Goal: Task Accomplishment & Management: Use online tool/utility

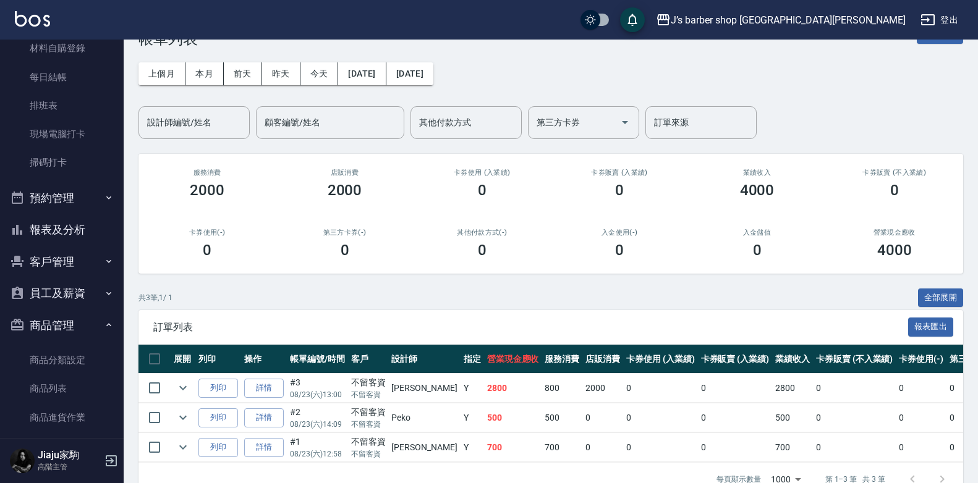
scroll to position [74, 0]
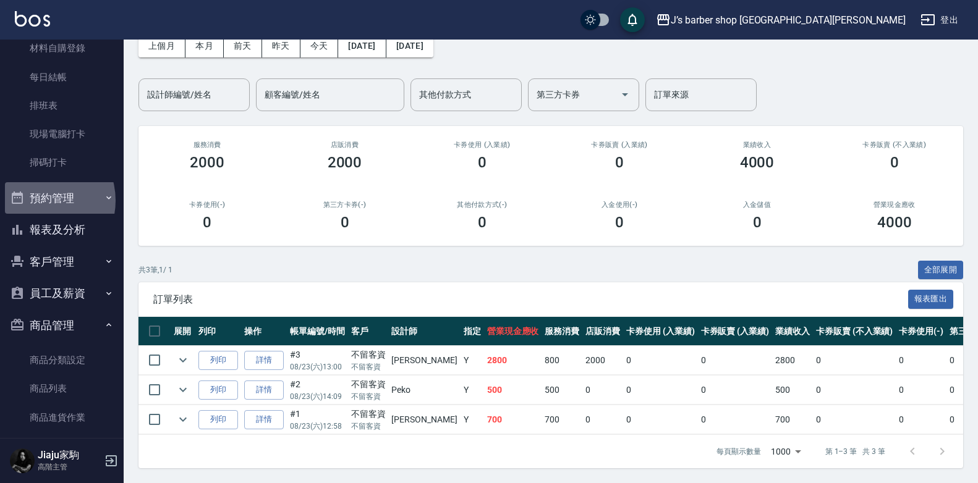
click at [41, 200] on button "預約管理" at bounding box center [62, 198] width 114 height 32
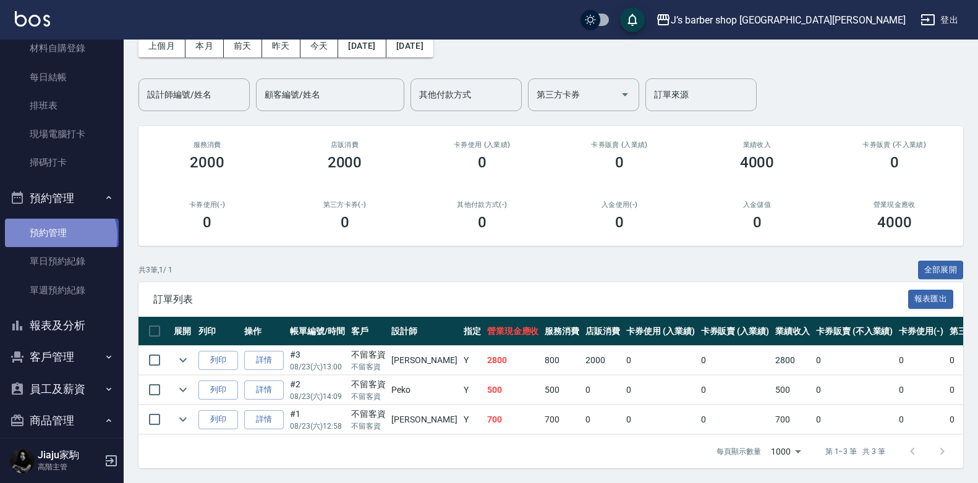
click at [59, 236] on link "預約管理" at bounding box center [62, 233] width 114 height 28
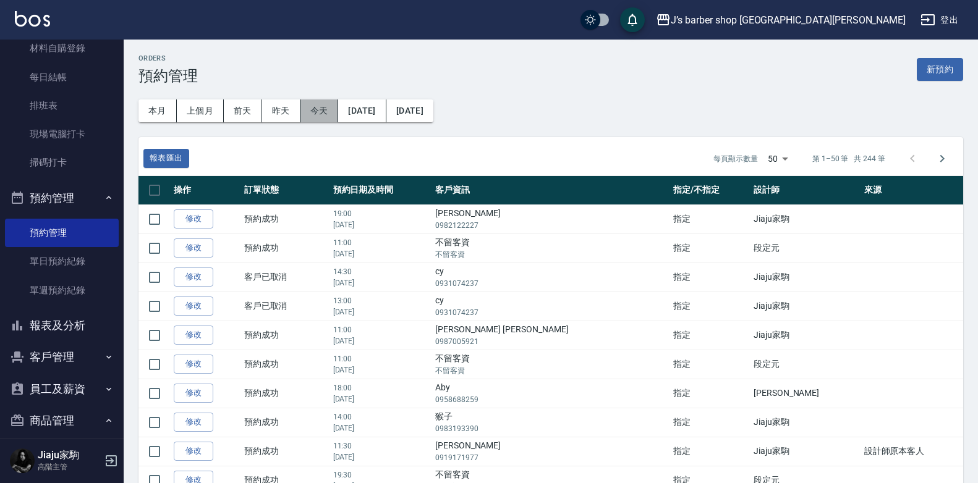
click at [328, 111] on button "今天" at bounding box center [319, 111] width 38 height 23
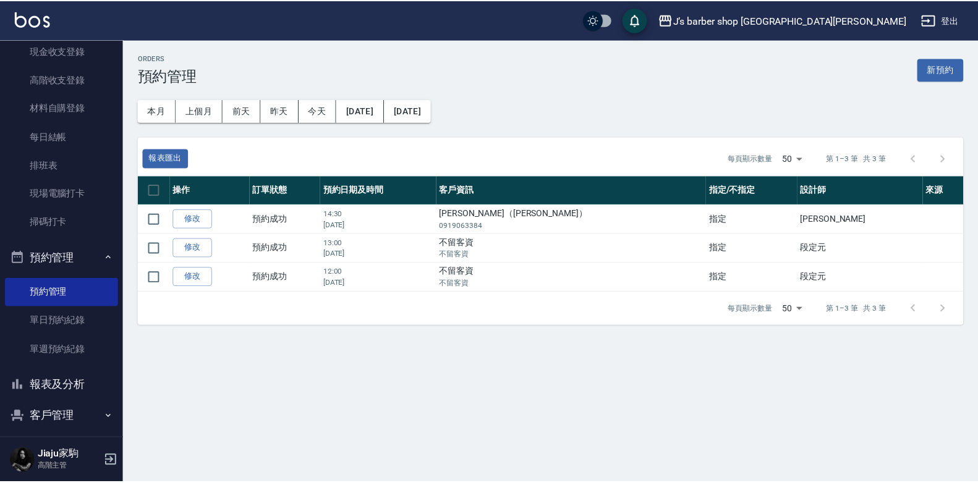
scroll to position [124, 0]
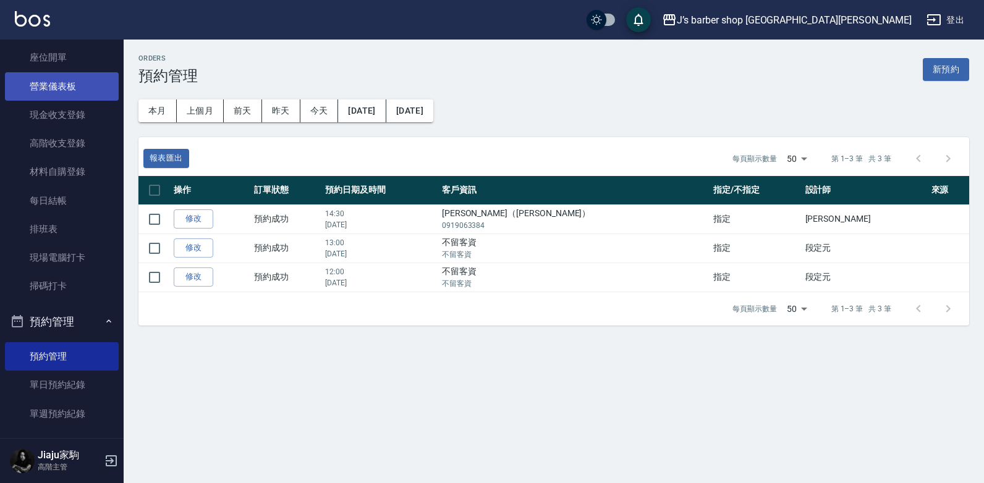
click at [67, 91] on link "營業儀表板" at bounding box center [62, 86] width 114 height 28
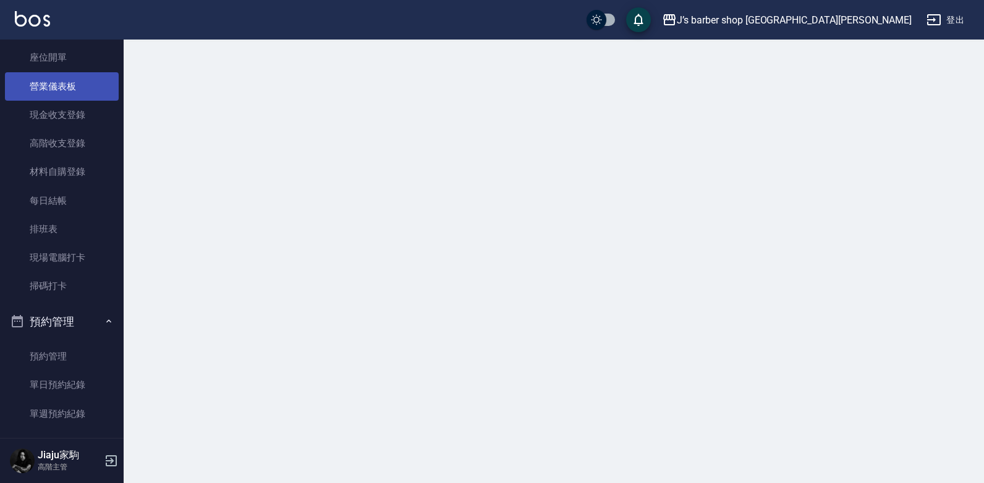
click at [67, 91] on link "營業儀表板" at bounding box center [62, 86] width 114 height 28
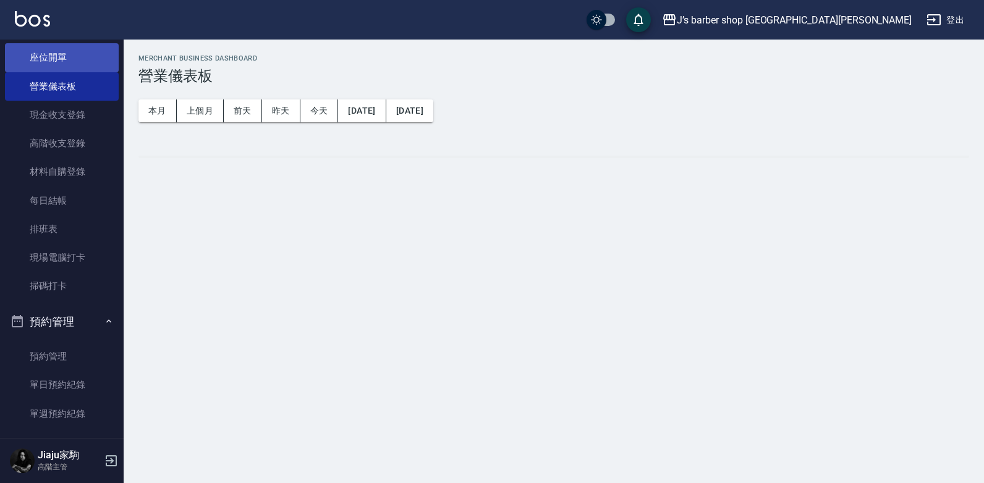
click at [64, 55] on link "座位開單" at bounding box center [62, 57] width 114 height 28
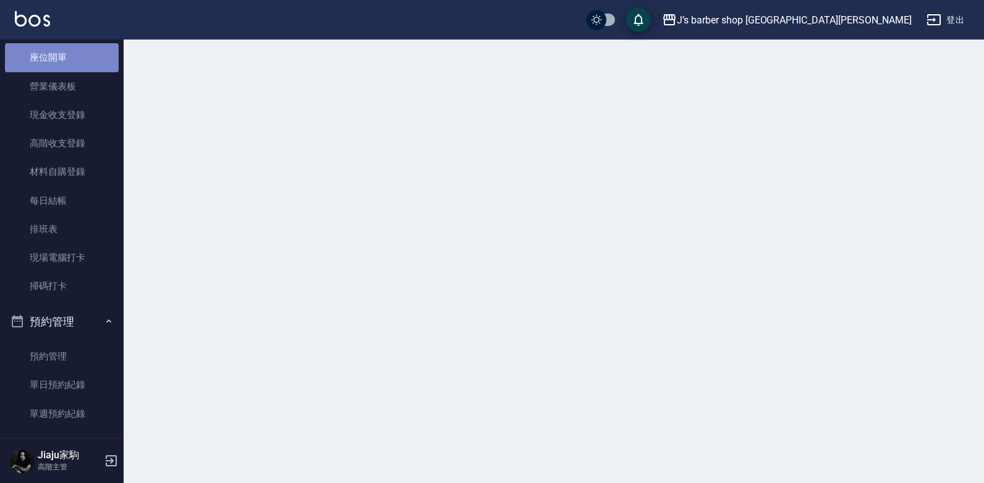
click at [64, 55] on link "座位開單" at bounding box center [62, 57] width 114 height 28
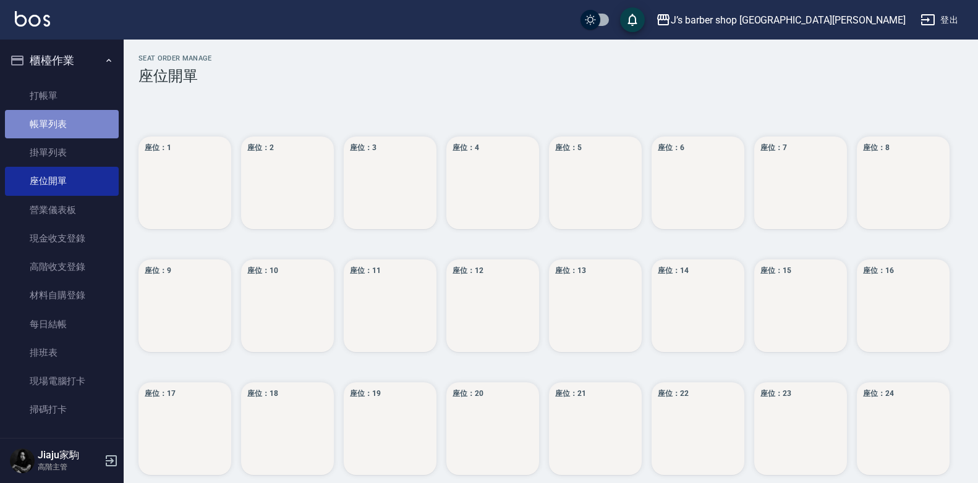
click at [76, 125] on link "帳單列表" at bounding box center [62, 124] width 114 height 28
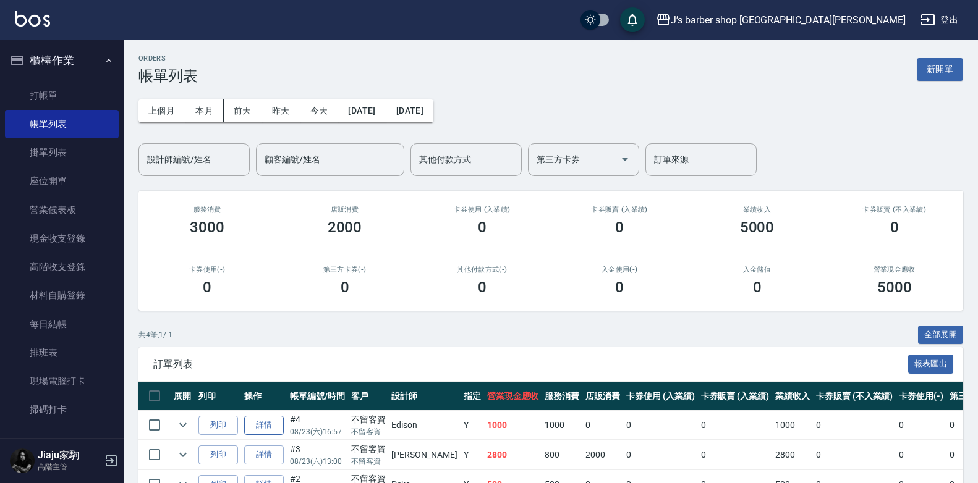
click at [260, 422] on link "詳情" at bounding box center [264, 425] width 40 height 19
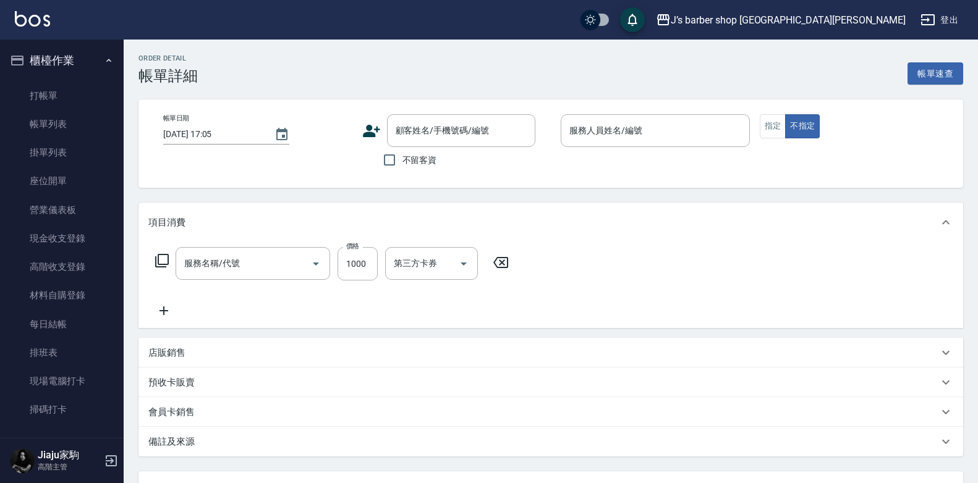
type input "[DATE] 16:57"
checkbox input "true"
type input "Edison(無代號)"
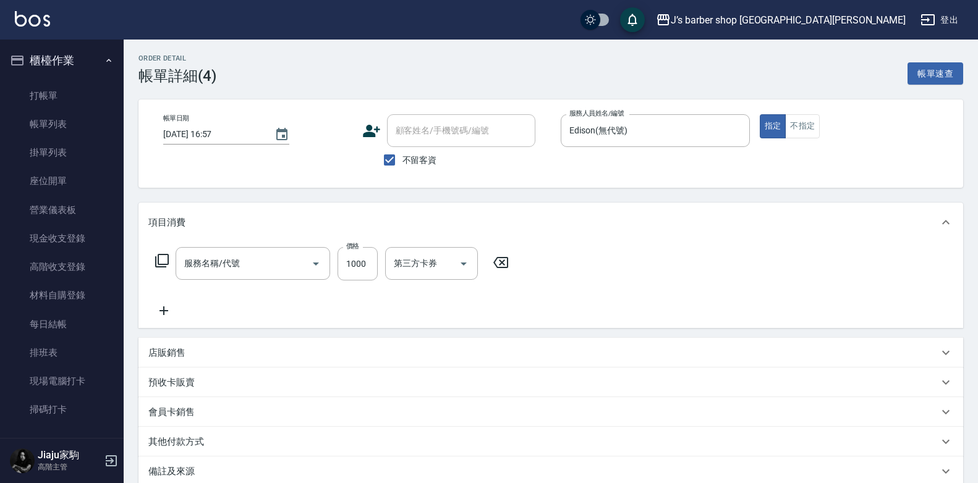
type input "洗剪(101)"
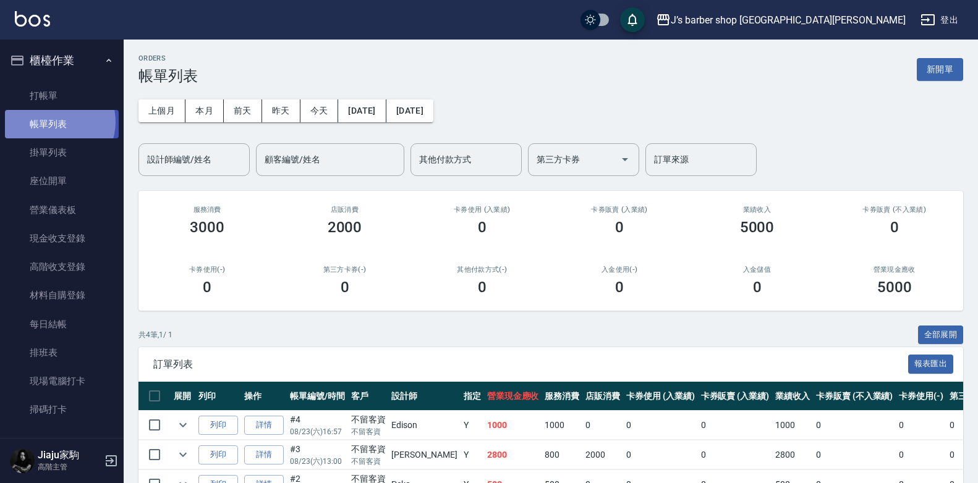
click at [54, 122] on link "帳單列表" at bounding box center [62, 124] width 114 height 28
click at [62, 123] on link "帳單列表" at bounding box center [62, 124] width 114 height 28
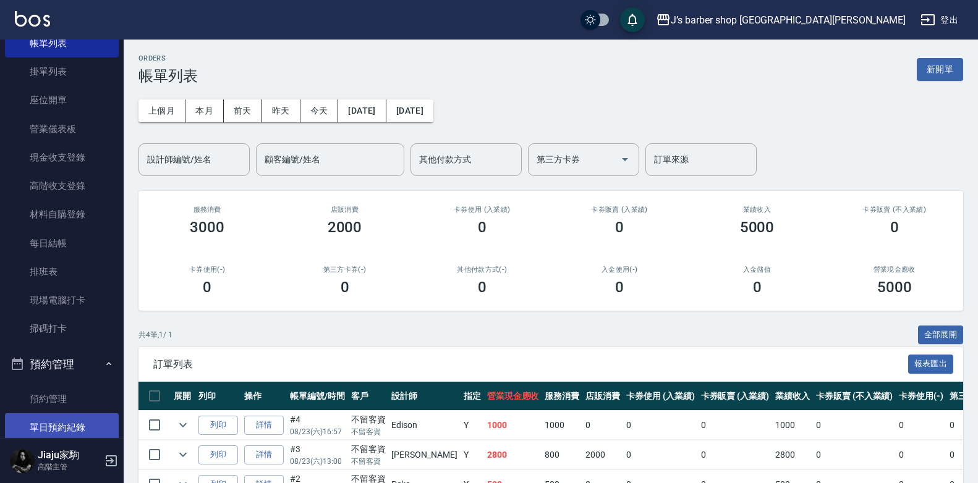
scroll to position [185, 0]
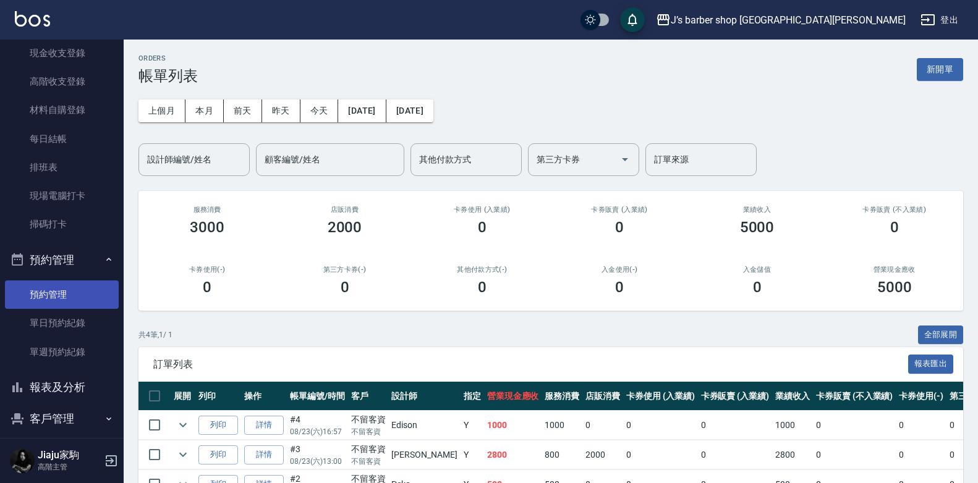
click at [71, 301] on link "預約管理" at bounding box center [62, 295] width 114 height 28
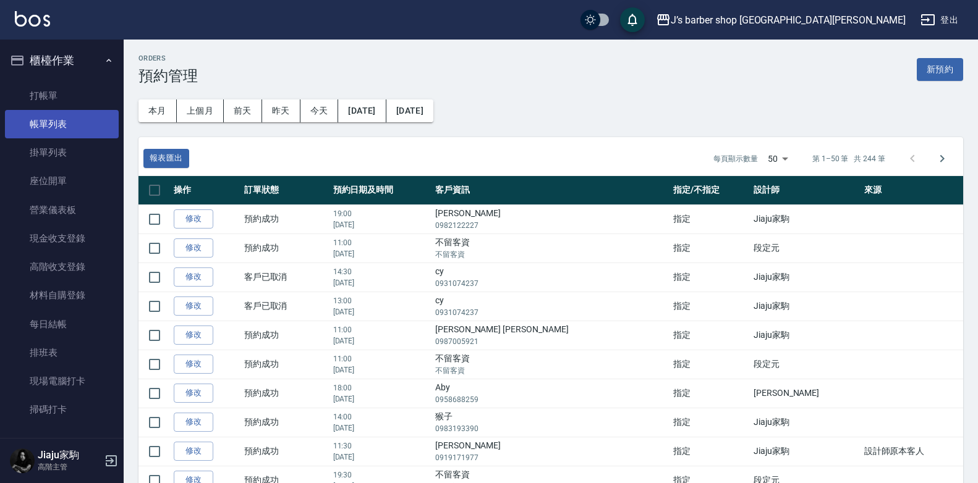
click at [68, 121] on link "帳單列表" at bounding box center [62, 124] width 114 height 28
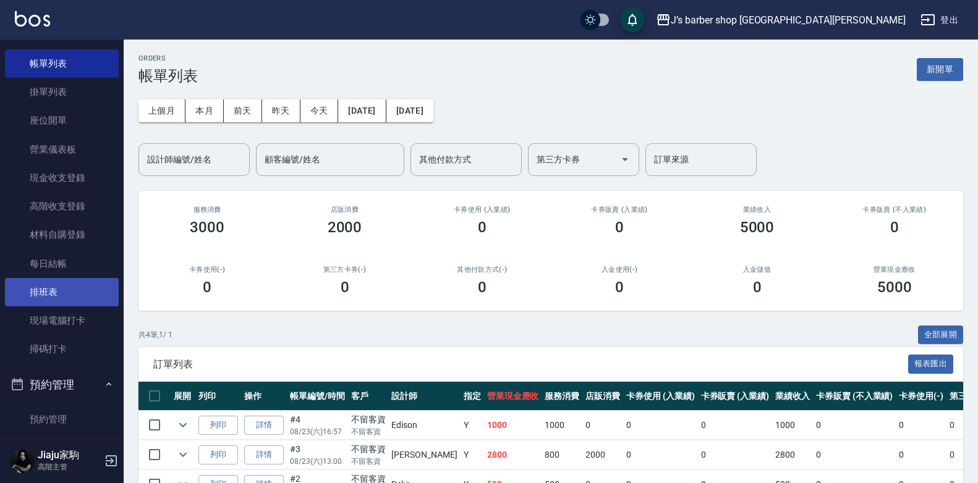
scroll to position [124, 0]
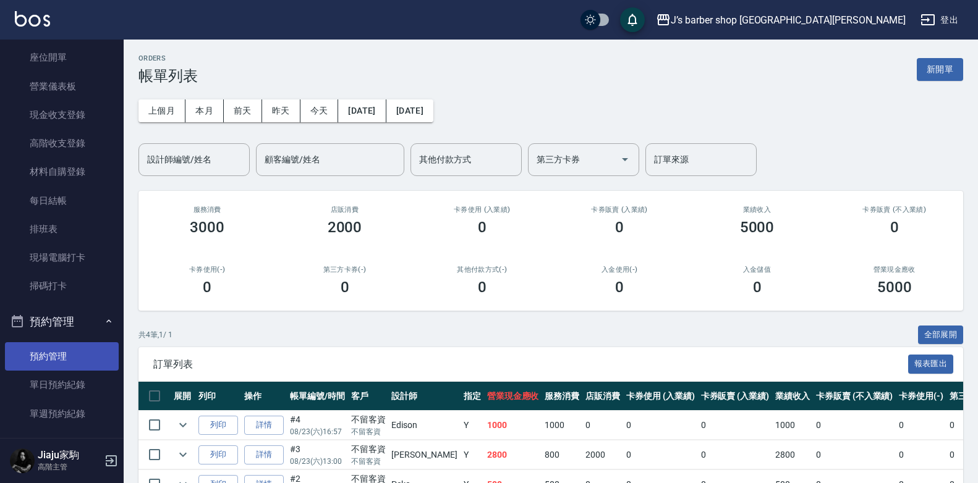
click at [64, 354] on link "預約管理" at bounding box center [62, 356] width 114 height 28
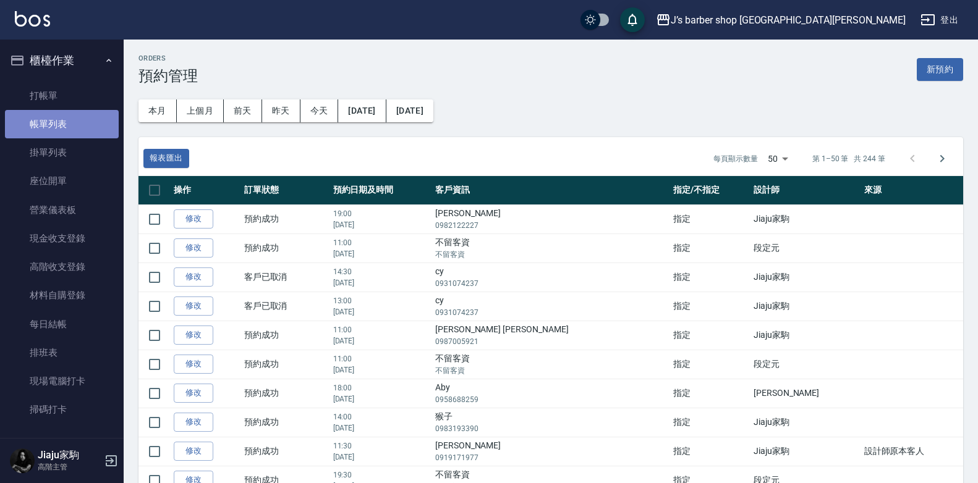
click at [71, 129] on link "帳單列表" at bounding box center [62, 124] width 114 height 28
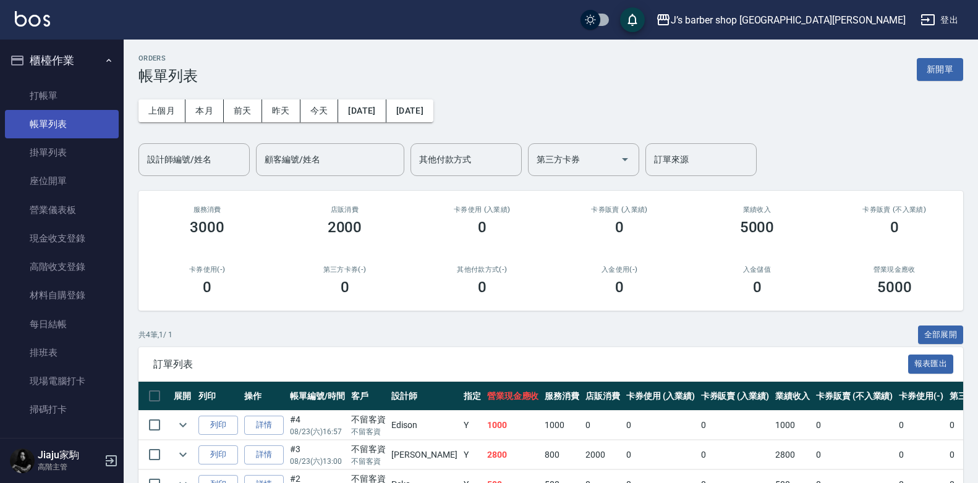
click at [54, 121] on link "帳單列表" at bounding box center [62, 124] width 114 height 28
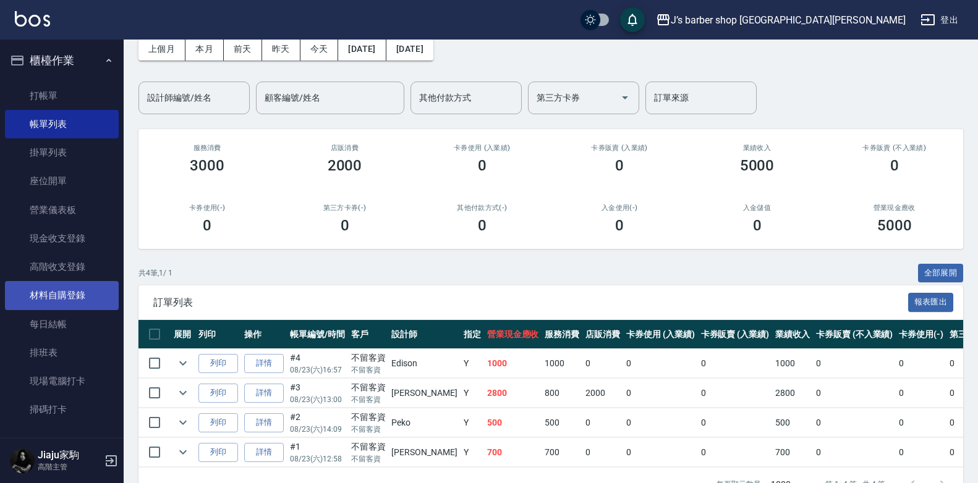
scroll to position [247, 0]
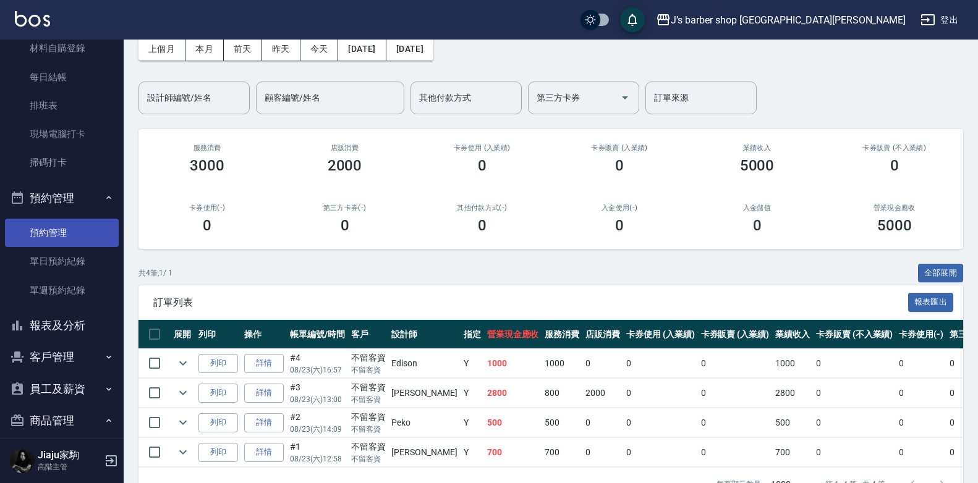
click at [64, 234] on link "預約管理" at bounding box center [62, 233] width 114 height 28
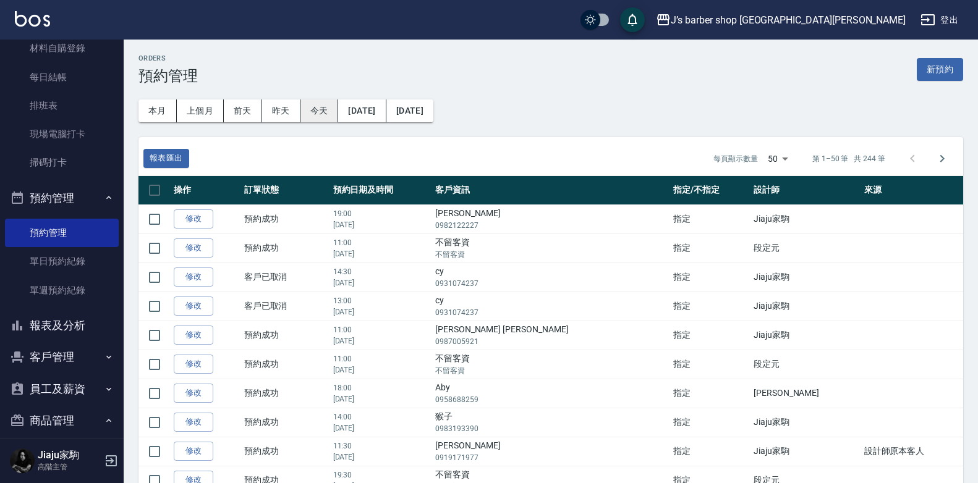
click at [327, 109] on button "今天" at bounding box center [319, 111] width 38 height 23
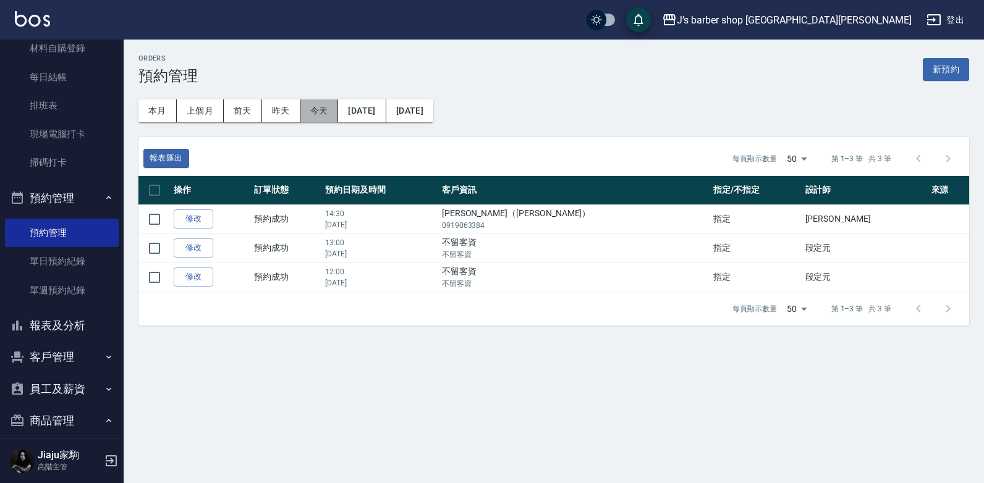
click at [327, 109] on button "今天" at bounding box center [319, 111] width 38 height 23
click at [359, 108] on button "[DATE]" at bounding box center [362, 111] width 48 height 23
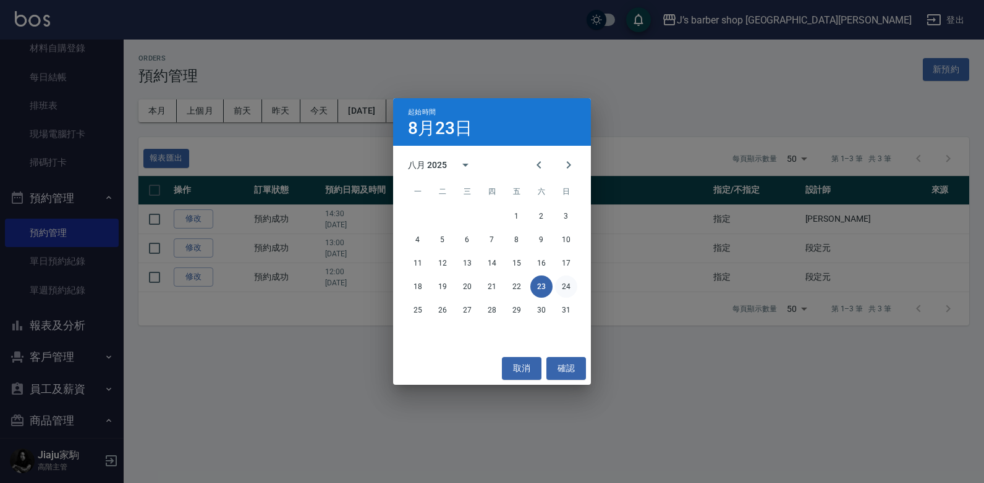
click at [563, 286] on button "24" at bounding box center [566, 287] width 22 height 22
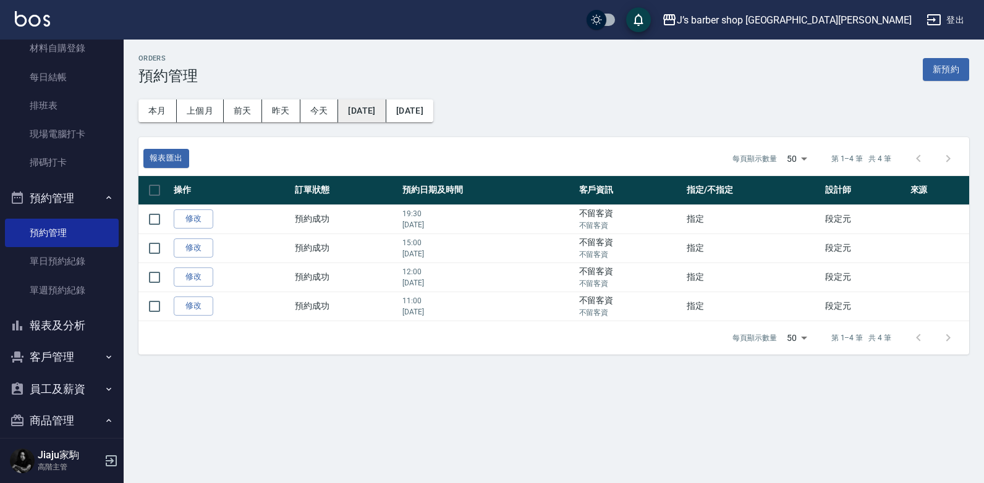
click at [349, 115] on button "[DATE]" at bounding box center [362, 111] width 48 height 23
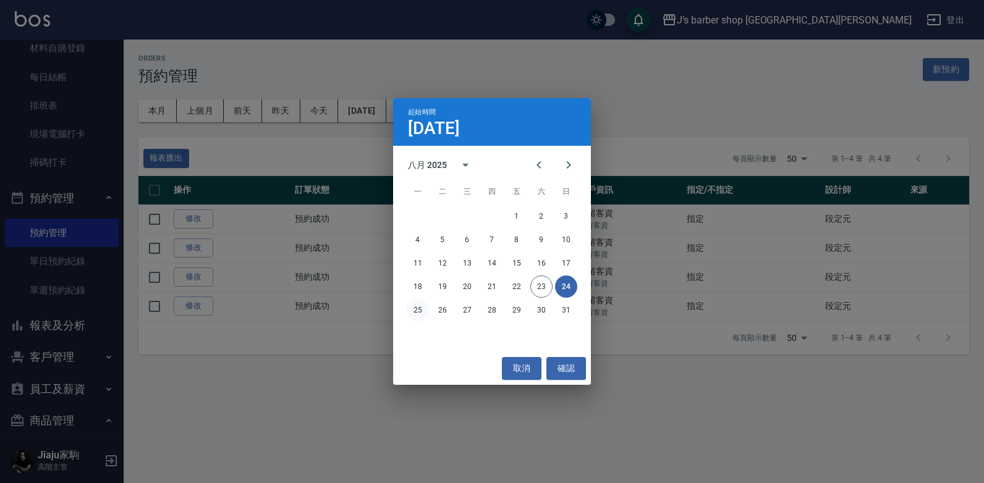
click at [412, 310] on button "25" at bounding box center [418, 310] width 22 height 22
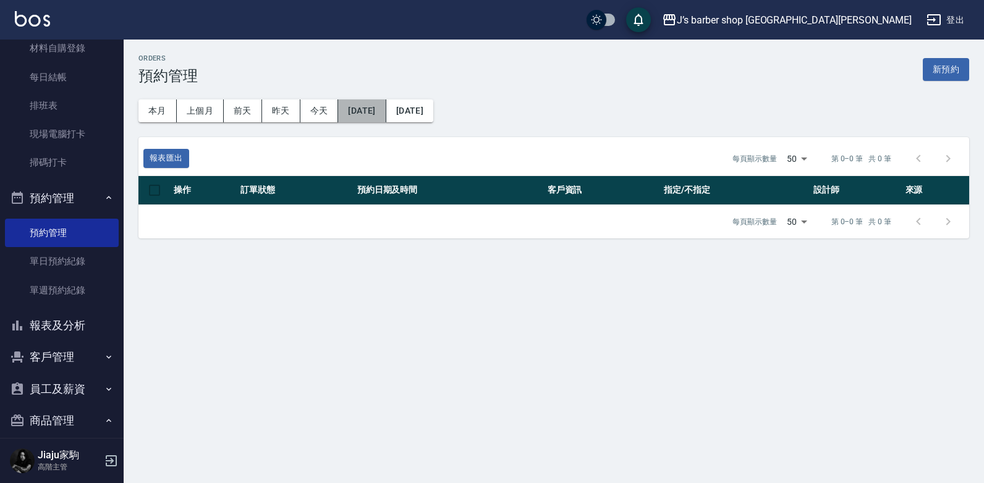
click at [386, 107] on button "[DATE]" at bounding box center [362, 111] width 48 height 23
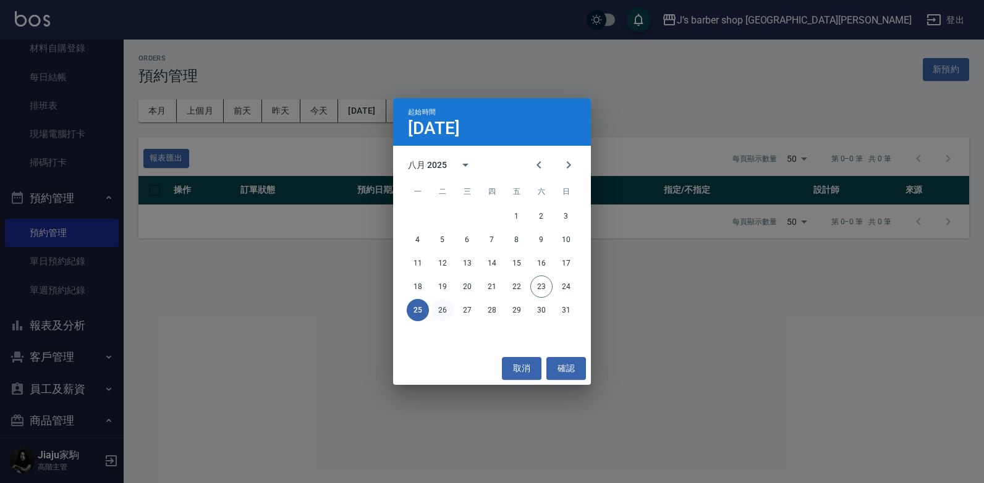
click at [440, 316] on button "26" at bounding box center [442, 310] width 22 height 22
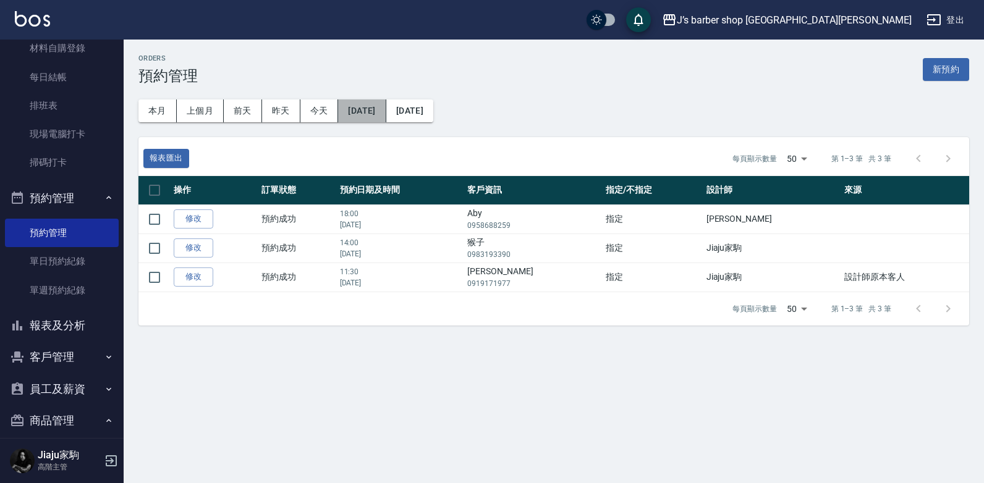
click at [382, 105] on button "[DATE]" at bounding box center [362, 111] width 48 height 23
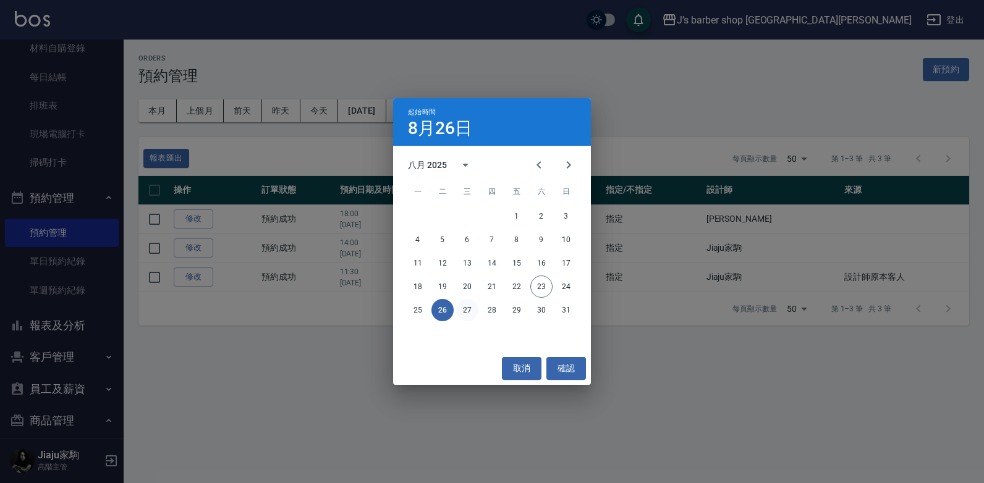
click at [470, 307] on button "27" at bounding box center [467, 310] width 22 height 22
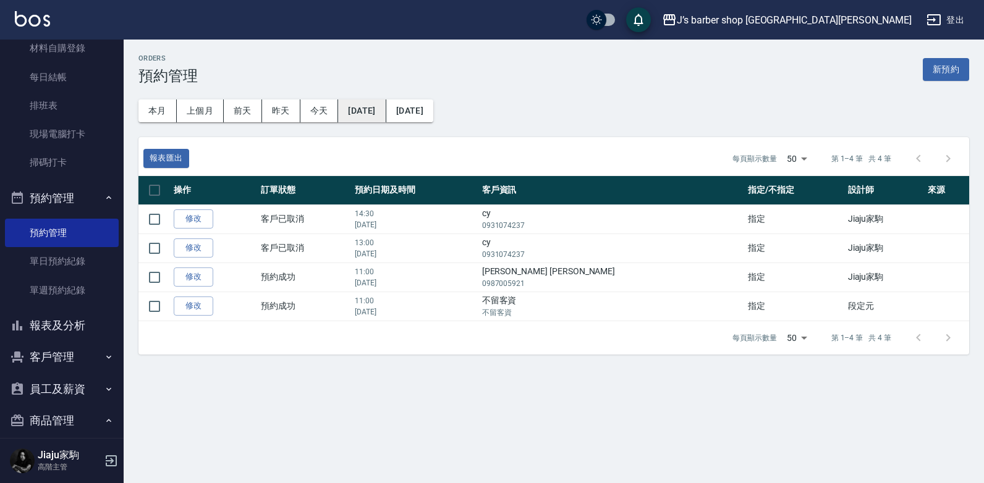
click at [381, 112] on button "[DATE]" at bounding box center [362, 111] width 48 height 23
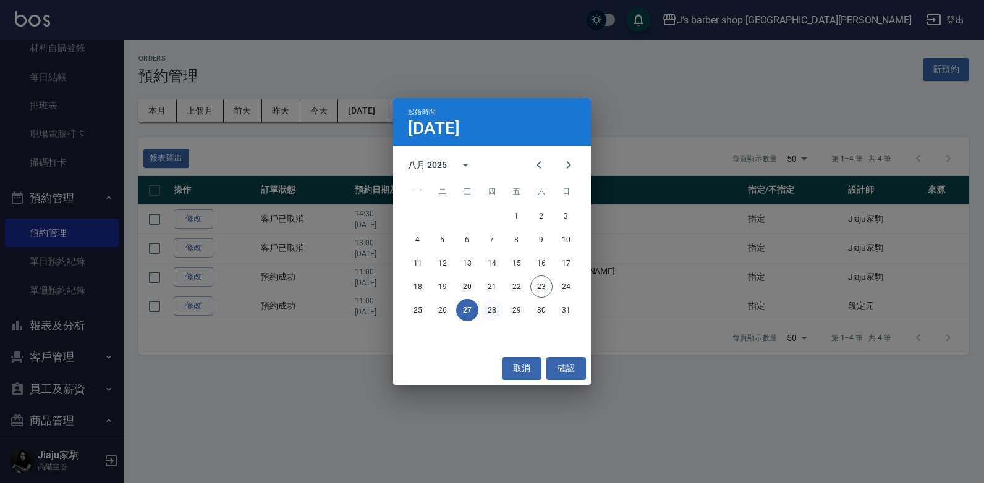
click at [491, 313] on button "28" at bounding box center [492, 310] width 22 height 22
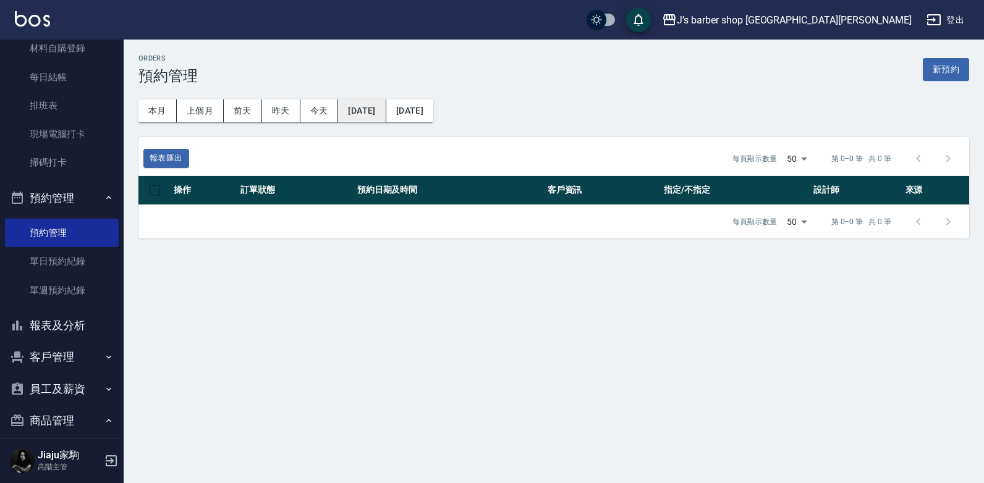
click at [384, 117] on button "[DATE]" at bounding box center [362, 111] width 48 height 23
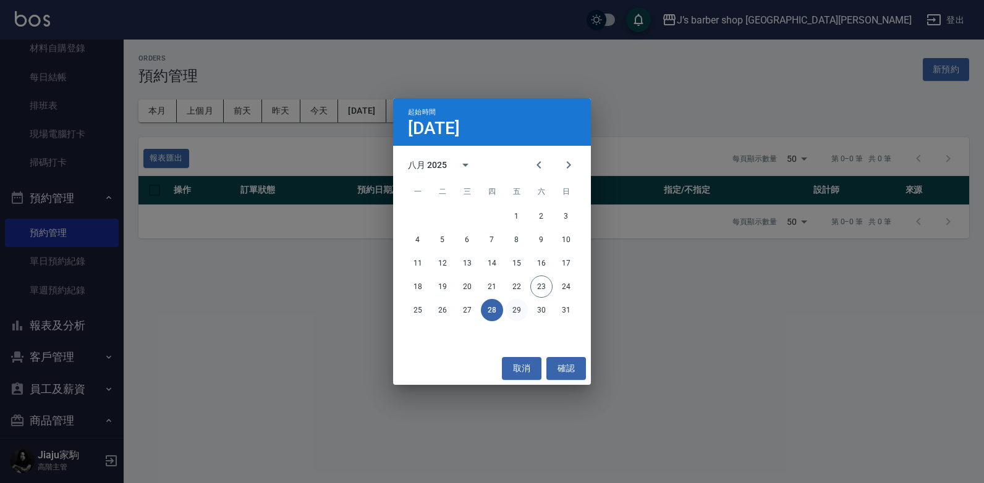
click at [520, 310] on button "29" at bounding box center [517, 310] width 22 height 22
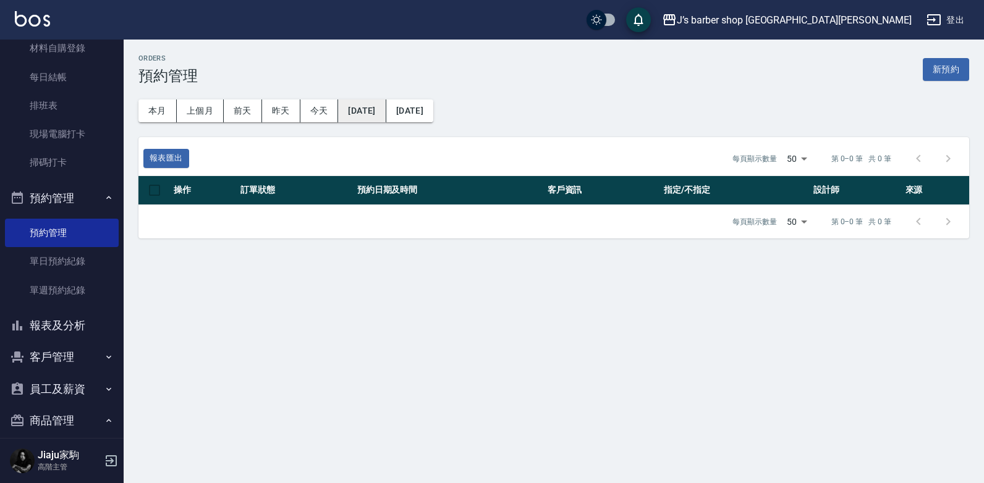
click at [375, 117] on button "[DATE]" at bounding box center [362, 111] width 48 height 23
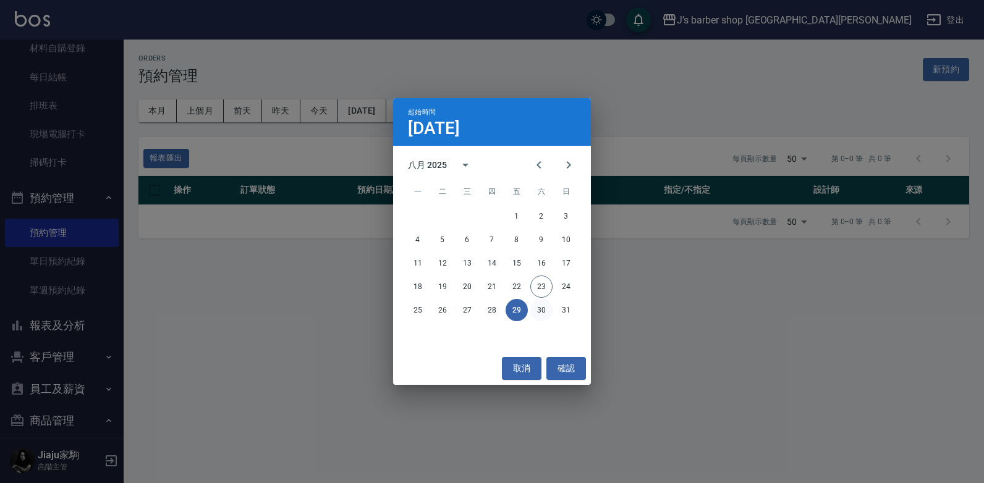
click at [542, 310] on button "30" at bounding box center [541, 310] width 22 height 22
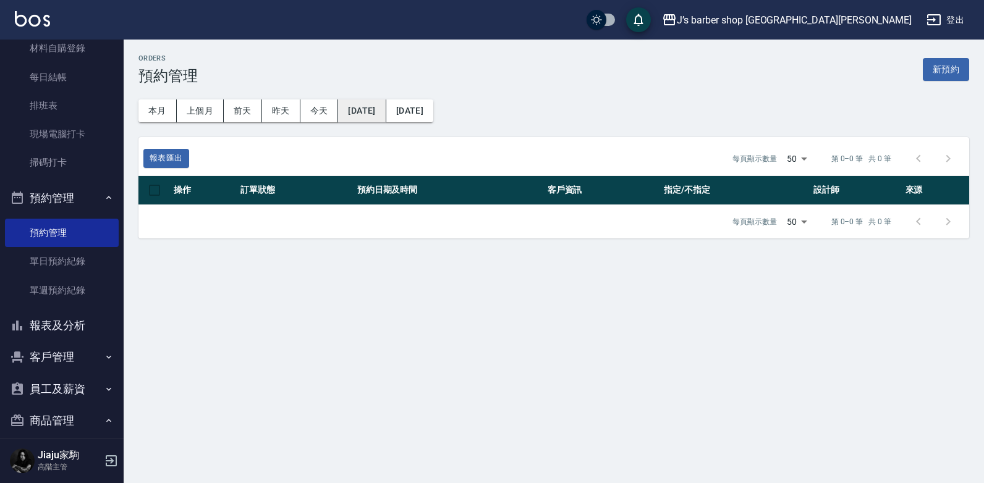
click at [362, 114] on button "[DATE]" at bounding box center [362, 111] width 48 height 23
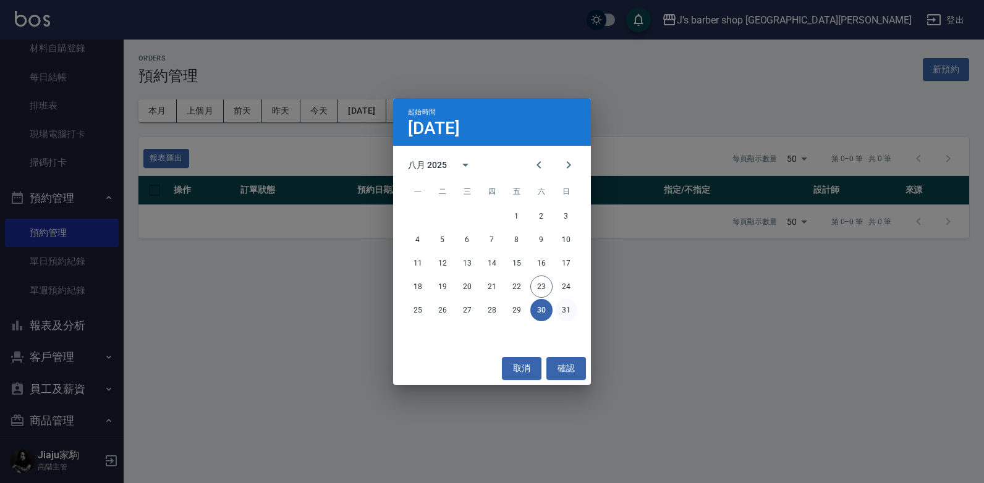
click at [571, 313] on button "31" at bounding box center [566, 310] width 22 height 22
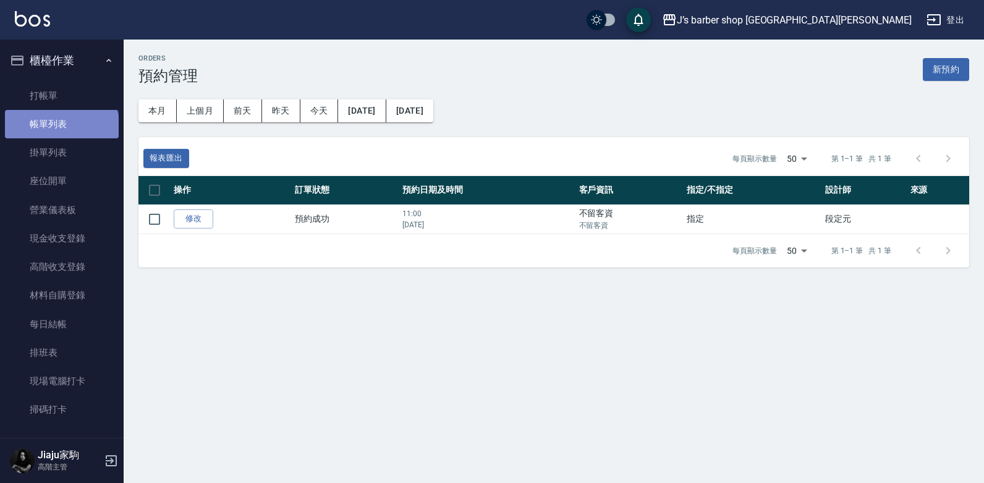
click at [61, 130] on link "帳單列表" at bounding box center [62, 124] width 114 height 28
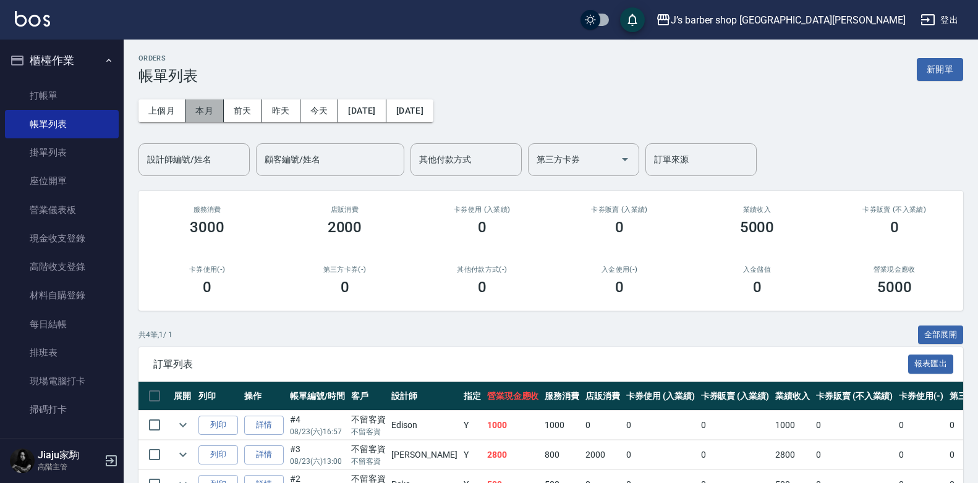
click at [215, 110] on button "本月" at bounding box center [204, 111] width 38 height 23
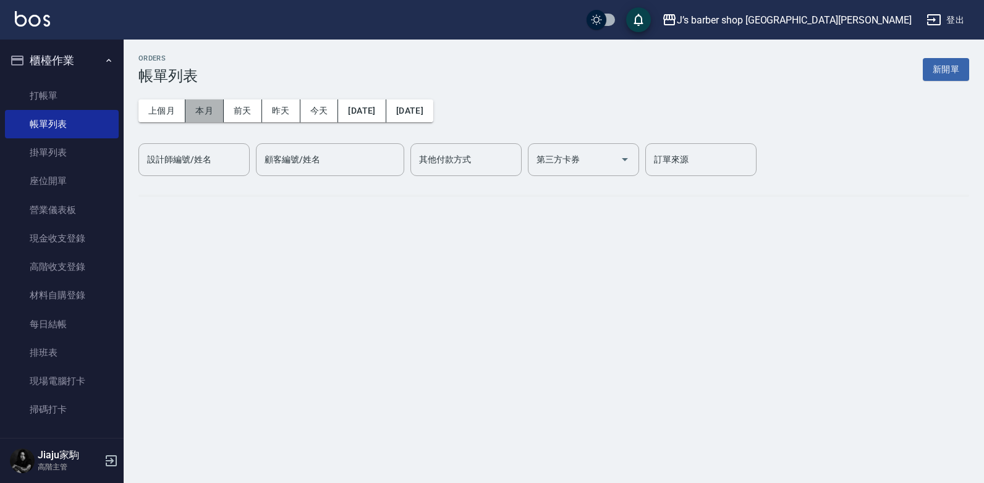
click at [215, 109] on button "本月" at bounding box center [204, 111] width 38 height 23
click at [202, 164] on div "設計師編號/姓名 設計師編號/姓名" at bounding box center [193, 159] width 111 height 33
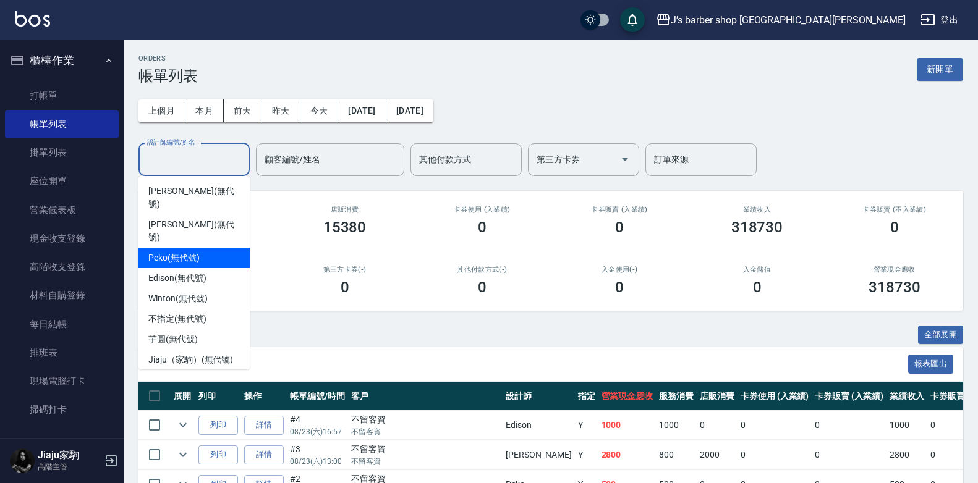
click at [182, 252] on span "Peko (無代號)" at bounding box center [173, 258] width 51 height 13
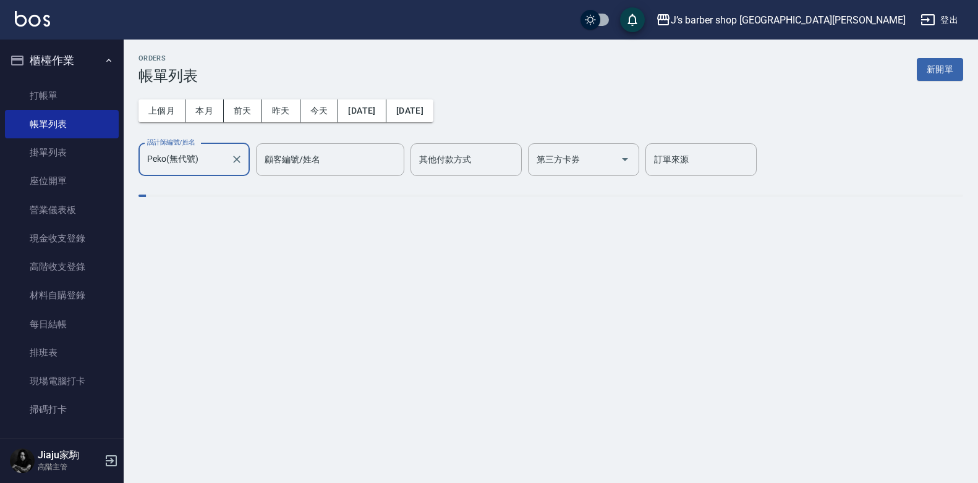
type input "Peko(無代號)"
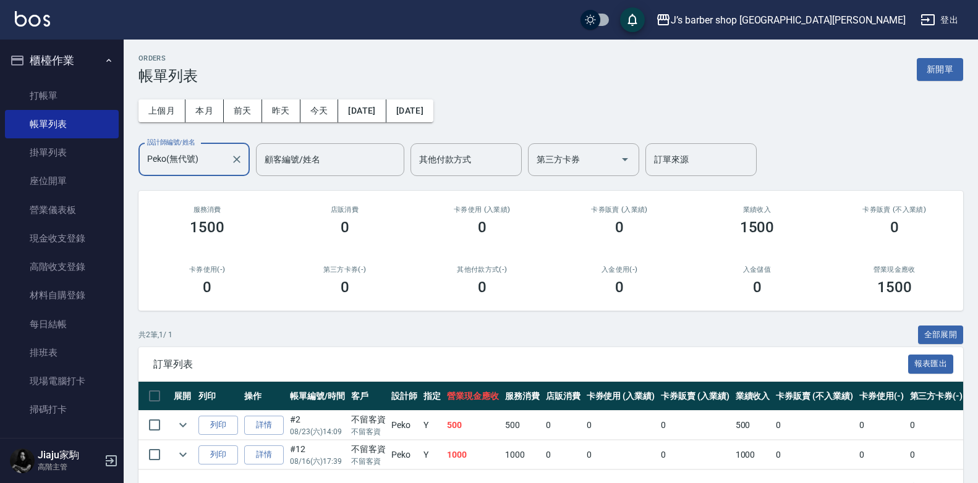
scroll to position [45, 0]
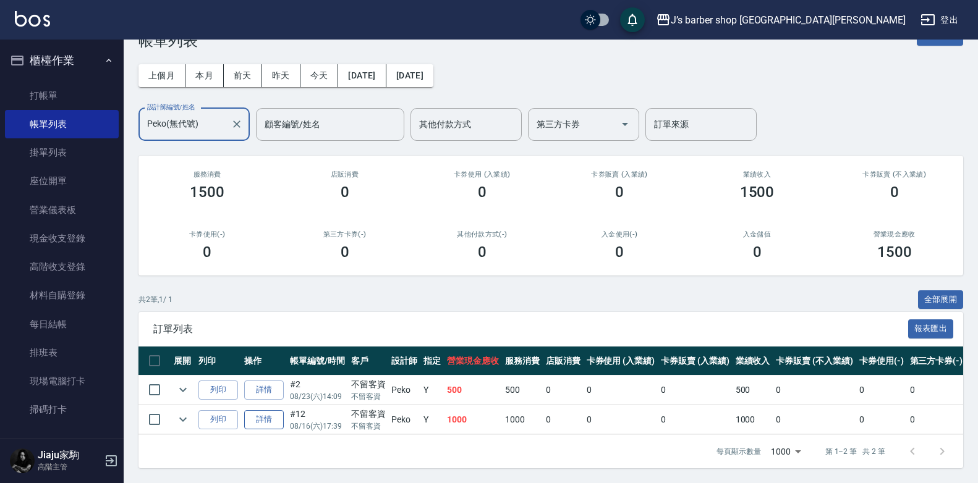
click at [268, 410] on link "詳情" at bounding box center [264, 419] width 40 height 19
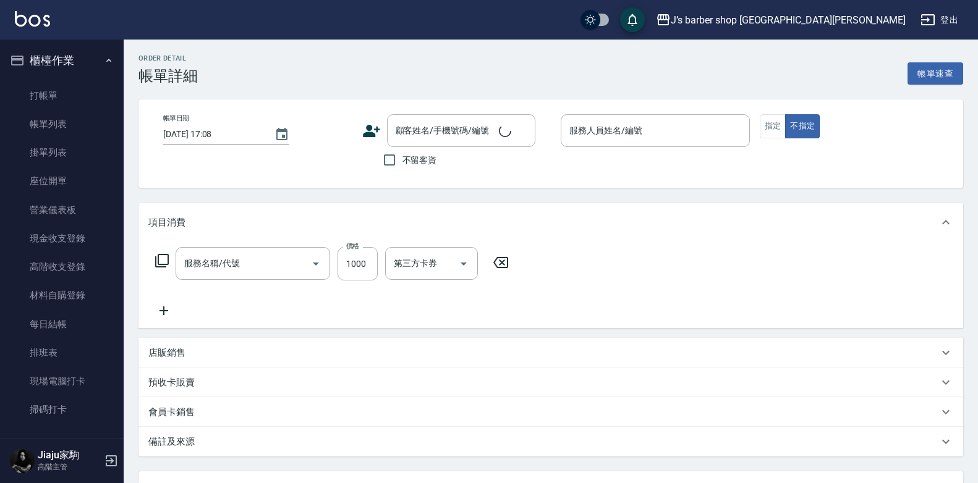
type input "[DATE] 17:39"
checkbox input "true"
type input "Peko(無代號)"
type input "洗剪(101)"
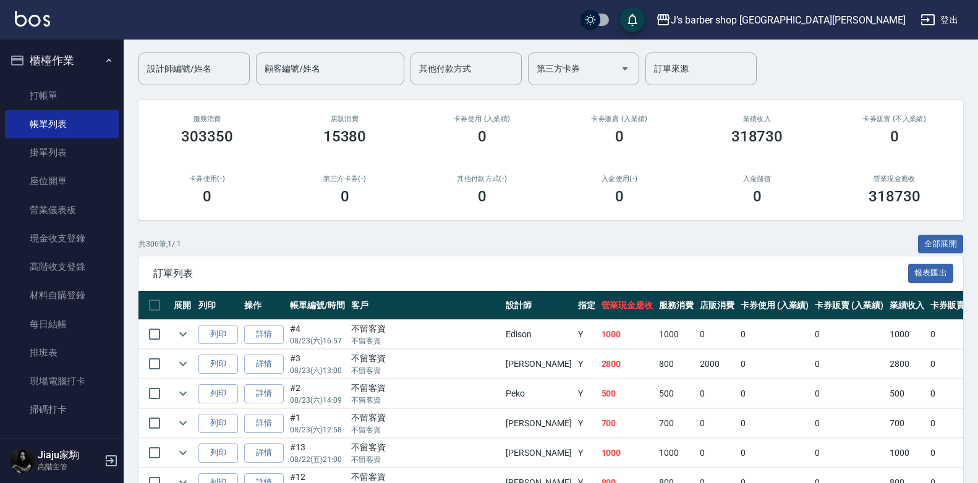
scroll to position [124, 0]
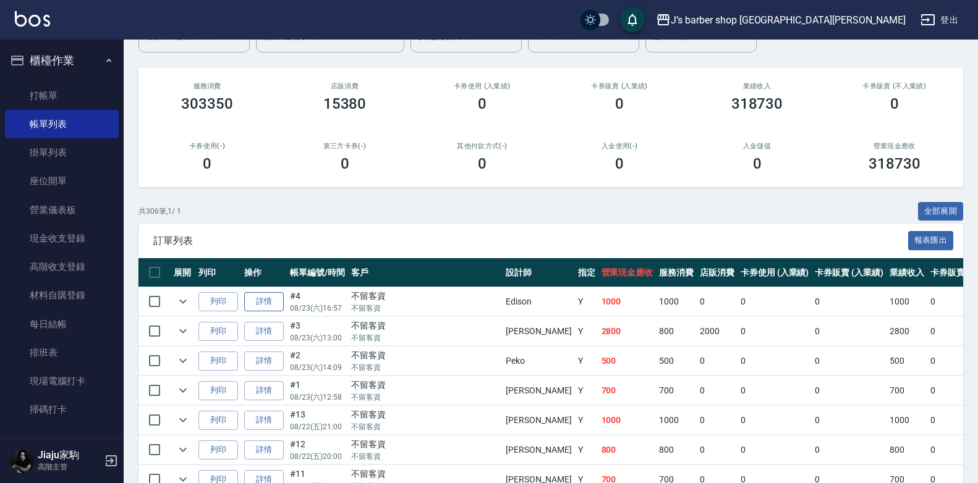
click at [260, 308] on link "詳情" at bounding box center [264, 301] width 40 height 19
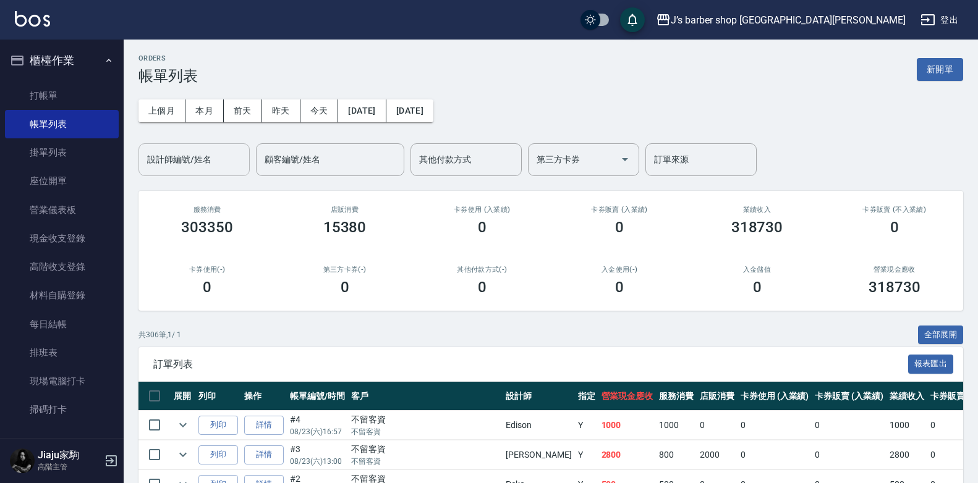
click at [161, 159] on input "設計師編號/姓名" at bounding box center [194, 160] width 100 height 22
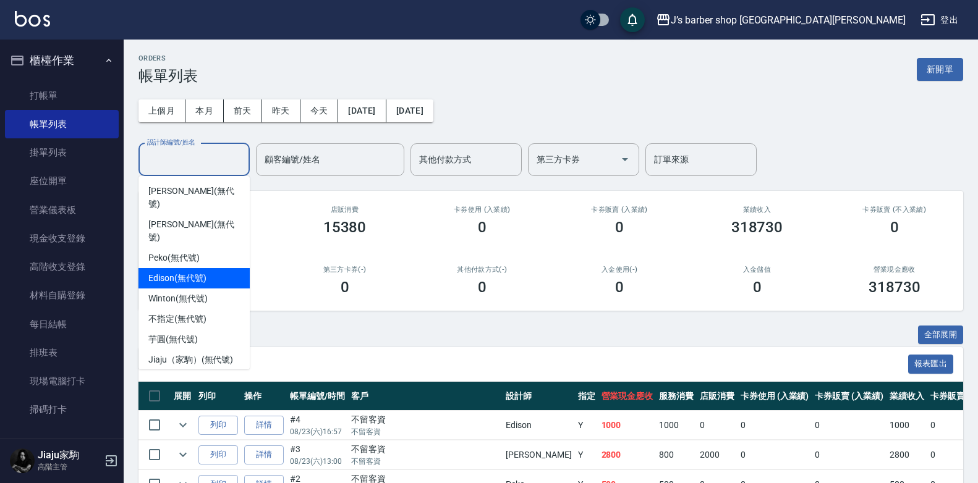
click at [211, 268] on div "Edison (無代號)" at bounding box center [193, 278] width 111 height 20
type input "Edison(無代號)"
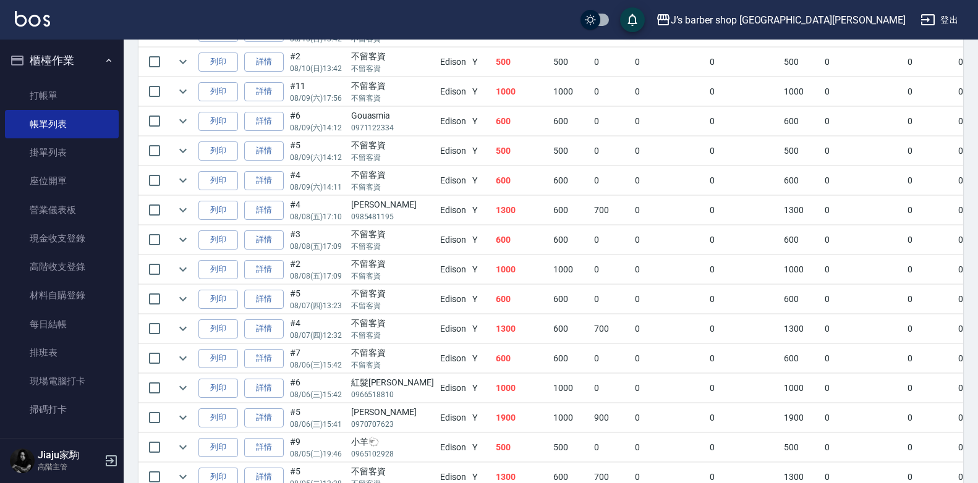
scroll to position [1498, 0]
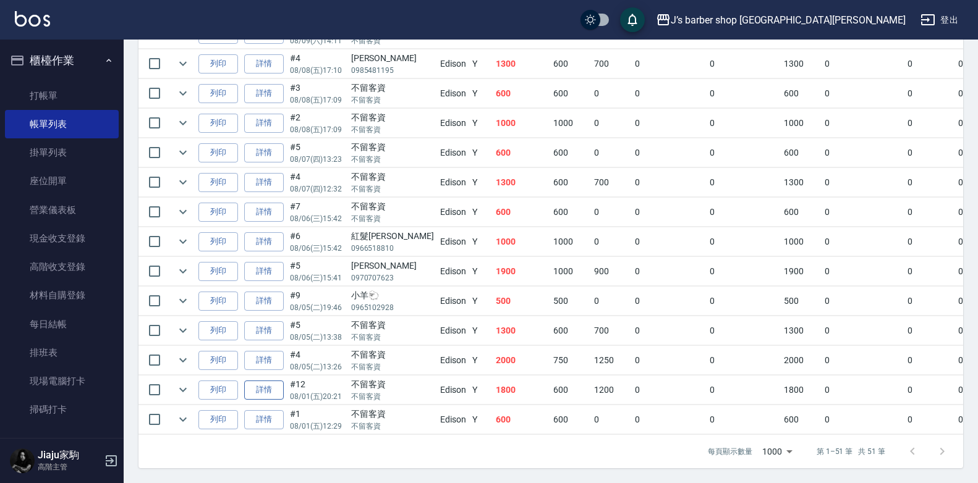
click at [257, 381] on link "詳情" at bounding box center [264, 390] width 40 height 19
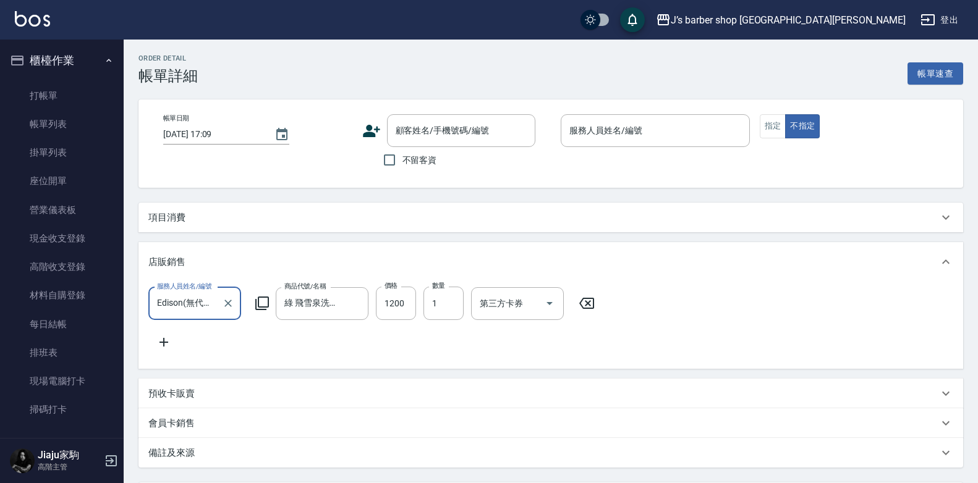
type input "[DATE] 20:21"
checkbox input "true"
type input "Edison(無代號)"
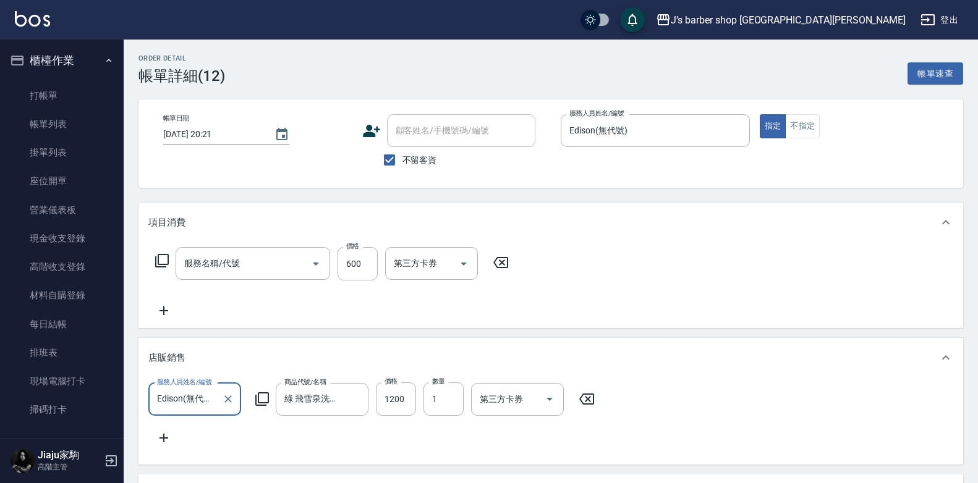
type input "洗剪(101)"
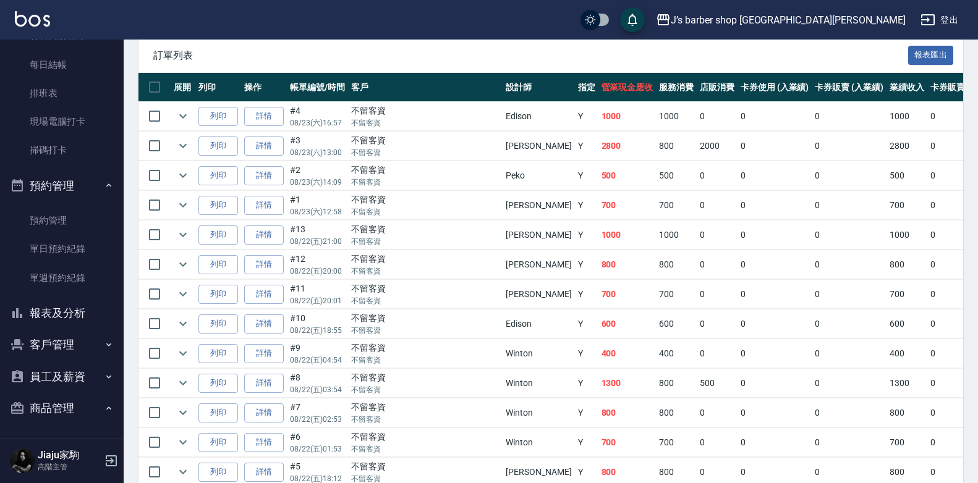
scroll to position [309, 0]
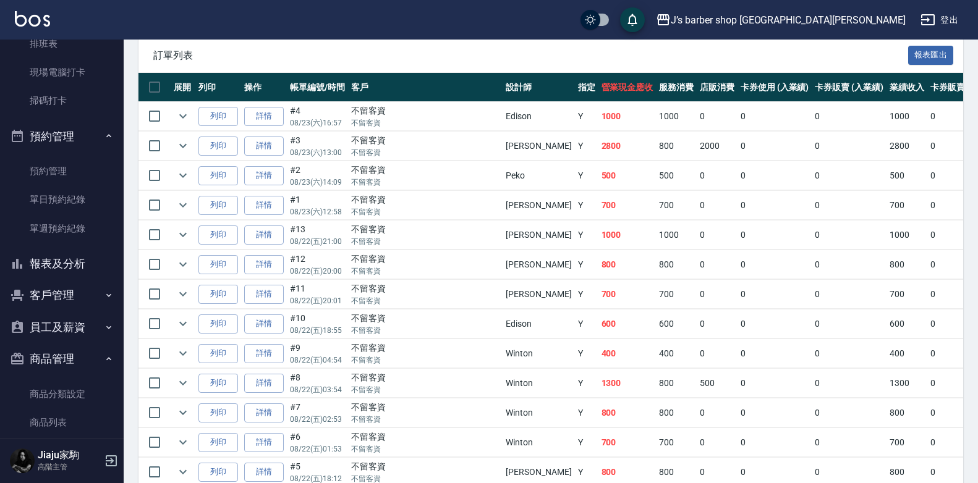
click at [72, 325] on button "員工及薪資" at bounding box center [62, 328] width 114 height 32
click at [57, 261] on button "報表及分析" at bounding box center [62, 264] width 114 height 32
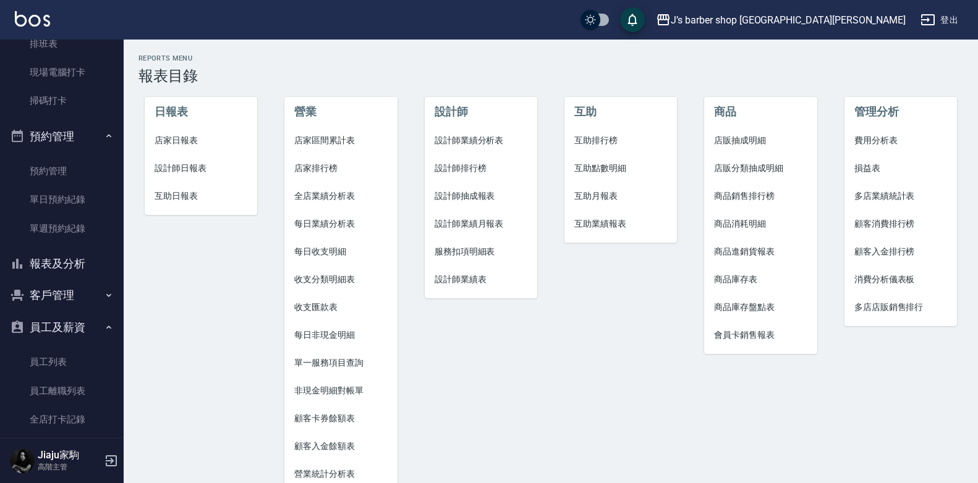
click at [190, 192] on span "互助日報表" at bounding box center [201, 196] width 93 height 13
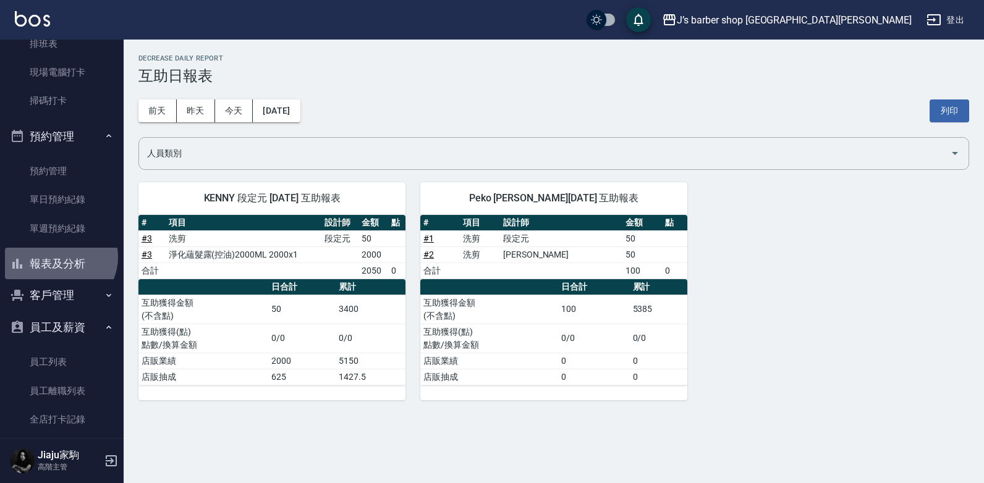
click at [59, 257] on button "報表及分析" at bounding box center [62, 264] width 114 height 32
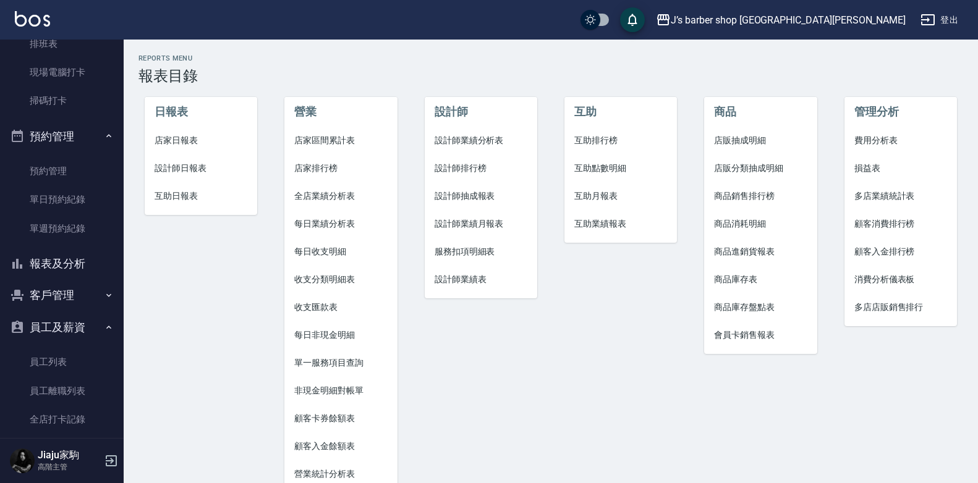
click at [183, 190] on span "互助日報表" at bounding box center [201, 196] width 93 height 13
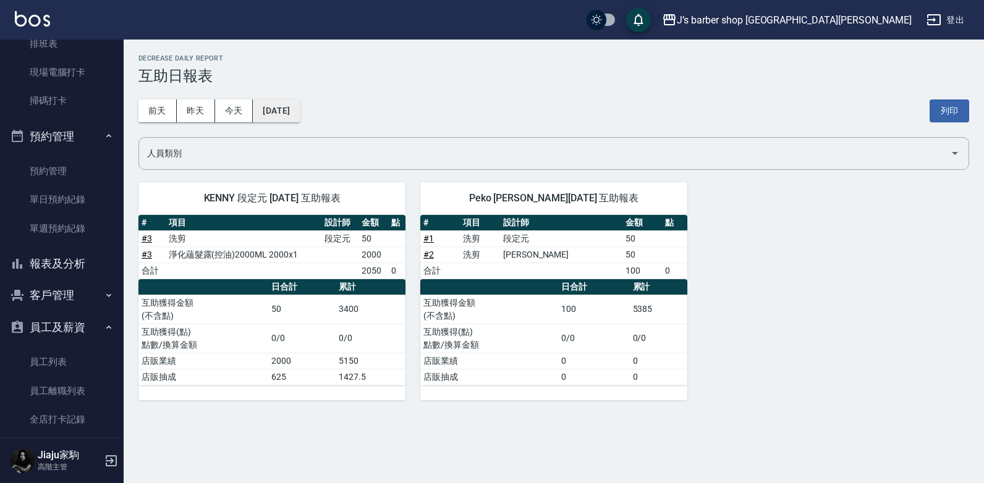
click at [282, 104] on button "[DATE]" at bounding box center [276, 111] width 47 height 23
click at [643, 88] on div "[DATE] [DATE] [DATE] [DATE] 列印" at bounding box center [553, 111] width 831 height 53
click at [63, 263] on button "報表及分析" at bounding box center [62, 264] width 114 height 32
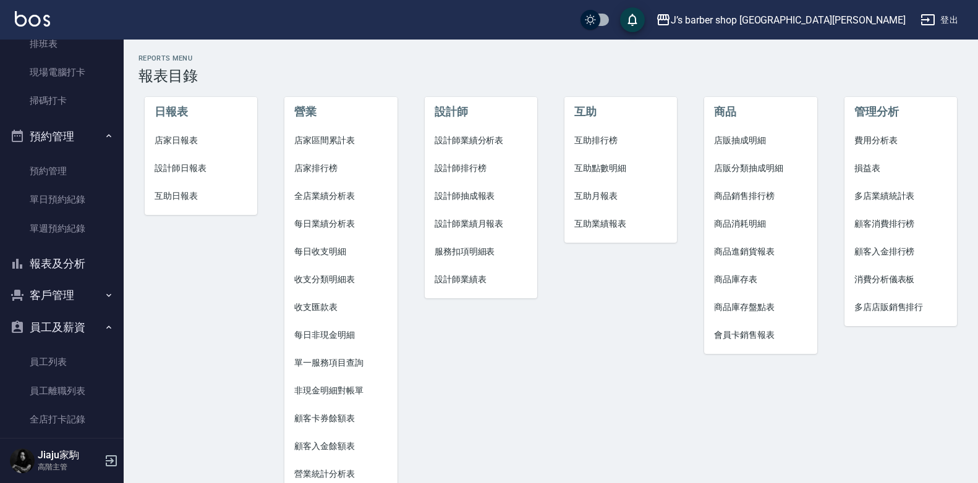
click at [603, 138] on span "互助排行榜" at bounding box center [620, 140] width 93 height 13
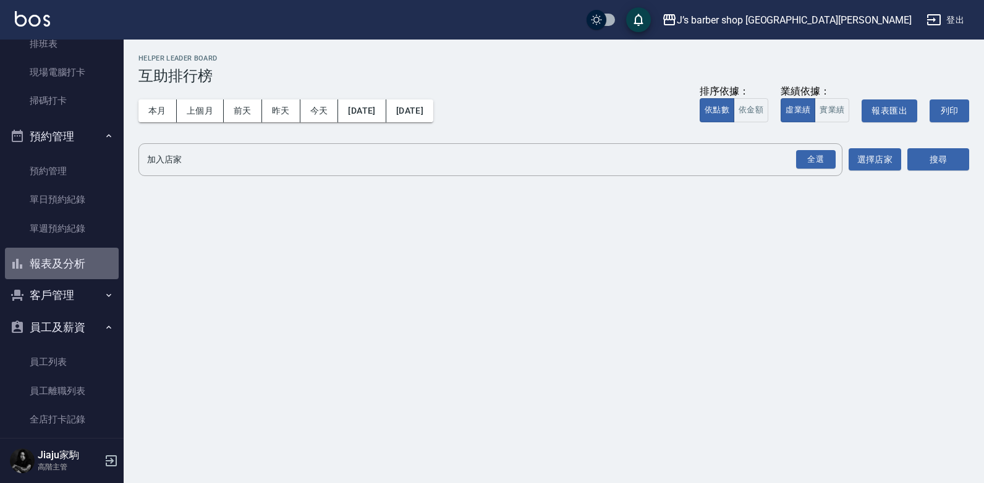
click at [61, 258] on button "報表及分析" at bounding box center [62, 264] width 114 height 32
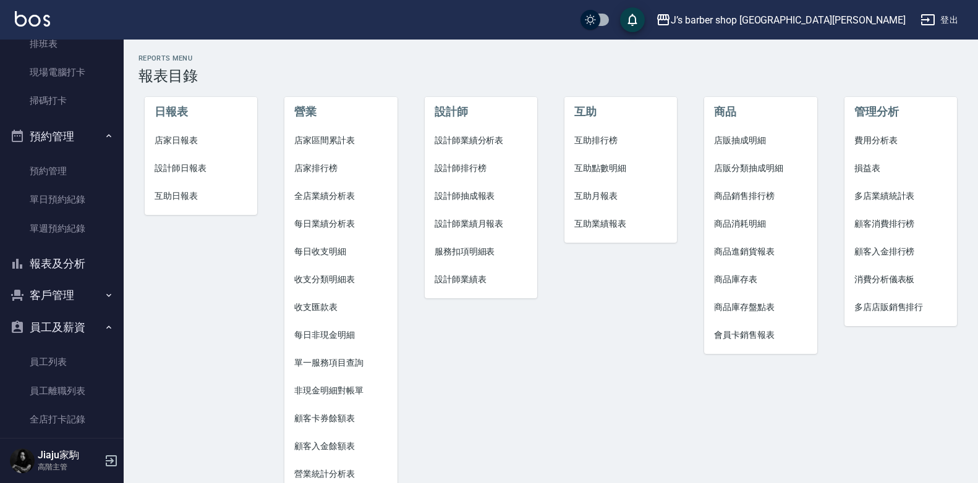
click at [596, 223] on span "互助業績報表" at bounding box center [620, 224] width 93 height 13
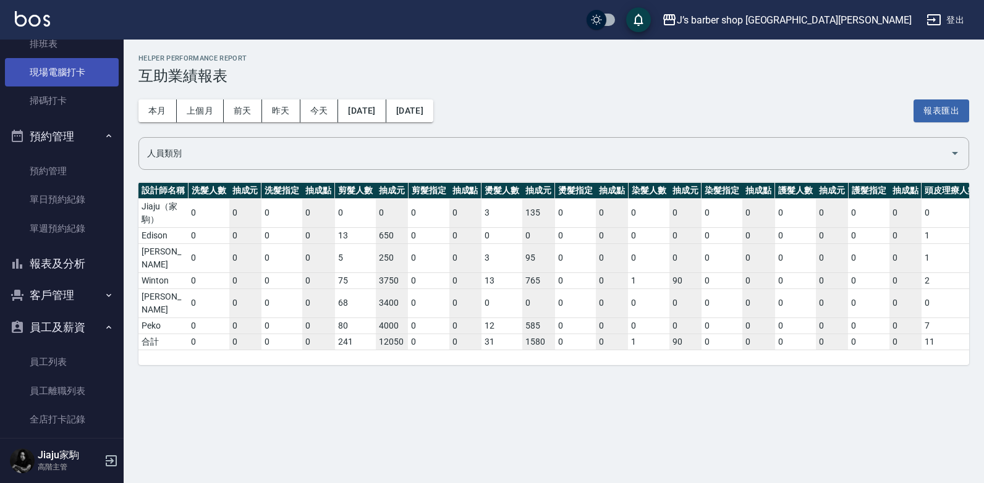
click at [64, 62] on link "現場電腦打卡" at bounding box center [62, 72] width 114 height 28
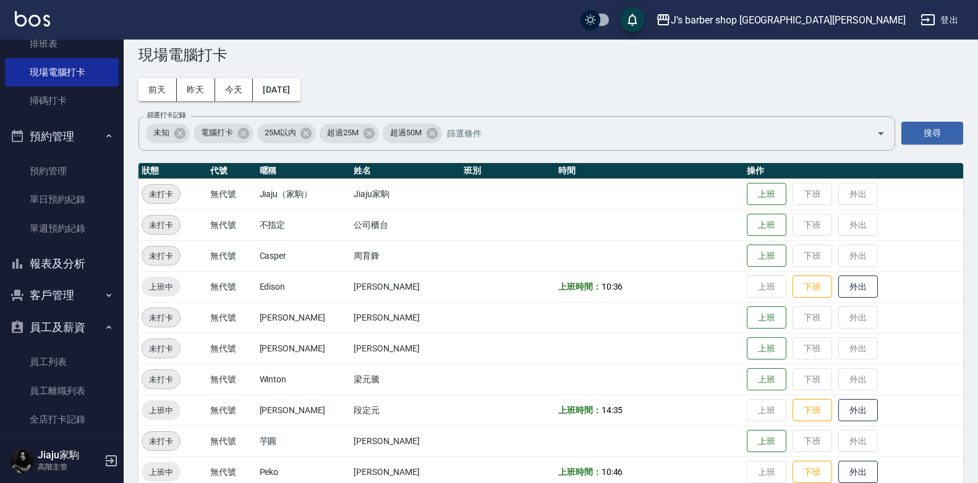
scroll to position [41, 0]
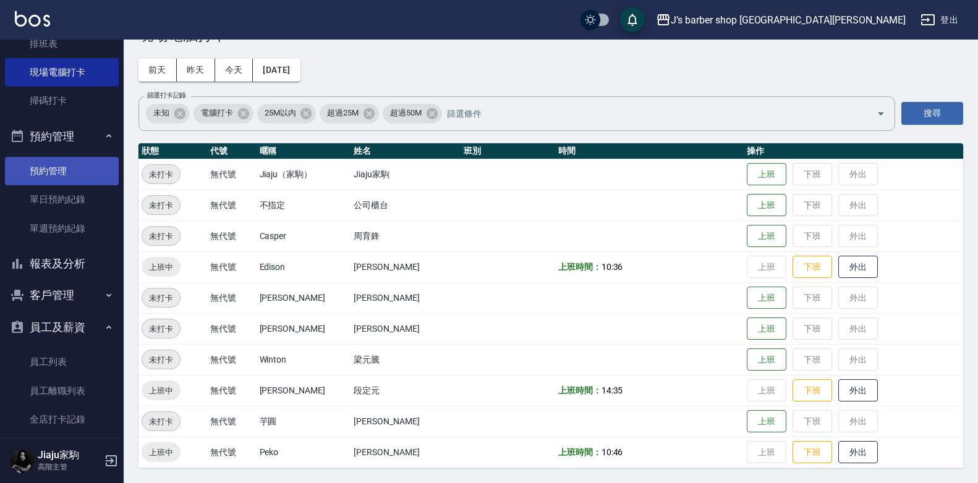
click at [46, 179] on link "預約管理" at bounding box center [62, 171] width 114 height 28
click at [46, 178] on link "預約管理" at bounding box center [62, 171] width 114 height 28
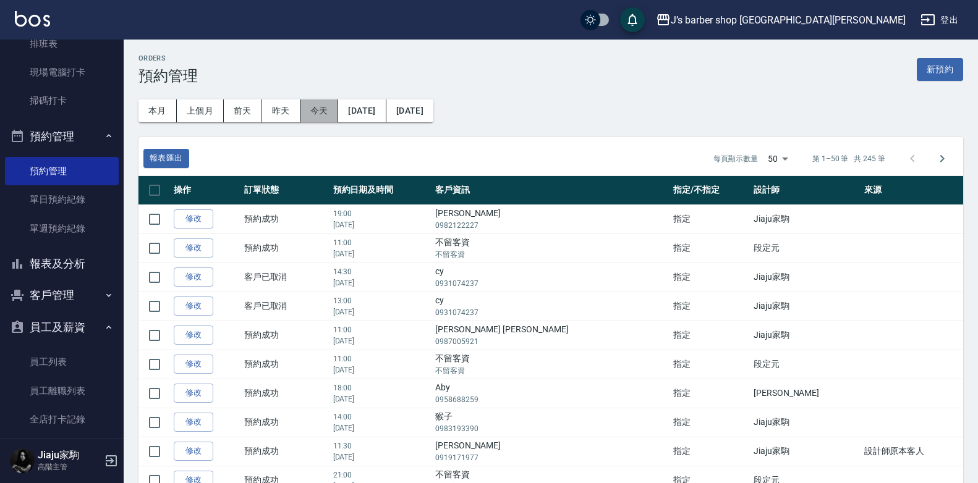
click at [323, 108] on button "今天" at bounding box center [319, 111] width 38 height 23
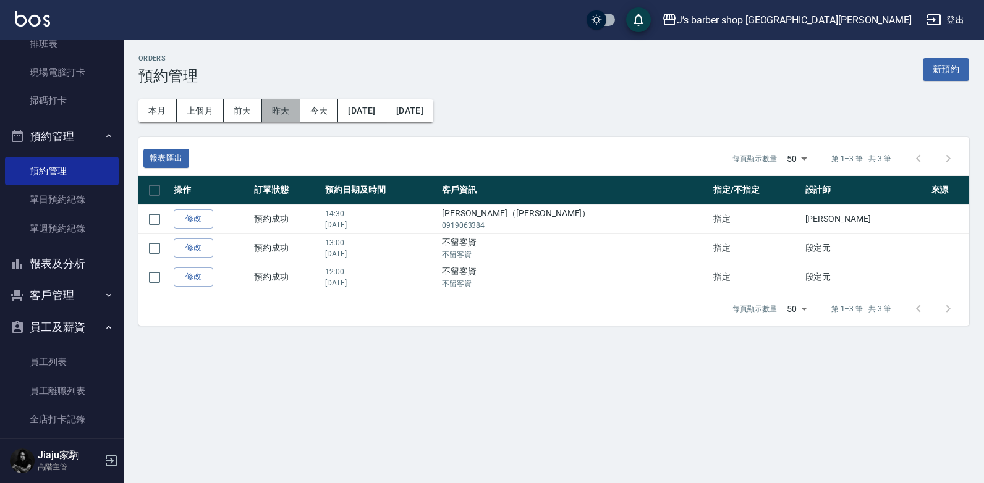
click at [289, 109] on button "昨天" at bounding box center [281, 111] width 38 height 23
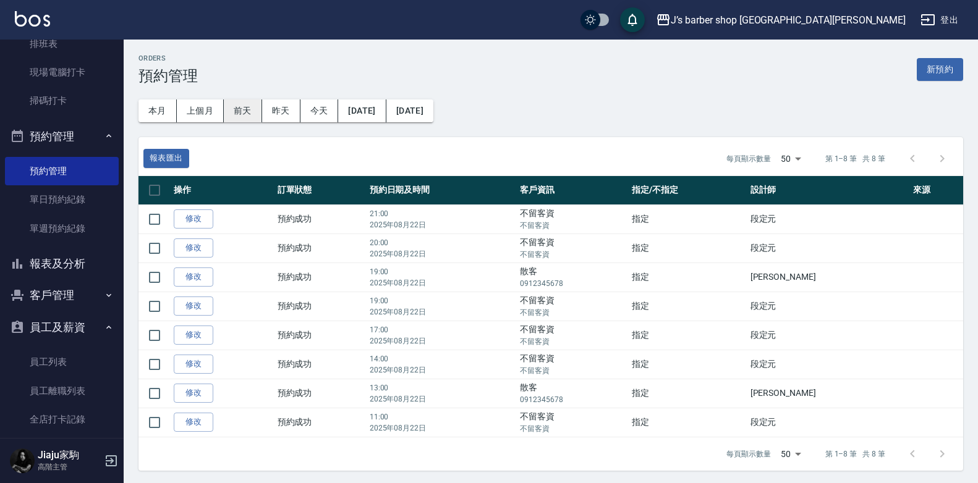
click at [245, 106] on button "前天" at bounding box center [243, 111] width 38 height 23
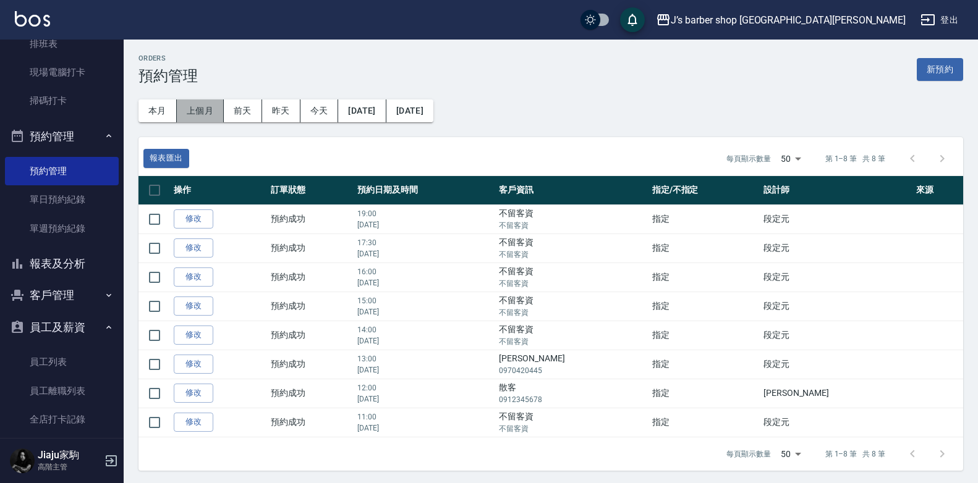
click at [182, 106] on button "上個月" at bounding box center [200, 111] width 47 height 23
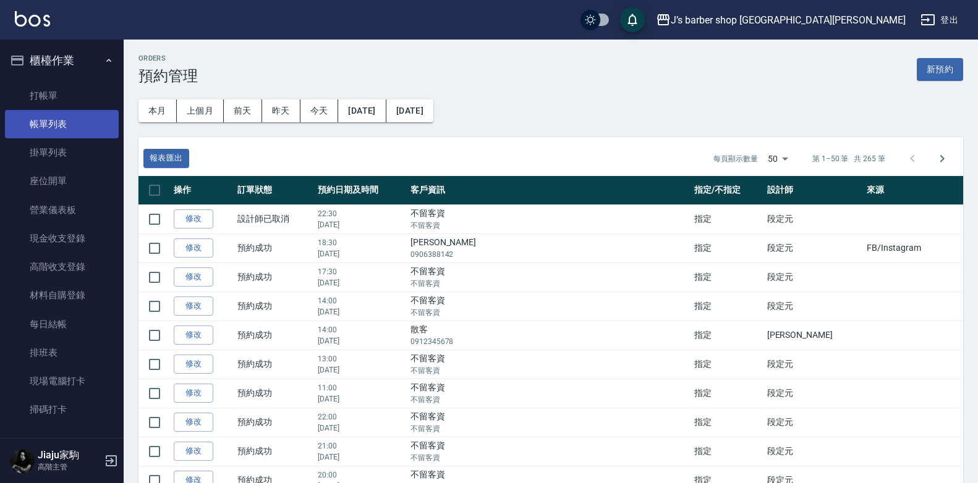
click at [74, 113] on link "帳單列表" at bounding box center [62, 124] width 114 height 28
click at [940, 27] on button "登出" at bounding box center [939, 20] width 48 height 23
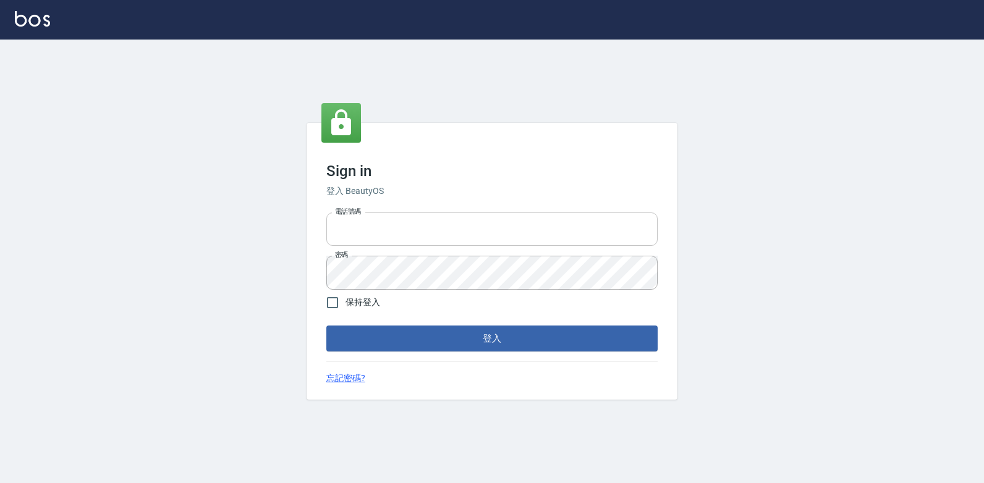
type input "047265856"
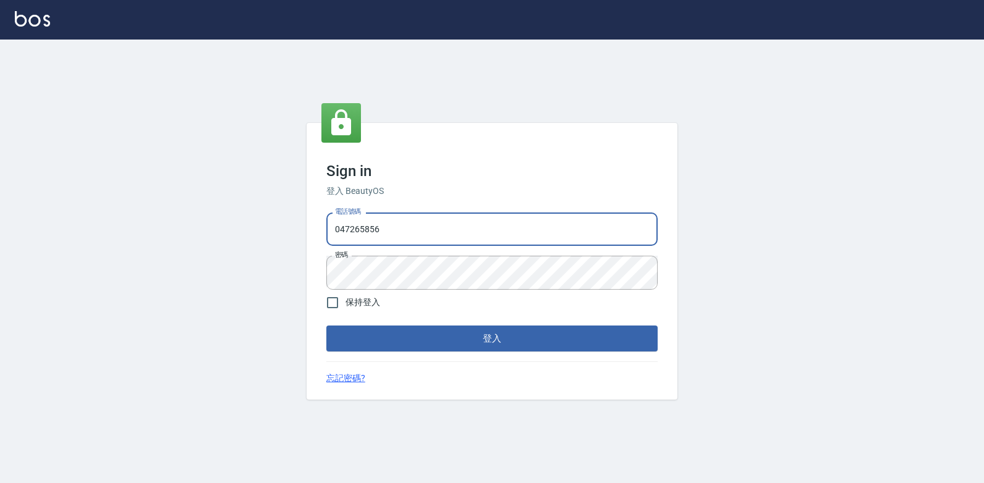
click at [393, 232] on input "047265856" at bounding box center [491, 229] width 331 height 33
click at [739, 239] on div "Sign in 登入 BeautyOS 電話號碼 047265856 電話號碼 密碼 密碼 保持登入 登入 忘記密碼?" at bounding box center [492, 262] width 984 height 444
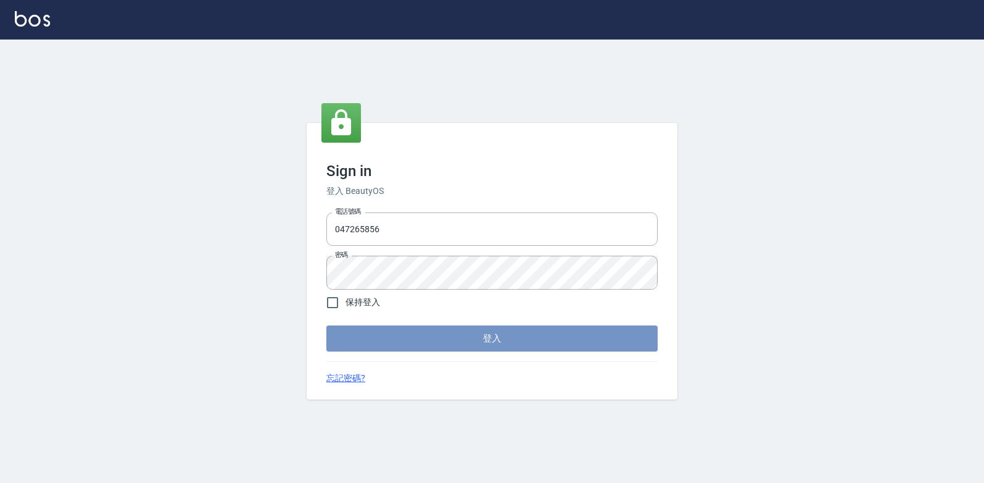
click at [614, 333] on button "登入" at bounding box center [491, 339] width 331 height 26
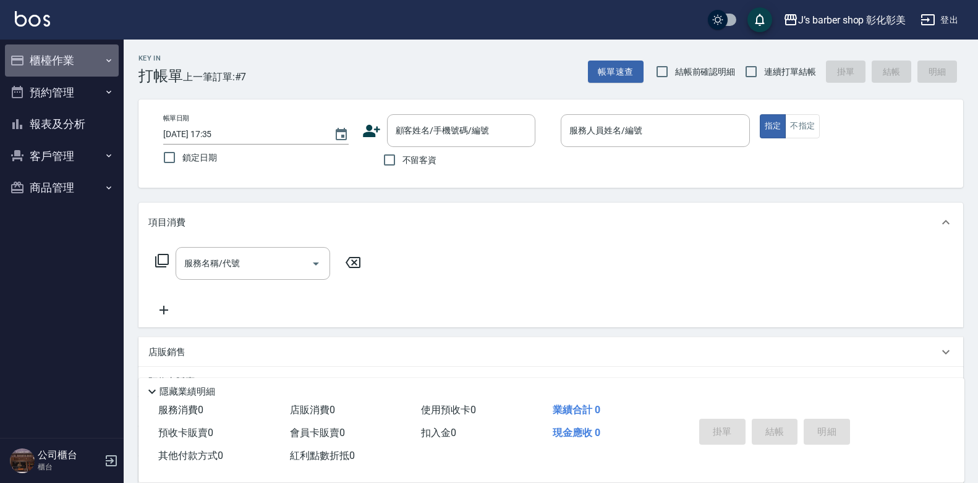
click at [93, 49] on button "櫃檯作業" at bounding box center [62, 61] width 114 height 32
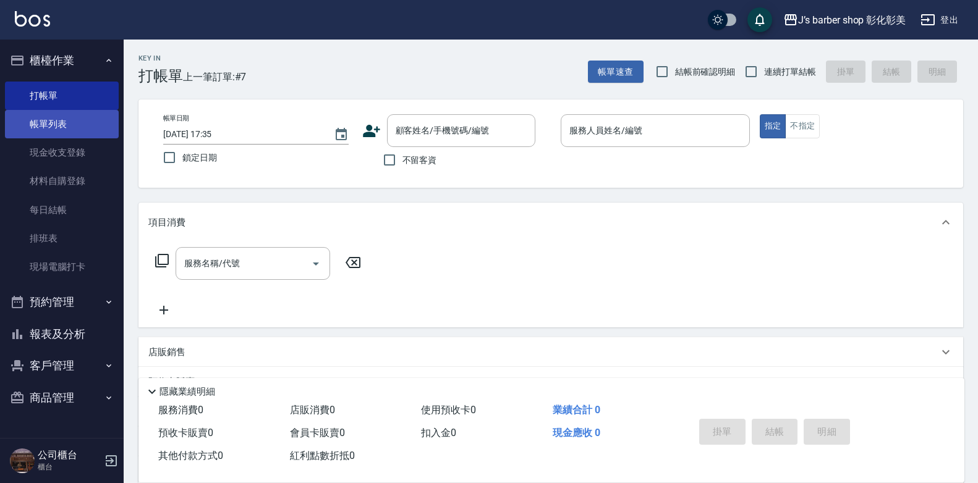
click at [60, 125] on link "帳單列表" at bounding box center [62, 124] width 114 height 28
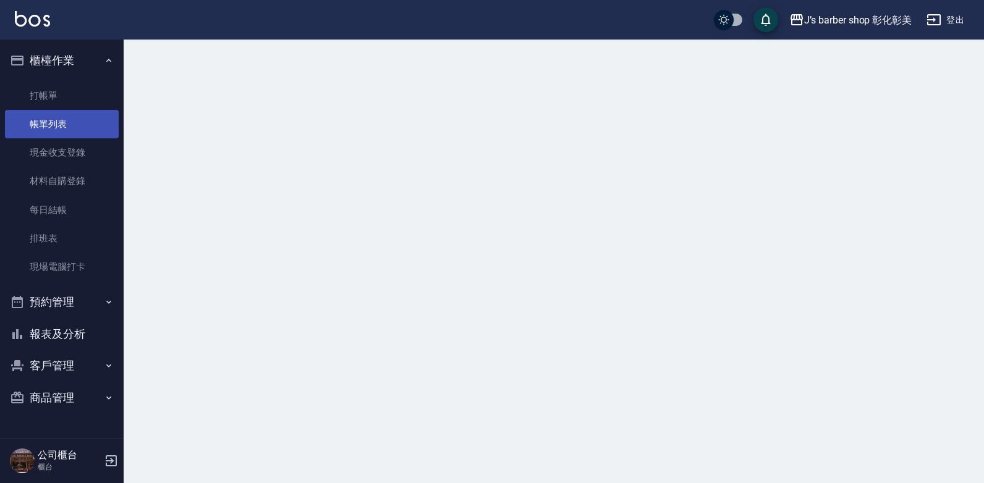
click at [60, 125] on link "帳單列表" at bounding box center [62, 124] width 114 height 28
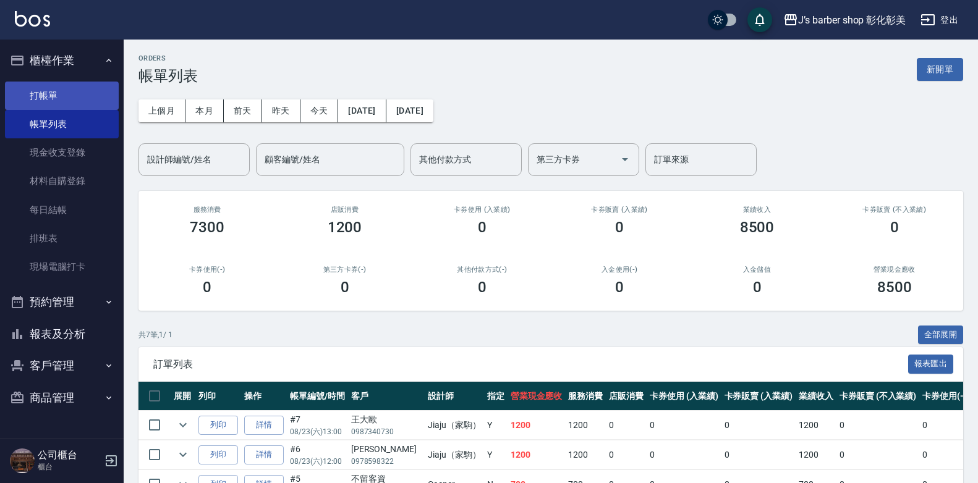
click at [73, 103] on link "打帳單" at bounding box center [62, 96] width 114 height 28
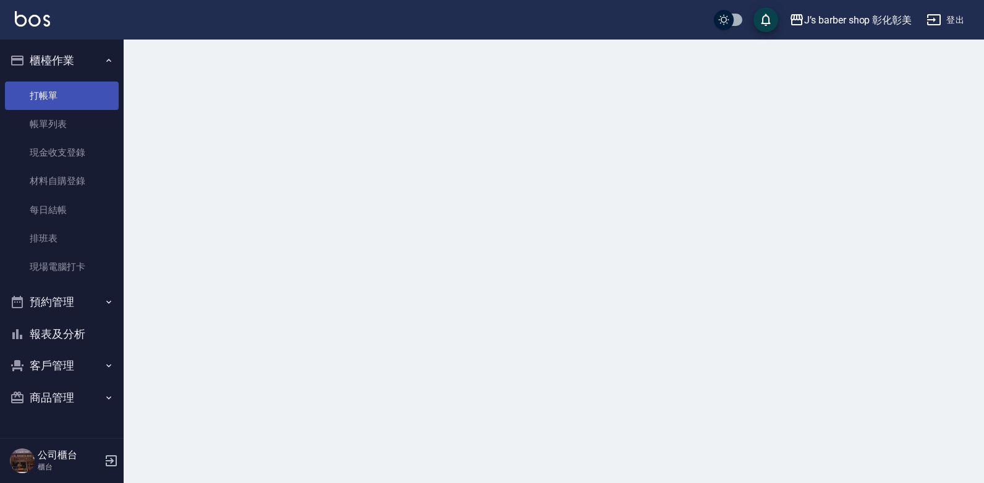
click at [73, 103] on link "打帳單" at bounding box center [62, 96] width 114 height 28
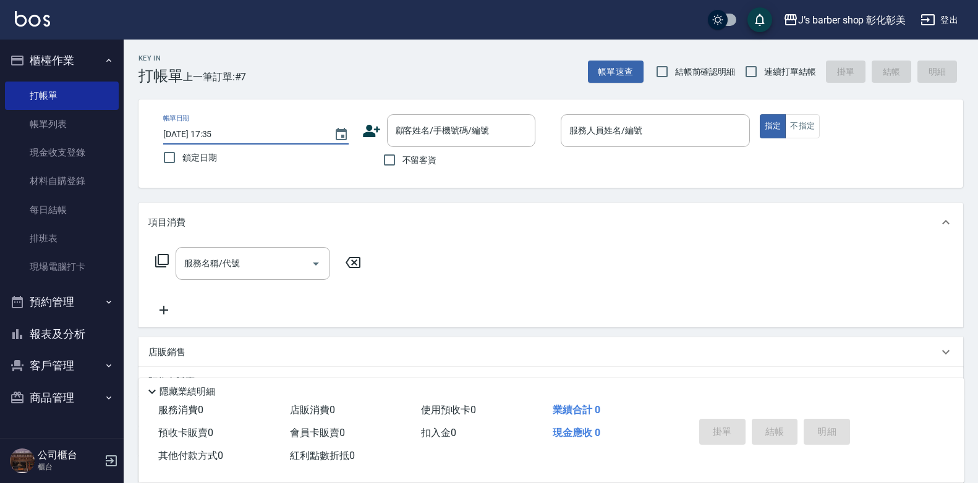
click at [216, 135] on input "2025/08/23 17:35" at bounding box center [242, 134] width 158 height 20
type input "2025/08/23 13:00"
click at [414, 137] on input "顧客姓名/手機號碼/編號" at bounding box center [452, 131] width 119 height 22
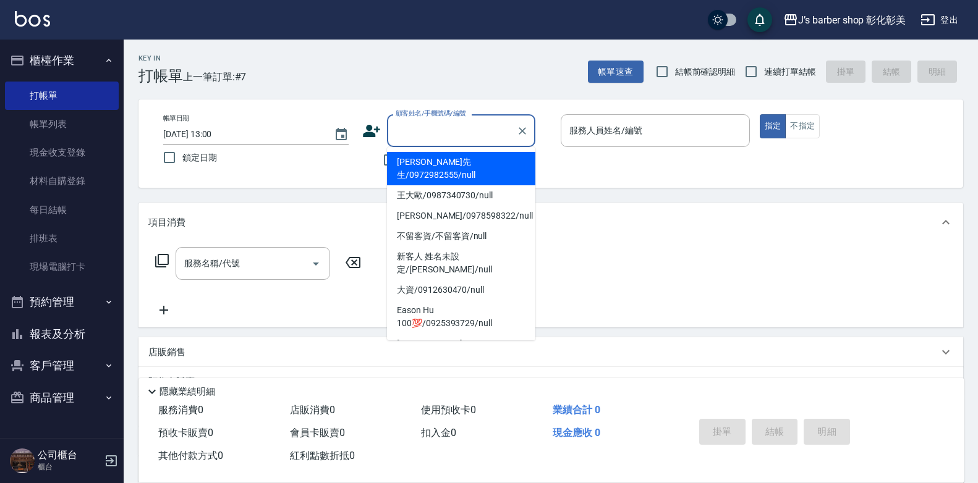
click at [425, 158] on li "蔡先生/0972982555/null" at bounding box center [461, 168] width 148 height 33
type input "蔡先生/0972982555/null"
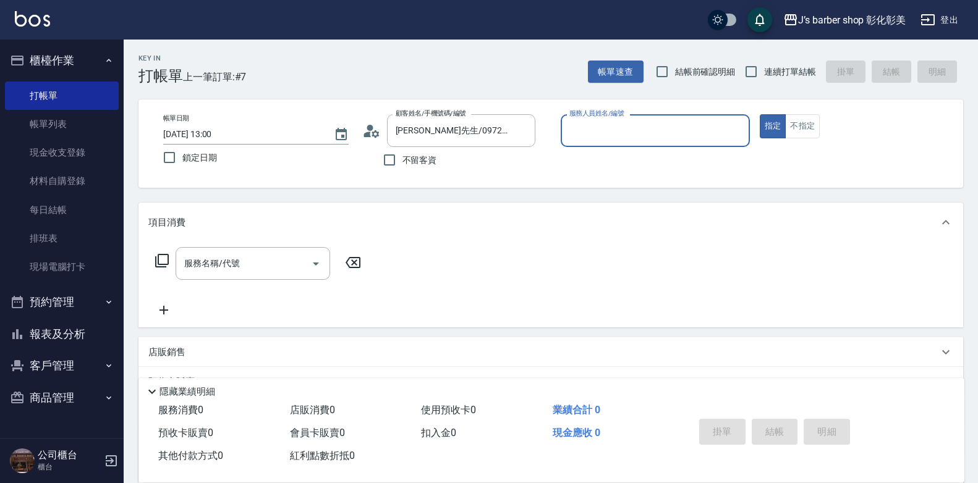
click at [742, 132] on input "服務人員姓名/編號" at bounding box center [655, 131] width 178 height 22
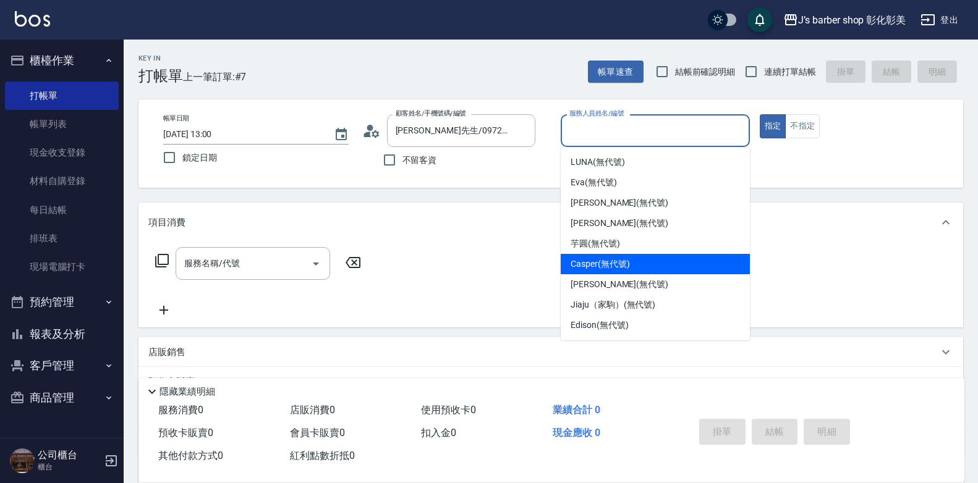
click at [604, 271] on div "Casper (無代號)" at bounding box center [655, 264] width 189 height 20
type input "Casper(無代號)"
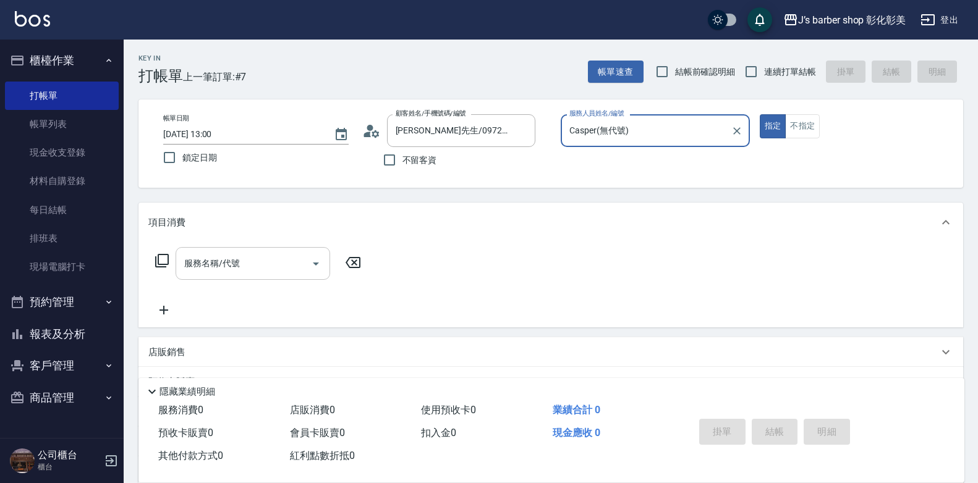
click at [228, 257] on input "服務名稱/代號" at bounding box center [243, 264] width 125 height 22
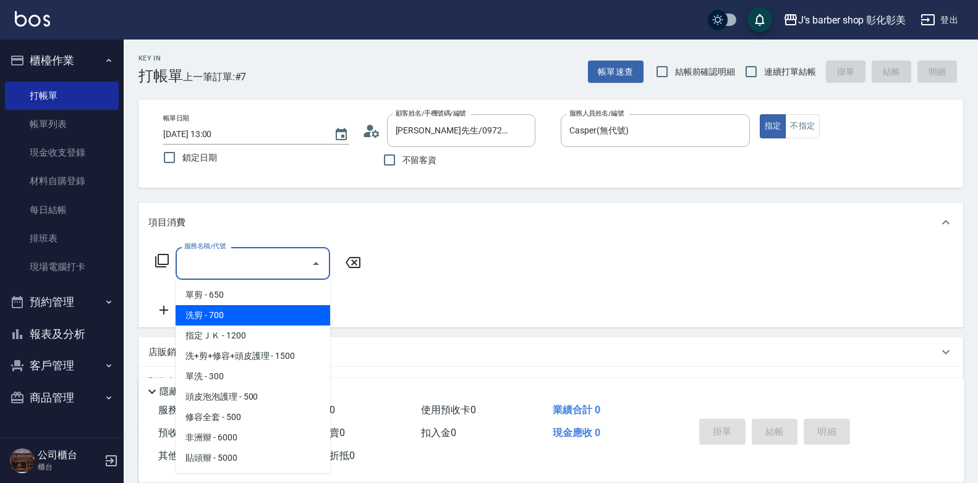
click at [223, 321] on span "洗剪 - 700" at bounding box center [253, 315] width 155 height 20
type input "洗剪(101)"
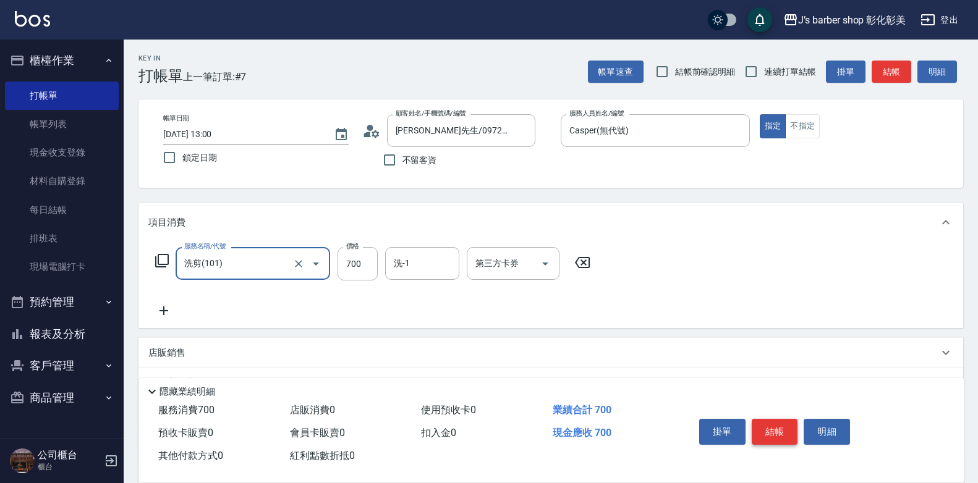
click at [775, 425] on button "結帳" at bounding box center [775, 432] width 46 height 26
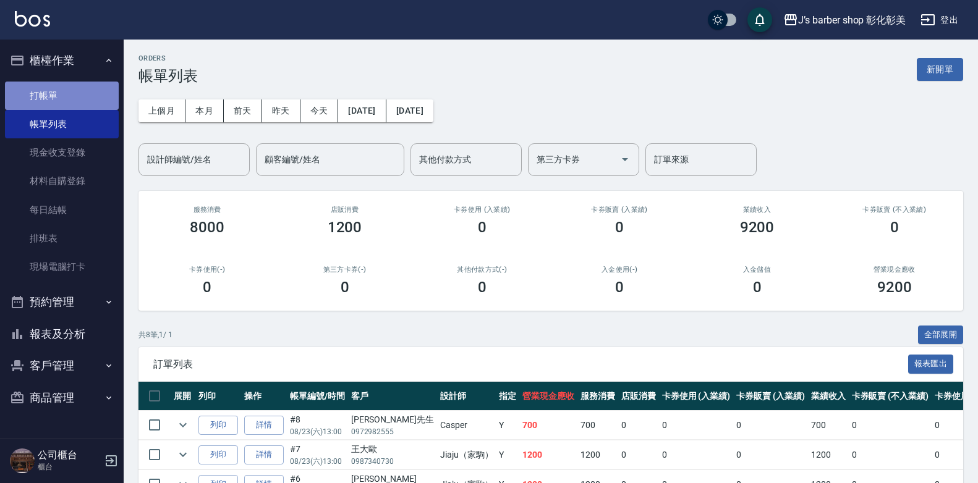
click at [40, 97] on link "打帳單" at bounding box center [62, 96] width 114 height 28
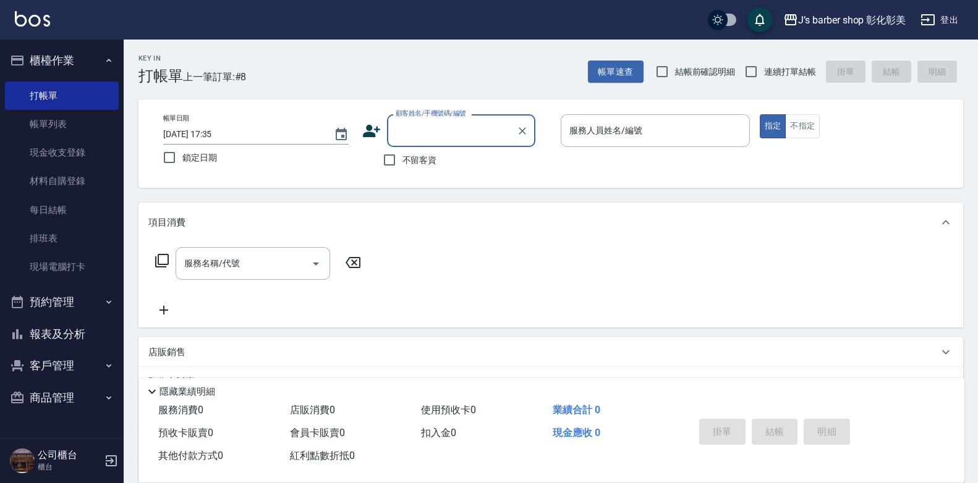
click at [218, 134] on input "2025/08/23 17:35" at bounding box center [242, 134] width 158 height 20
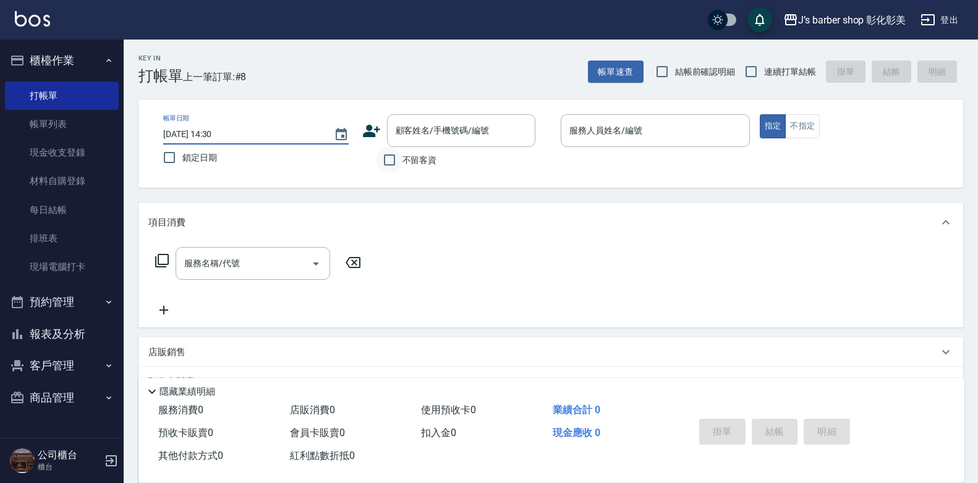
type input "2025/08/23 14:30"
click at [396, 158] on input "不留客資" at bounding box center [389, 160] width 26 height 26
checkbox input "true"
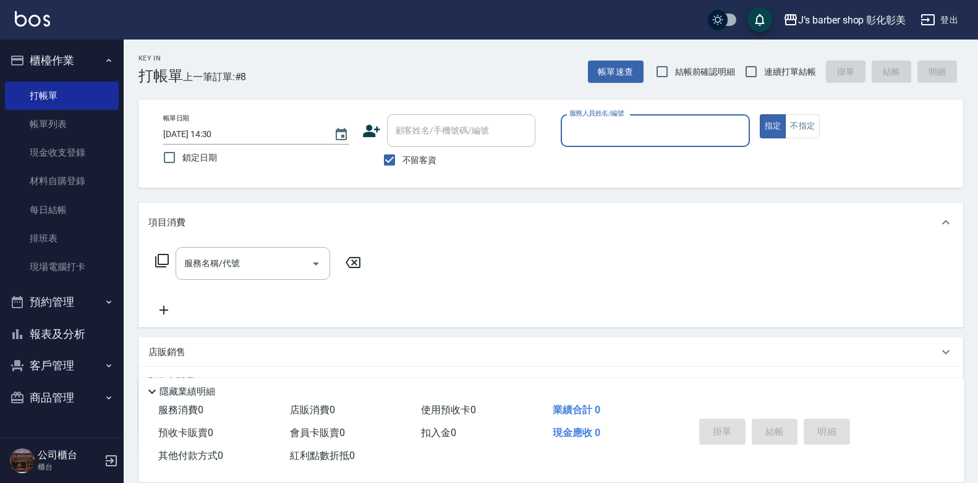
click at [646, 122] on input "服務人員姓名/編號" at bounding box center [655, 131] width 178 height 22
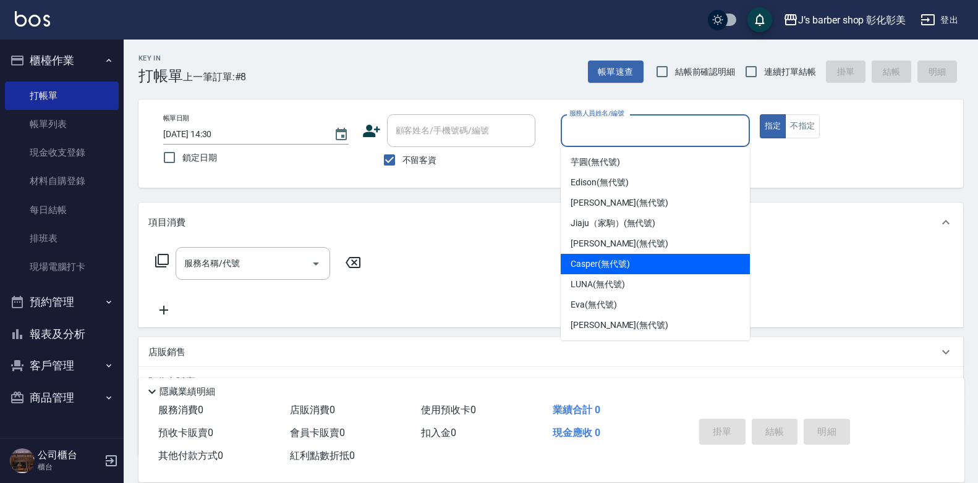
click at [624, 265] on span "Casper (無代號)" at bounding box center [600, 264] width 59 height 13
type input "Casper(無代號)"
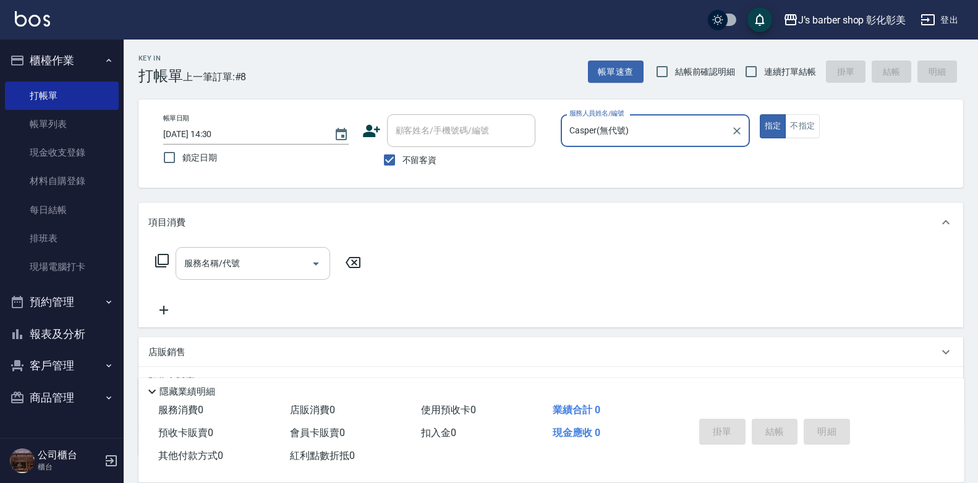
click at [218, 270] on input "服務名稱/代號" at bounding box center [243, 264] width 125 height 22
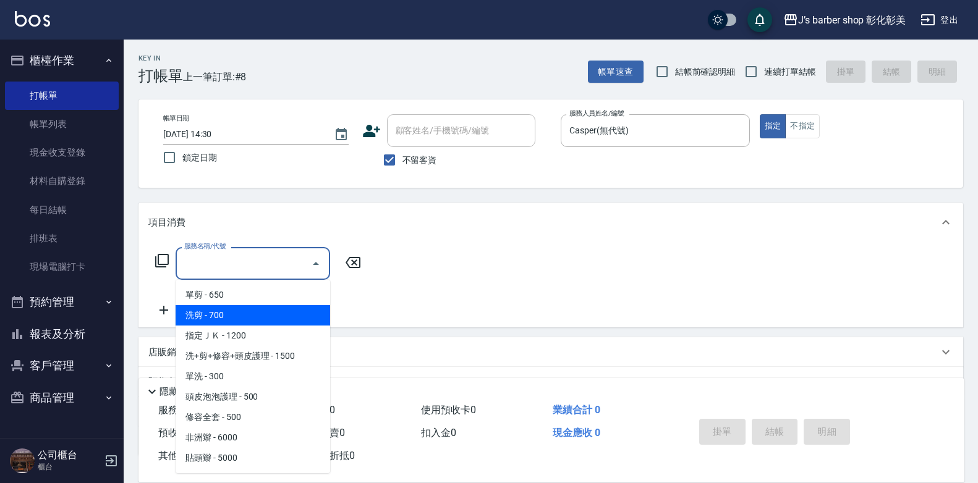
click at [240, 317] on span "洗剪 - 700" at bounding box center [253, 315] width 155 height 20
type input "洗剪(101)"
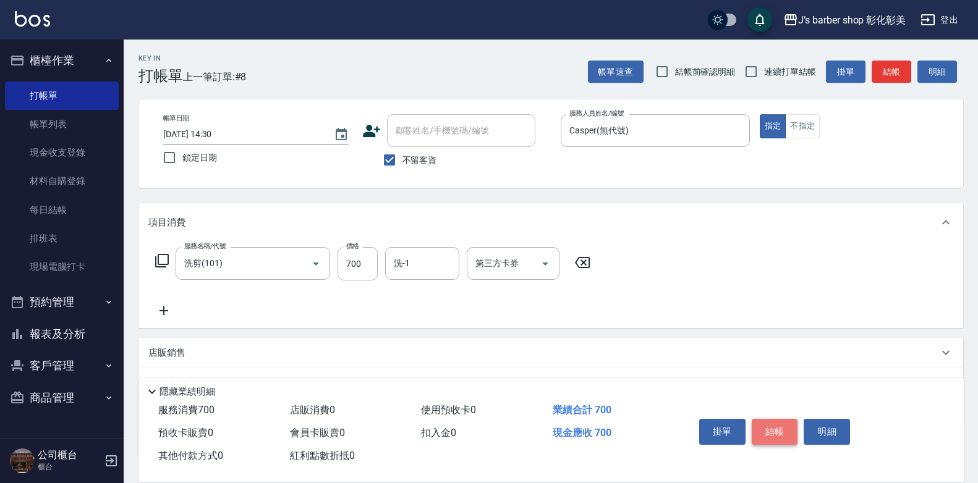
click at [772, 427] on button "結帳" at bounding box center [775, 432] width 46 height 26
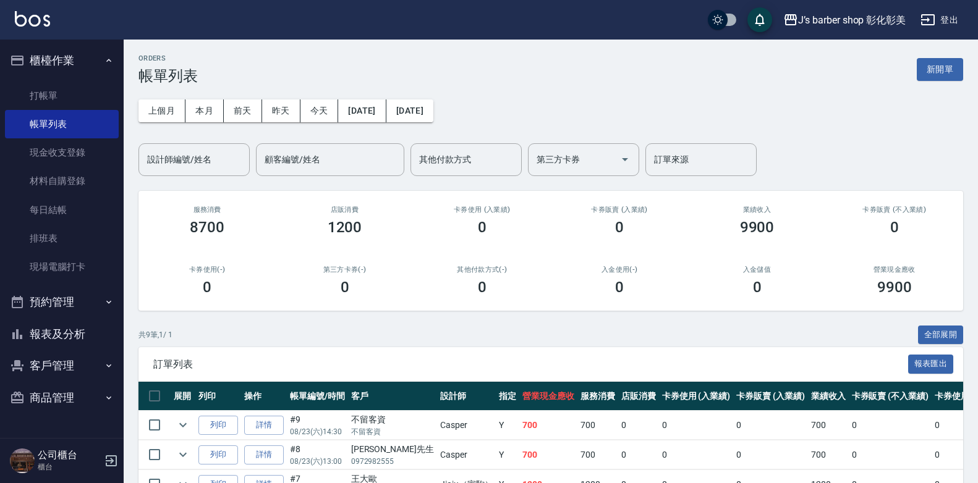
click at [82, 298] on button "預約管理" at bounding box center [62, 302] width 114 height 32
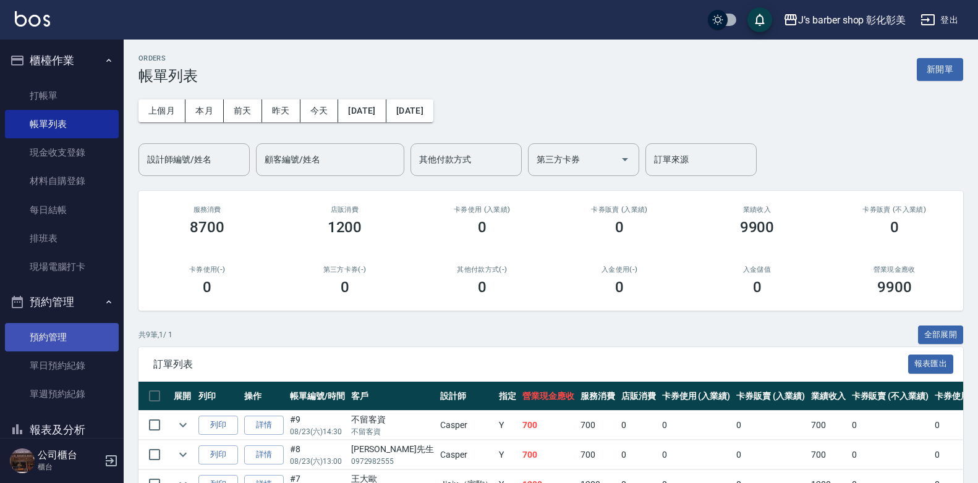
click at [72, 335] on link "預約管理" at bounding box center [62, 337] width 114 height 28
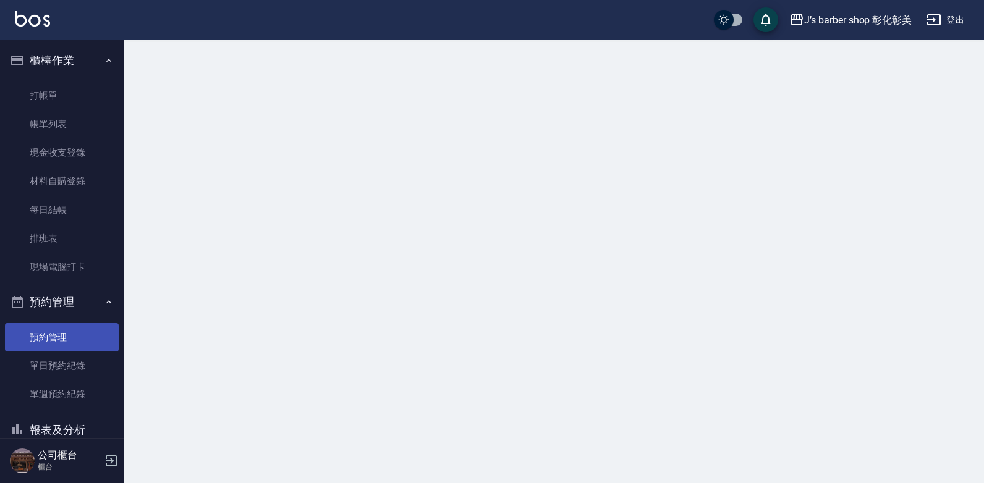
click at [72, 335] on link "預約管理" at bounding box center [62, 337] width 114 height 28
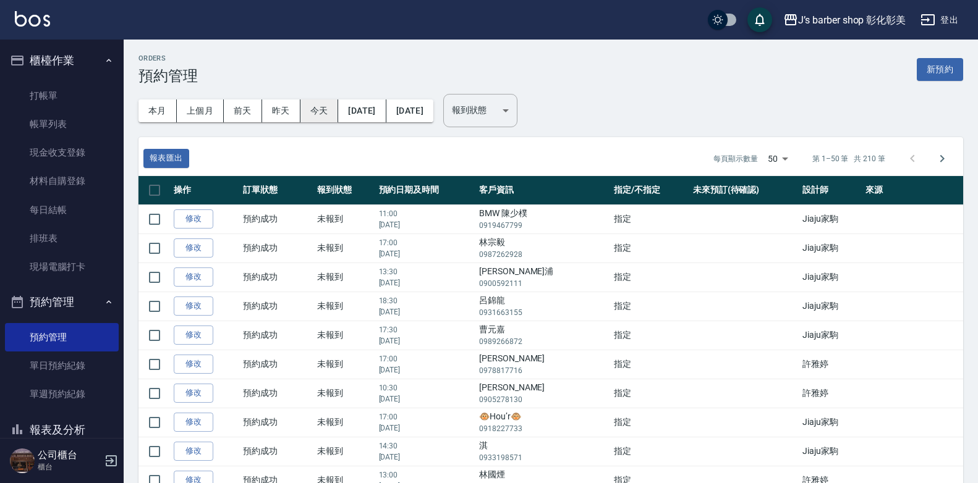
click at [321, 103] on button "今天" at bounding box center [319, 111] width 38 height 23
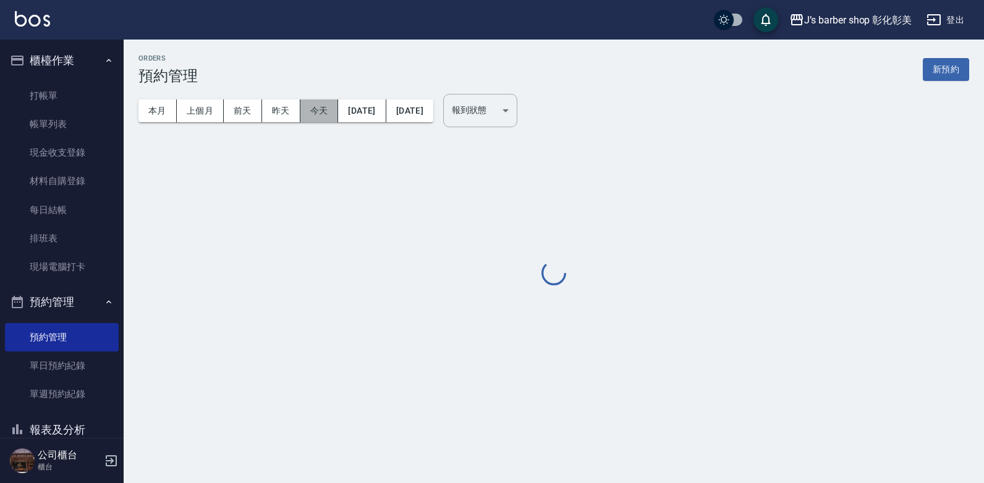
click at [321, 103] on button "今天" at bounding box center [319, 111] width 38 height 23
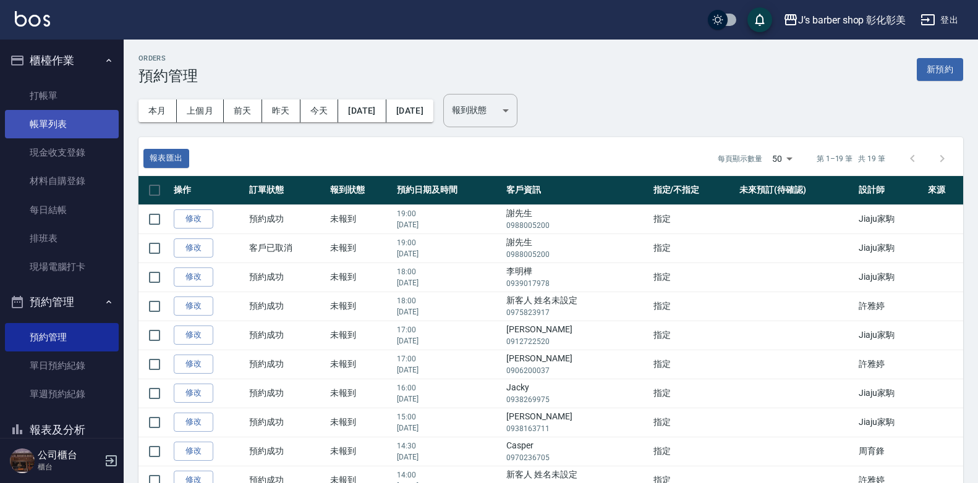
click at [38, 112] on link "帳單列表" at bounding box center [62, 124] width 114 height 28
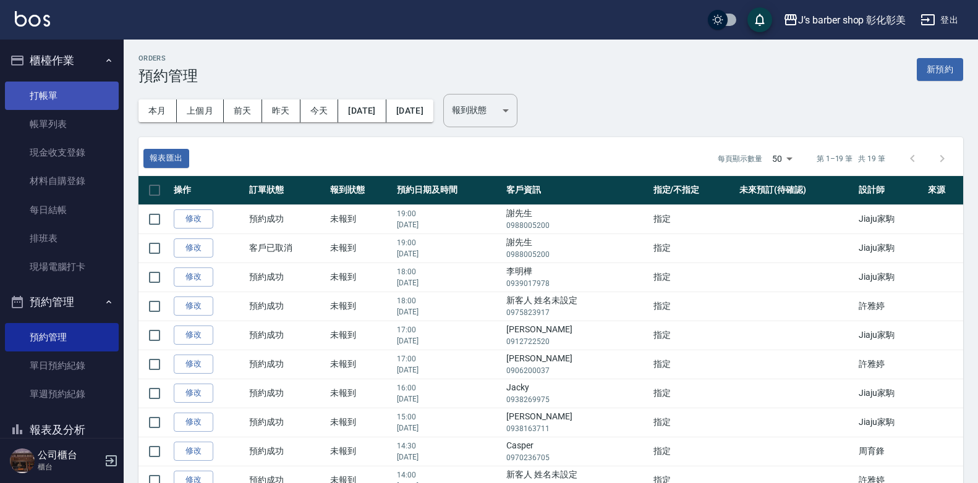
drag, startPoint x: 38, startPoint y: 112, endPoint x: 43, endPoint y: 98, distance: 15.3
click at [38, 112] on link "帳單列表" at bounding box center [62, 124] width 114 height 28
click at [43, 98] on link "打帳單" at bounding box center [62, 96] width 114 height 28
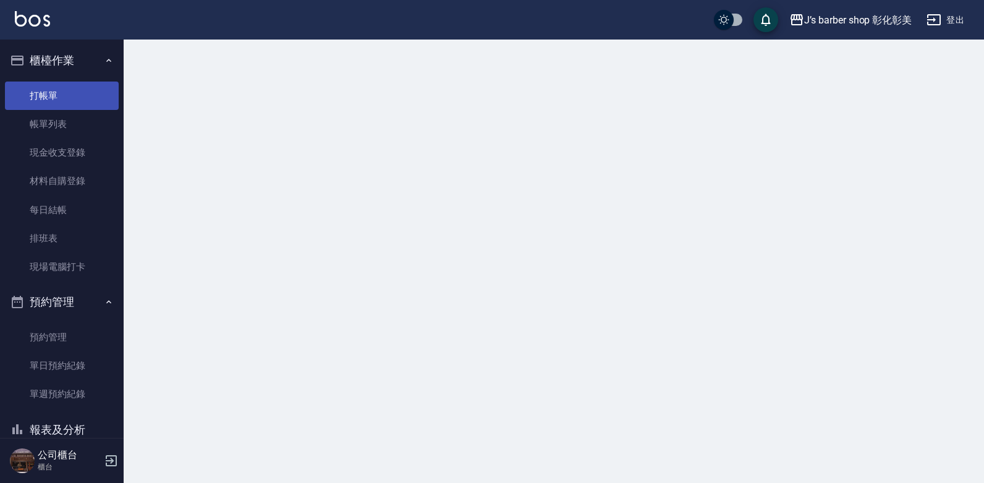
click at [43, 98] on link "打帳單" at bounding box center [62, 96] width 114 height 28
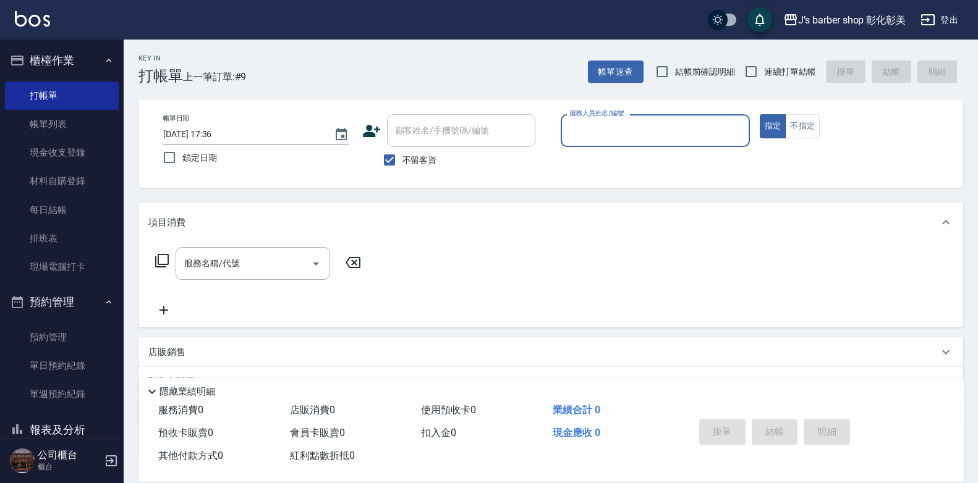
click at [218, 129] on input "2025/08/23 17:36" at bounding box center [242, 134] width 158 height 20
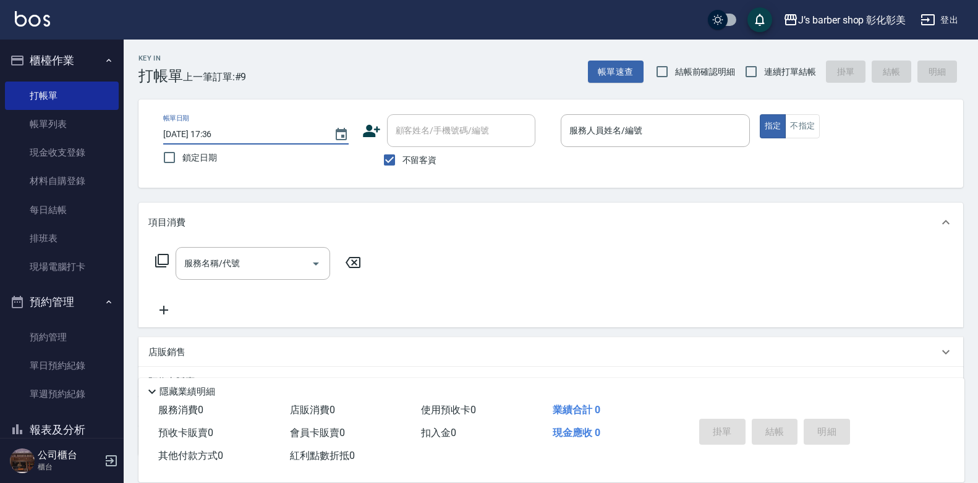
type input "2025/08/23 01:36"
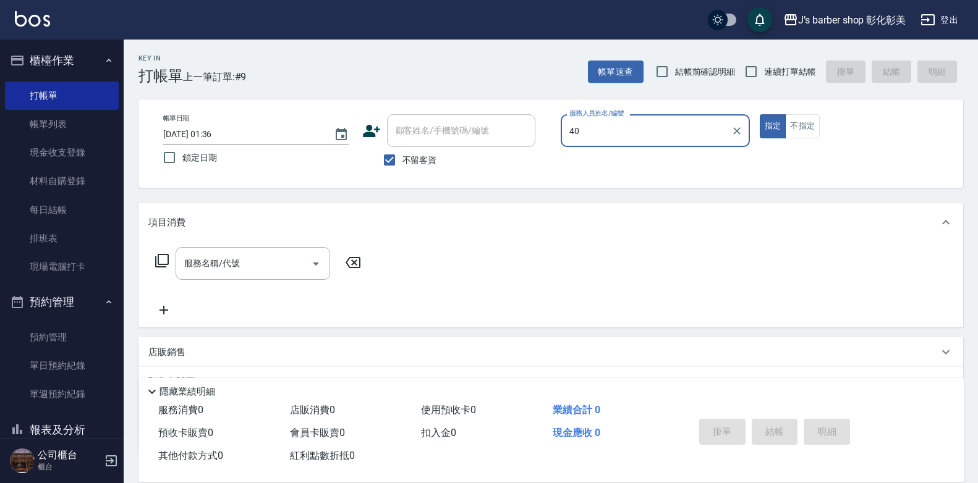
type input "40"
click at [218, 129] on input "2025/08/23 01:36" at bounding box center [242, 134] width 158 height 20
click at [224, 130] on input "2025/08/23 14:36" at bounding box center [242, 134] width 158 height 20
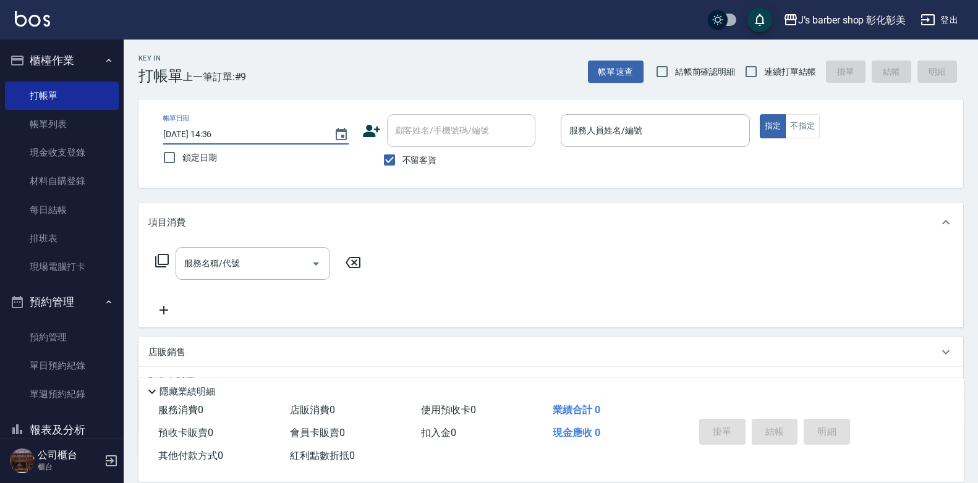
click at [224, 130] on input "2025/08/23 14:36" at bounding box center [242, 134] width 158 height 20
type input "2025/08/23 14:00"
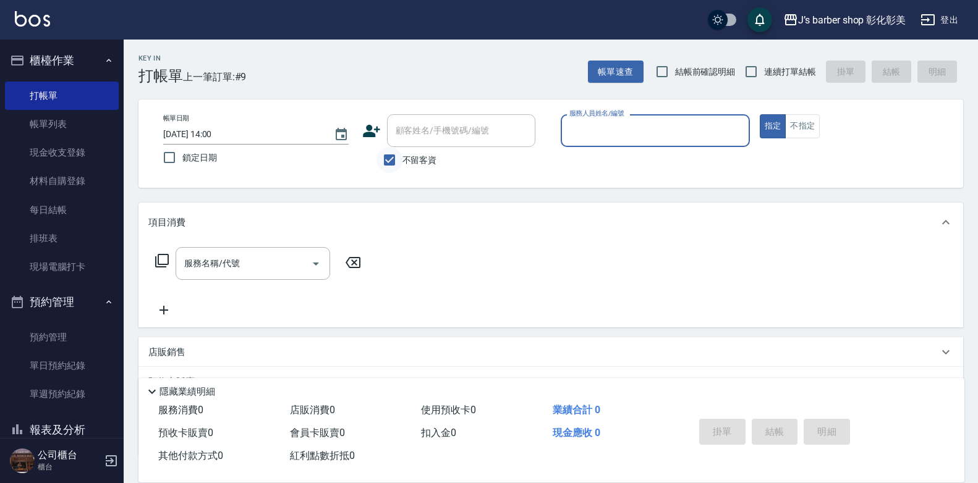
click at [394, 157] on input "不留客資" at bounding box center [389, 160] width 26 height 26
checkbox input "false"
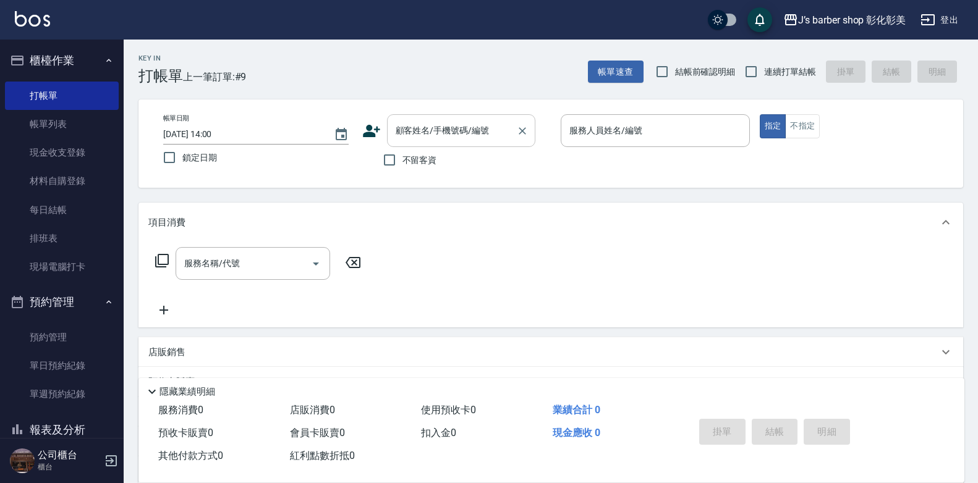
click at [427, 133] on div "顧客姓名/手機號碼/編號 顧客姓名/手機號碼/編號" at bounding box center [461, 130] width 148 height 33
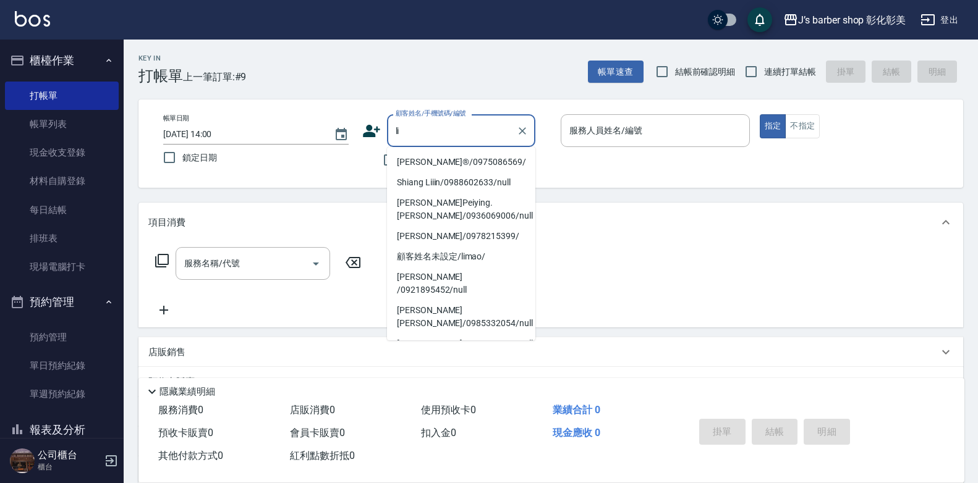
click at [427, 161] on li "Lin®/0975086569/" at bounding box center [461, 162] width 148 height 20
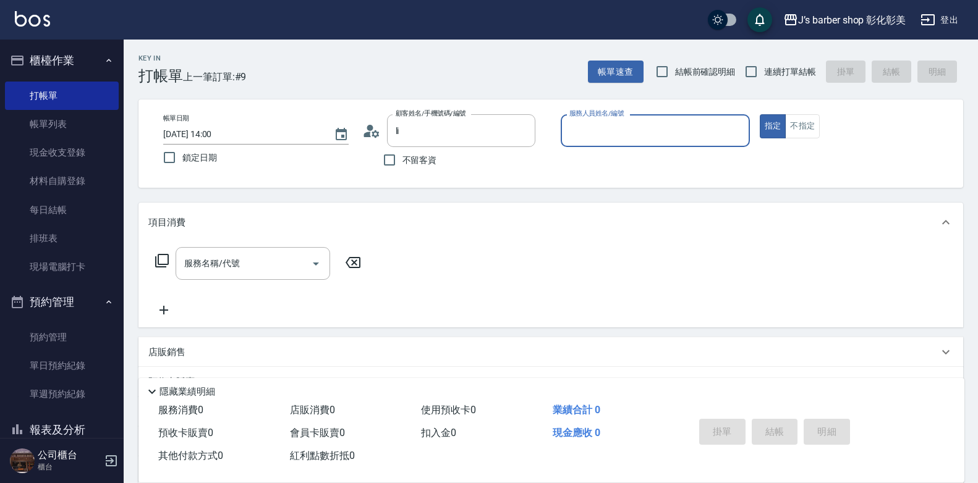
type input "Lin®/0975086569/"
type input "LUNA(無代號)"
click at [611, 126] on input "LUNA(無代號)" at bounding box center [645, 131] width 159 height 22
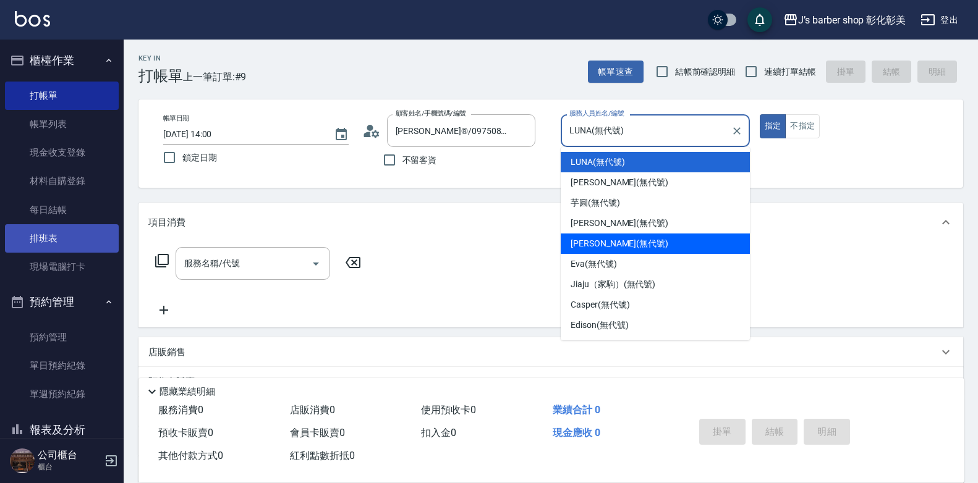
click at [59, 326] on link "預約管理" at bounding box center [62, 337] width 114 height 28
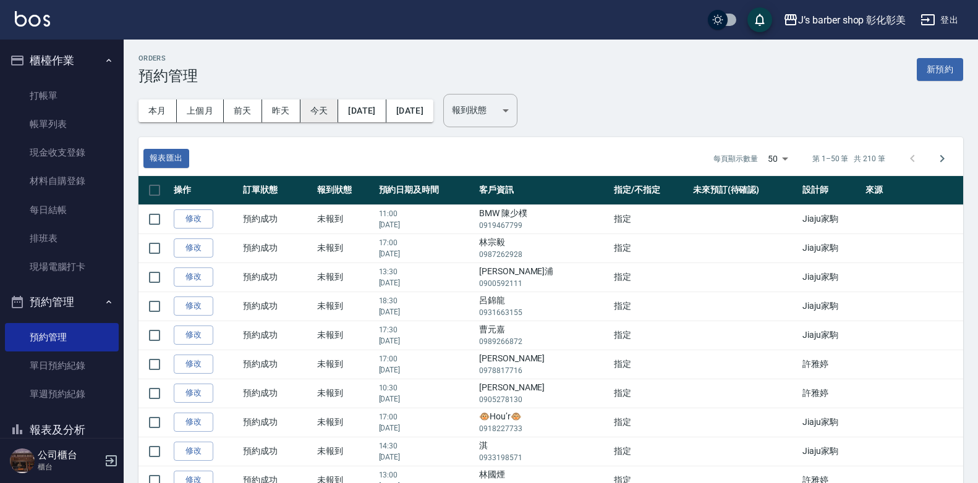
click at [321, 109] on button "今天" at bounding box center [319, 111] width 38 height 23
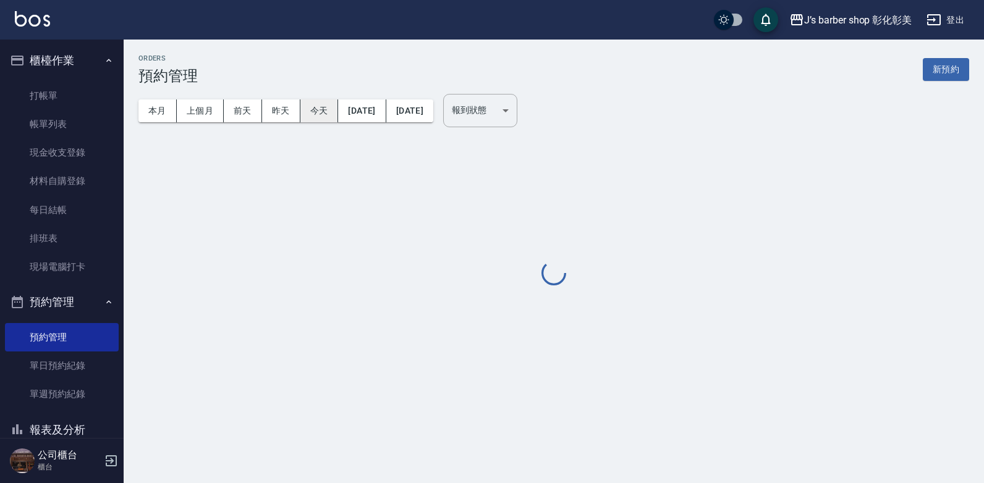
click at [323, 109] on button "今天" at bounding box center [319, 111] width 38 height 23
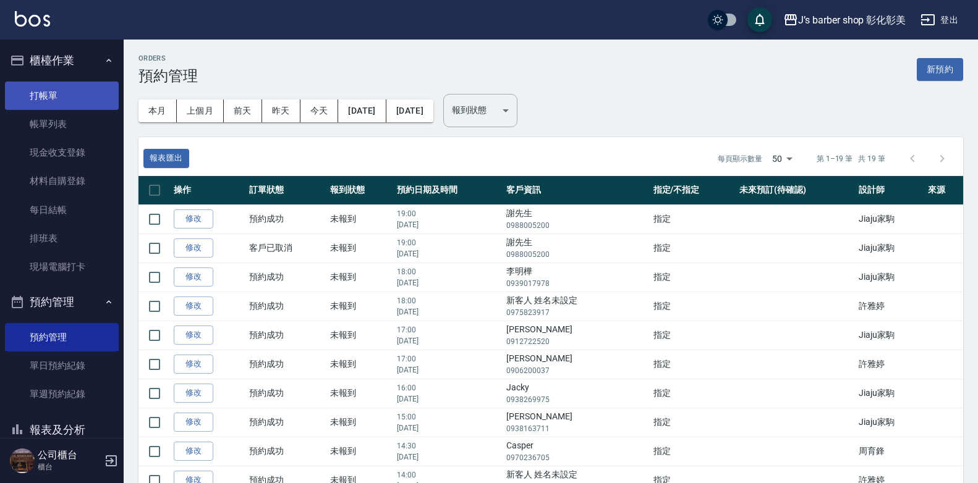
click at [34, 94] on link "打帳單" at bounding box center [62, 96] width 114 height 28
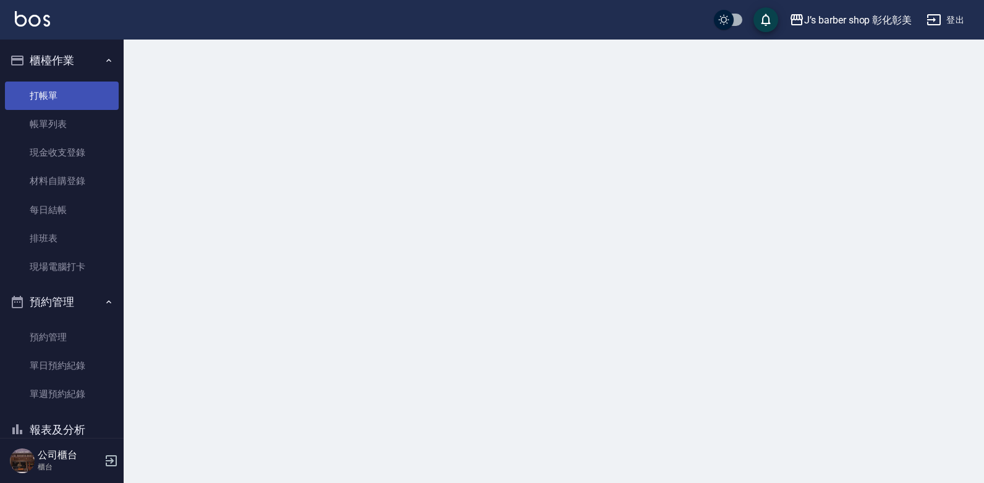
click at [34, 94] on link "打帳單" at bounding box center [62, 96] width 114 height 28
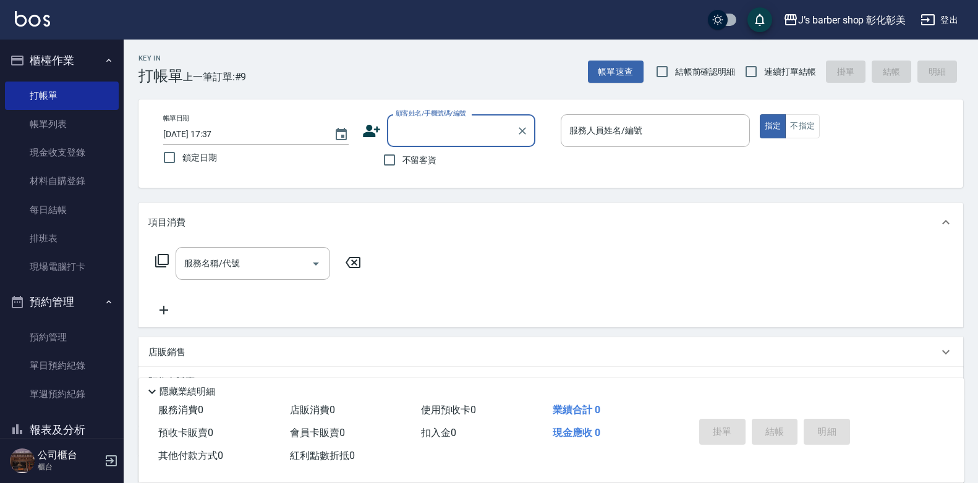
click at [217, 133] on input "2025/08/23 17:37" at bounding box center [242, 134] width 158 height 20
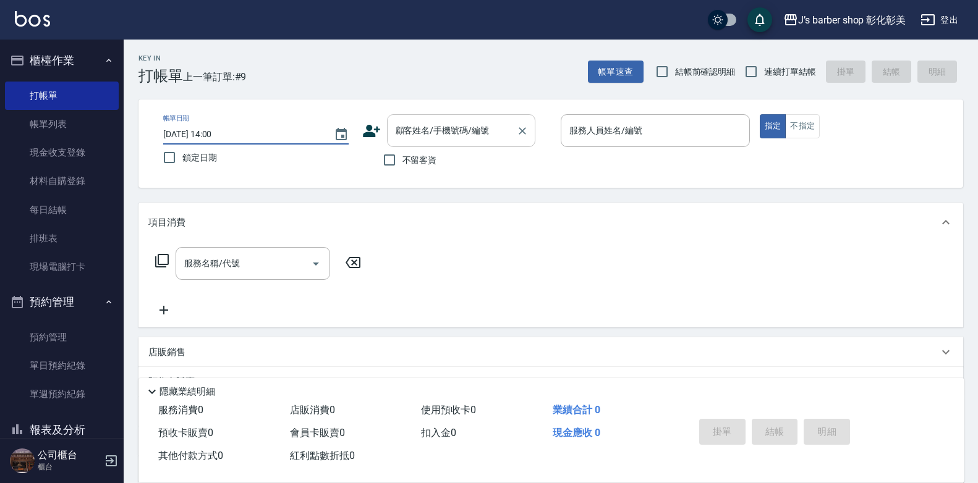
type input "2025/08/23 14:00"
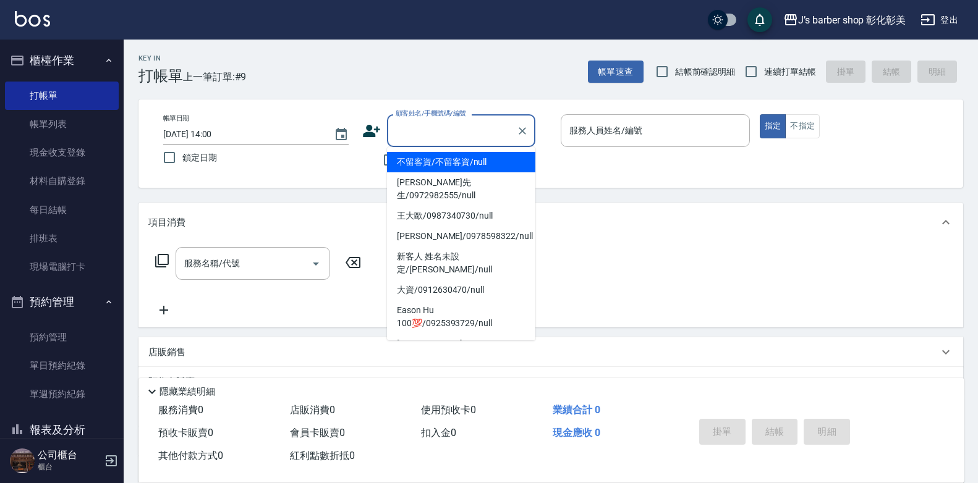
click at [485, 134] on input "顧客姓名/手機號碼/編號" at bounding box center [452, 131] width 119 height 22
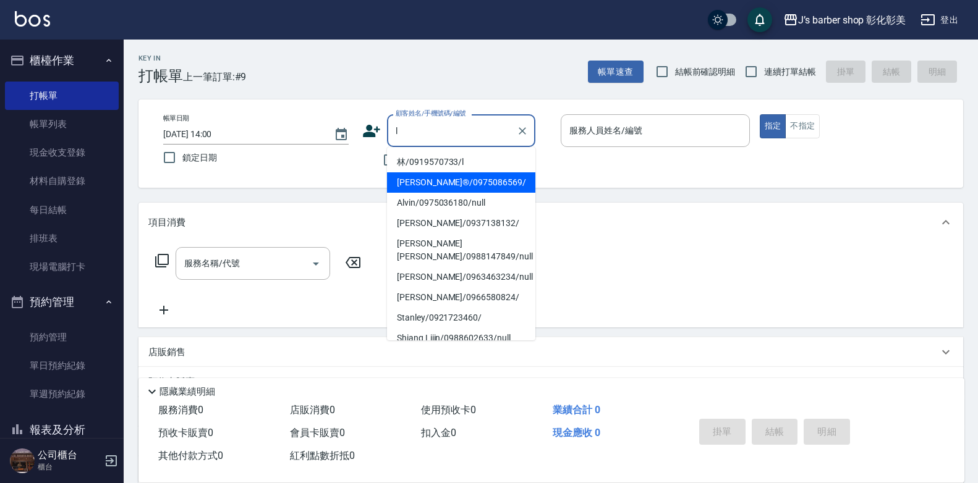
click at [451, 185] on li "Lin®/0975086569/" at bounding box center [461, 182] width 148 height 20
type input "Lin®/0975086569/"
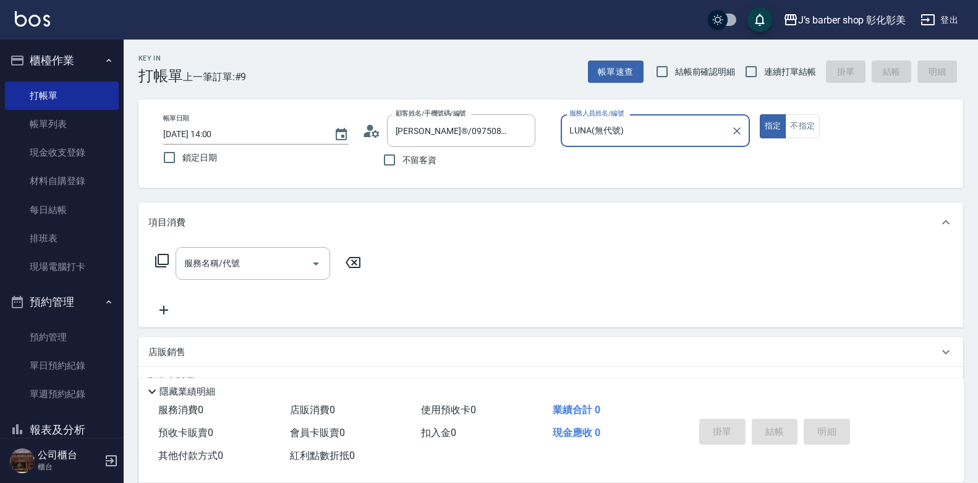
click at [632, 139] on input "LUNA(無代號)" at bounding box center [645, 131] width 159 height 22
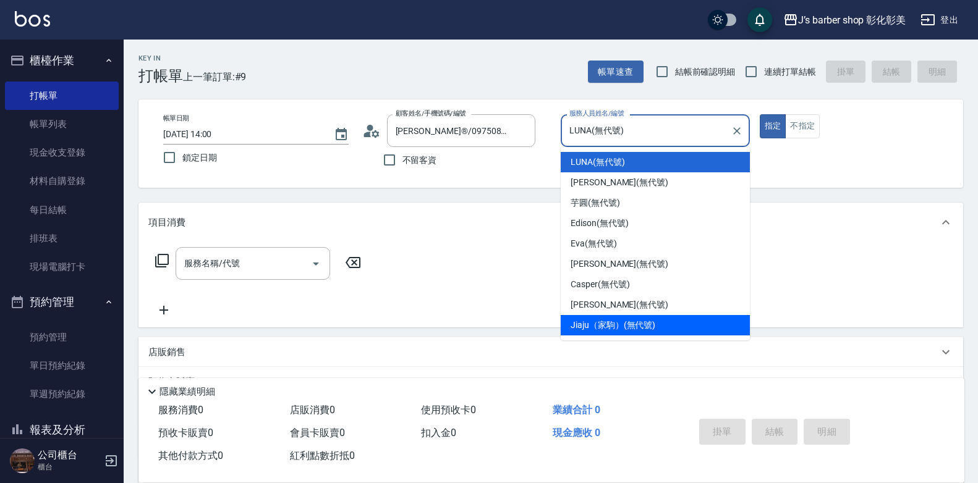
click at [605, 315] on div "Jiaju（家駒） (無代號)" at bounding box center [655, 325] width 189 height 20
type input "Jiaju（家駒）(無代號)"
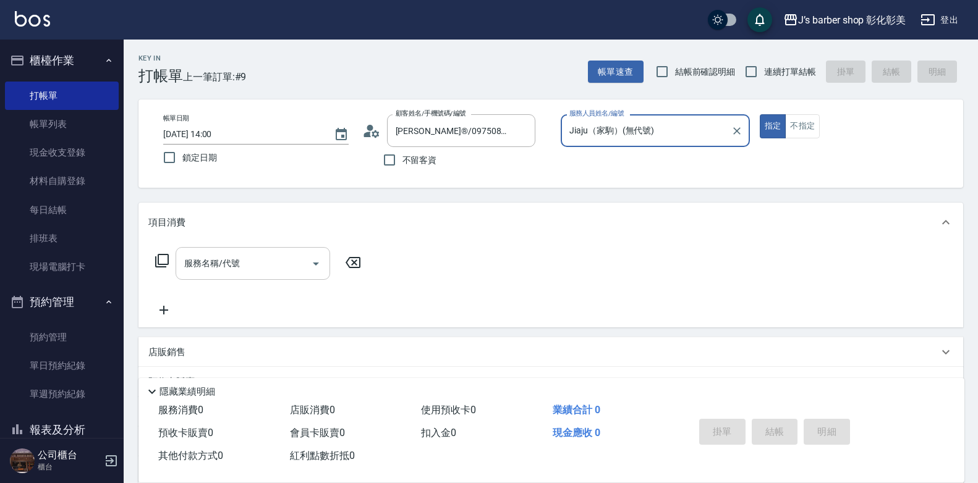
click at [203, 261] on div "服務名稱/代號 服務名稱/代號" at bounding box center [253, 263] width 155 height 33
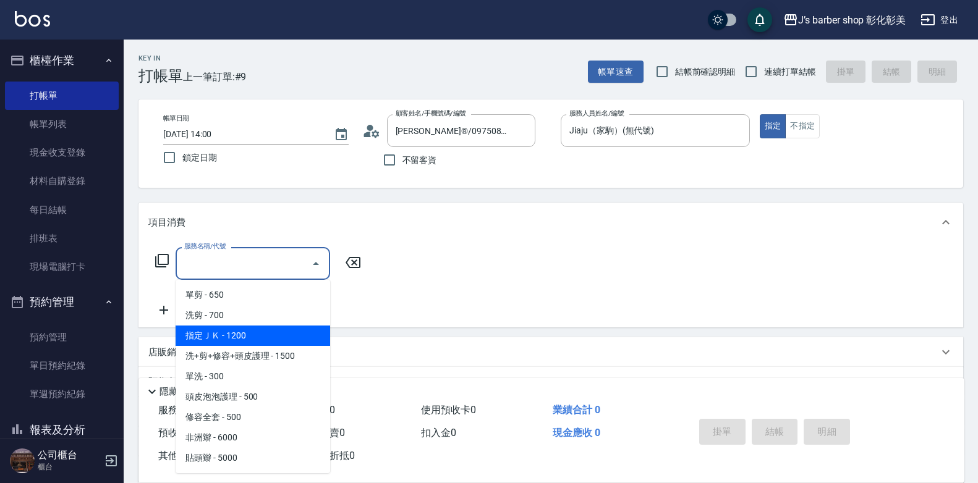
click at [236, 334] on span "指定ＪＫ - 1200" at bounding box center [253, 336] width 155 height 20
type input "指定ＪＫ(102)"
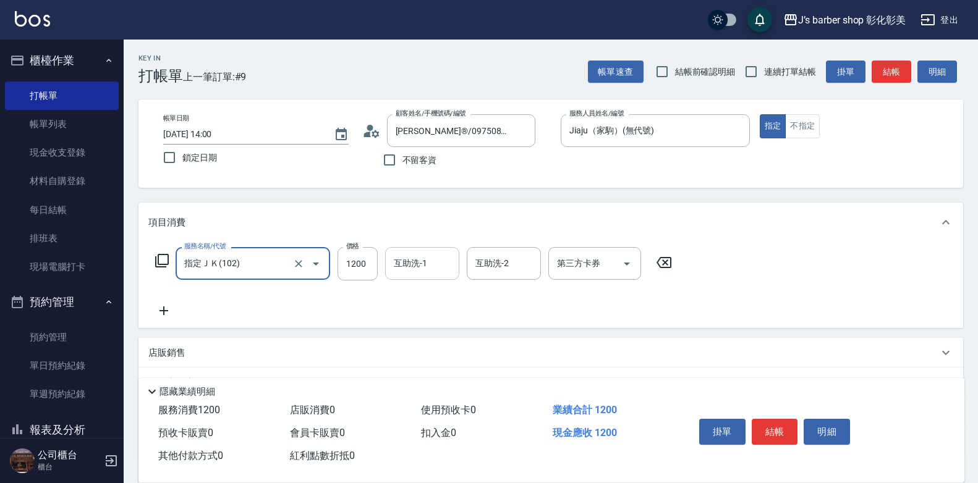
click at [442, 259] on input "互助洗-1" at bounding box center [422, 264] width 63 height 22
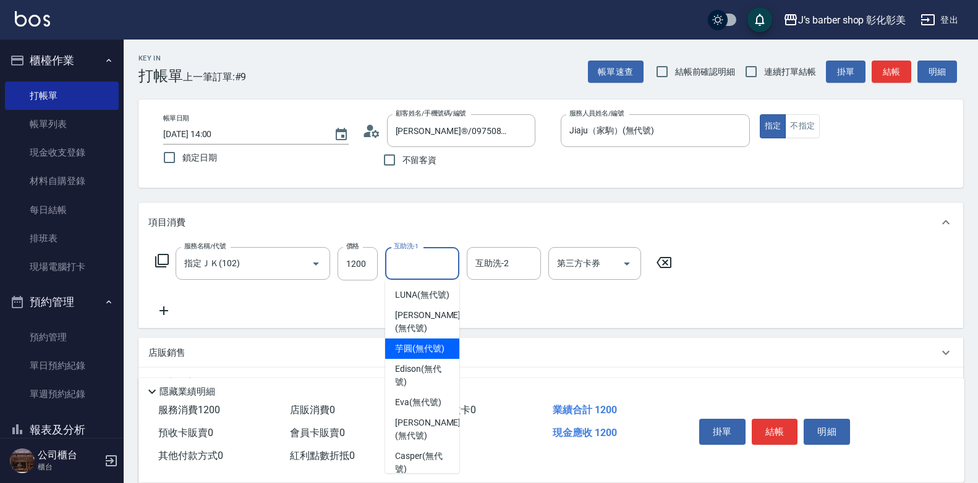
click at [418, 355] on span "芋圓 (無代號)" at bounding box center [419, 348] width 49 height 13
type input "芋圓(無代號)"
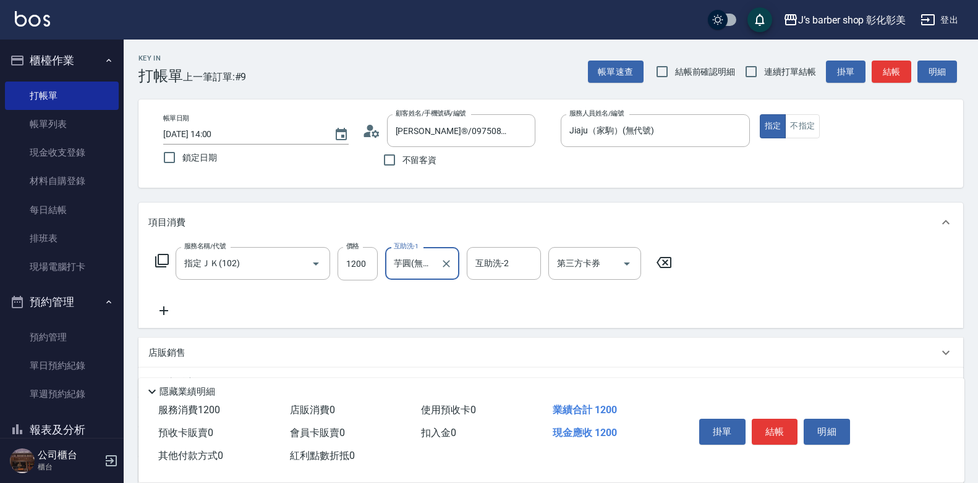
click at [163, 307] on icon at bounding box center [163, 311] width 9 height 9
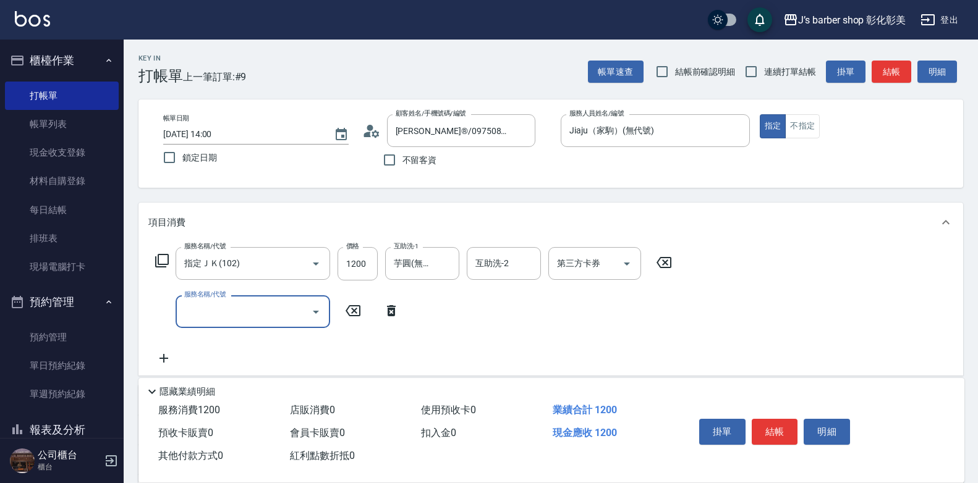
click at [218, 295] on label "服務名稱/代號" at bounding box center [204, 294] width 41 height 9
click at [218, 301] on input "服務名稱/代號" at bounding box center [243, 312] width 125 height 22
click at [226, 308] on input "服務名稱/代號" at bounding box center [243, 312] width 125 height 22
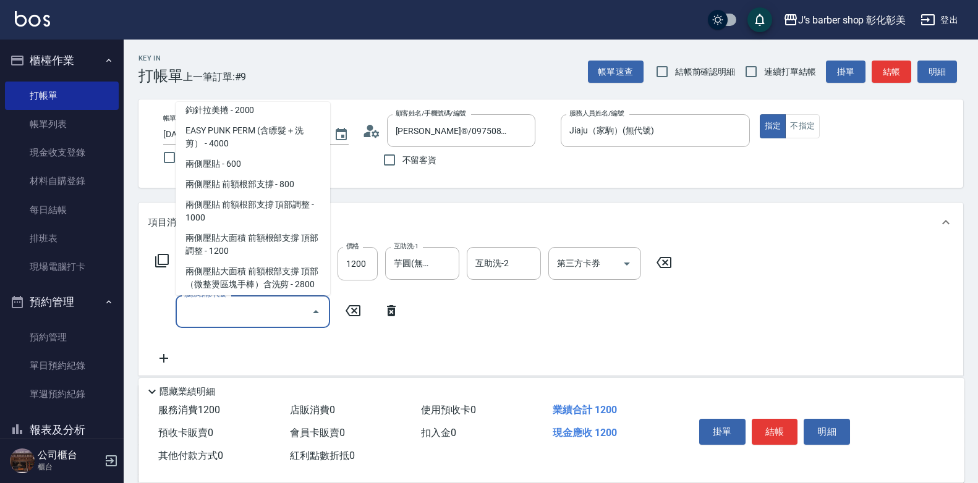
scroll to position [185, 0]
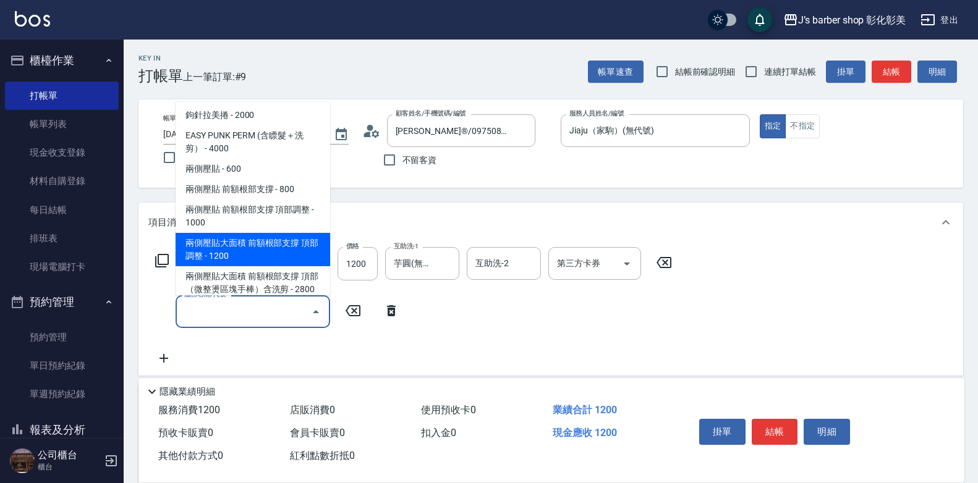
click at [255, 250] on span "兩側壓貼大面積 前額根部支撐 頂部調整 - 1200" at bounding box center [253, 249] width 155 height 33
type input "兩側壓貼大面積 前額根部支撐 頂部調整(Gp3)"
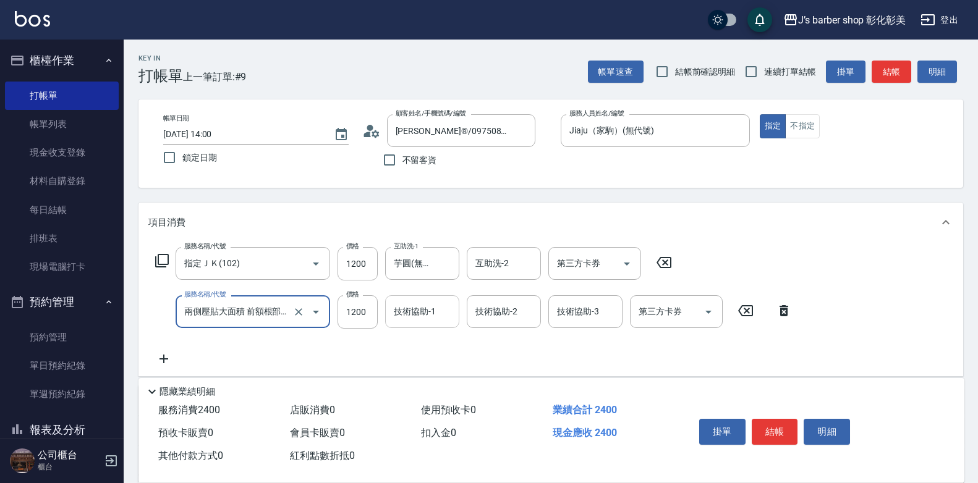
click at [430, 317] on div "技術協助-1 技術協助-1" at bounding box center [422, 311] width 74 height 33
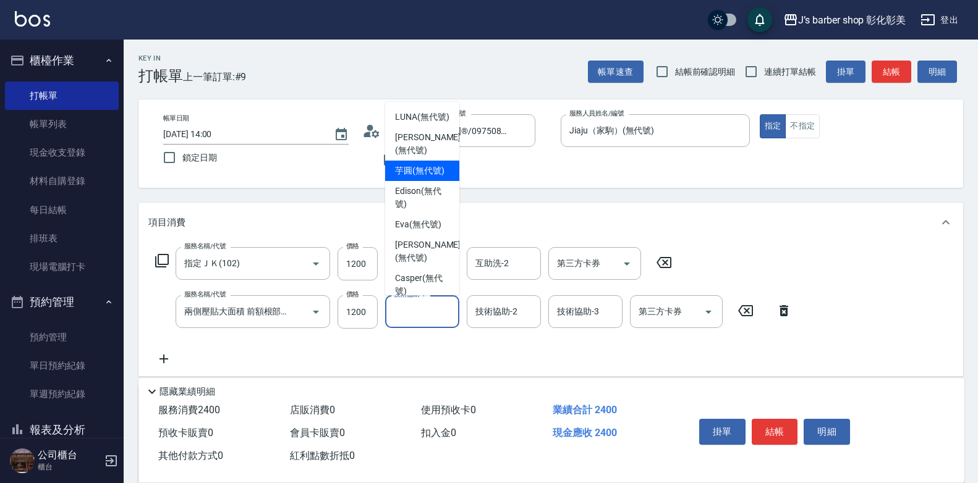
click at [496, 182] on div "帳單日期 2025/08/23 14:00 鎖定日期 顧客姓名/手機號碼/編號 Lin®/0975086569/ 顧客姓名/手機號碼/編號 不留客資 服務人員…" at bounding box center [550, 144] width 825 height 88
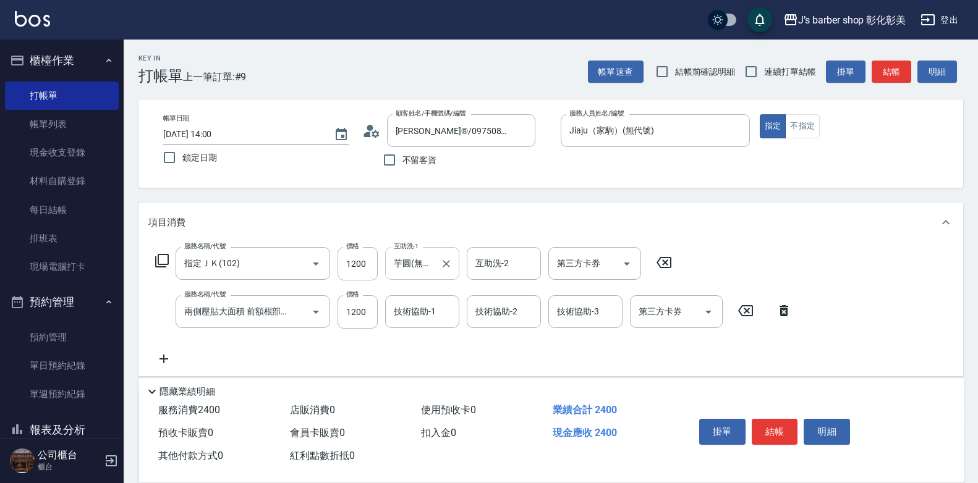
click at [417, 264] on input "芋圓(無代號)" at bounding box center [413, 264] width 45 height 22
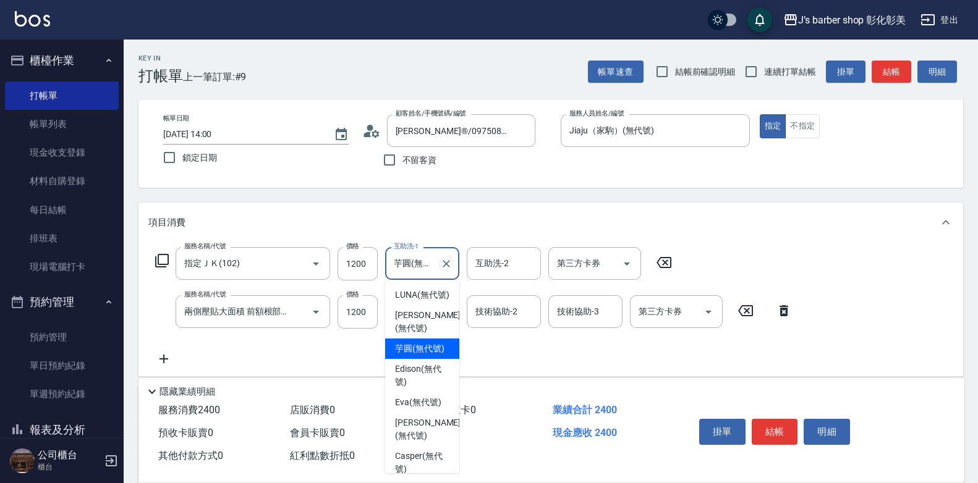
click at [450, 261] on icon "Clear" at bounding box center [446, 264] width 12 height 12
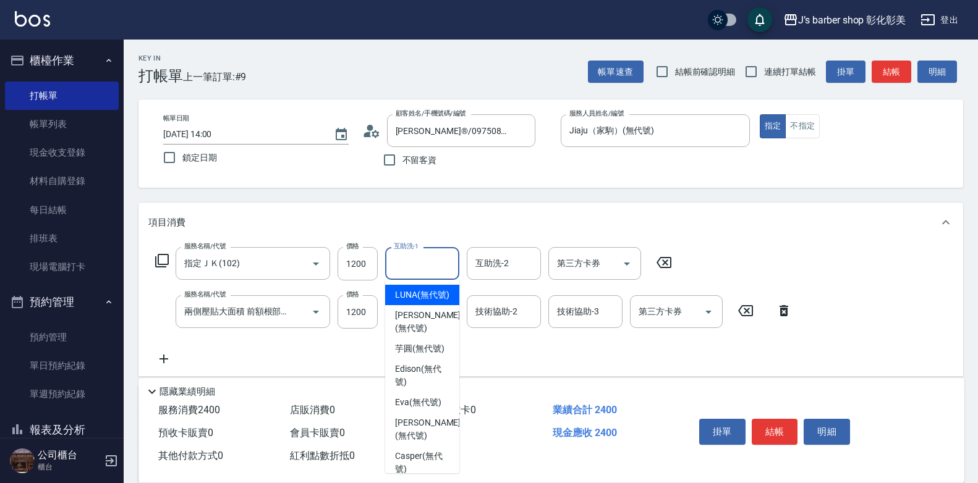
click at [459, 219] on div "項目消費" at bounding box center [543, 222] width 790 height 13
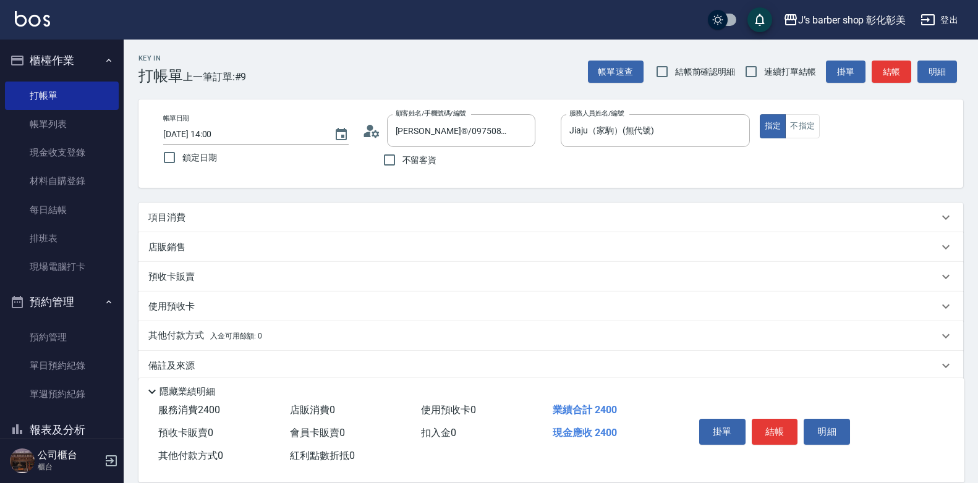
click at [230, 210] on div "項目消費" at bounding box center [550, 218] width 825 height 30
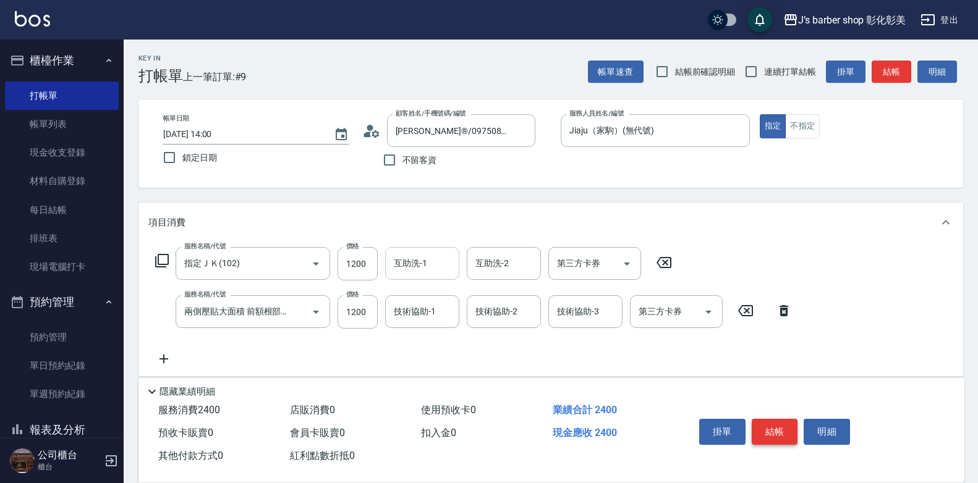
click at [776, 430] on button "結帳" at bounding box center [775, 432] width 46 height 26
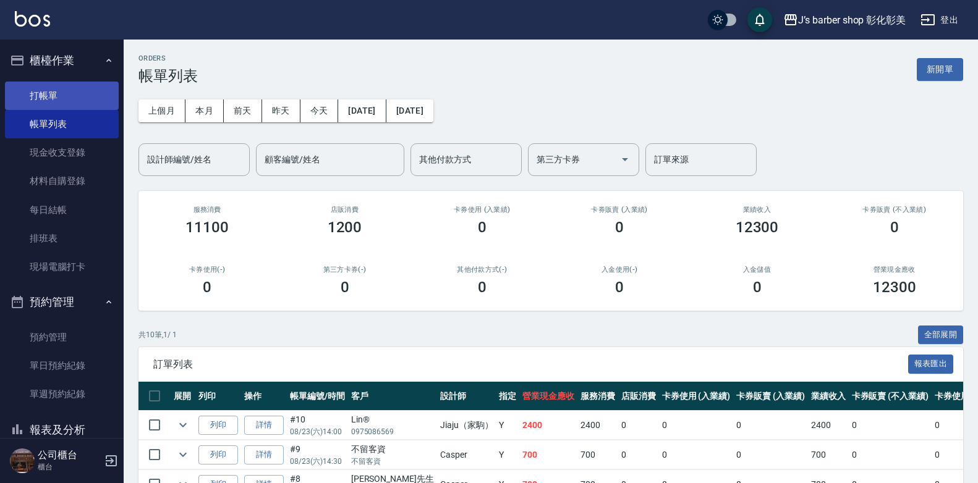
click at [36, 95] on link "打帳單" at bounding box center [62, 96] width 114 height 28
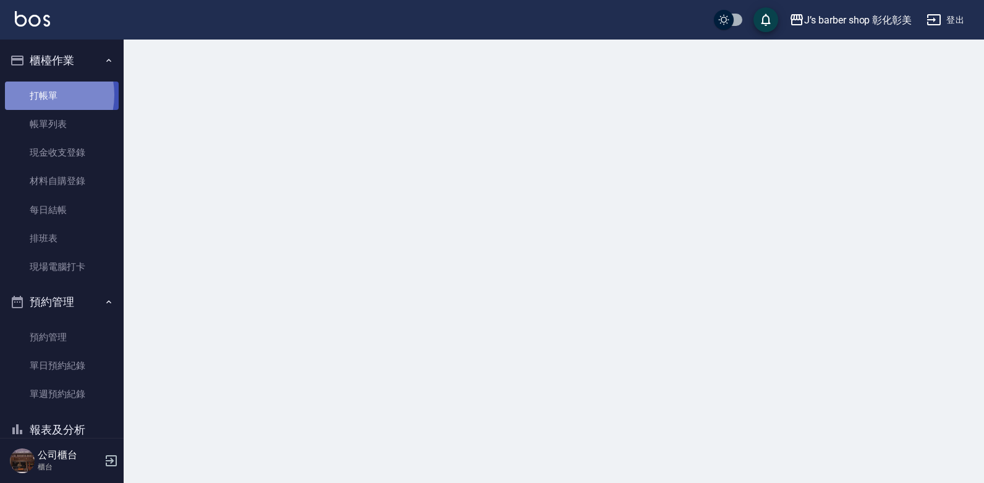
click at [36, 95] on link "打帳單" at bounding box center [62, 96] width 114 height 28
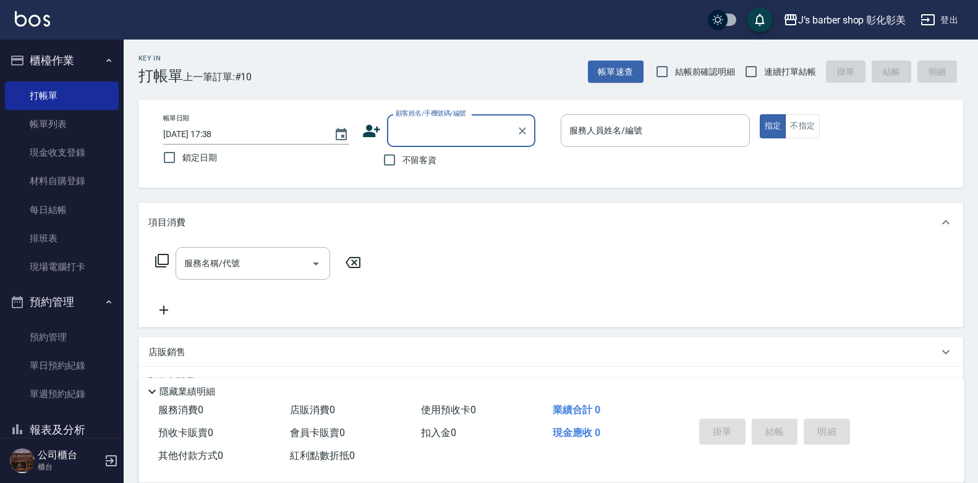
click at [218, 131] on input "2025/08/23 17:38" at bounding box center [242, 134] width 158 height 20
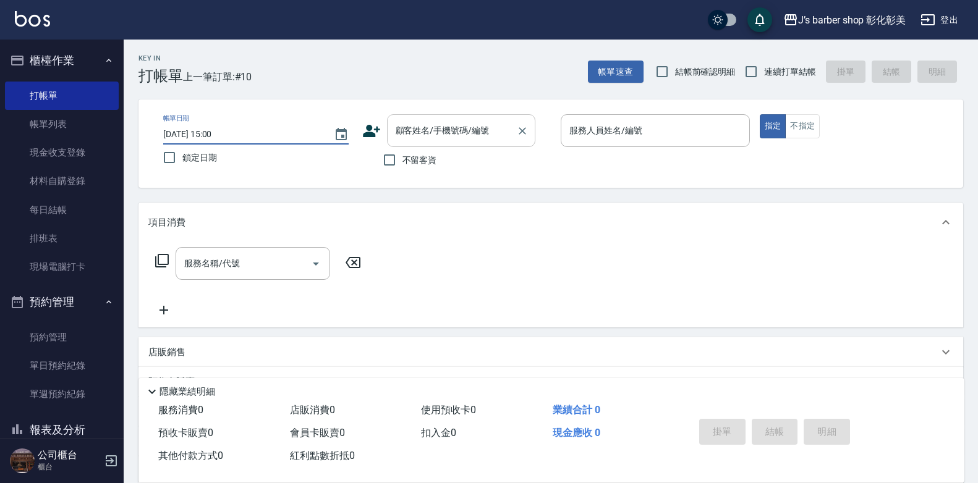
click at [457, 146] on div "顧客姓名/手機號碼/編號" at bounding box center [461, 130] width 148 height 33
type input "2025/08/23 15:00"
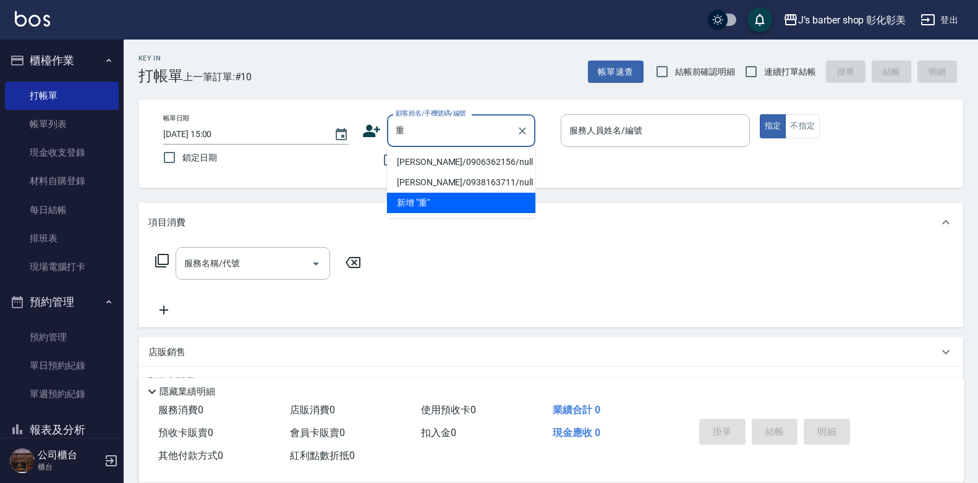
click at [469, 164] on li "重佑/0906362156/null" at bounding box center [461, 162] width 148 height 20
type input "重佑/0906362156/null"
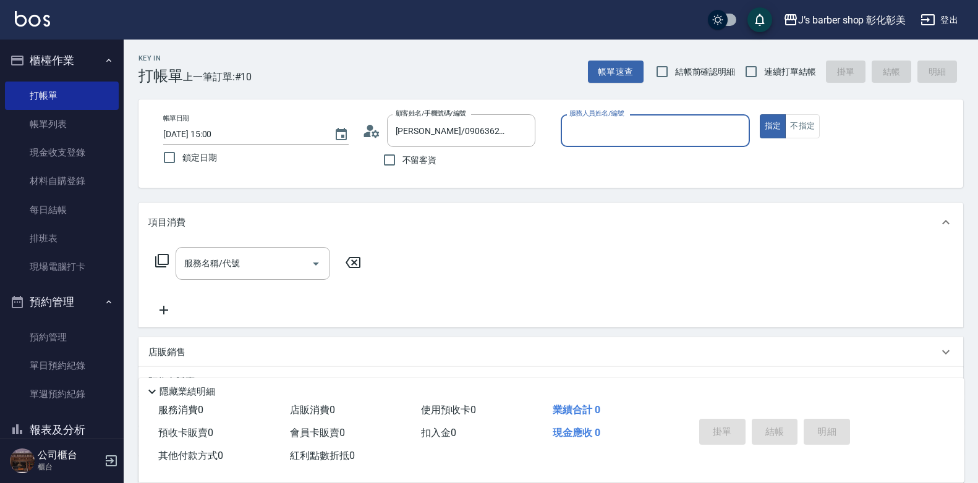
click at [572, 136] on input "服務人員姓名/編號" at bounding box center [655, 131] width 178 height 22
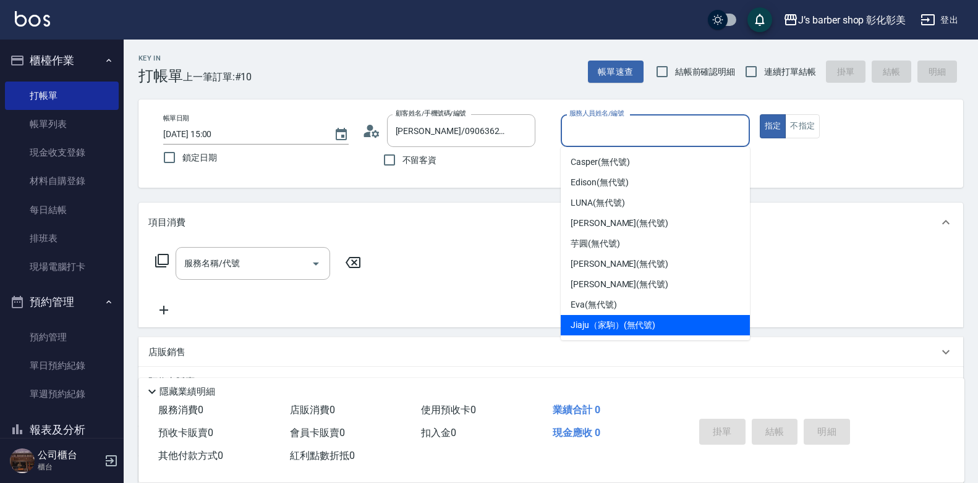
click at [639, 315] on div "Jiaju（家駒） (無代號)" at bounding box center [655, 325] width 189 height 20
type input "Jiaju（家駒）(無代號)"
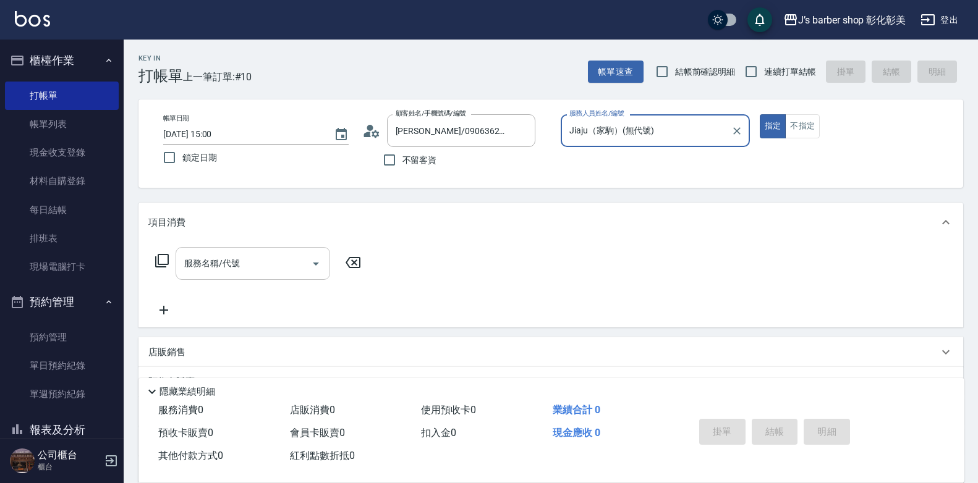
click at [216, 271] on input "服務名稱/代號" at bounding box center [243, 264] width 125 height 22
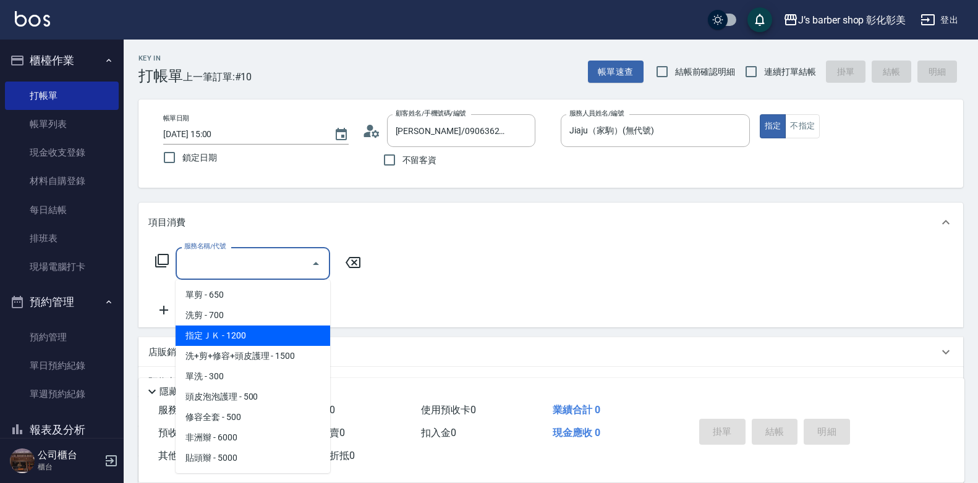
click at [237, 329] on span "指定ＪＫ - 1200" at bounding box center [253, 336] width 155 height 20
click at [237, 329] on div "項目消費 服務名稱/代號 服務名稱/代號 店販銷售 服務人員姓名/編號 服務人員姓名/編號 商品代號/名稱 商品代號/名稱 預收卡販賣 卡券名稱/代號 卡券名…" at bounding box center [550, 344] width 825 height 283
type input "指定ＪＫ(102)"
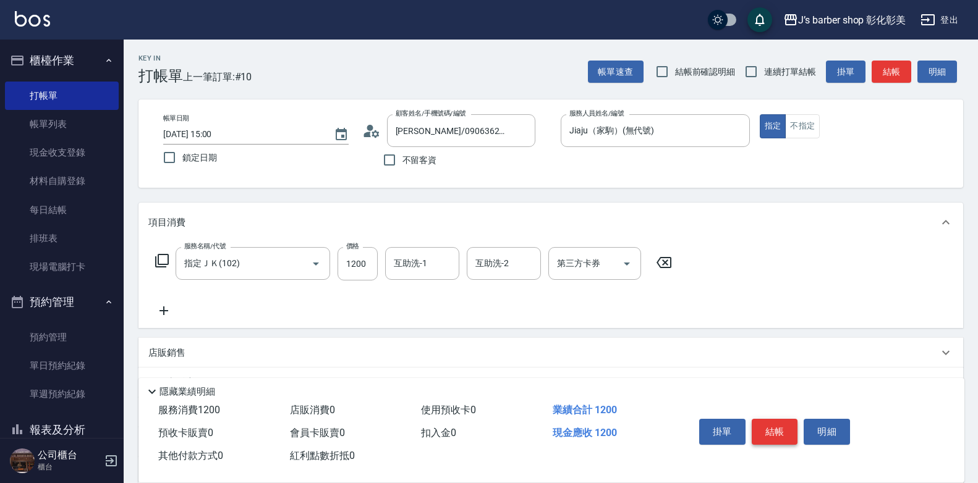
click at [785, 420] on button "結帳" at bounding box center [775, 432] width 46 height 26
click at [785, 420] on div "掛單 結帳 明細" at bounding box center [774, 433] width 161 height 39
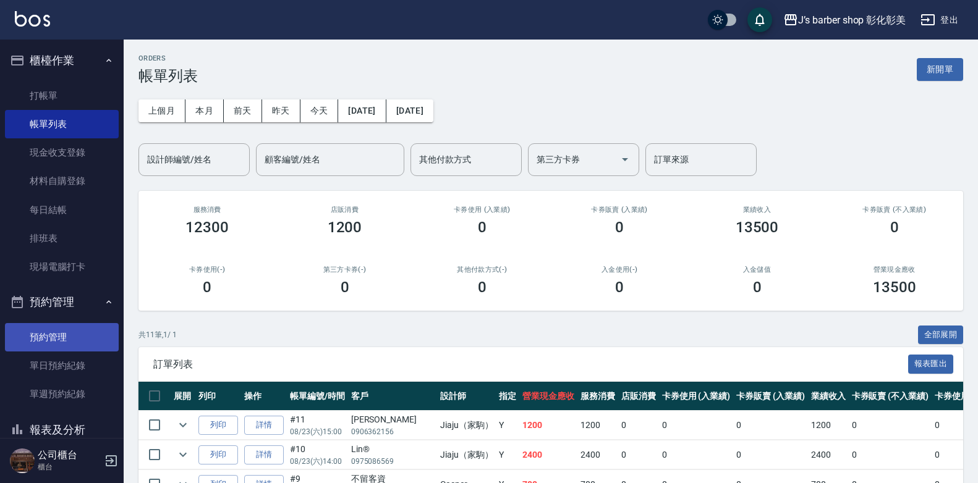
click at [68, 331] on link "預約管理" at bounding box center [62, 337] width 114 height 28
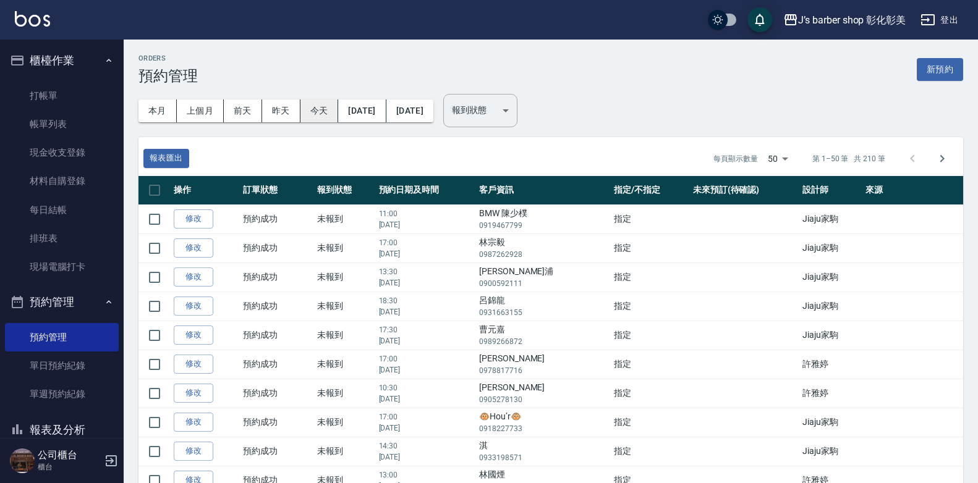
click at [329, 105] on button "今天" at bounding box center [319, 111] width 38 height 23
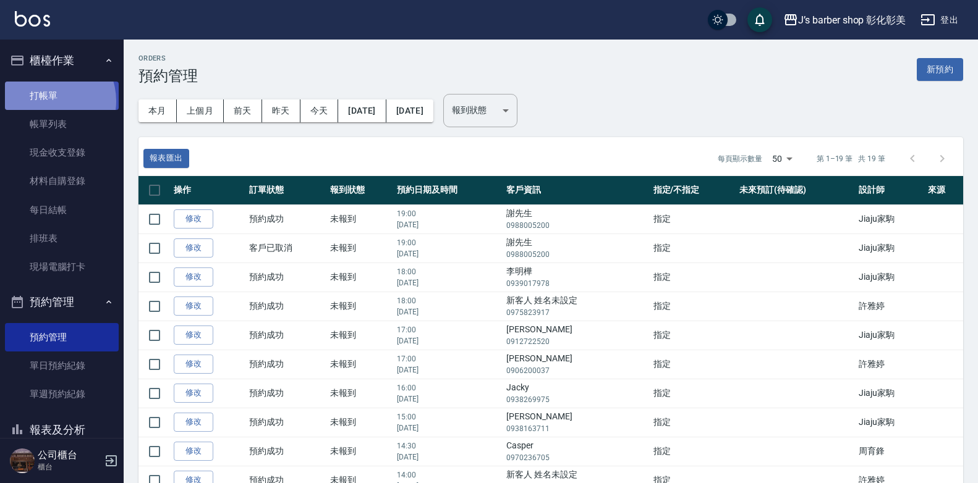
click at [46, 101] on link "打帳單" at bounding box center [62, 96] width 114 height 28
click at [47, 100] on link "打帳單" at bounding box center [62, 96] width 114 height 28
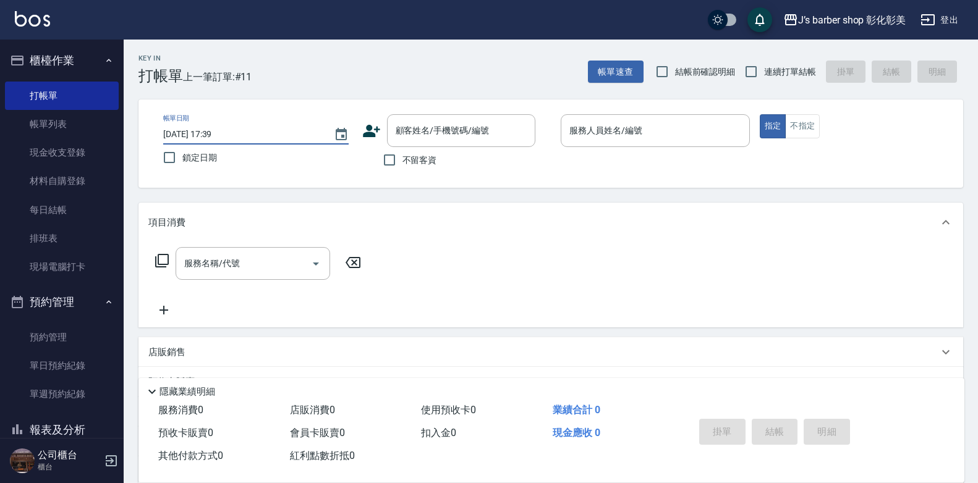
click at [218, 133] on input "2025/08/23 17:39" at bounding box center [242, 134] width 158 height 20
type input "2025/08/23 16:00"
click at [387, 159] on input "不留客資" at bounding box center [389, 160] width 26 height 26
checkbox input "true"
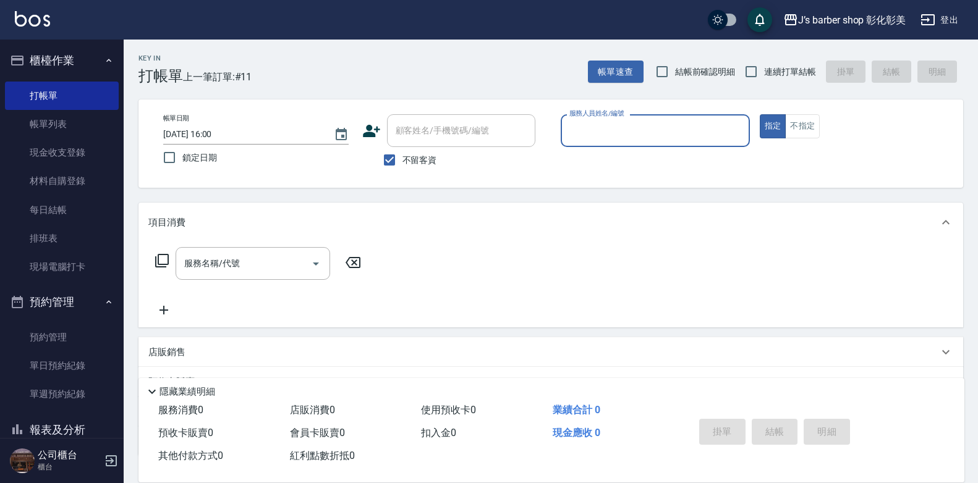
click at [613, 117] on label "服務人員姓名/編號" at bounding box center [596, 113] width 54 height 9
click at [613, 120] on input "服務人員姓名/編號" at bounding box center [655, 131] width 178 height 22
click at [614, 124] on input "服務人員姓名/編號" at bounding box center [655, 131] width 178 height 22
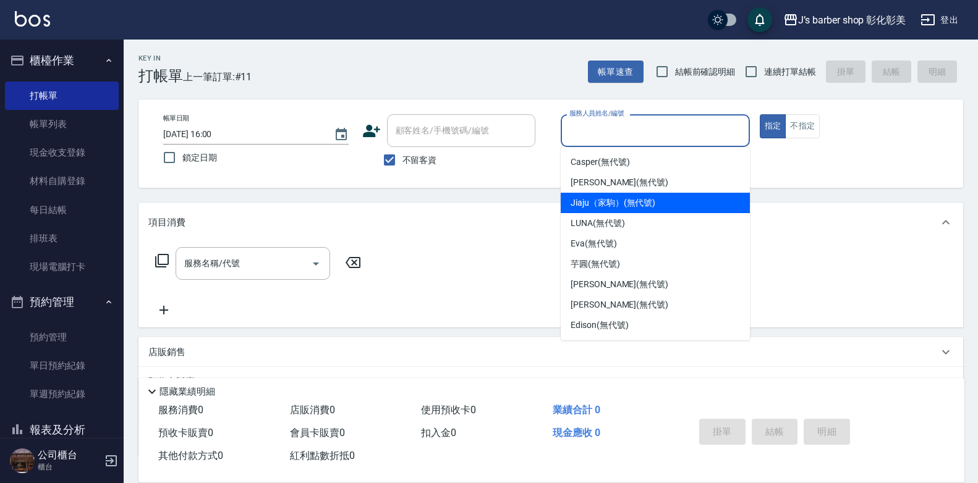
click at [604, 193] on div "Jiaju（家駒） (無代號)" at bounding box center [655, 203] width 189 height 20
type input "Jiaju（家駒）(無代號)"
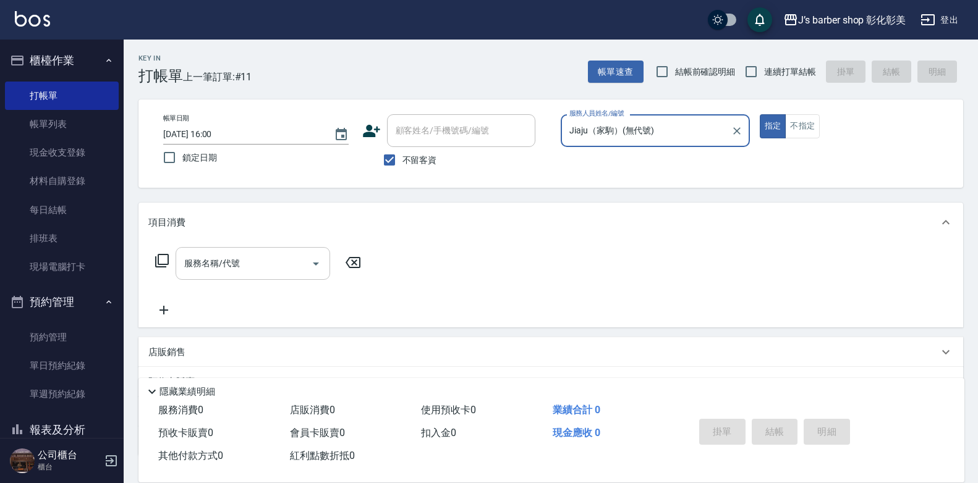
click at [259, 271] on input "服務名稱/代號" at bounding box center [243, 264] width 125 height 22
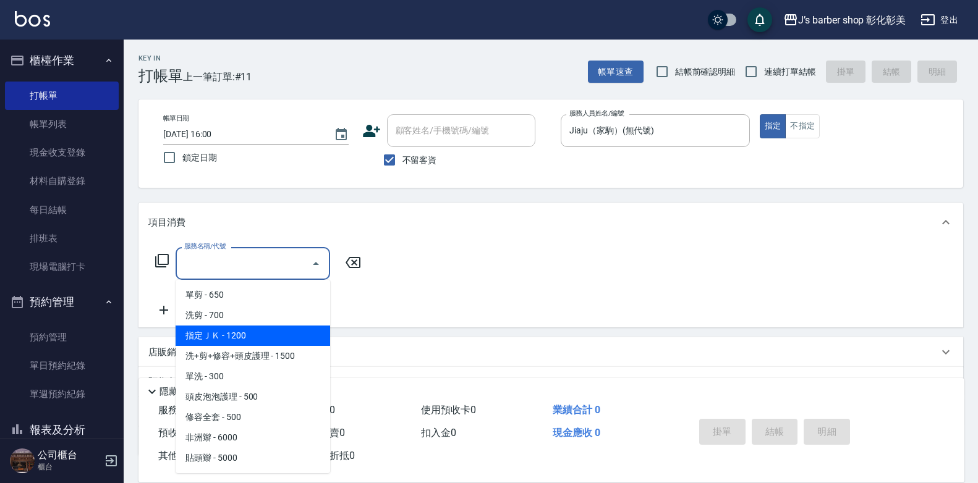
click at [268, 326] on span "指定ＪＫ - 1200" at bounding box center [253, 336] width 155 height 20
type input "指定ＪＫ(102)"
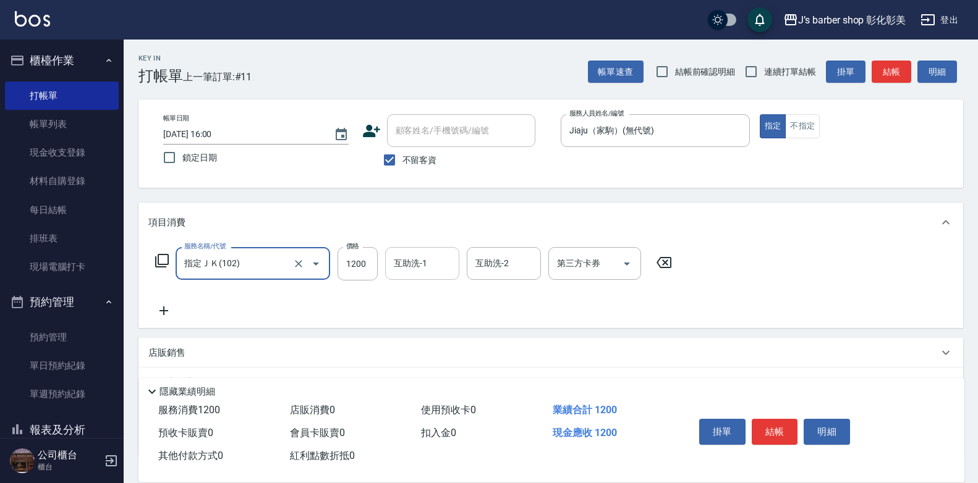
click at [402, 261] on div "互助洗-1 互助洗-1" at bounding box center [422, 263] width 74 height 33
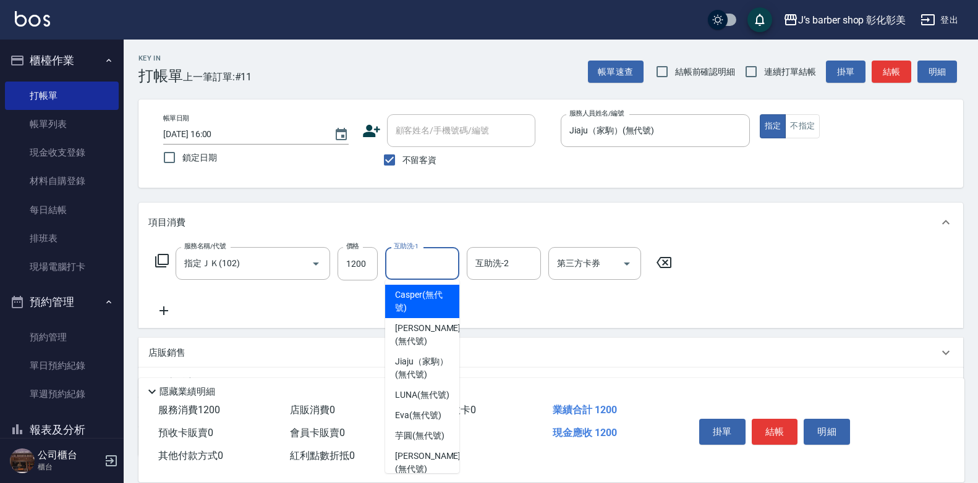
click at [424, 287] on div "Casper (無代號)" at bounding box center [422, 301] width 74 height 33
type input "Casper(無代號)"
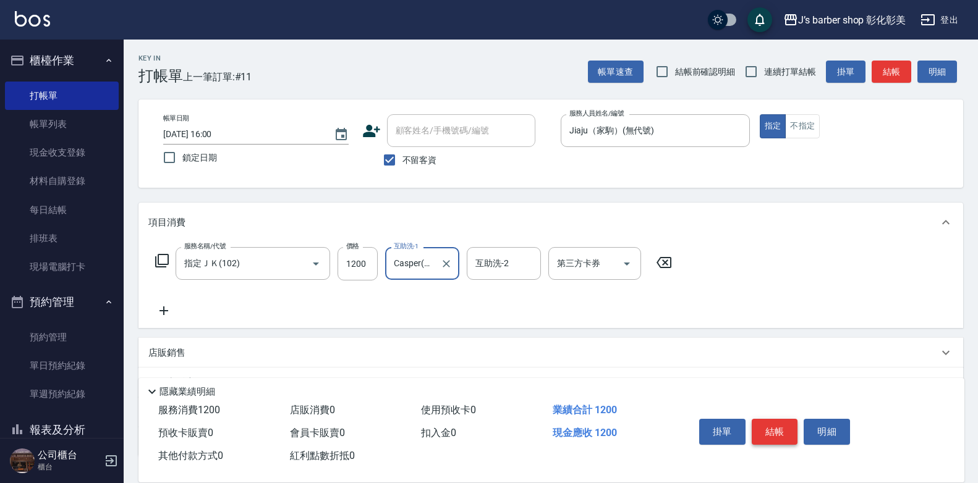
click at [776, 420] on button "結帳" at bounding box center [775, 432] width 46 height 26
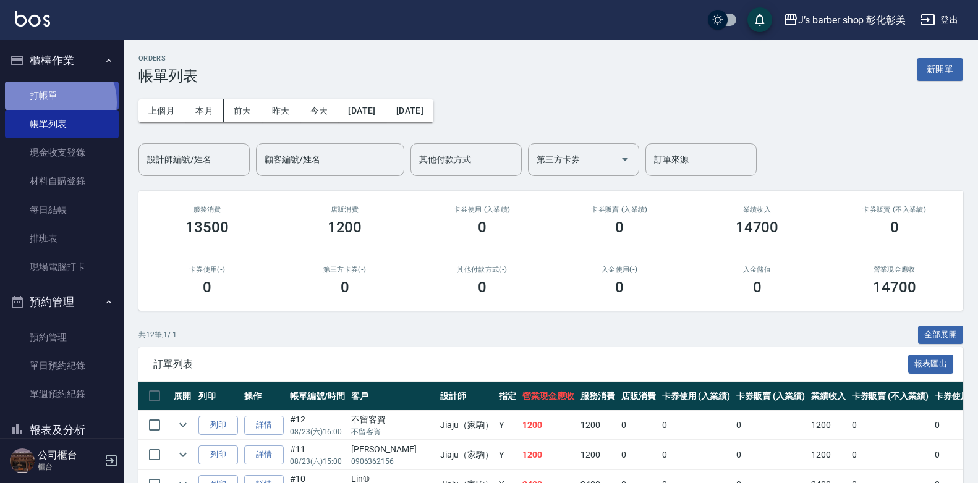
click at [56, 102] on link "打帳單" at bounding box center [62, 96] width 114 height 28
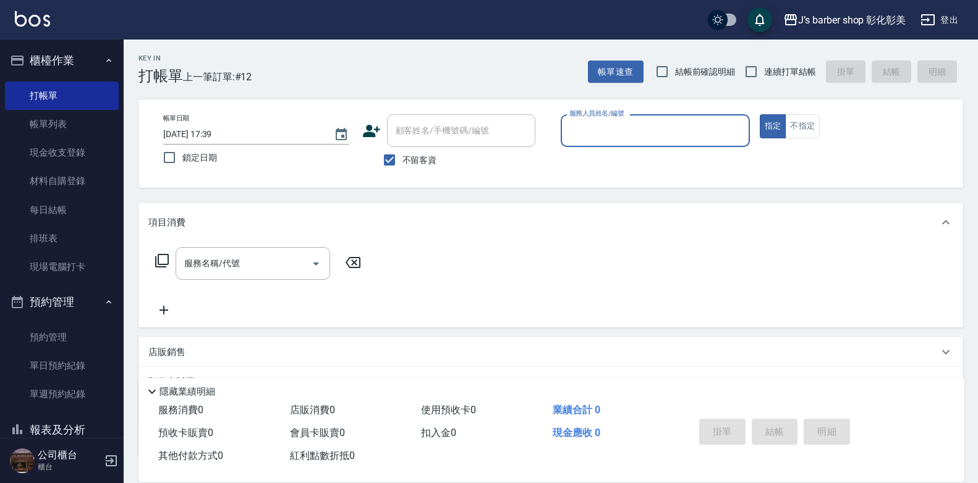
click at [212, 130] on input "2025/08/23 17:39" at bounding box center [242, 134] width 158 height 20
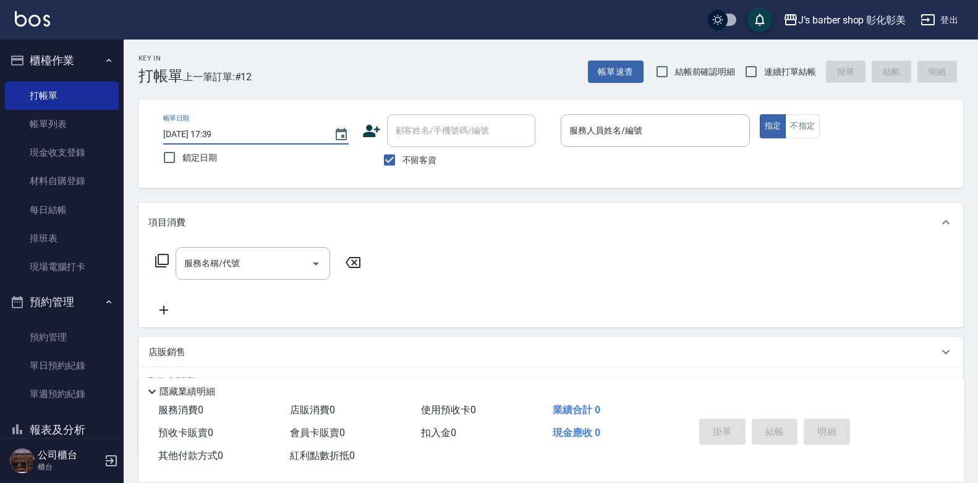
type input "2025/08/23 01:39"
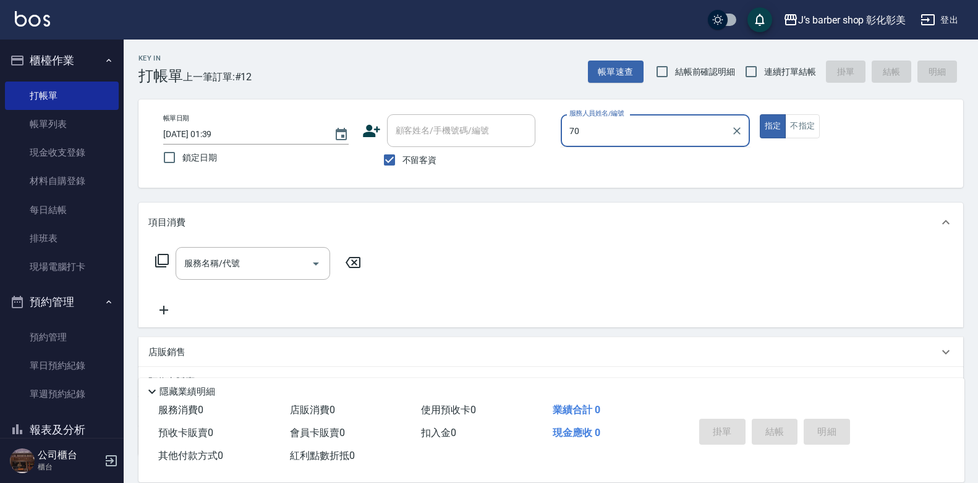
type input "70"
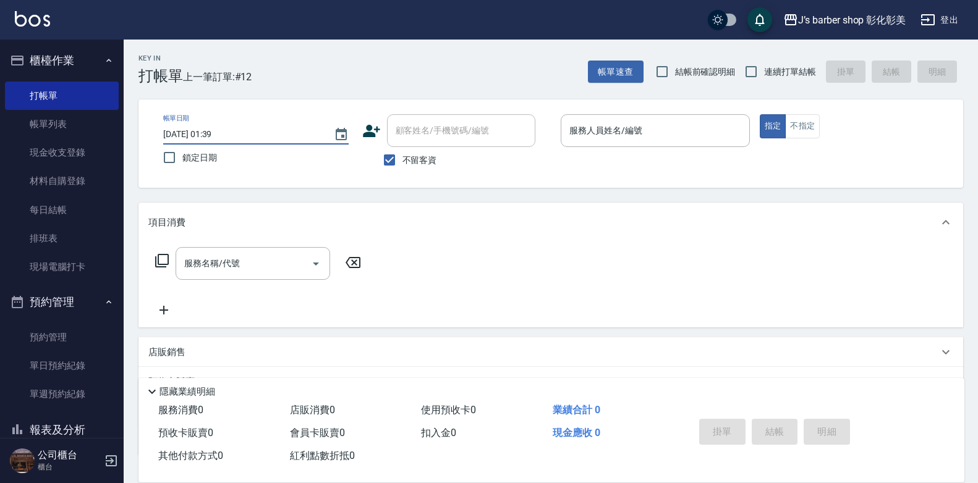
click at [221, 129] on input "2025/08/23 01:39" at bounding box center [242, 134] width 158 height 20
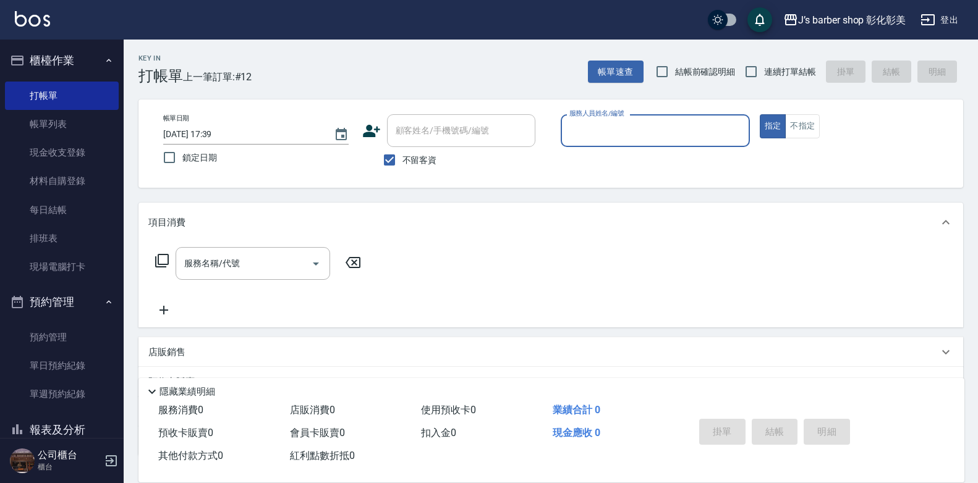
click at [231, 131] on input "2025/08/23 17:39" at bounding box center [242, 134] width 158 height 20
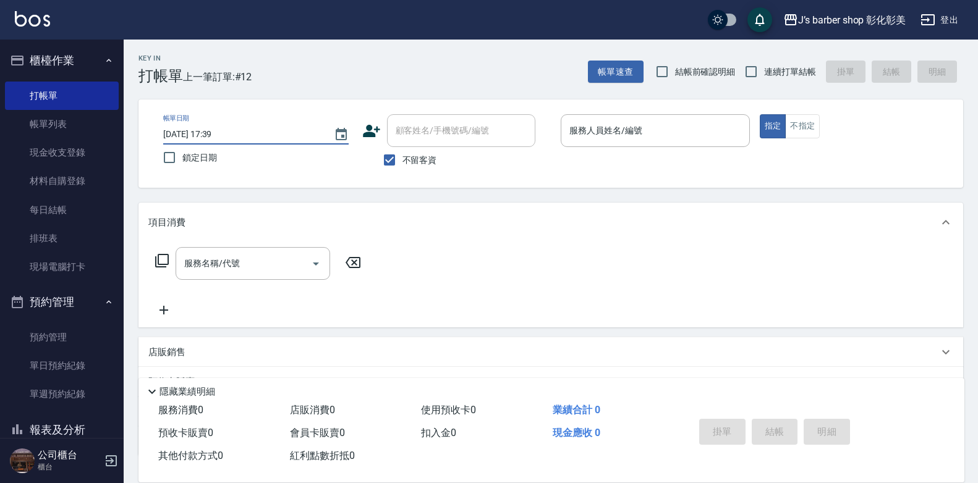
click at [222, 136] on input "2025/08/23 17:39" at bounding box center [242, 134] width 158 height 20
type input "2025/08/23 17:00"
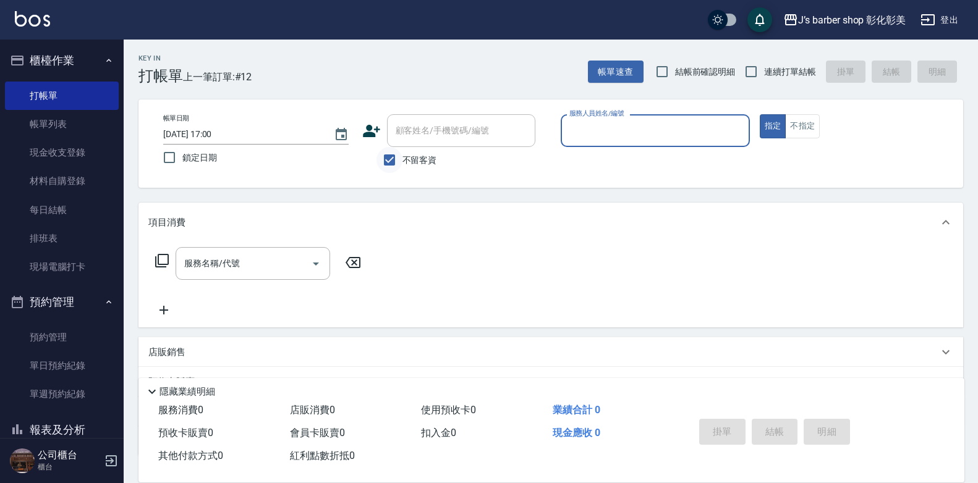
drag, startPoint x: 388, startPoint y: 157, endPoint x: 394, endPoint y: 150, distance: 9.2
click at [390, 154] on input "不留客資" at bounding box center [389, 160] width 26 height 26
checkbox input "false"
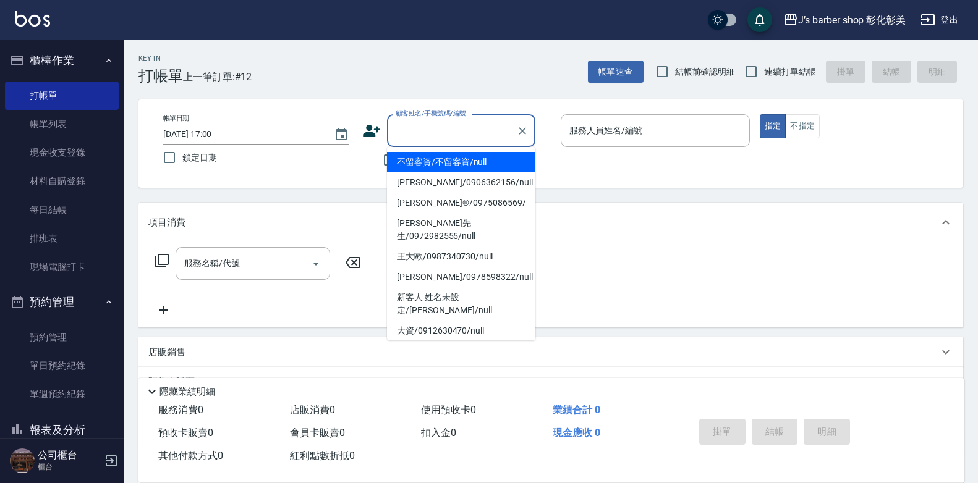
click at [410, 136] on input "顧客姓名/手機號碼/編號" at bounding box center [452, 131] width 119 height 22
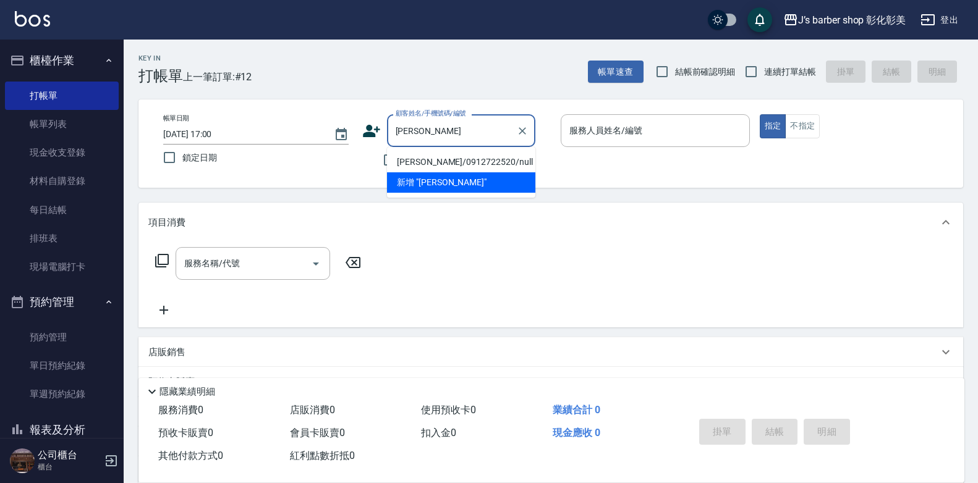
click at [419, 164] on li "黃彥彰/0912722520/null" at bounding box center [461, 162] width 148 height 20
type input "黃彥彰/0912722520/null"
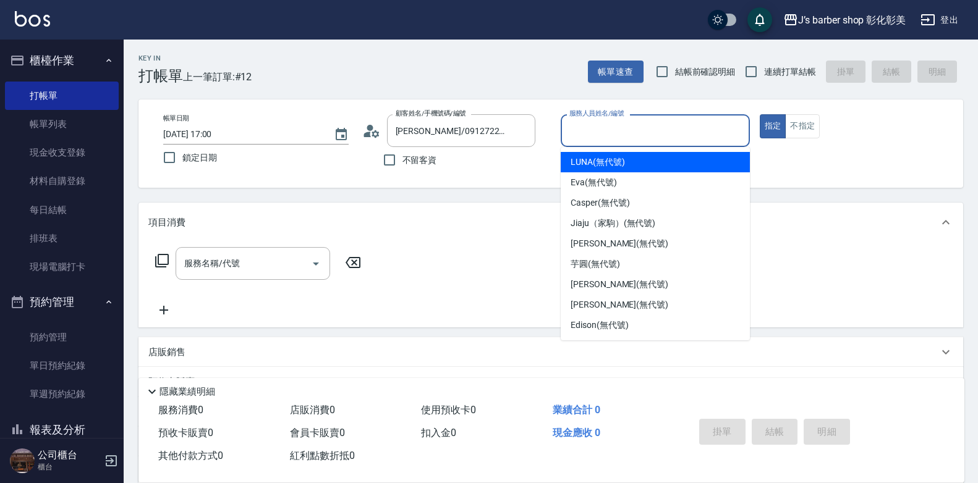
click at [595, 129] on input "服務人員姓名/編號" at bounding box center [655, 131] width 178 height 22
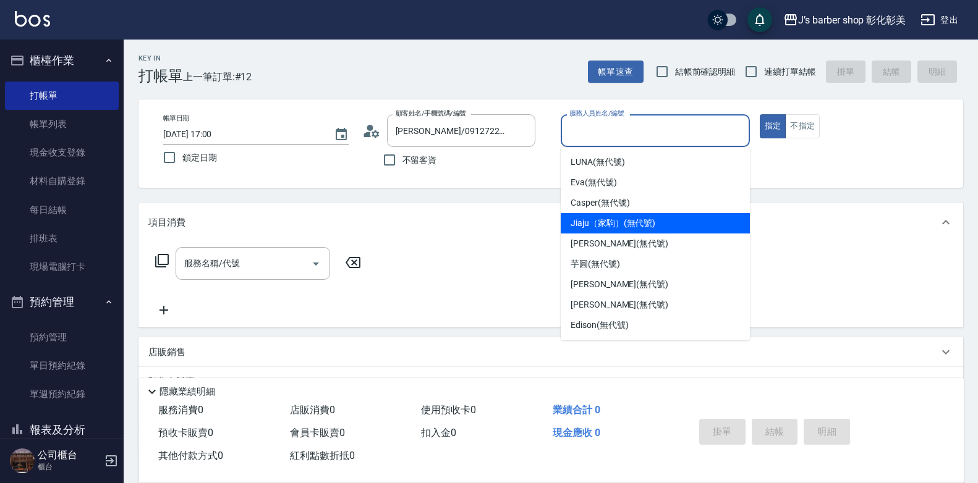
click at [600, 218] on span "Jiaju（家駒） (無代號)" at bounding box center [613, 223] width 85 height 13
type input "Jiaju（家駒）(無代號)"
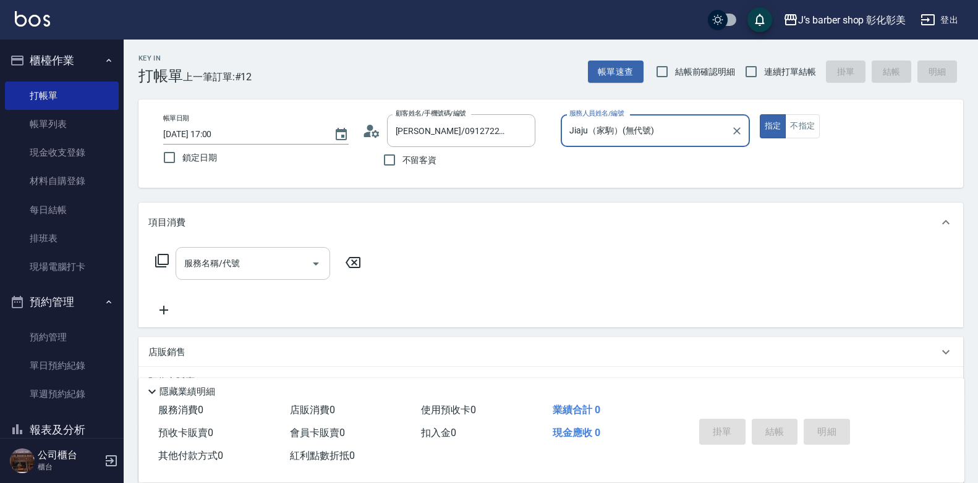
click at [278, 265] on input "服務名稱/代號" at bounding box center [243, 264] width 125 height 22
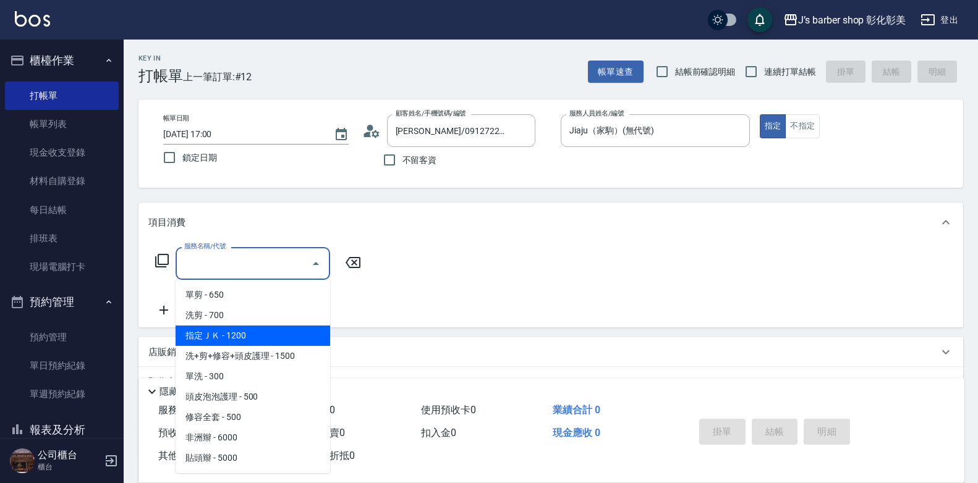
click at [268, 331] on span "指定ＪＫ - 1200" at bounding box center [253, 336] width 155 height 20
type input "指定ＪＫ(102)"
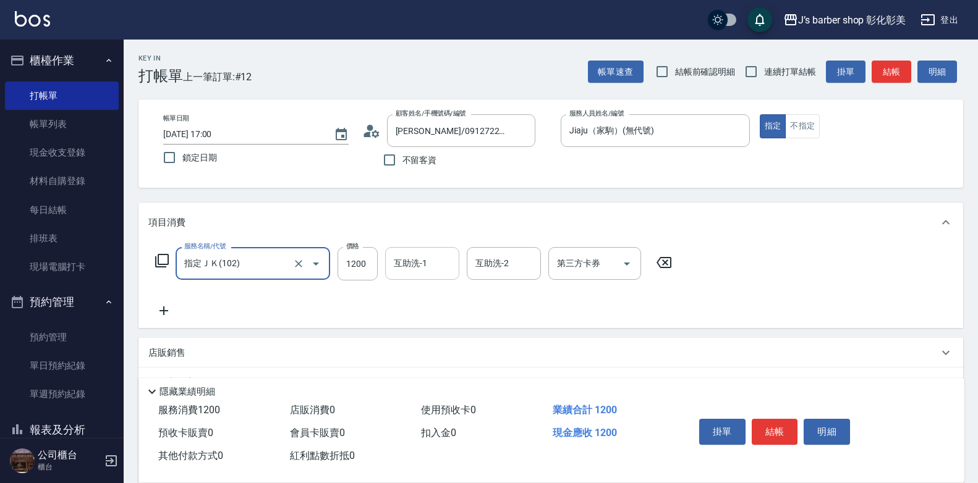
click at [413, 252] on div "互助洗-1" at bounding box center [422, 263] width 74 height 33
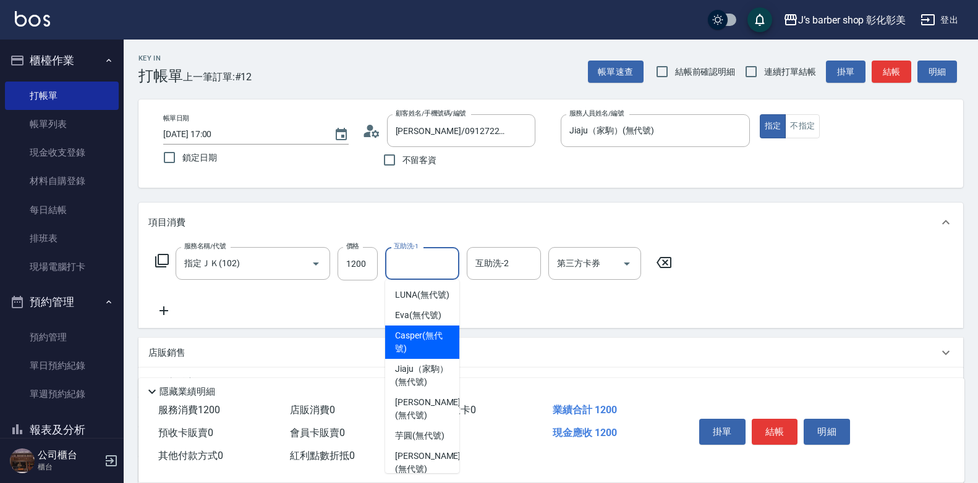
click at [435, 355] on span "Casper (無代號)" at bounding box center [422, 342] width 54 height 26
type input "Casper(無代號)"
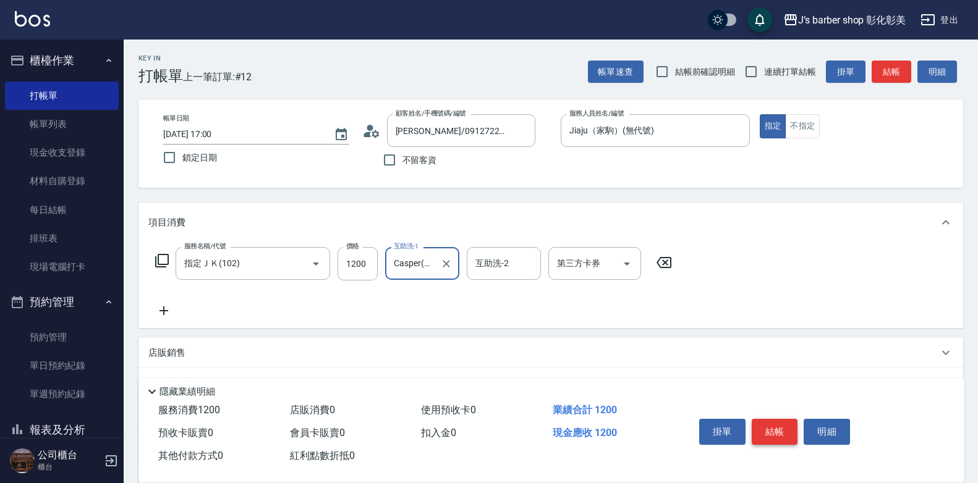
click at [768, 423] on button "結帳" at bounding box center [775, 432] width 46 height 26
click at [768, 423] on div "掛單 結帳 明細" at bounding box center [774, 433] width 161 height 39
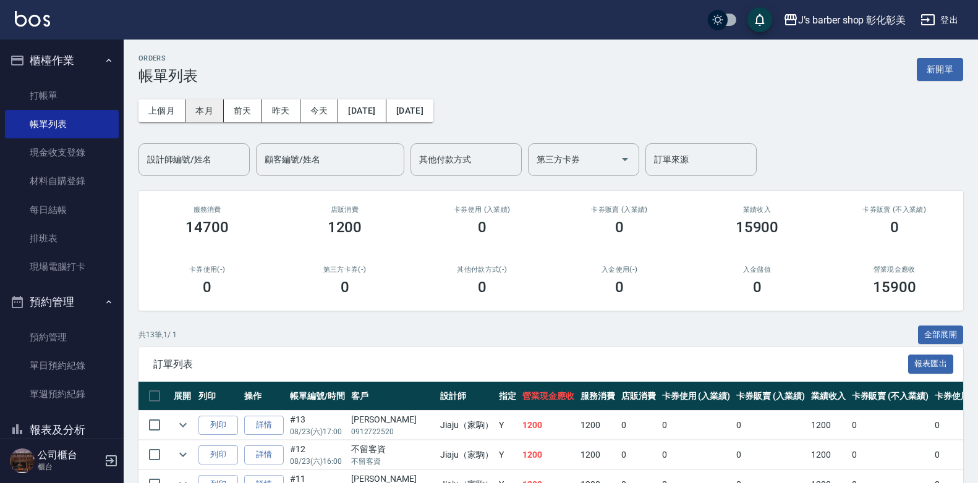
drag, startPoint x: 204, startPoint y: 112, endPoint x: 197, endPoint y: 133, distance: 22.3
click at [204, 112] on button "本月" at bounding box center [204, 111] width 38 height 23
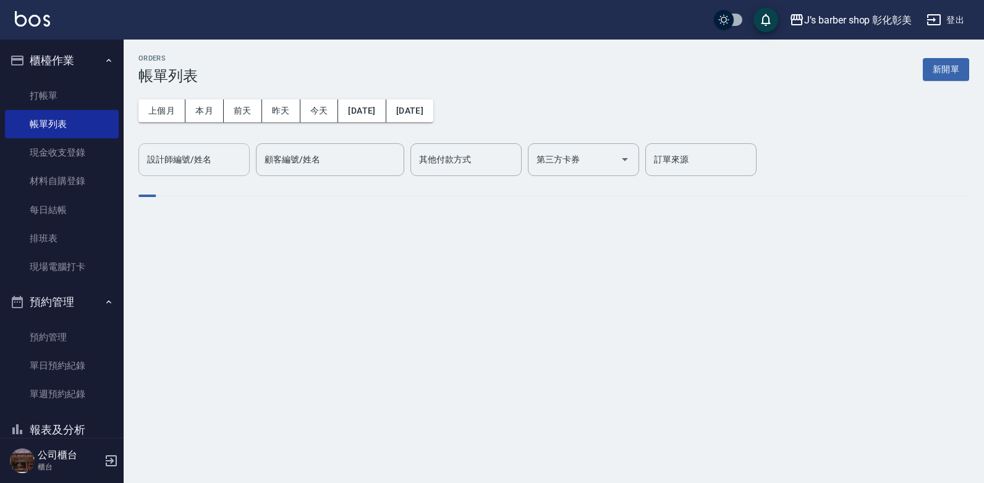
click at [193, 163] on input "設計師編號/姓名" at bounding box center [194, 160] width 100 height 22
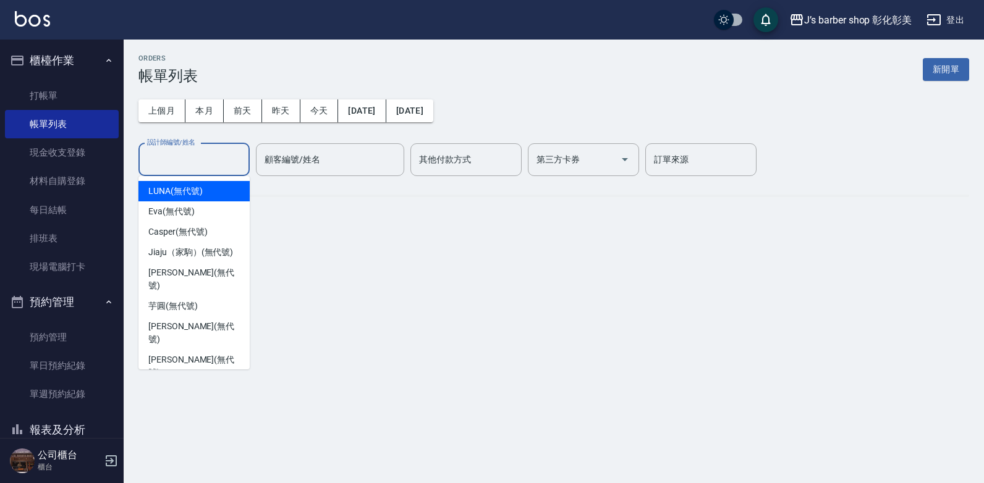
click at [189, 233] on span "Casper (無代號)" at bounding box center [177, 232] width 59 height 13
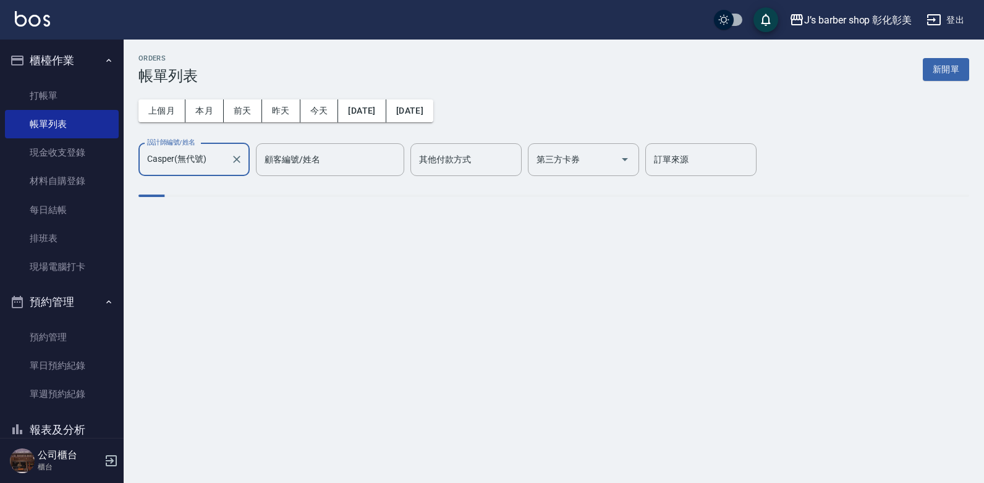
type input "Casper(無代號)"
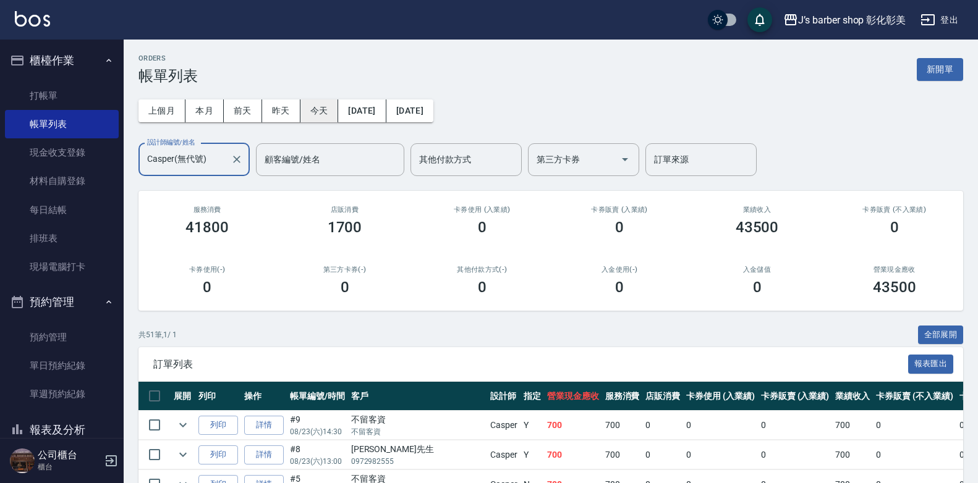
click at [316, 108] on button "今天" at bounding box center [319, 111] width 38 height 23
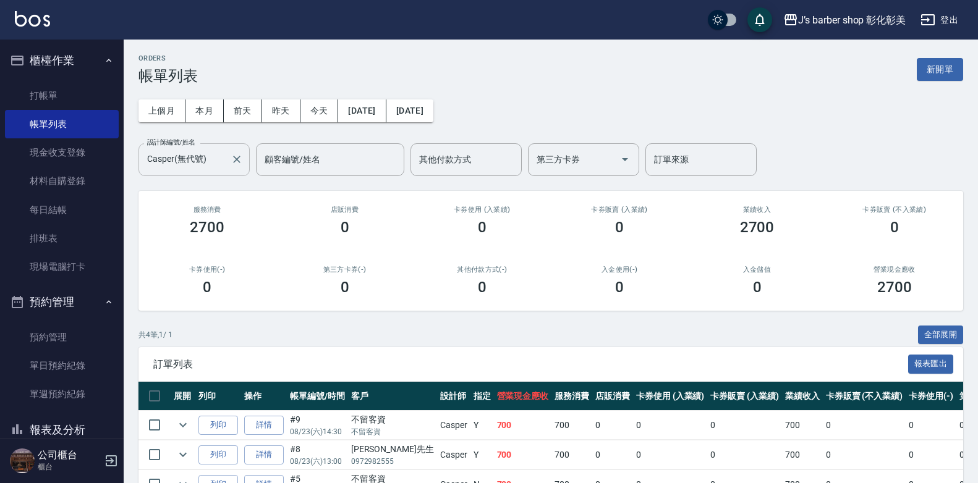
click at [237, 160] on icon "Clear" at bounding box center [236, 159] width 7 height 7
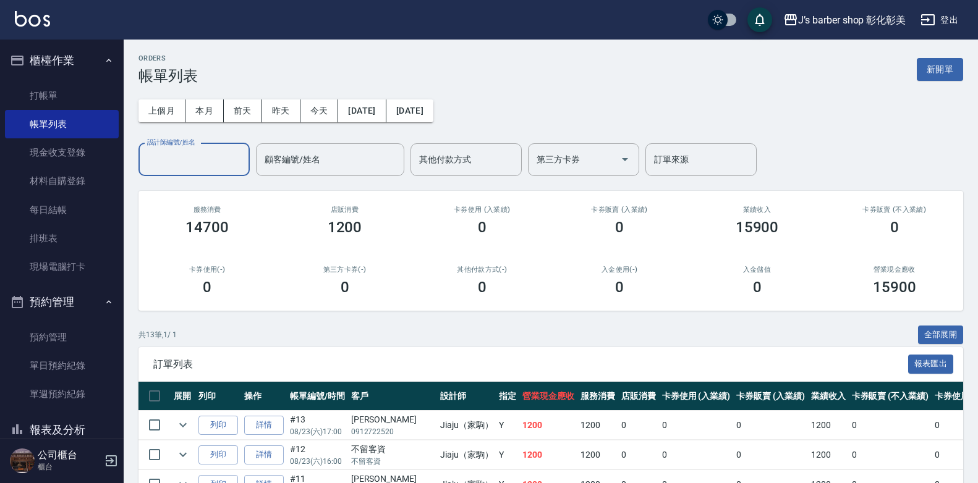
click at [271, 80] on div "ORDERS 帳單列表 新開單" at bounding box center [550, 69] width 825 height 30
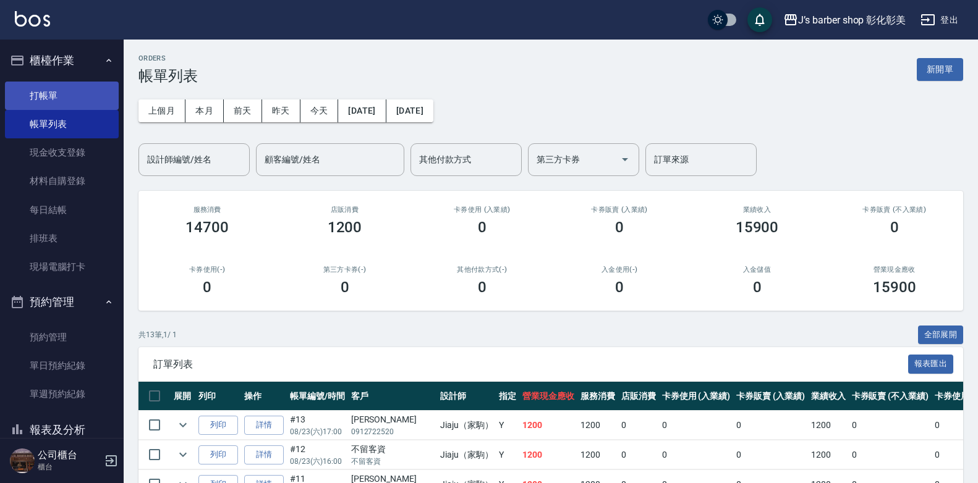
click at [64, 98] on link "打帳單" at bounding box center [62, 96] width 114 height 28
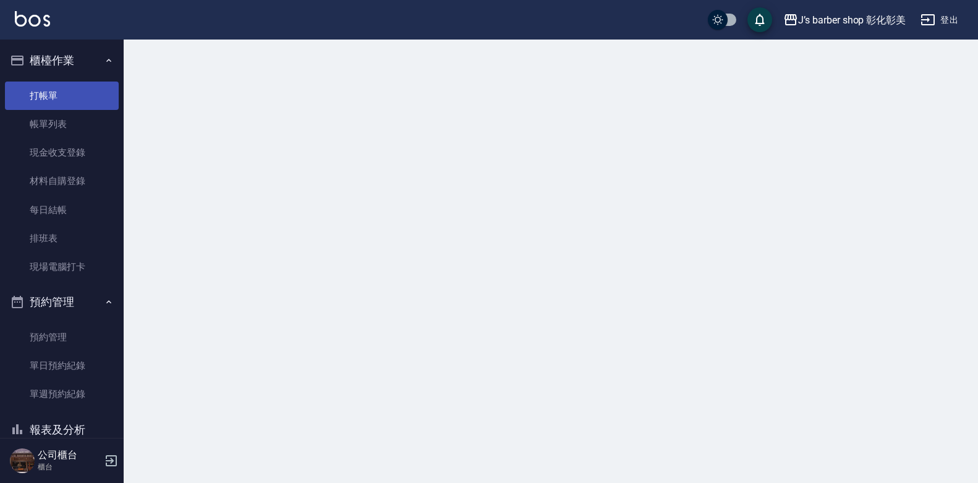
click at [64, 98] on link "打帳單" at bounding box center [62, 96] width 114 height 28
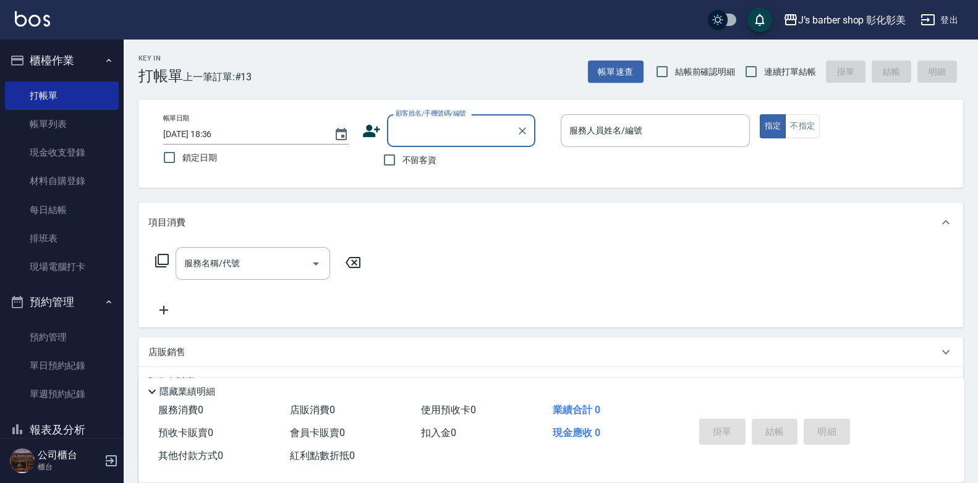
click at [218, 130] on input "2025/08/23 18:36" at bounding box center [242, 134] width 158 height 20
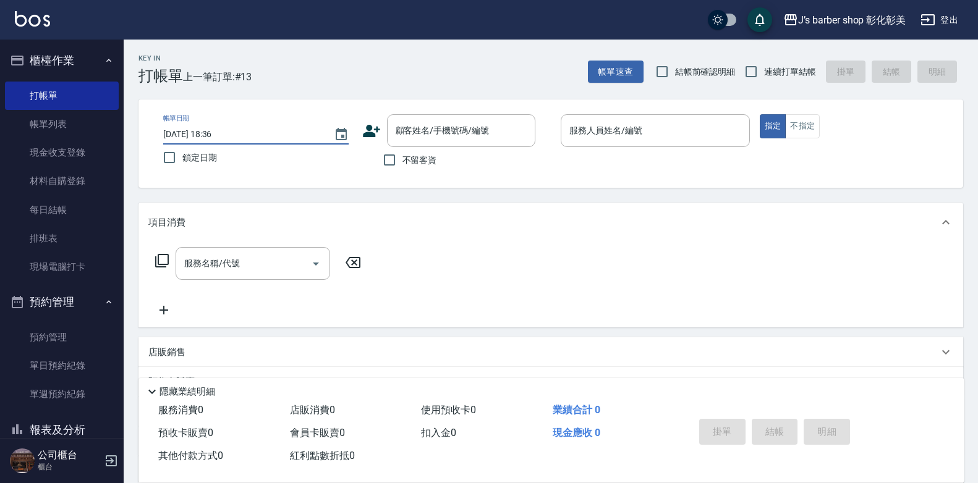
click at [225, 135] on input "2025/08/23 18:36" at bounding box center [242, 134] width 158 height 20
type input "2025/08/23 18:00"
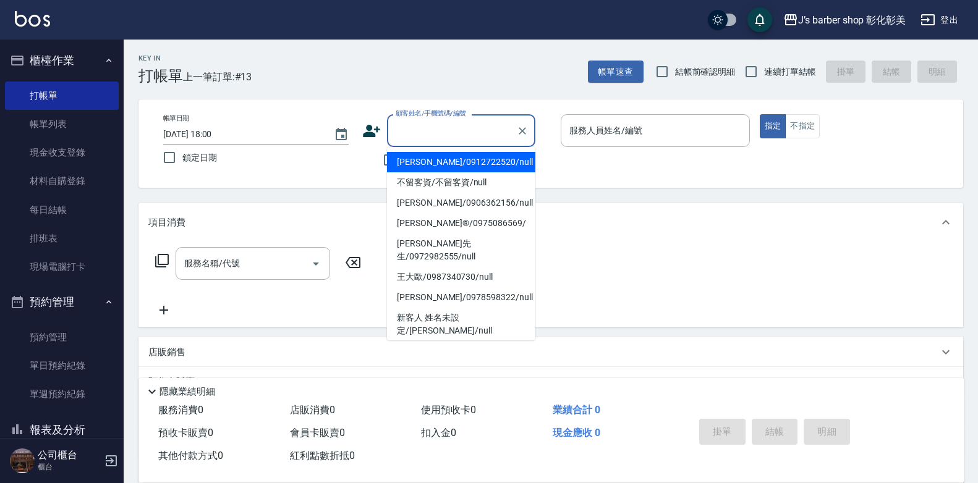
click at [412, 128] on div "顧客姓名/手機號碼/編號 顧客姓名/手機號碼/編號" at bounding box center [461, 130] width 148 height 33
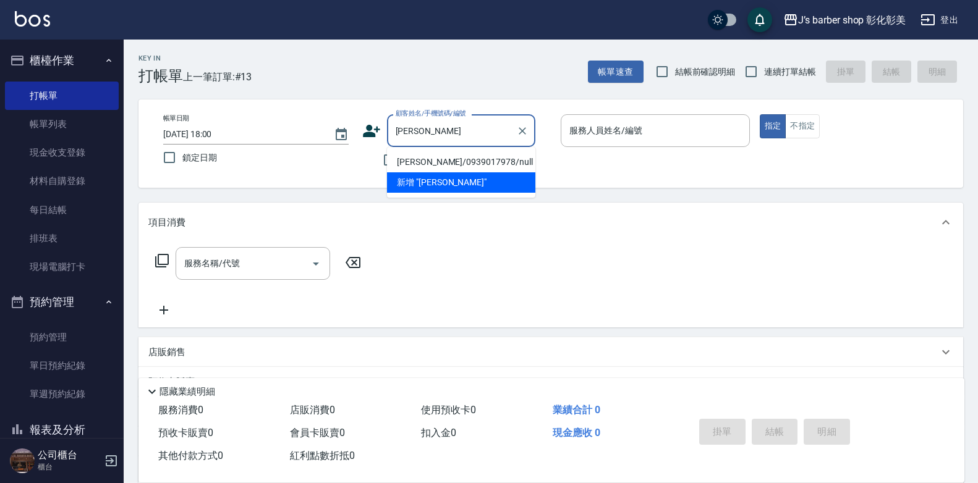
click at [446, 161] on li "李明樺/0939017978/null" at bounding box center [461, 162] width 148 height 20
type input "李明樺/0939017978/null"
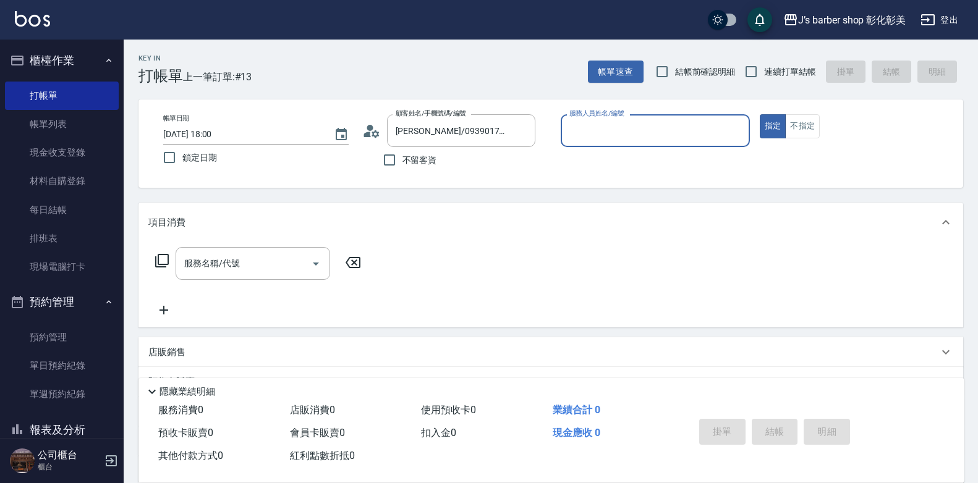
click at [609, 121] on input "服務人員姓名/編號" at bounding box center [655, 131] width 178 height 22
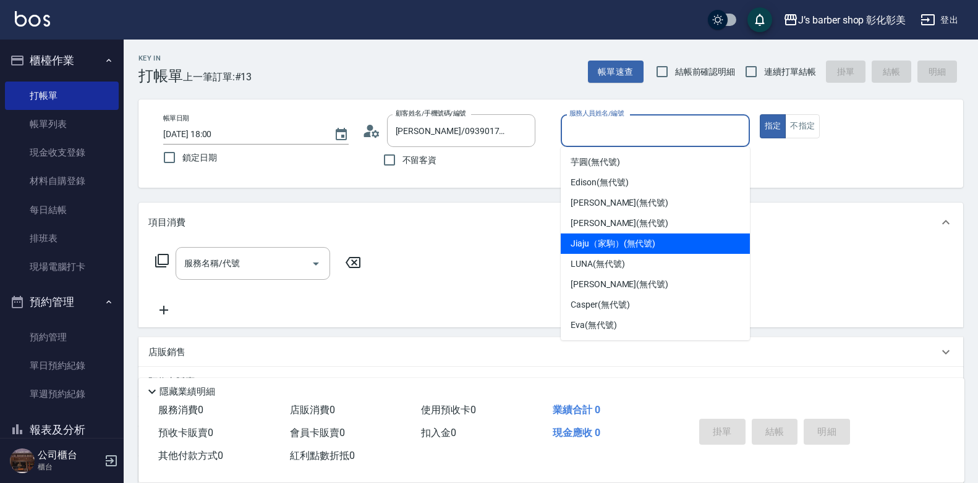
click at [621, 239] on span "Jiaju（家駒） (無代號)" at bounding box center [613, 243] width 85 height 13
type input "Jiaju（家駒）(無代號)"
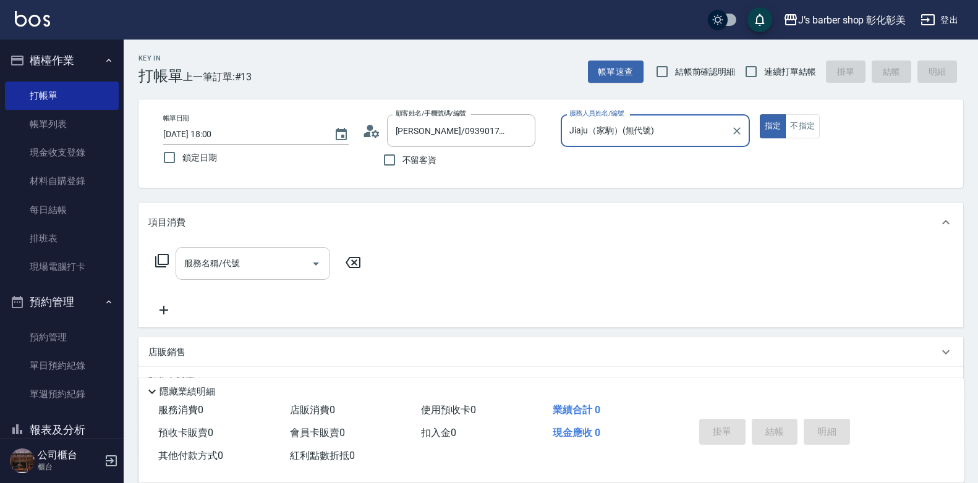
click at [205, 266] on div "服務名稱/代號 服務名稱/代號" at bounding box center [253, 263] width 155 height 33
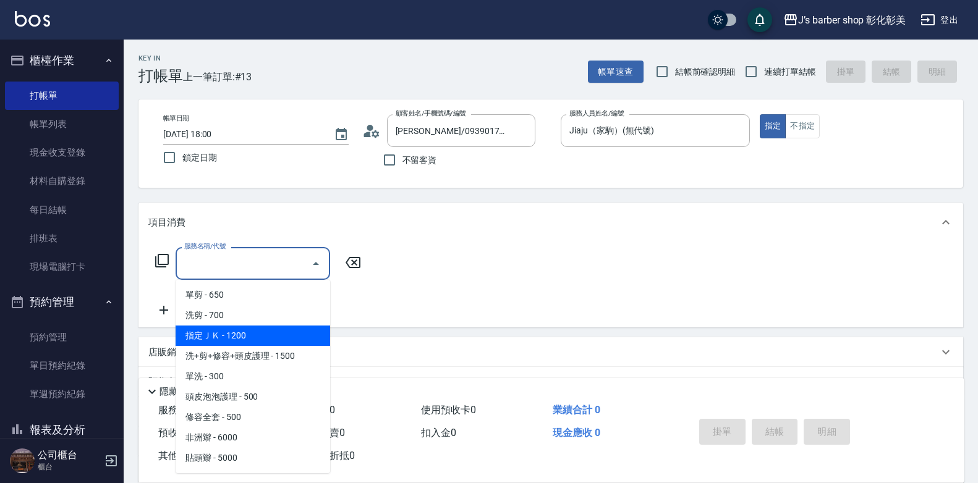
click at [225, 330] on span "指定ＪＫ - 1200" at bounding box center [253, 336] width 155 height 20
type input "指定ＪＫ(102)"
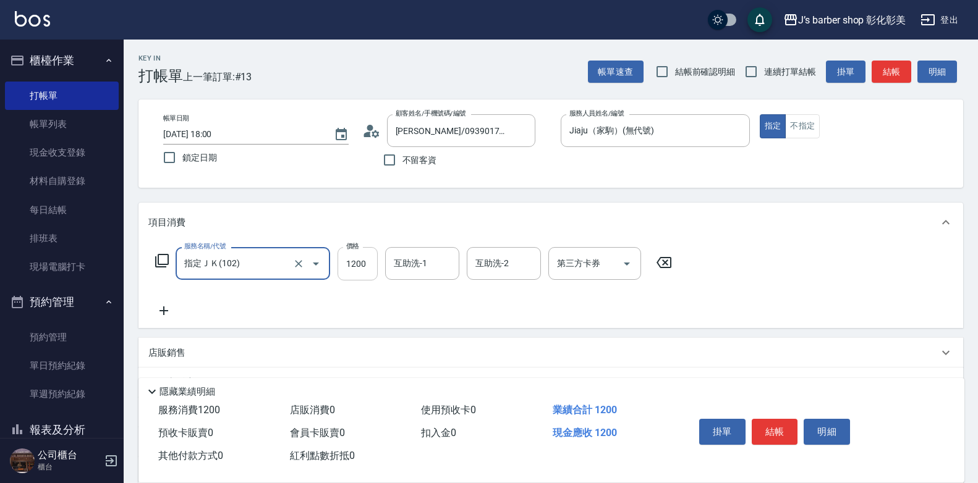
click at [347, 261] on input "1200" at bounding box center [358, 263] width 40 height 33
type input "900"
click at [421, 258] on div "互助洗-1 互助洗-1" at bounding box center [422, 263] width 74 height 33
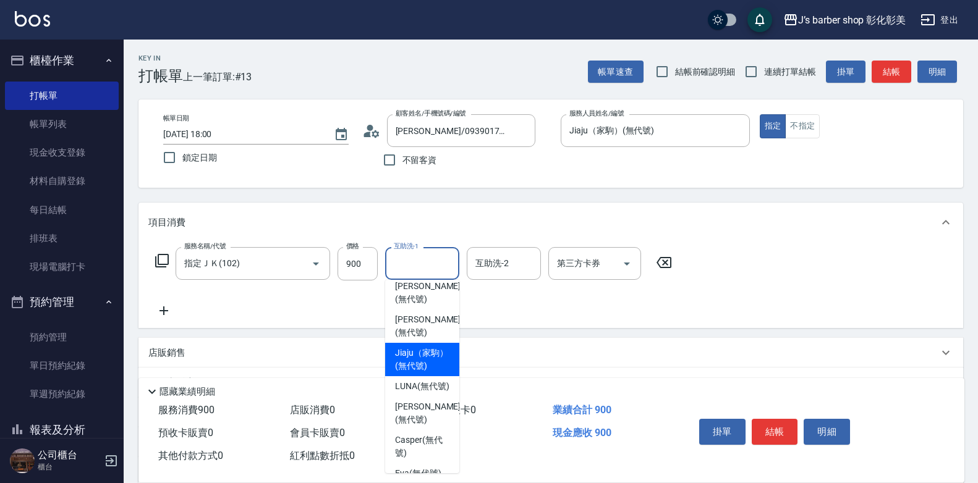
scroll to position [104, 0]
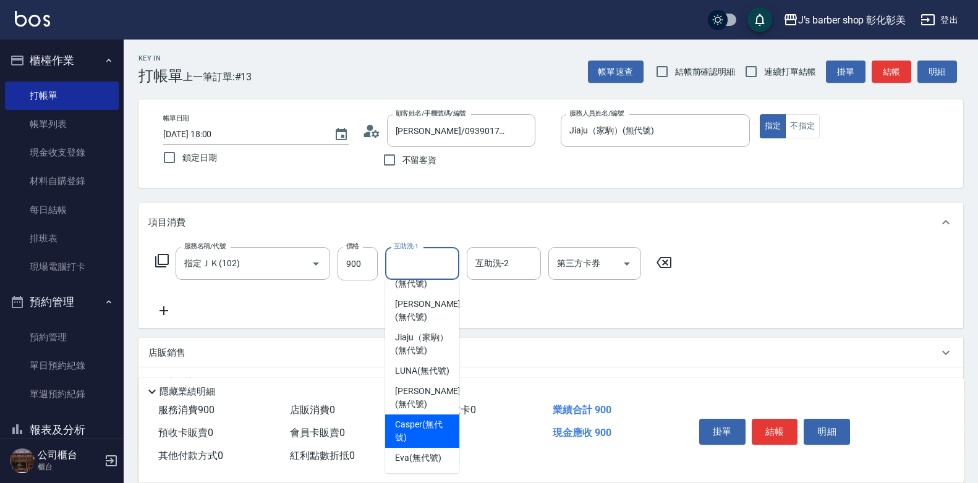
click at [427, 425] on span "Casper (無代號)" at bounding box center [422, 431] width 54 height 26
type input "Casper(無代號)"
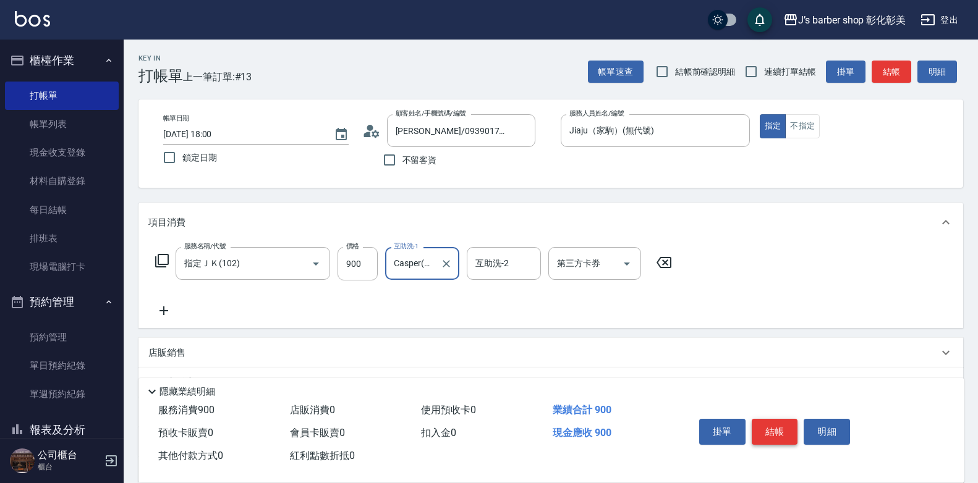
click at [774, 423] on button "結帳" at bounding box center [775, 432] width 46 height 26
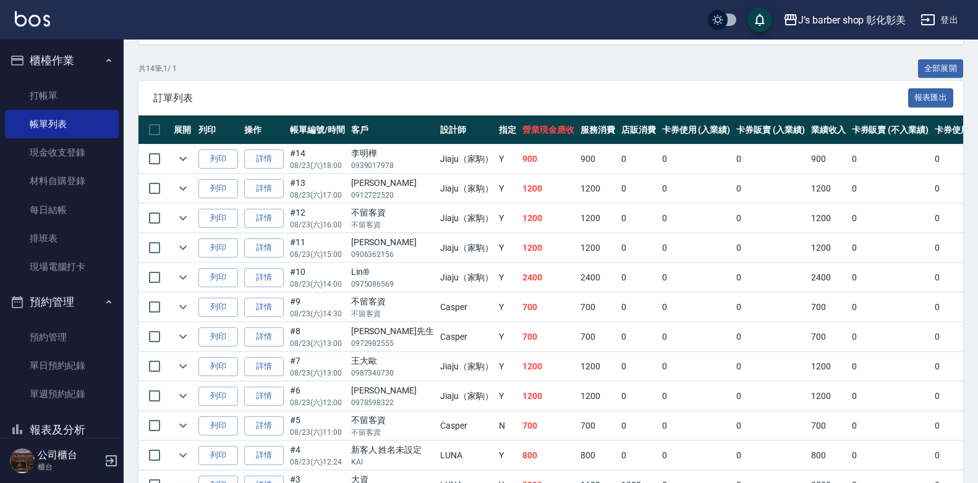
scroll to position [371, 0]
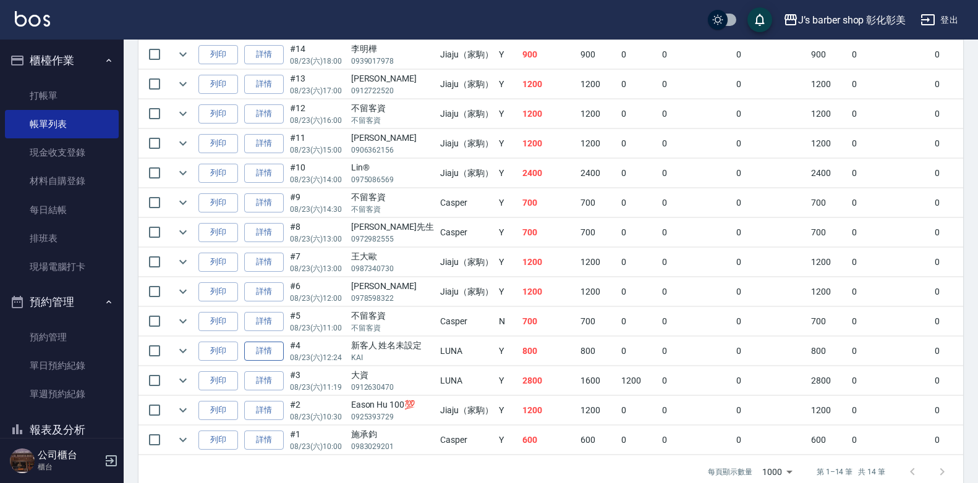
click at [266, 349] on link "詳情" at bounding box center [264, 351] width 40 height 19
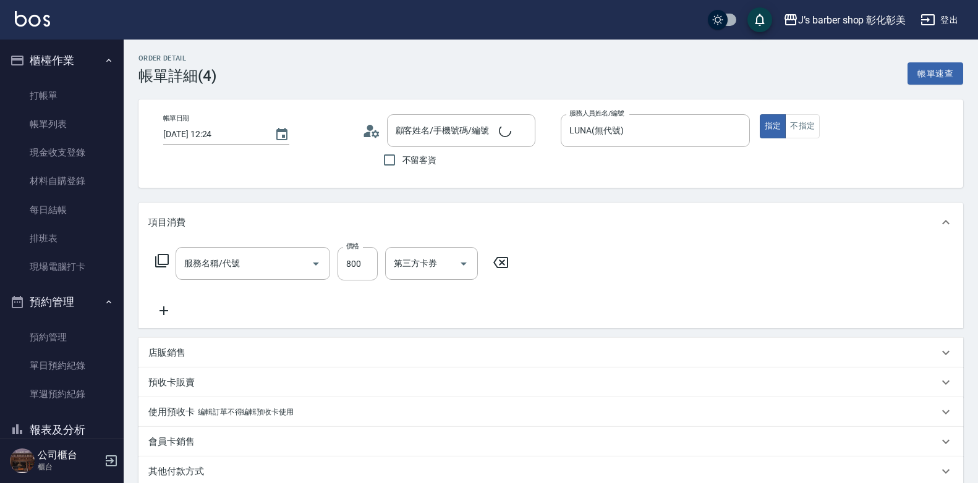
type input "2025/08/23 12:24"
type input "LUNA(無代號)"
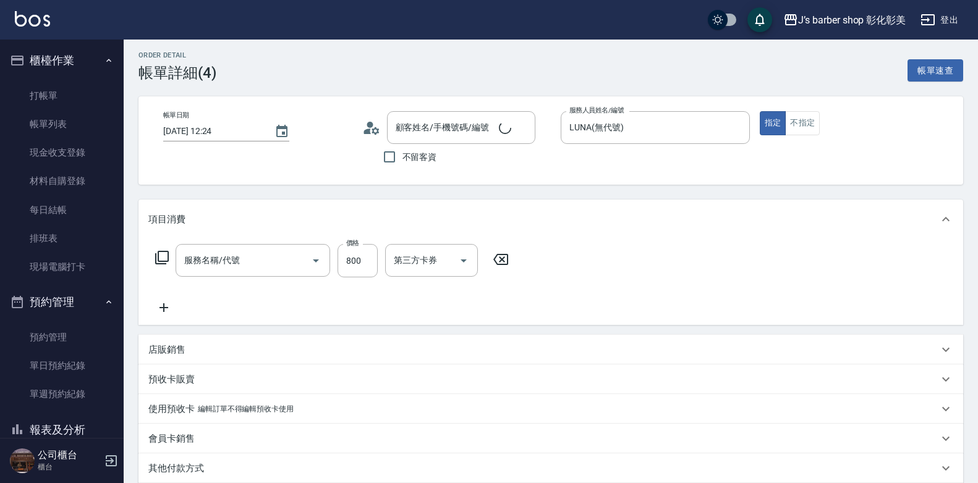
type input "洗剪(101)"
type input "新客人 姓名未設定/KAI/null"
click at [452, 263] on button "Clear" at bounding box center [446, 260] width 17 height 17
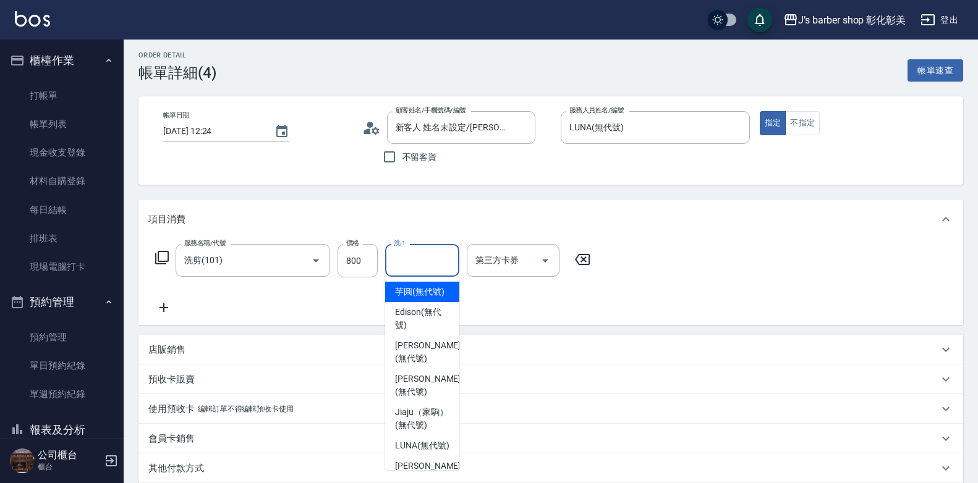
click at [447, 263] on input "洗-1" at bounding box center [422, 261] width 63 height 22
click at [434, 282] on div "芋圓 (無代號)" at bounding box center [422, 292] width 74 height 20
type input "芋圓(無代號)"
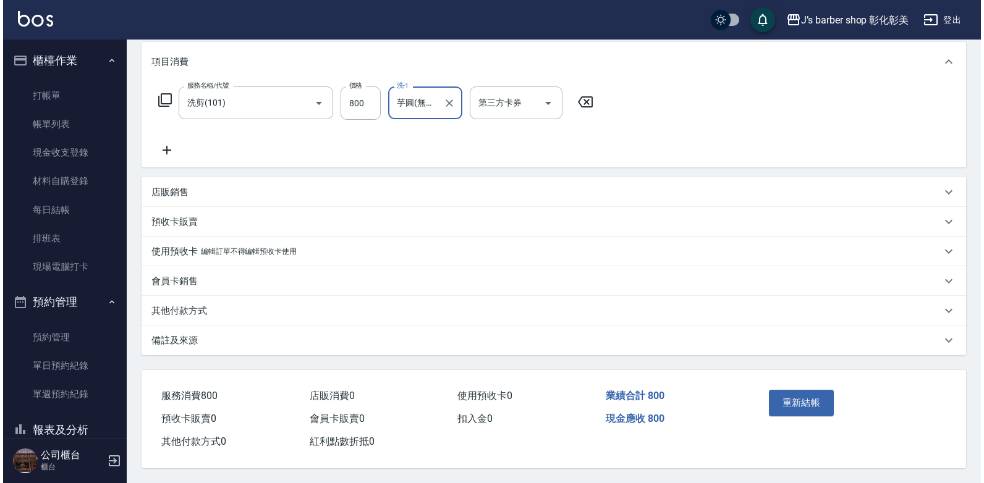
scroll to position [166, 0]
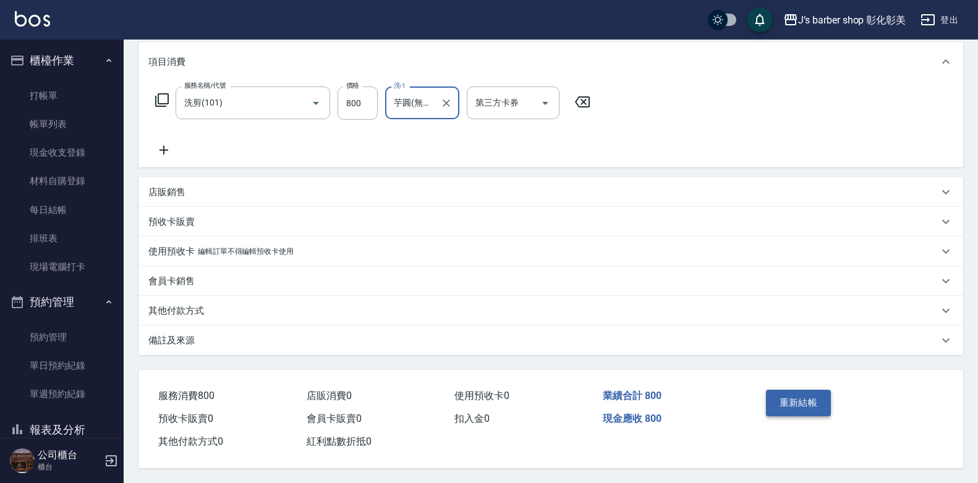
click at [781, 392] on button "重新結帳" at bounding box center [799, 403] width 66 height 26
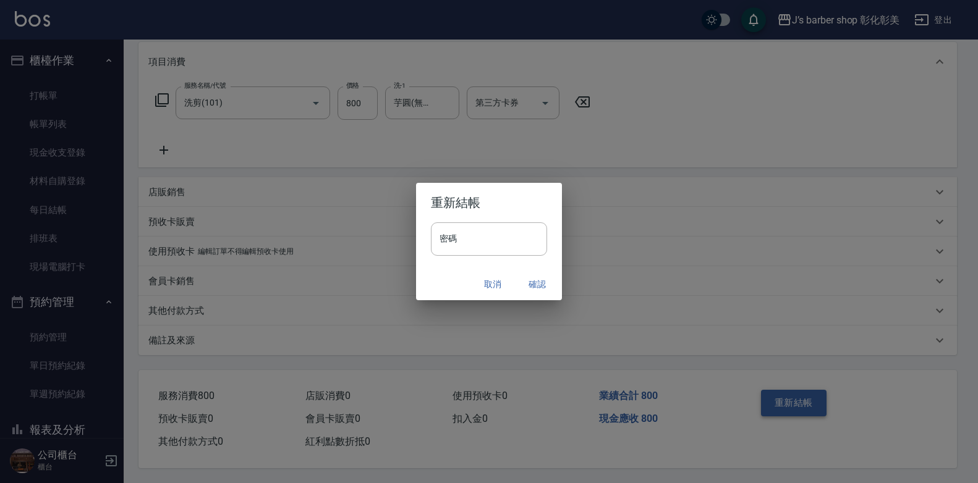
click at [781, 393] on div "重新結帳 密碼 密碼 取消 確認" at bounding box center [489, 241] width 978 height 483
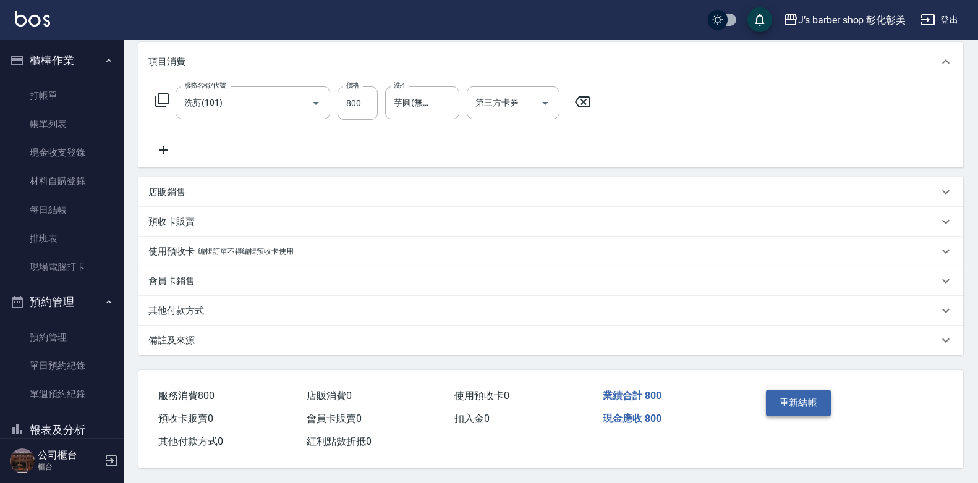
click at [805, 394] on button "重新結帳" at bounding box center [799, 403] width 66 height 26
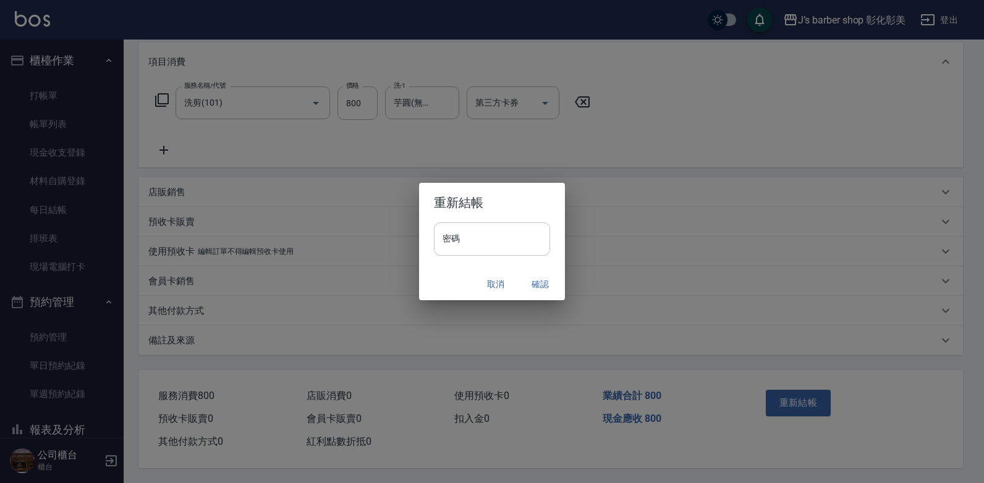
click at [474, 238] on input "密碼" at bounding box center [492, 239] width 116 height 33
type input "****"
click at [538, 285] on button "確認" at bounding box center [540, 284] width 40 height 23
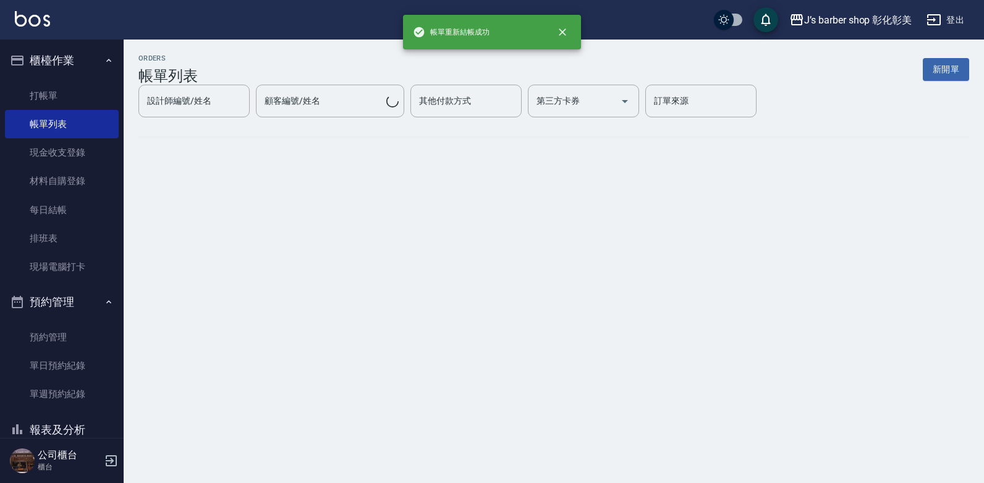
click at [535, 284] on div "ORDERS 帳單列表 新開單 設計師編號/姓名 設計師編號/姓名 顧客編號/姓名 顧客編號/姓名 其他付款方式 其他付款方式 第三方卡券 第三方卡券 訂單來…" at bounding box center [492, 241] width 984 height 483
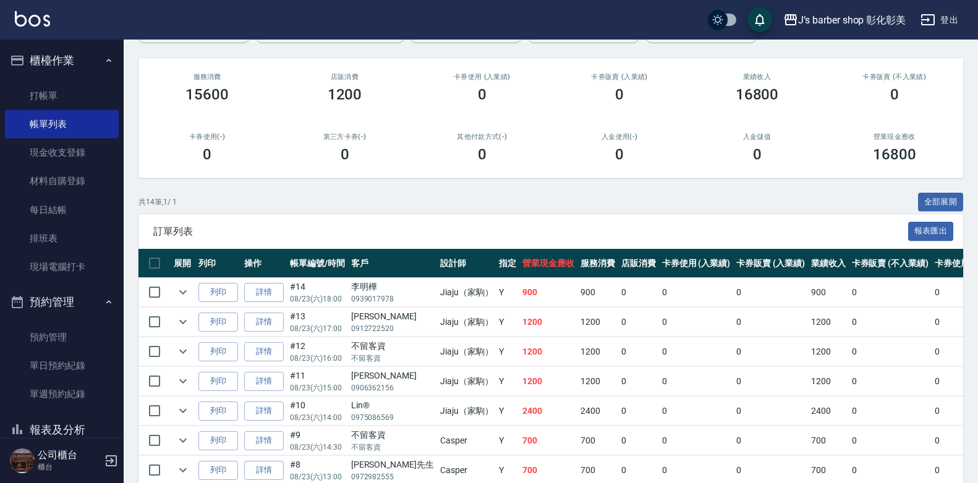
scroll to position [62, 0]
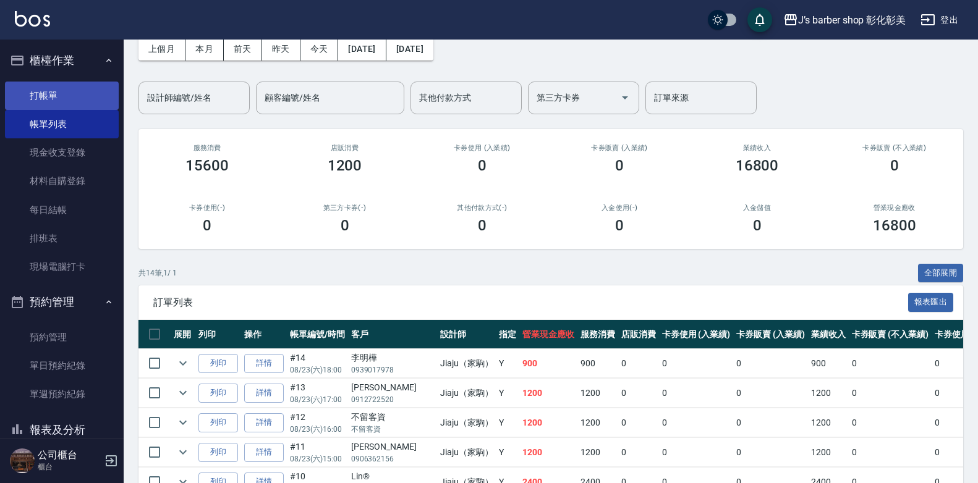
click at [69, 87] on link "打帳單" at bounding box center [62, 96] width 114 height 28
click at [67, 87] on link "打帳單" at bounding box center [62, 96] width 114 height 28
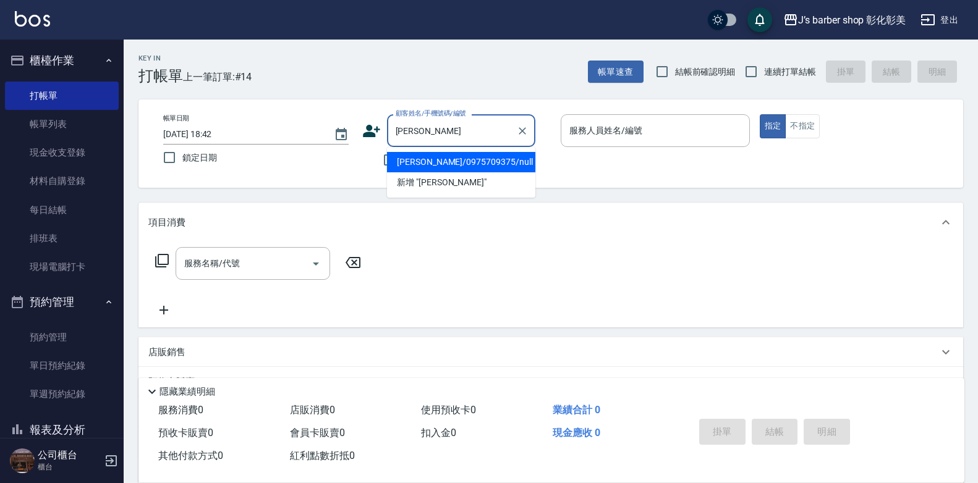
click at [498, 161] on li "楊祐承/0975709375/null" at bounding box center [461, 162] width 148 height 20
type input "楊祐承/0975709375/null"
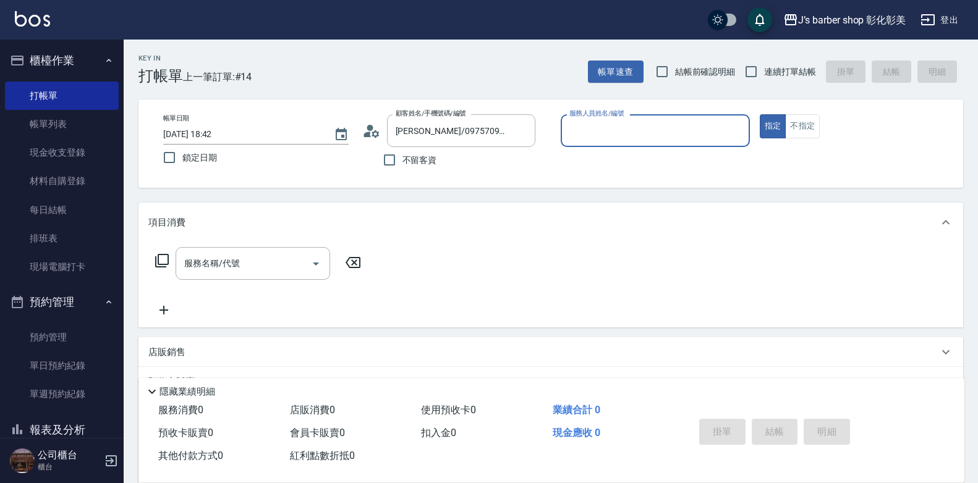
type input "LUNA(無代號)"
click at [257, 252] on div "服務名稱/代號" at bounding box center [253, 263] width 155 height 33
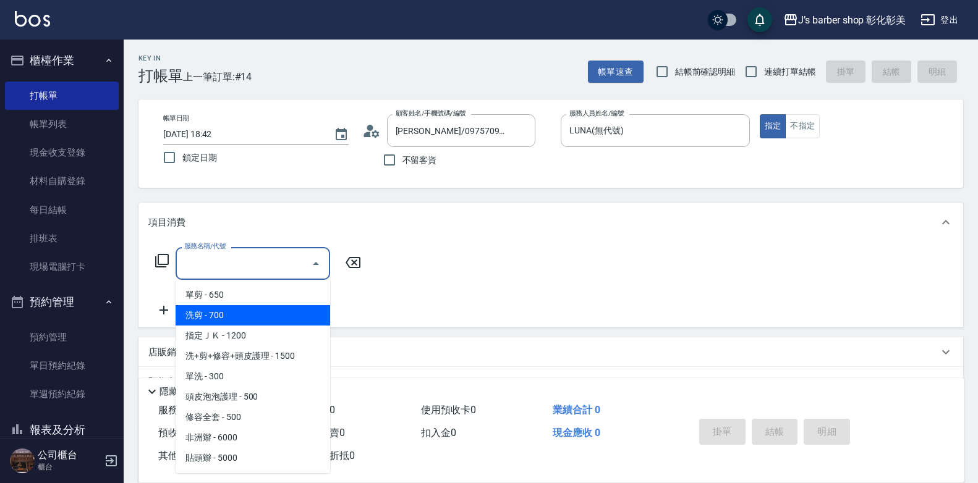
click at [256, 312] on span "洗剪 - 700" at bounding box center [253, 315] width 155 height 20
type input "洗剪(101)"
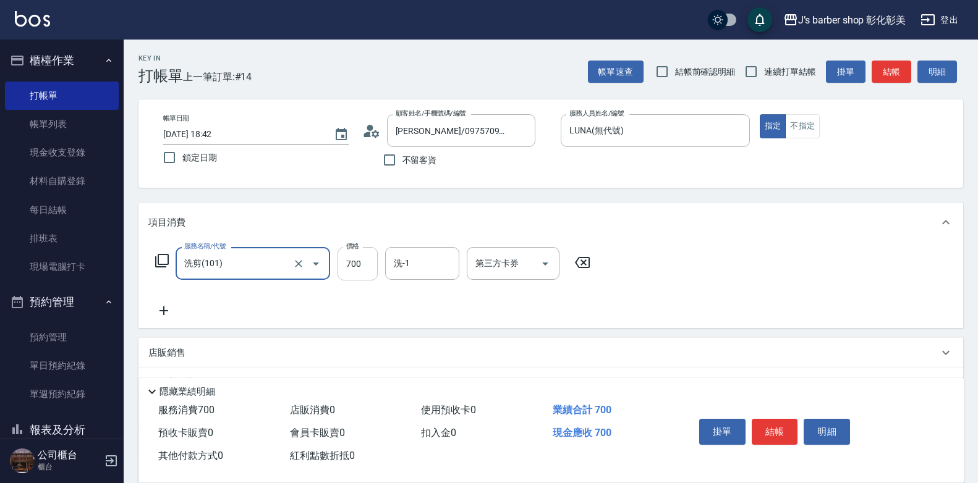
click at [368, 258] on input "700" at bounding box center [358, 263] width 40 height 33
type input "800"
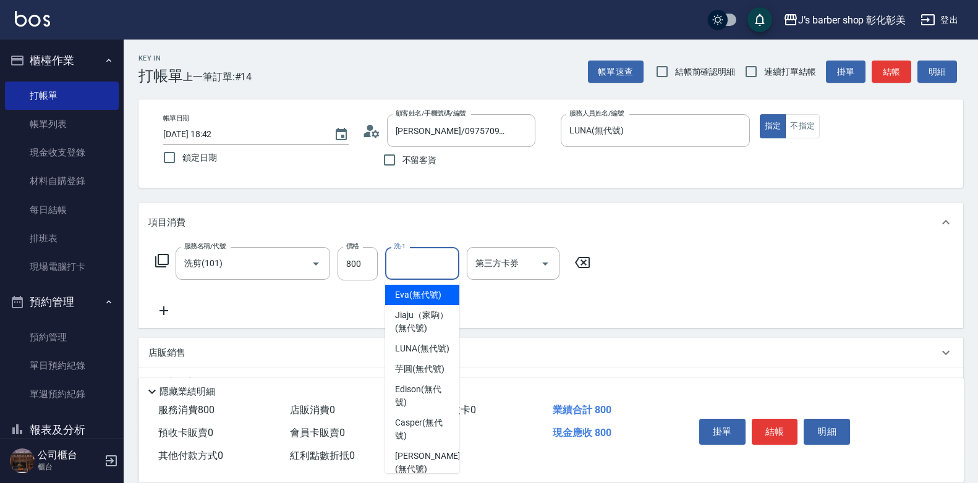
click at [425, 270] on input "洗-1" at bounding box center [422, 264] width 63 height 22
click at [435, 355] on span "LUNA (無代號)" at bounding box center [422, 348] width 54 height 13
type input "LUNA(無代號)"
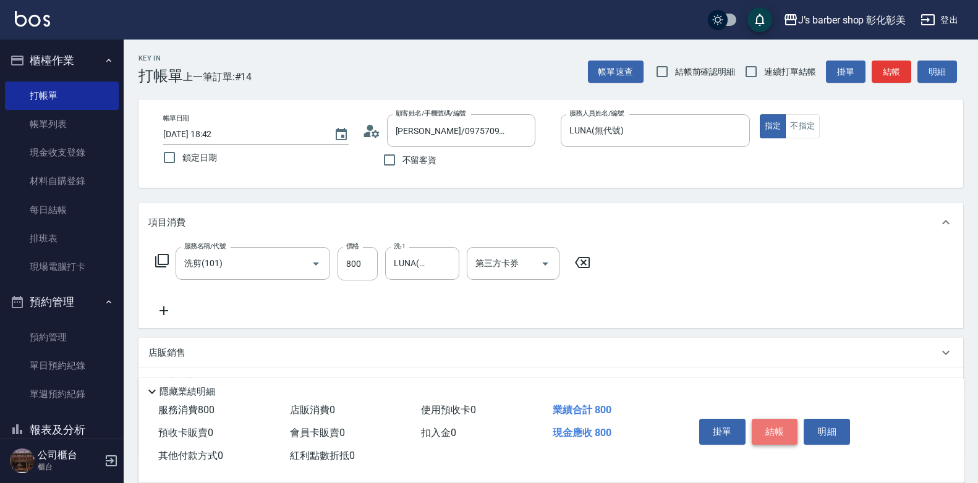
click at [774, 419] on button "結帳" at bounding box center [775, 432] width 46 height 26
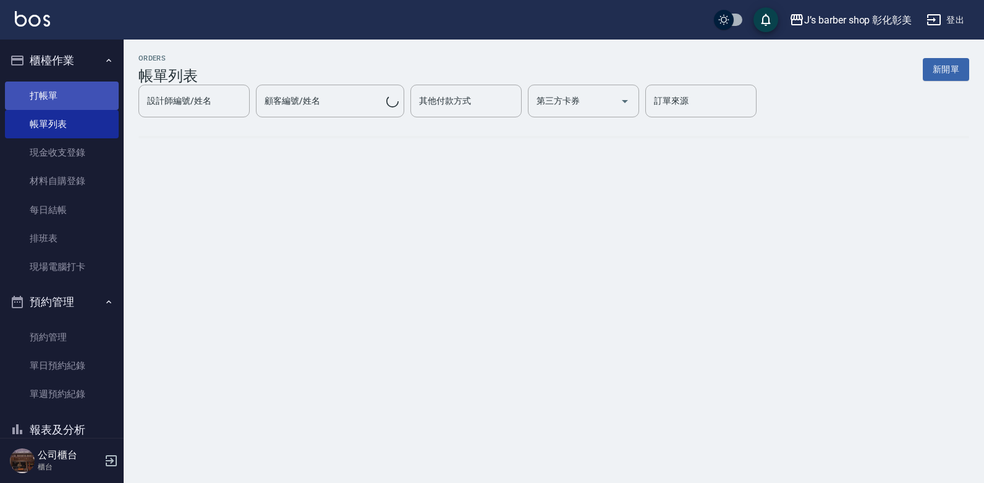
click at [59, 94] on link "打帳單" at bounding box center [62, 96] width 114 height 28
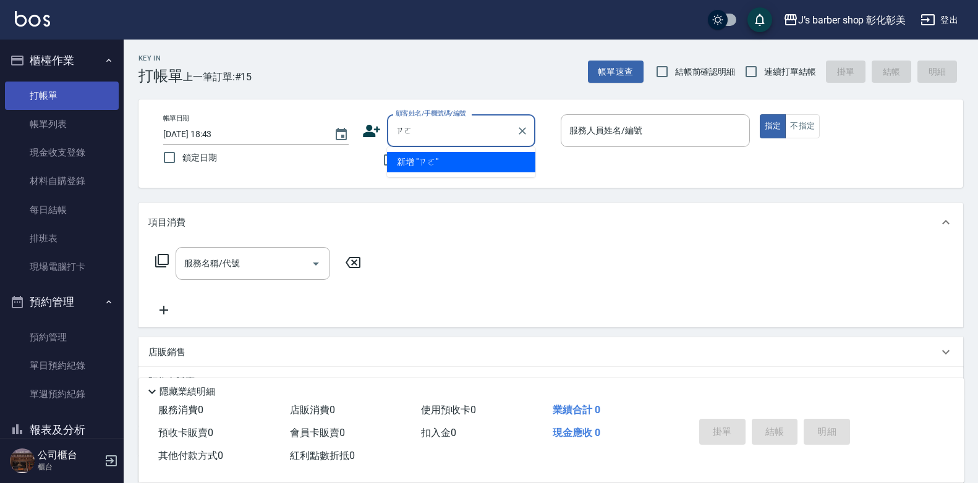
type input "ㄗ"
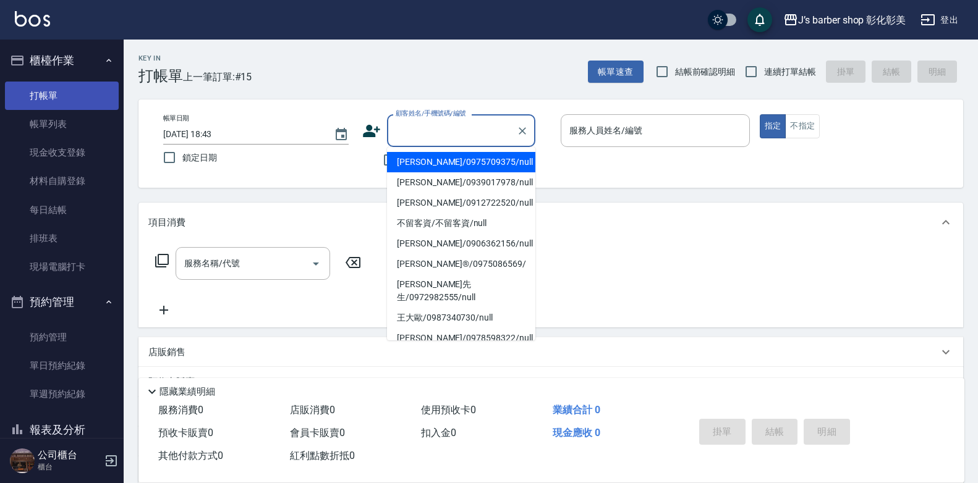
type input "W"
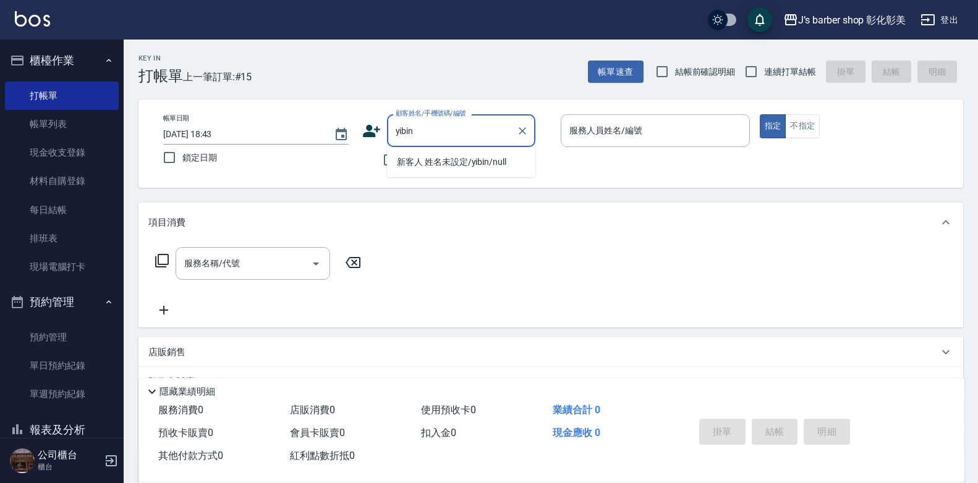
click at [467, 156] on li "新客人 姓名未設定/yibin/null" at bounding box center [461, 162] width 148 height 20
type input "新客人 姓名未設定/yibin/null"
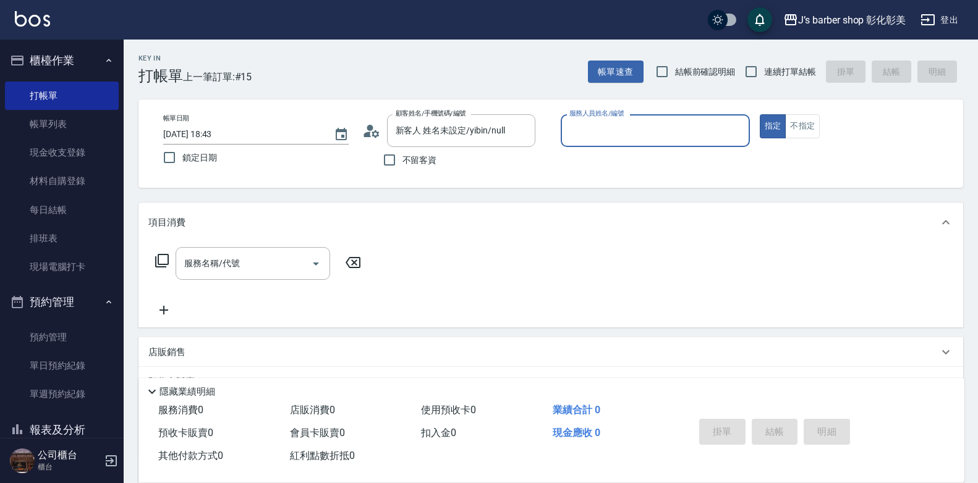
type input "LUNA(無代號)"
click at [234, 253] on input "服務名稱/代號" at bounding box center [243, 264] width 125 height 22
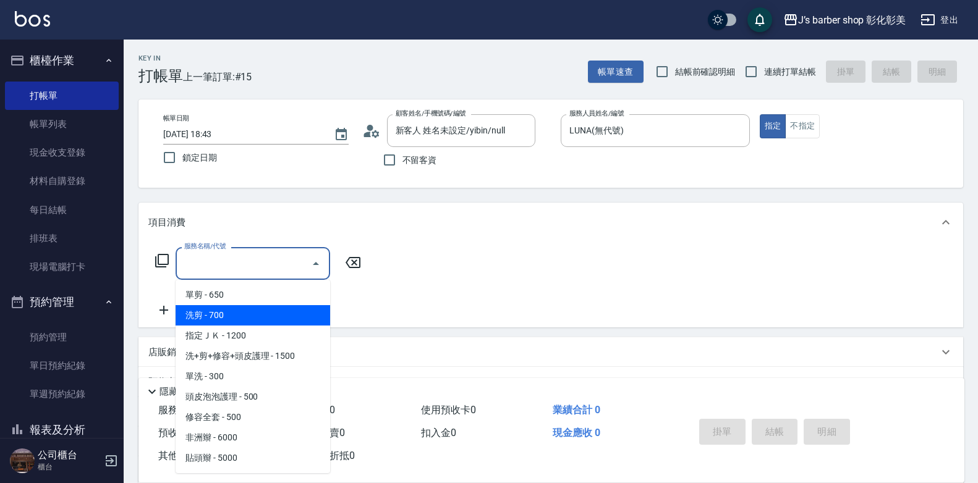
click at [244, 321] on span "洗剪 - 700" at bounding box center [253, 315] width 155 height 20
type input "洗剪(101)"
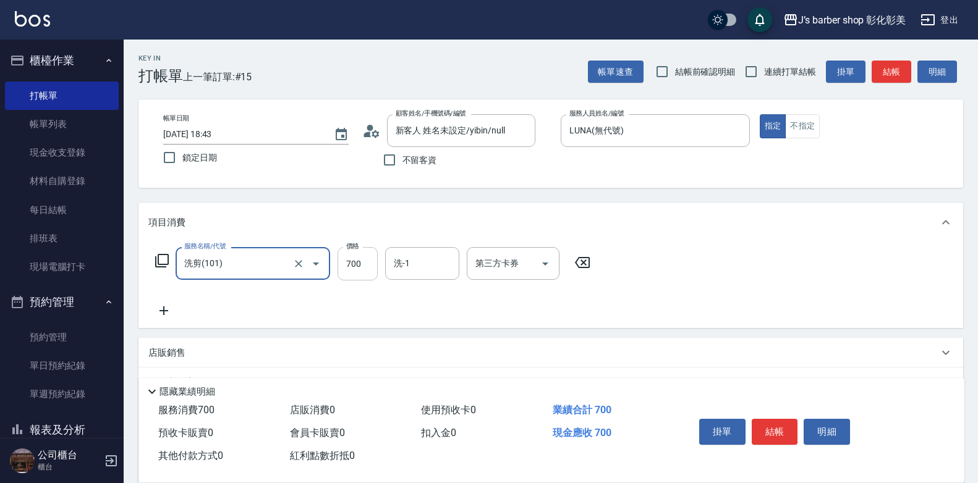
click at [367, 271] on input "700" at bounding box center [358, 263] width 40 height 33
type input "600"
click at [401, 257] on div "洗-1 洗-1" at bounding box center [422, 263] width 74 height 33
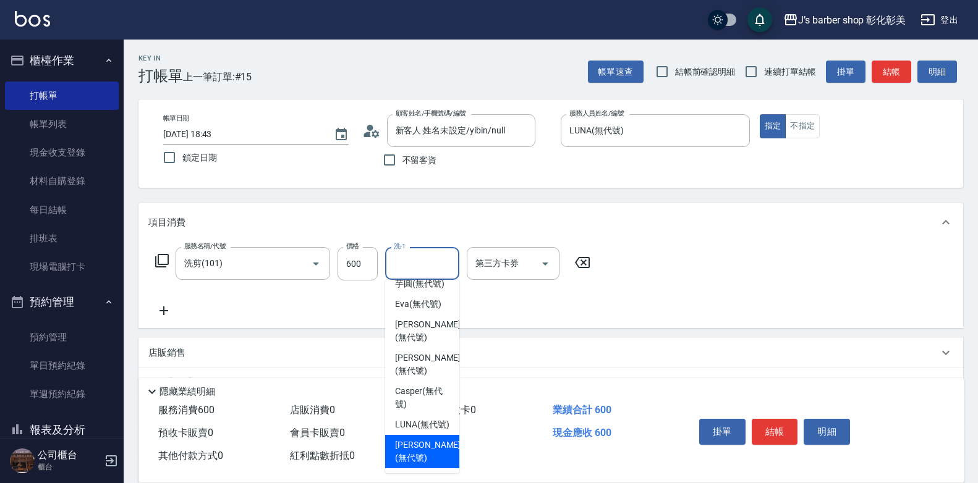
scroll to position [104, 0]
click at [430, 422] on span "LUNA (無代號)" at bounding box center [422, 424] width 54 height 13
type input "LUNA(無代號)"
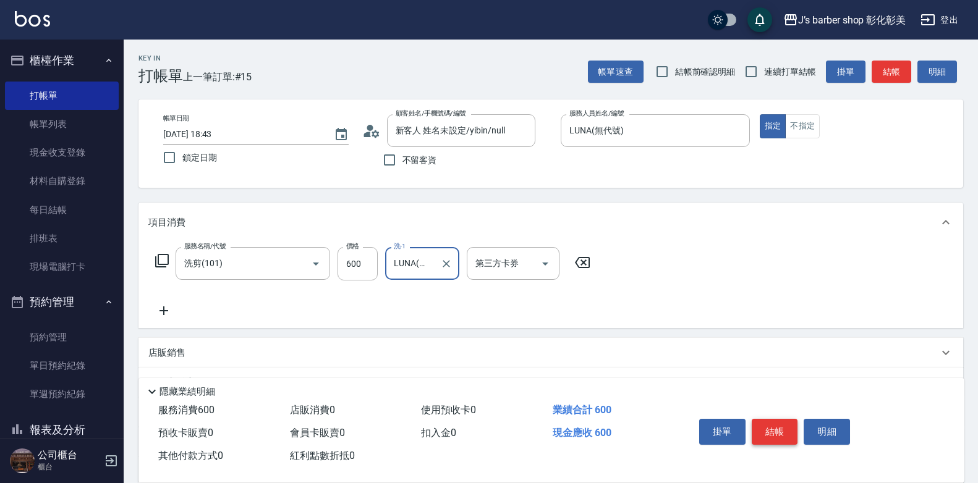
click at [768, 436] on button "結帳" at bounding box center [775, 432] width 46 height 26
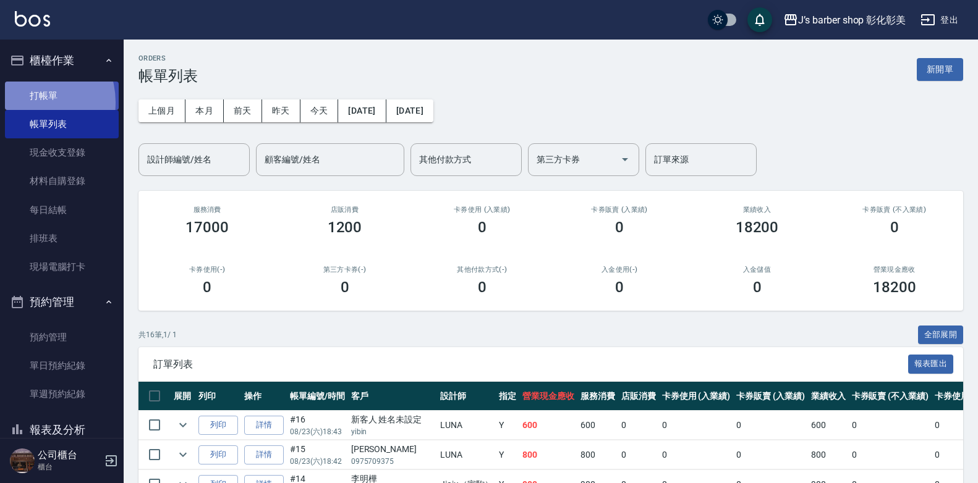
click at [30, 102] on link "打帳單" at bounding box center [62, 96] width 114 height 28
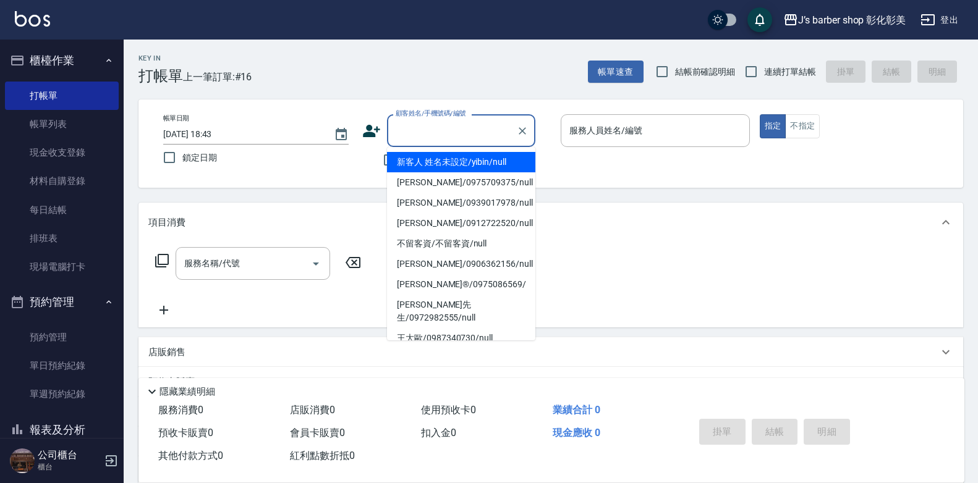
click at [446, 141] on input "顧客姓名/手機號碼/編號" at bounding box center [452, 131] width 119 height 22
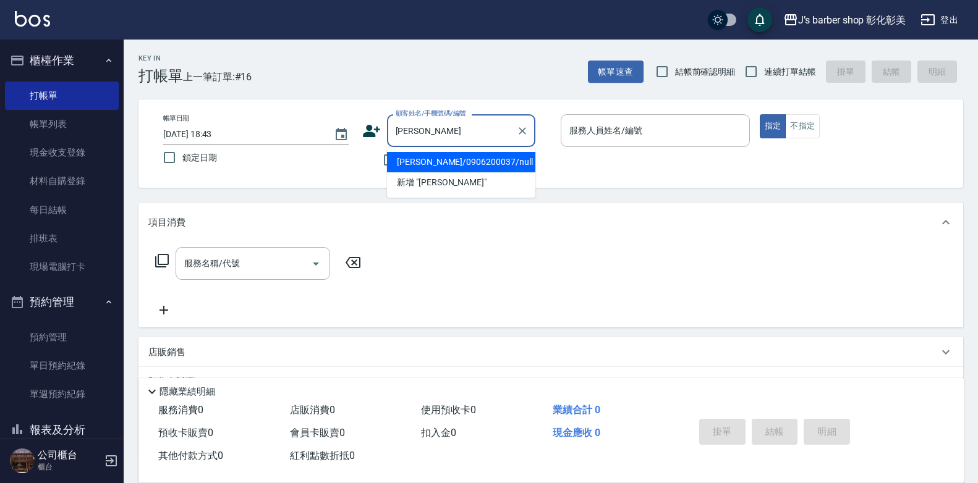
click at [450, 157] on li "吳子瑄/0906200037/null" at bounding box center [461, 162] width 148 height 20
type input "吳子瑄/0906200037/null"
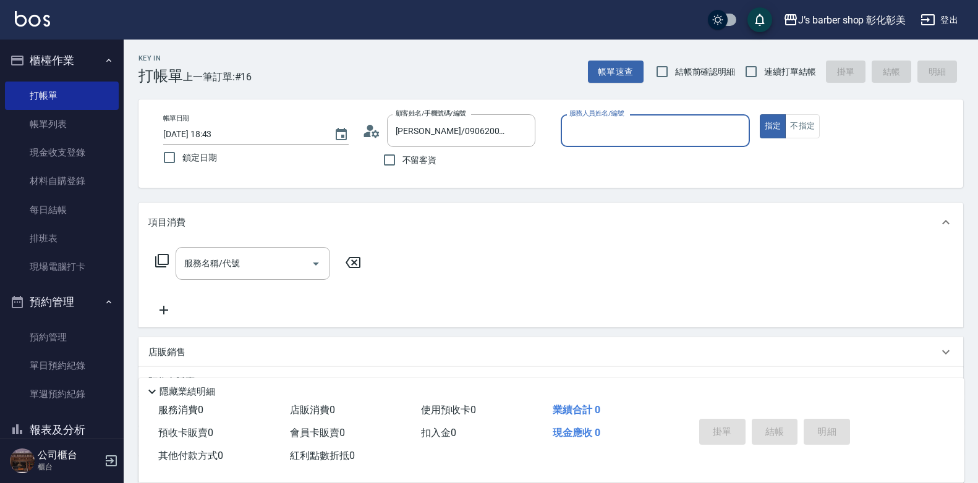
type input "LUNA(無代號)"
click at [295, 264] on input "服務名稱/代號" at bounding box center [243, 264] width 125 height 22
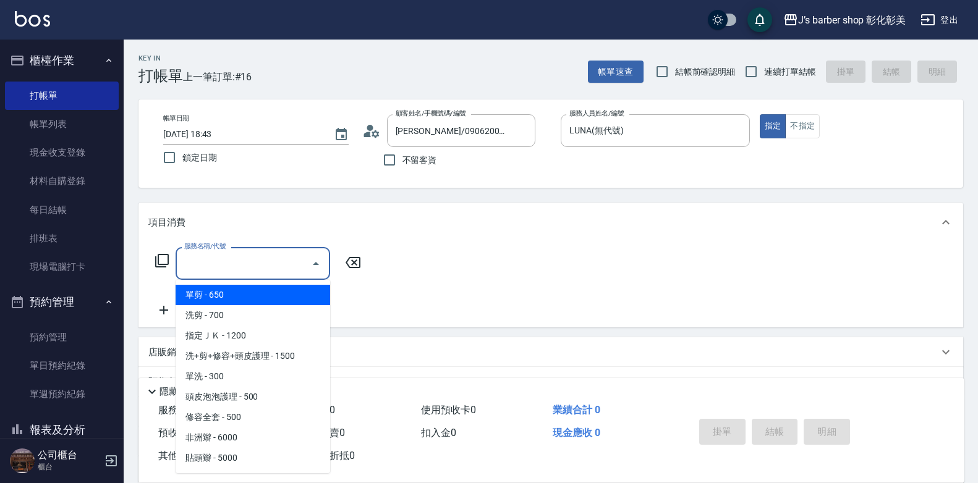
click at [295, 264] on input "服務名稱/代號" at bounding box center [243, 264] width 125 height 22
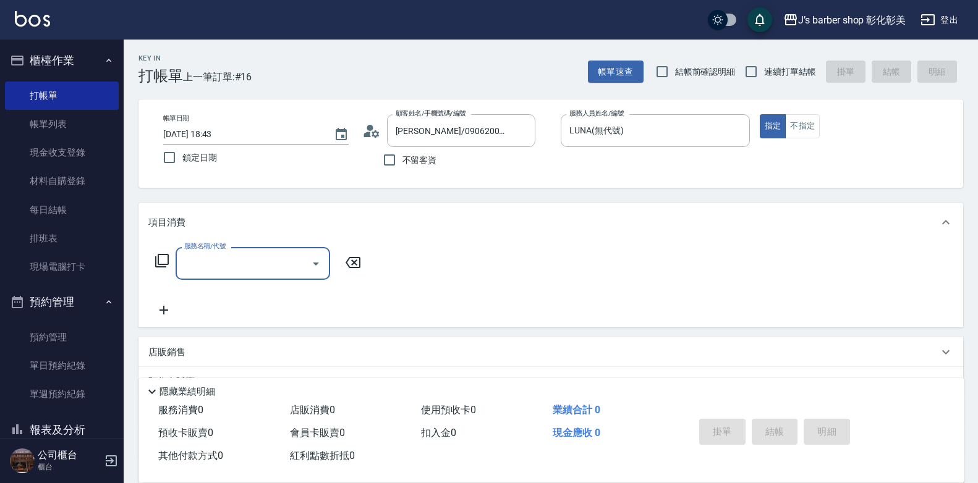
click at [251, 263] on input "服務名稱/代號" at bounding box center [243, 264] width 125 height 22
click at [258, 266] on input "服務名稱/代號" at bounding box center [243, 264] width 125 height 22
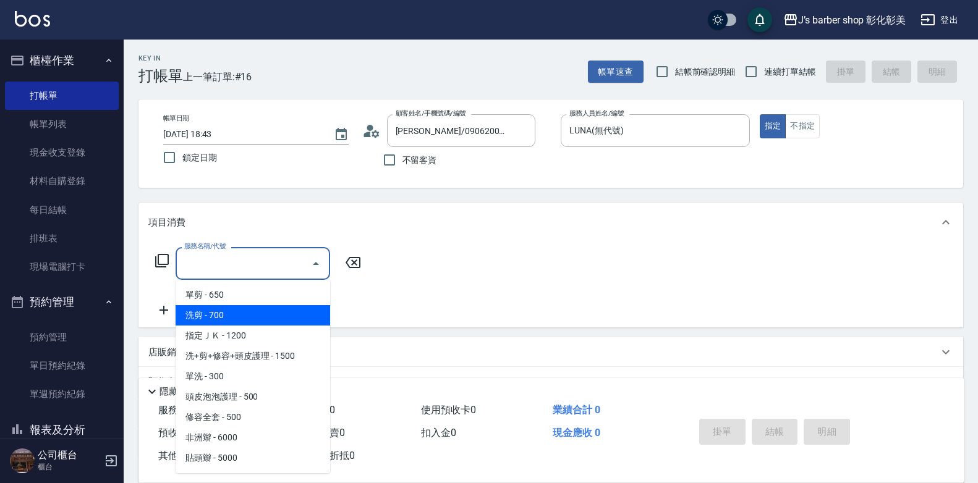
click at [259, 323] on span "洗剪 - 700" at bounding box center [253, 315] width 155 height 20
type input "洗剪(101)"
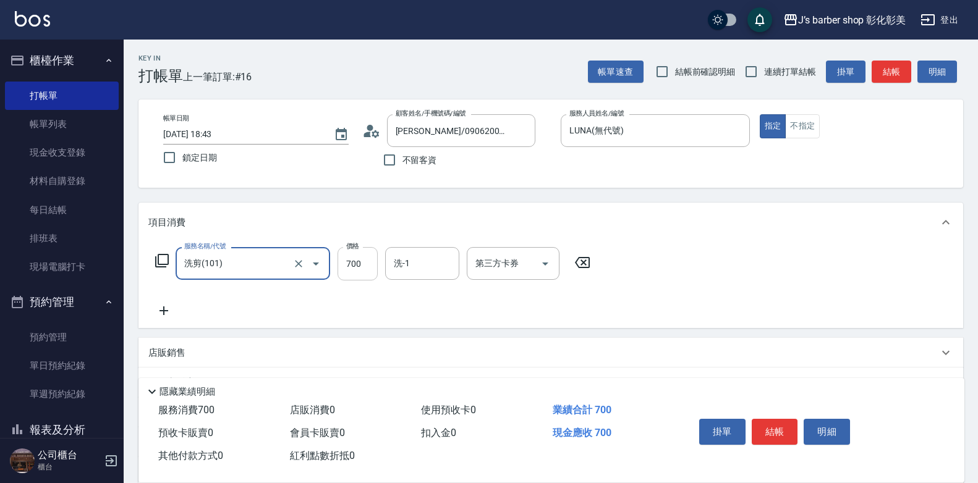
click at [359, 257] on input "700" at bounding box center [358, 263] width 40 height 33
type input "800"
click at [397, 272] on input "洗-1" at bounding box center [422, 264] width 63 height 22
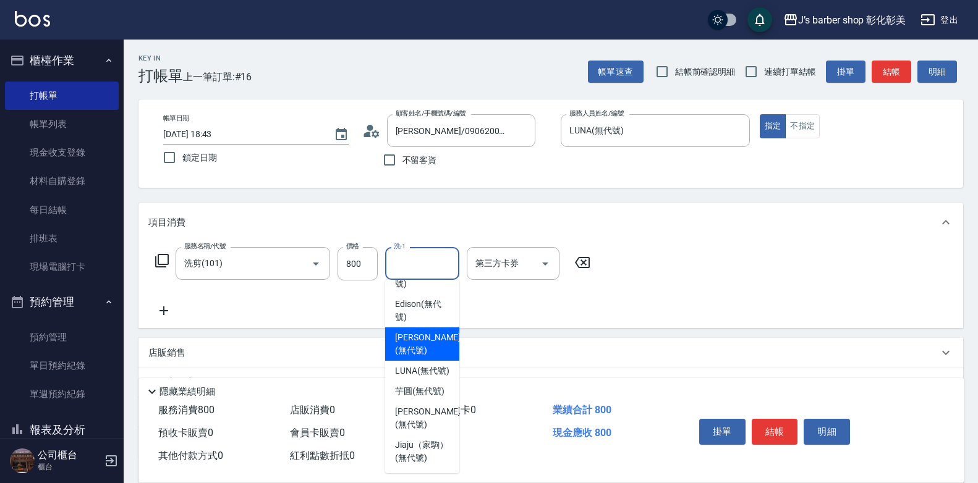
scroll to position [104, 0]
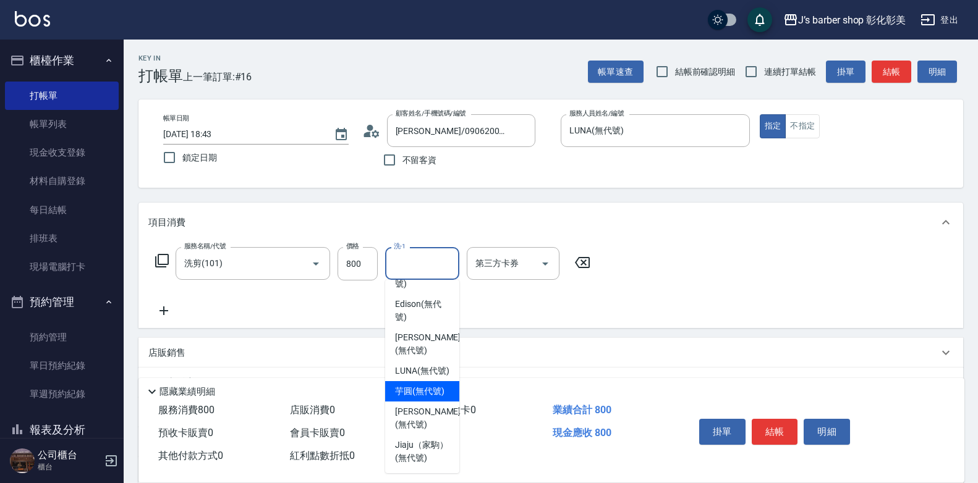
click at [422, 385] on span "芋圓 (無代號)" at bounding box center [419, 391] width 49 height 13
type input "芋圓(無代號)"
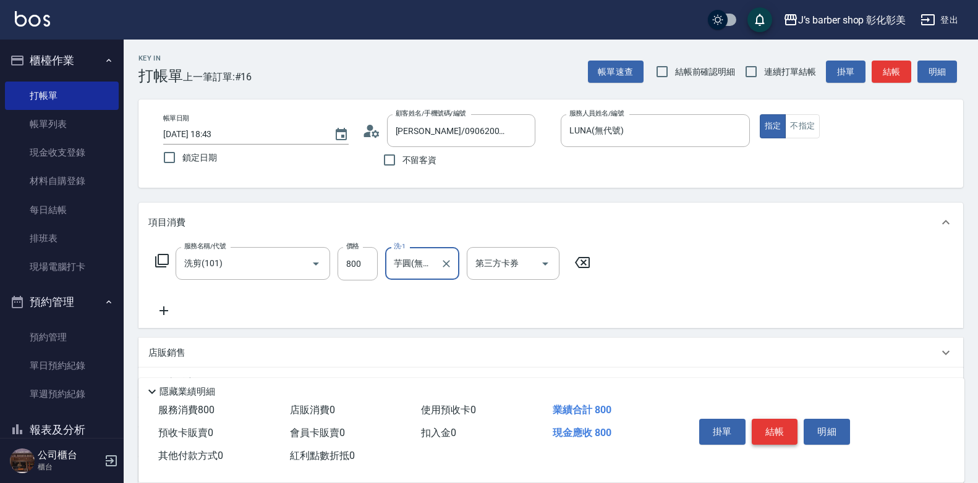
drag, startPoint x: 776, startPoint y: 444, endPoint x: 779, endPoint y: 435, distance: 9.6
click at [778, 441] on div "掛單 結帳 明細" at bounding box center [774, 433] width 161 height 39
click at [779, 433] on button "結帳" at bounding box center [775, 432] width 46 height 26
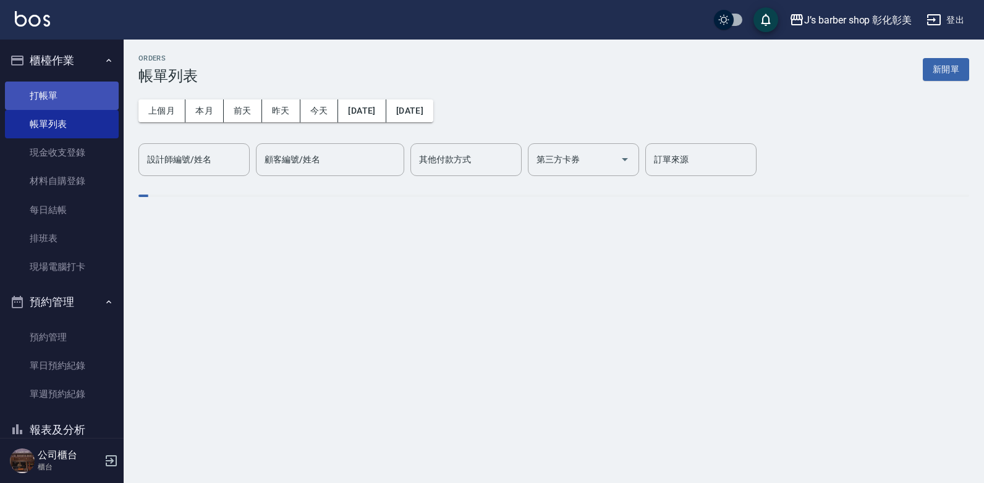
click at [89, 91] on link "打帳單" at bounding box center [62, 96] width 114 height 28
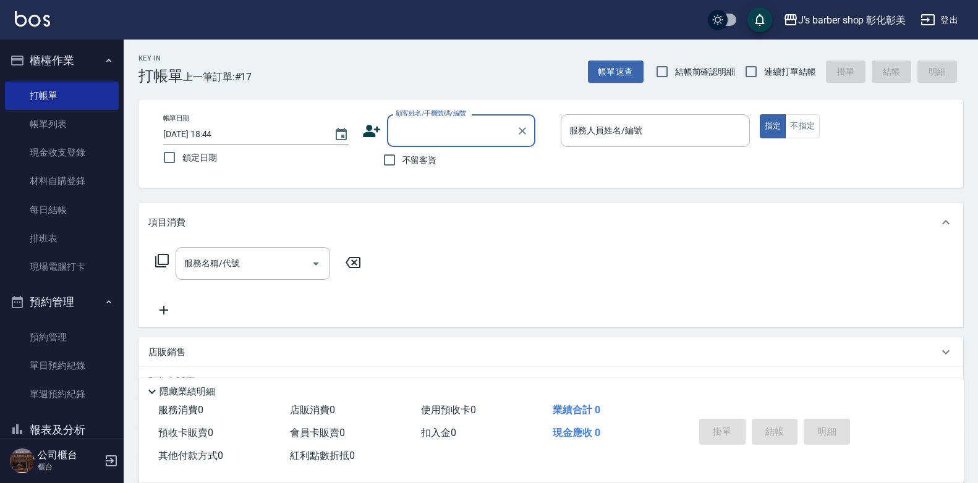
click at [467, 126] on input "顧客姓名/手機號碼/編號" at bounding box center [452, 131] width 119 height 22
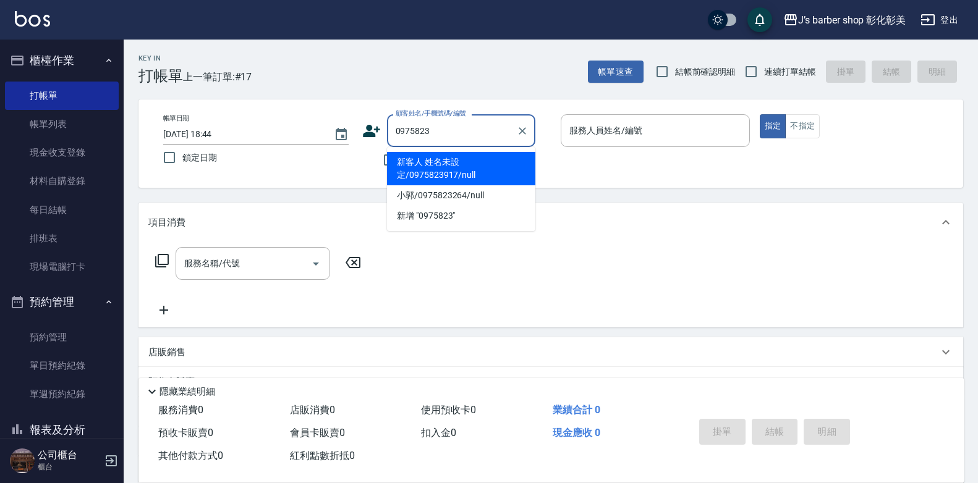
click at [470, 165] on li "新客人 姓名未設定/0975823917/null" at bounding box center [461, 168] width 148 height 33
click at [470, 165] on div "不留客資" at bounding box center [448, 160] width 173 height 26
type input "新客人 姓名未設定/0975823917/null"
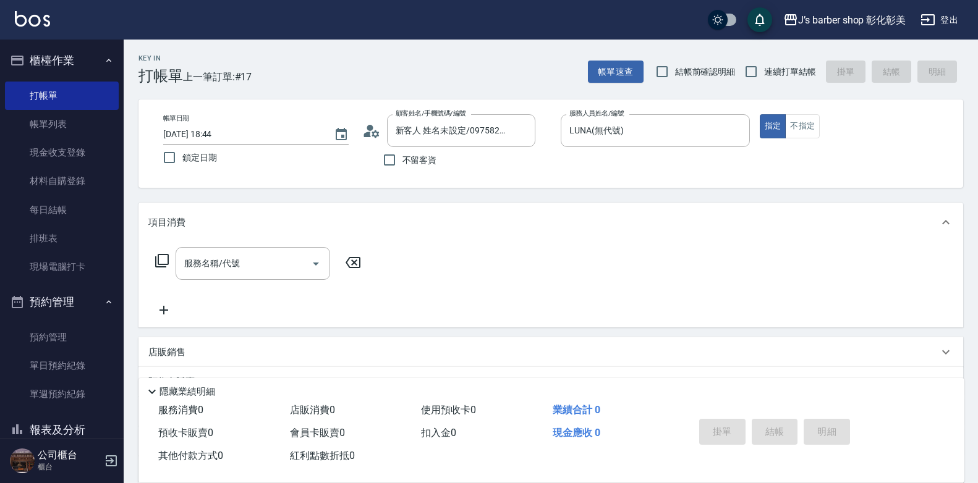
type input "LUNA(無代號)"
drag, startPoint x: 192, startPoint y: 270, endPoint x: 225, endPoint y: 271, distance: 32.8
click at [193, 271] on input "服務名稱/代號" at bounding box center [243, 264] width 125 height 22
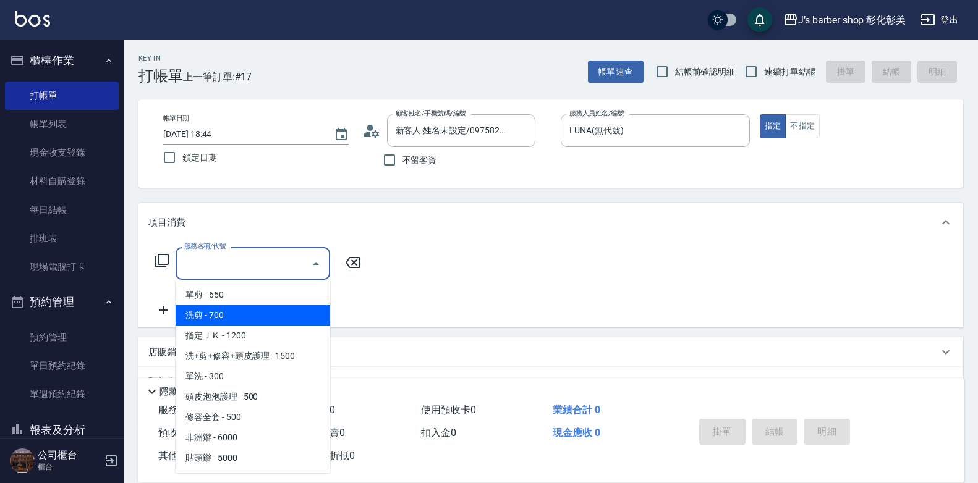
click at [268, 313] on span "洗剪 - 700" at bounding box center [253, 315] width 155 height 20
type input "洗剪(101)"
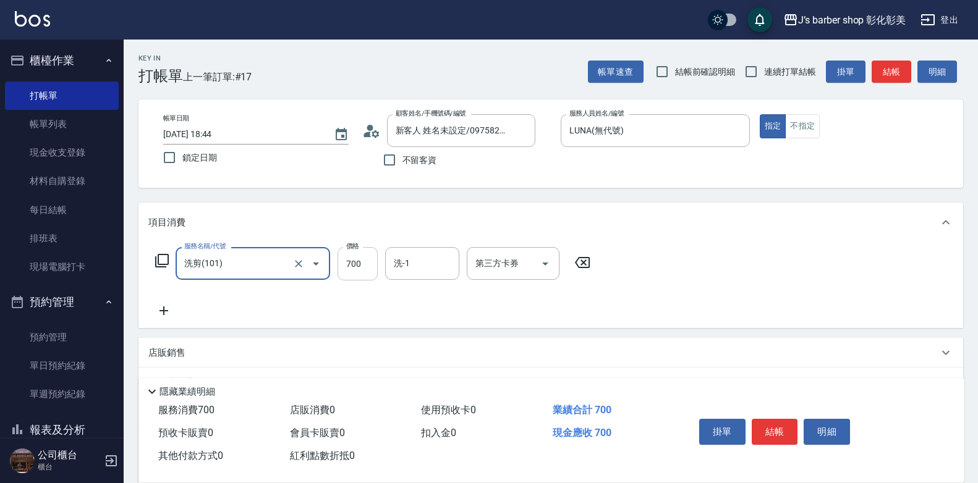
click at [368, 263] on input "700" at bounding box center [358, 263] width 40 height 33
type input "800"
click at [398, 267] on input "洗-1" at bounding box center [422, 264] width 63 height 22
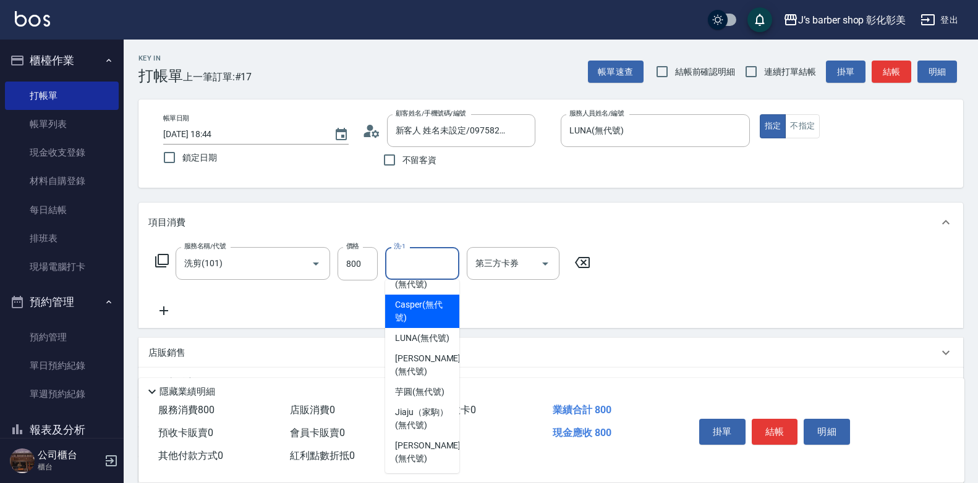
scroll to position [104, 0]
click at [425, 298] on span "LUNA (無代號)" at bounding box center [422, 304] width 54 height 13
type input "LUNA(無代號)"
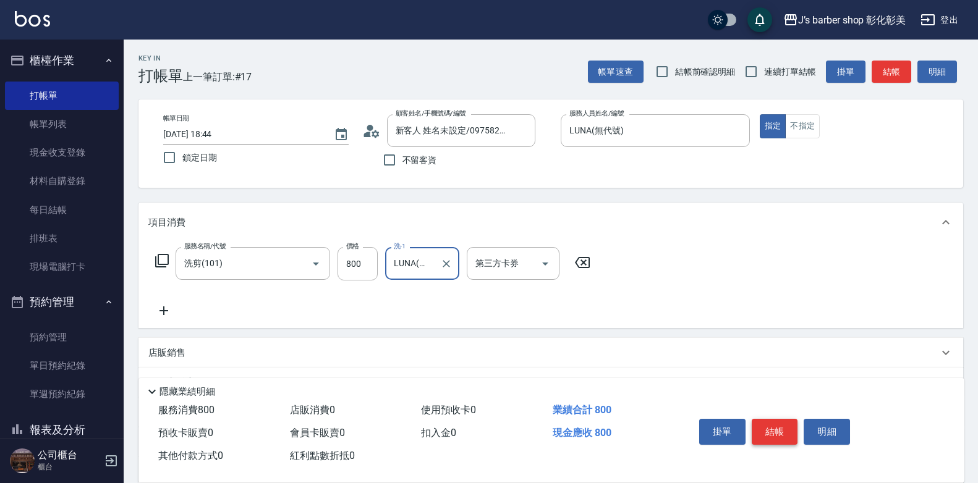
click at [768, 427] on button "結帳" at bounding box center [775, 432] width 46 height 26
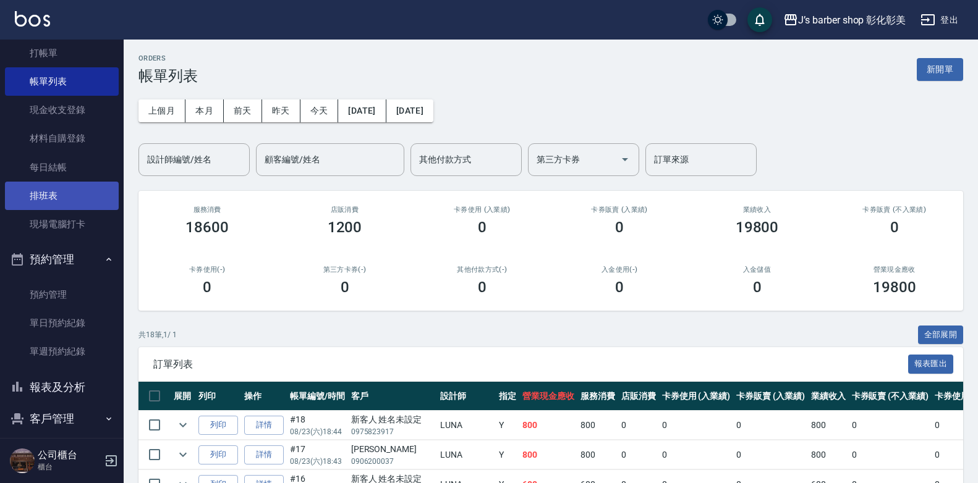
scroll to position [24, 0]
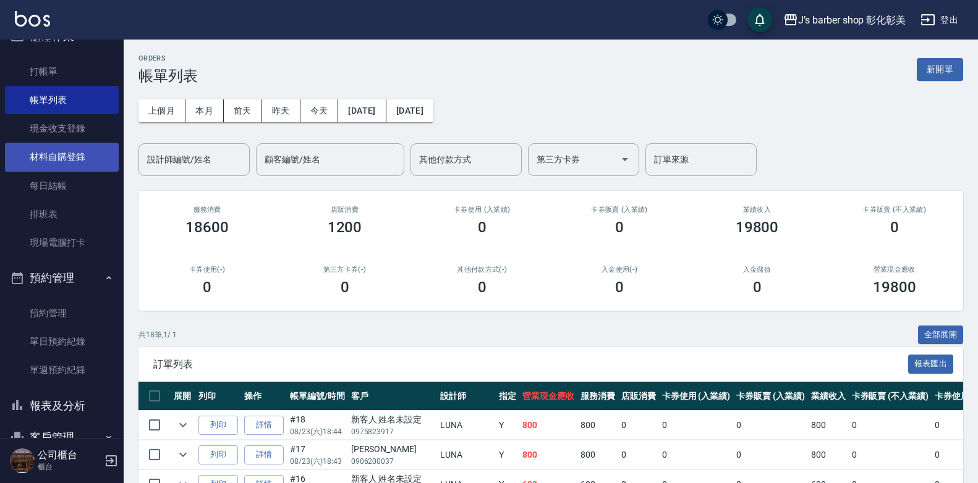
click at [69, 159] on link "材料自購登錄" at bounding box center [62, 157] width 114 height 28
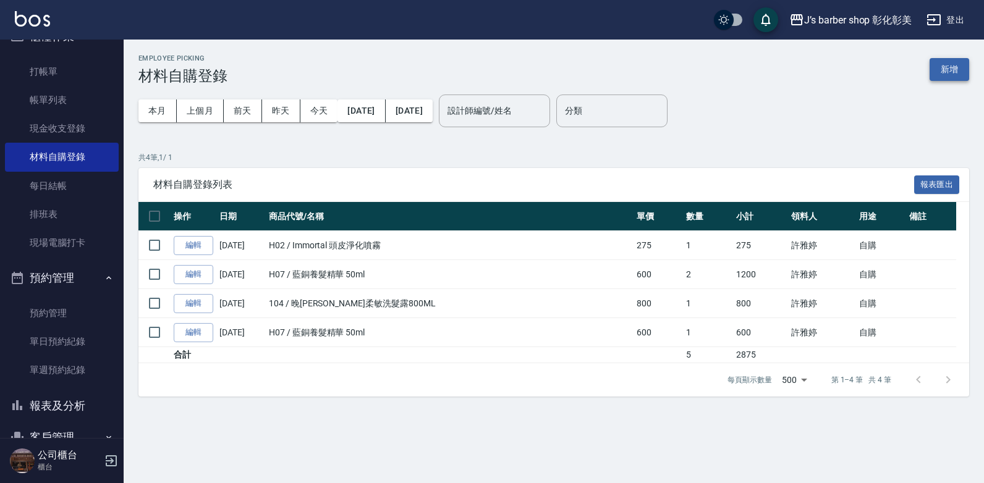
click at [957, 70] on button "新增" at bounding box center [950, 69] width 40 height 23
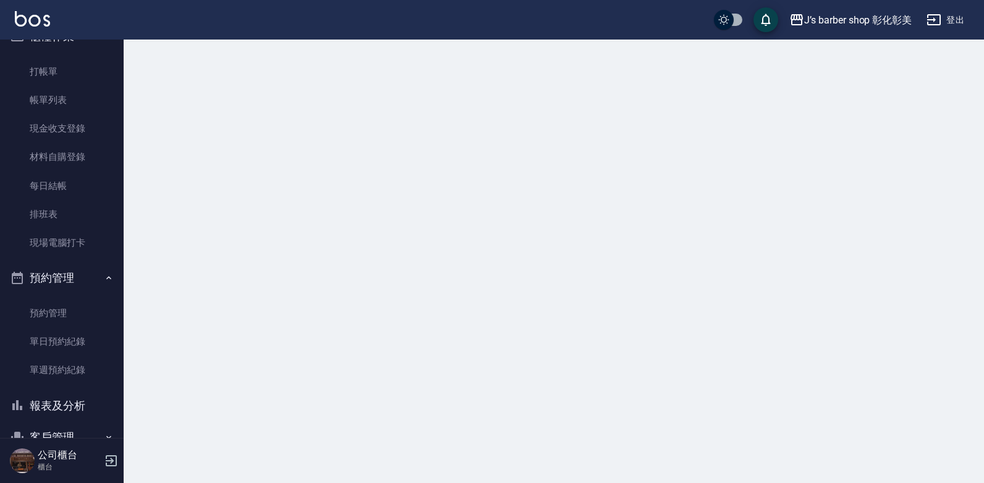
click at [957, 70] on div at bounding box center [492, 241] width 984 height 483
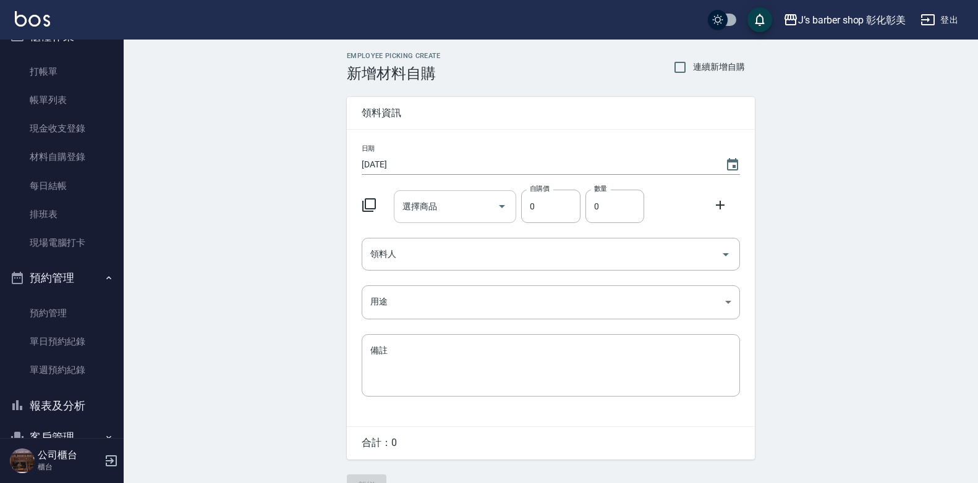
click at [465, 198] on input "選擇商品" at bounding box center [445, 207] width 93 height 22
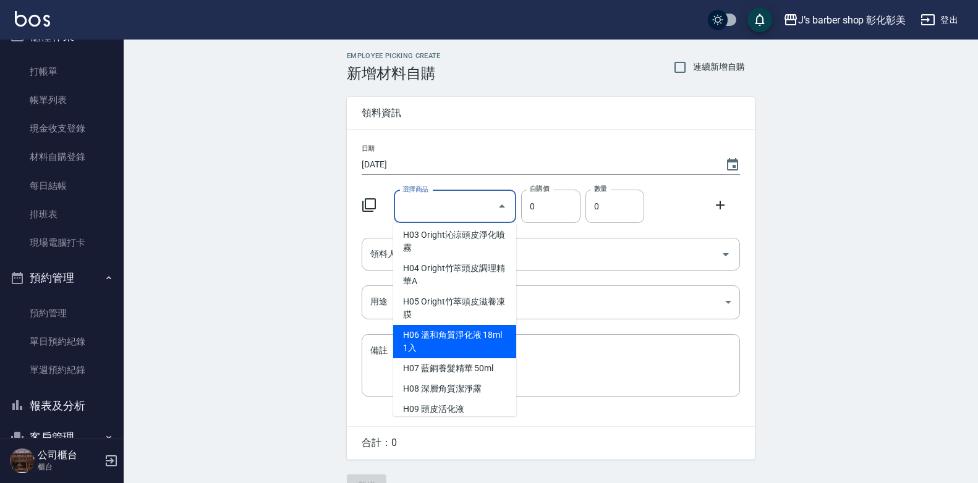
scroll to position [1484, 0]
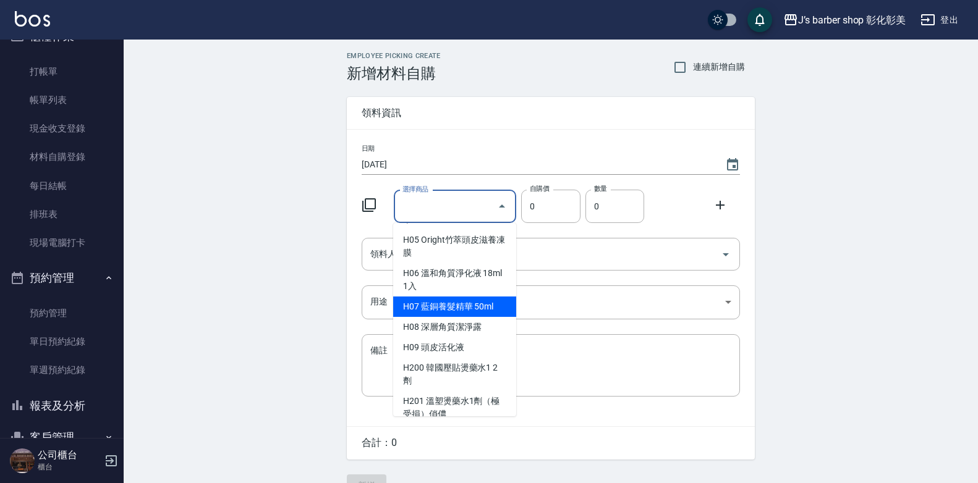
click at [458, 308] on li "H07 藍銅養髮精華 50ml" at bounding box center [454, 307] width 123 height 20
type input "藍銅養髮精華 50ml"
type input "600"
type input "1"
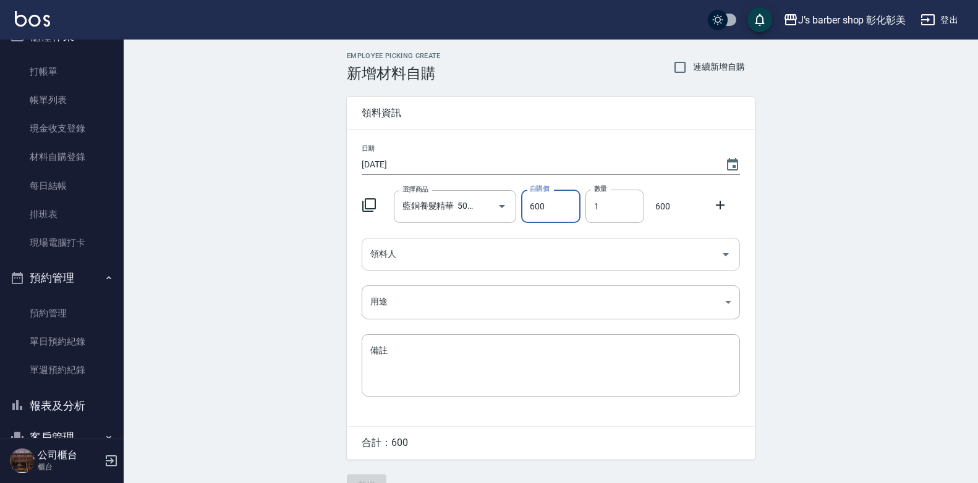
click at [471, 252] on input "領料人" at bounding box center [541, 255] width 349 height 22
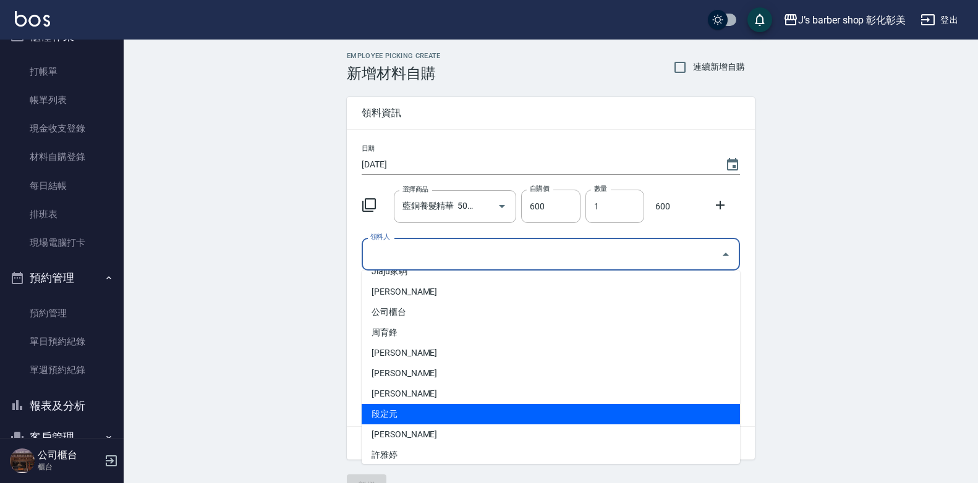
scroll to position [20, 0]
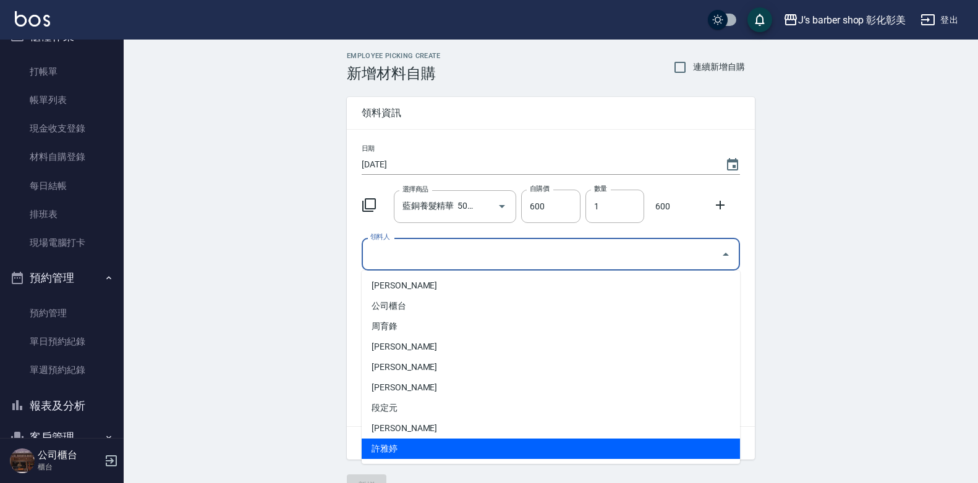
click at [425, 439] on li "許雅婷" at bounding box center [551, 449] width 378 height 20
type input "許雅婷"
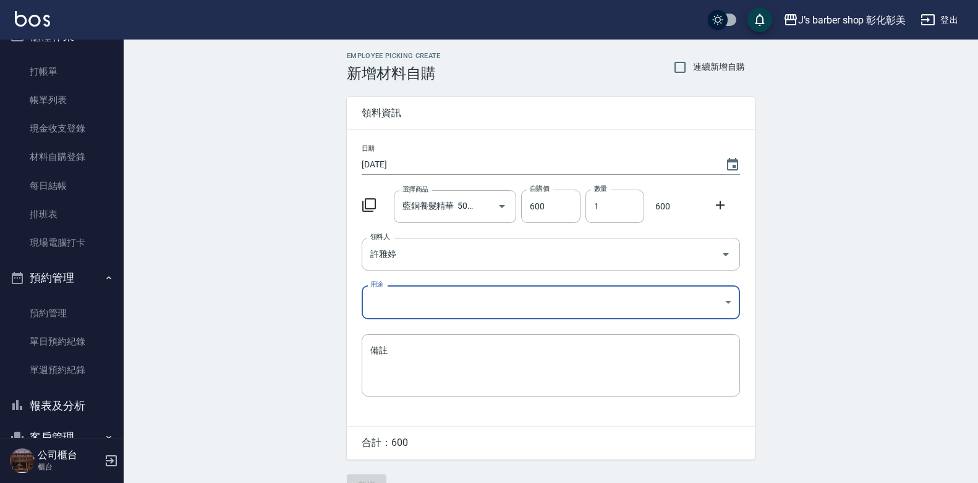
click at [491, 281] on div "日期 2025/08/23 選擇商品 藍銅養髮精華 50ml 選擇商品 自購價 600 自購價 數量 1 數量 600 領料人 許雅婷 領料人 用途 ​ 用途…" at bounding box center [551, 278] width 408 height 297
click at [490, 299] on body "J’s barber shop 彰化彰美 登出 櫃檯作業 打帳單 帳單列表 現金收支登錄 材料自購登錄 每日結帳 排班表 現場電腦打卡 預約管理 預約管理 單…" at bounding box center [489, 254] width 978 height 509
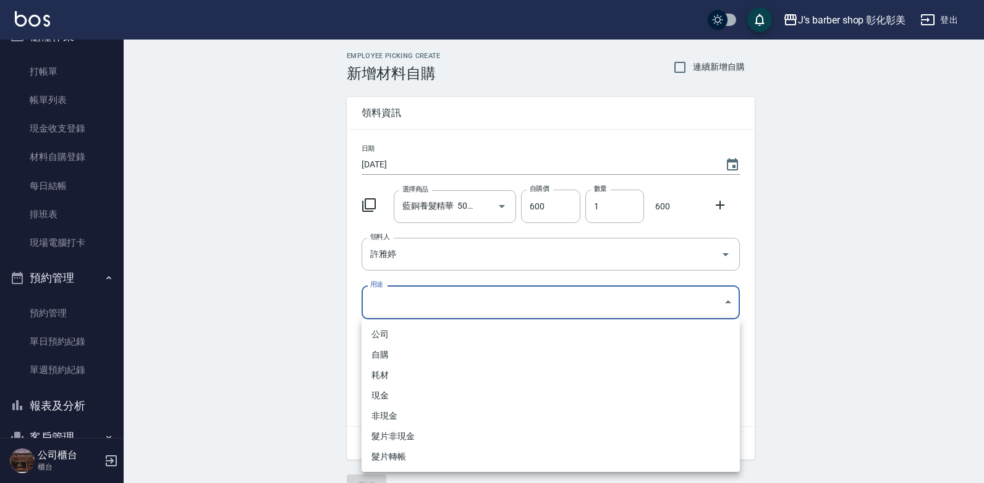
click at [389, 354] on li "自購" at bounding box center [551, 355] width 378 height 20
type input "自購"
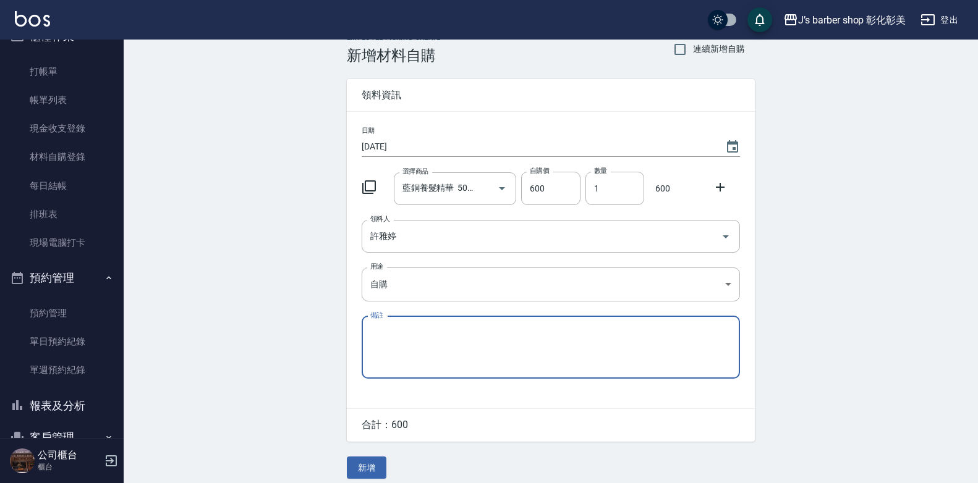
scroll to position [28, 0]
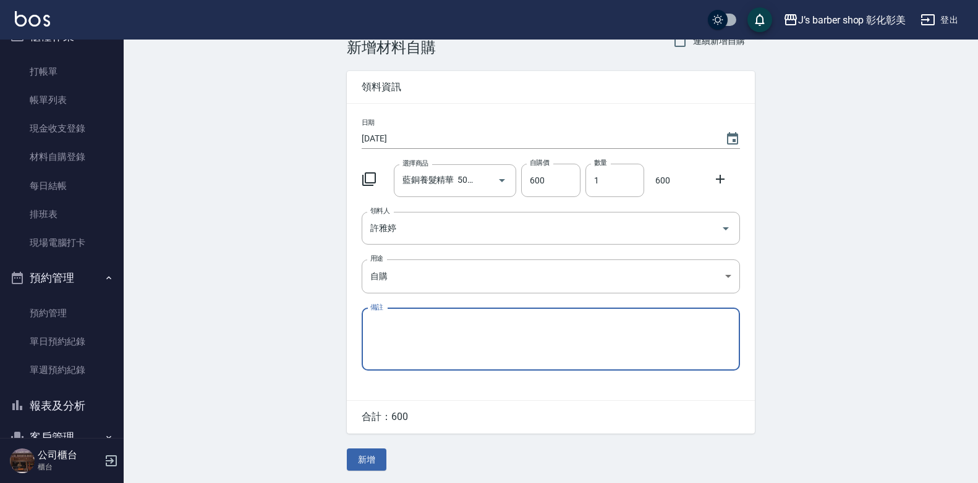
drag, startPoint x: 370, startPoint y: 457, endPoint x: 370, endPoint y: 450, distance: 6.8
click at [370, 455] on button "新增" at bounding box center [367, 460] width 40 height 23
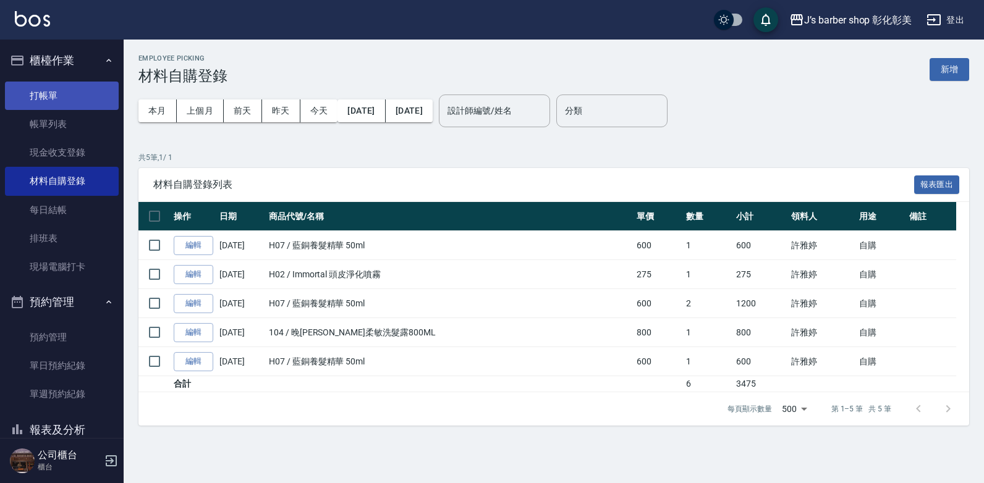
click at [69, 95] on link "打帳單" at bounding box center [62, 96] width 114 height 28
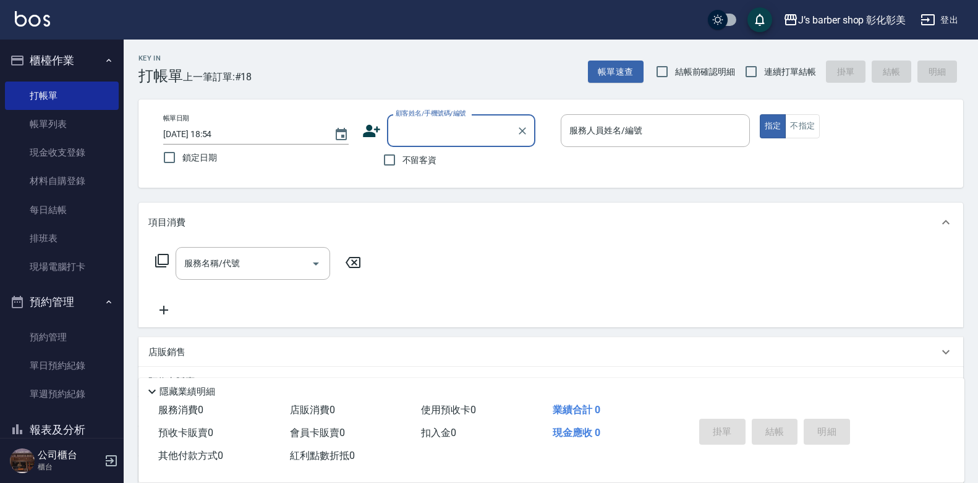
click at [433, 134] on input "顧客姓名/手機號碼/編號" at bounding box center [452, 131] width 119 height 22
type input "h"
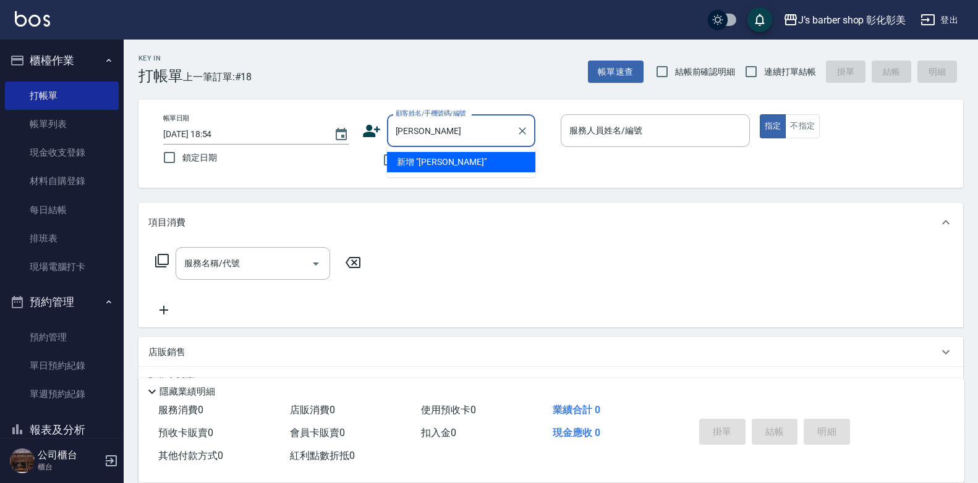
click at [524, 161] on div "不留客資" at bounding box center [448, 160] width 173 height 26
type input "曹正妹"
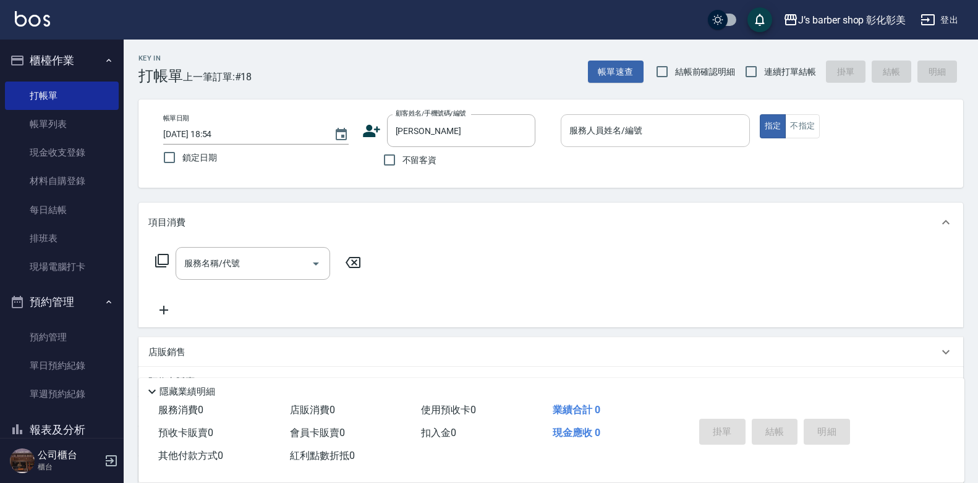
click at [602, 130] on div "服務人員姓名/編號 服務人員姓名/編號" at bounding box center [655, 130] width 189 height 33
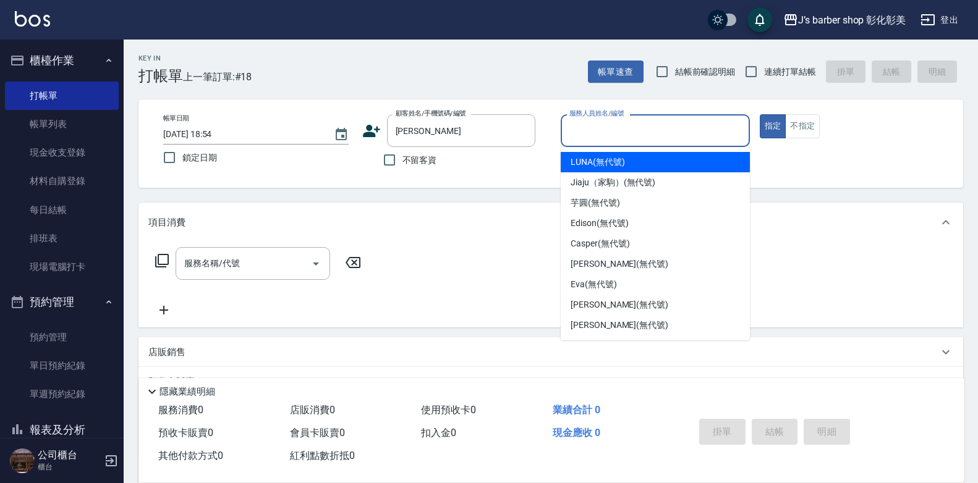
click at [612, 164] on span "LUNA (無代號)" at bounding box center [598, 162] width 54 height 13
type input "LUNA(無代號)"
click at [612, 164] on div "帳單日期 2025/08/23 18:54 鎖定日期 顧客姓名/手機號碼/編號 曹正妹 顧客姓名/手機號碼/編號 不留客資 服務人員姓名/編號 LUNA(無代…" at bounding box center [550, 143] width 795 height 59
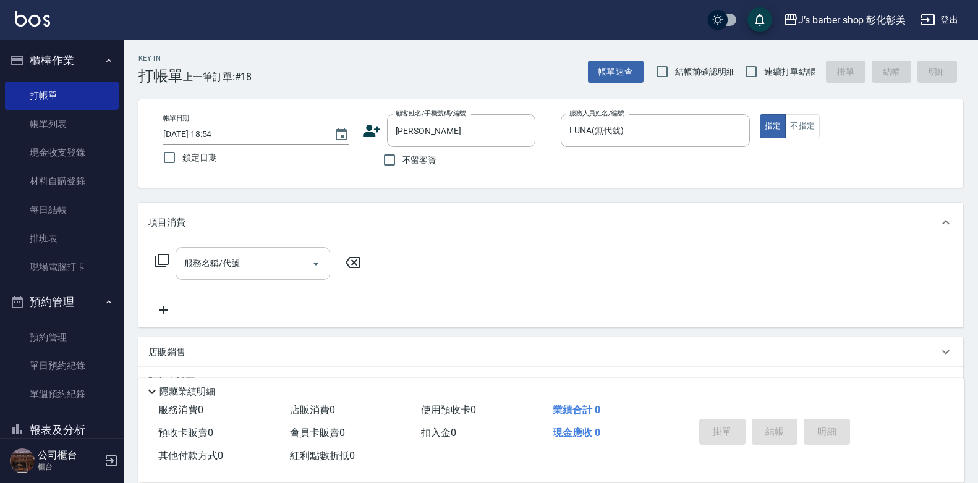
click at [287, 266] on input "服務名稱/代號" at bounding box center [243, 264] width 125 height 22
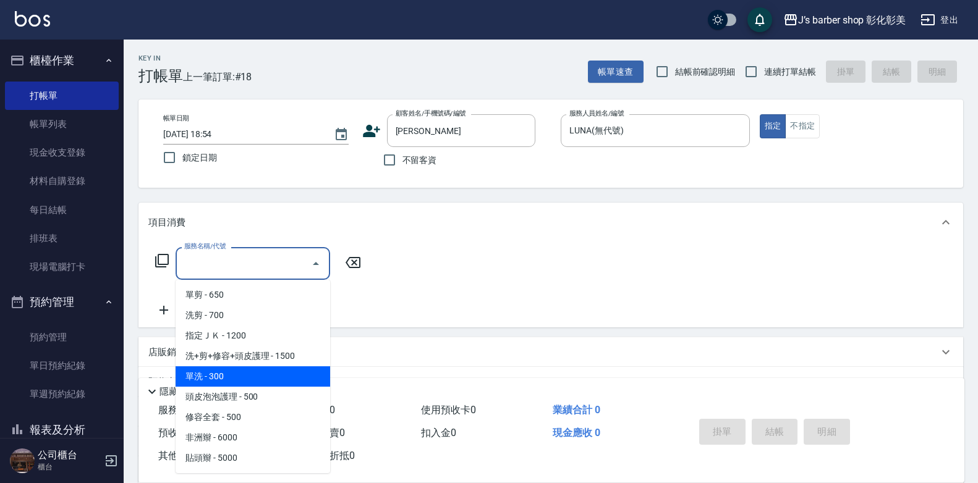
click at [268, 370] on span "單洗 - 300" at bounding box center [253, 377] width 155 height 20
type input "單洗(104)"
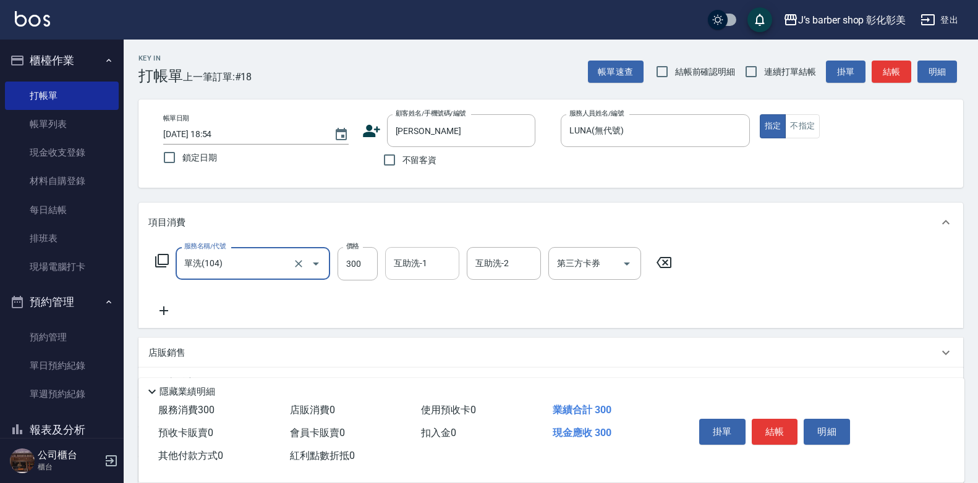
click at [430, 266] on input "互助洗-1" at bounding box center [422, 264] width 63 height 22
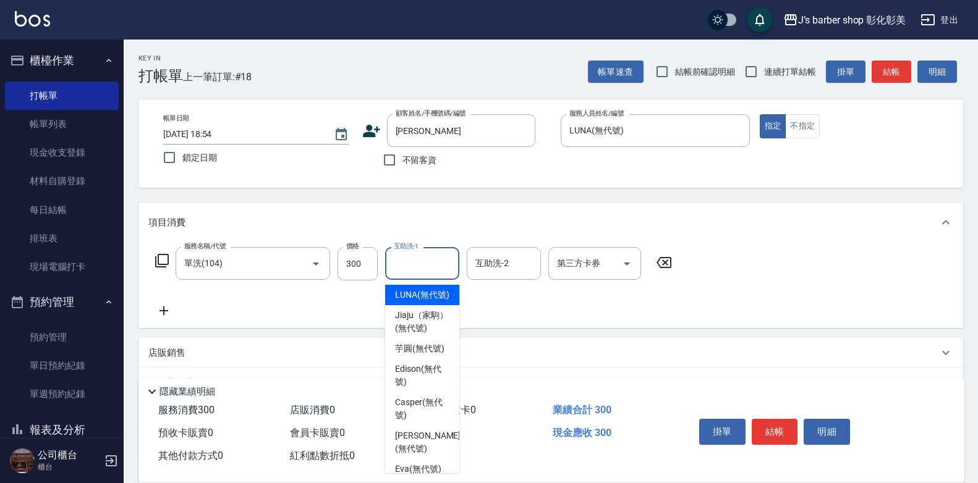
click at [436, 302] on span "LUNA (無代號)" at bounding box center [422, 295] width 54 height 13
type input "LUNA(無代號)"
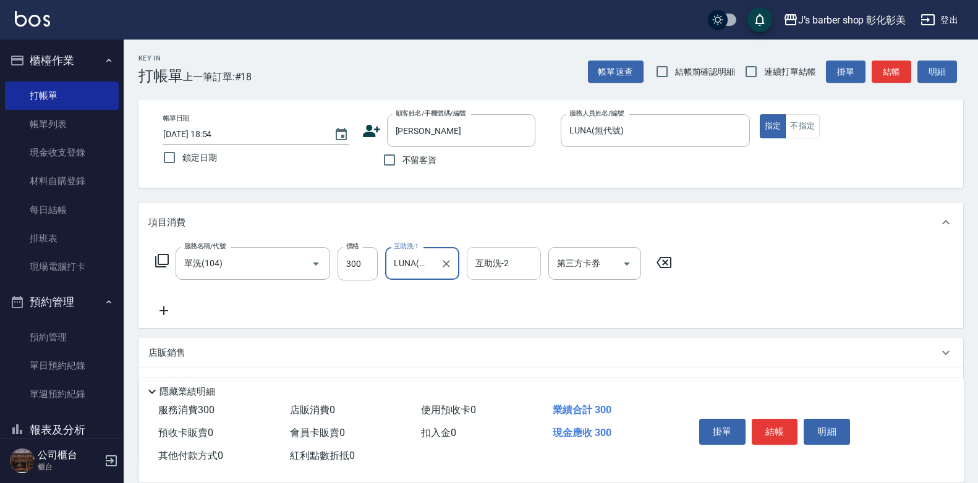
click at [510, 268] on input "互助洗-2" at bounding box center [503, 264] width 63 height 22
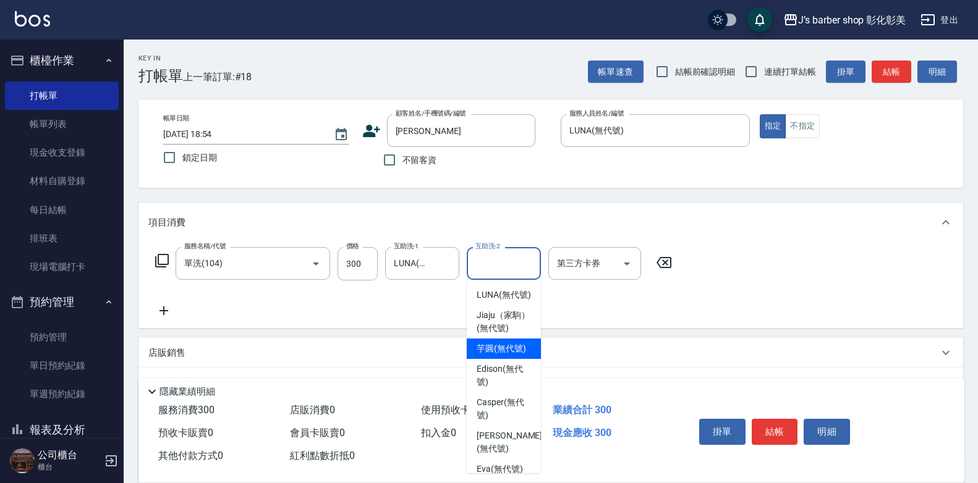
click at [511, 355] on span "芋圓 (無代號)" at bounding box center [501, 348] width 49 height 13
type input "芋圓(無代號)"
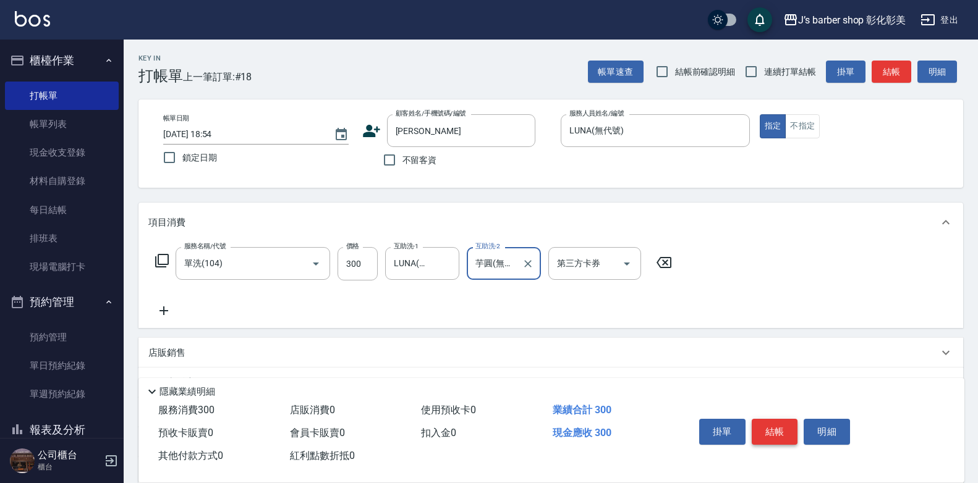
click at [781, 426] on button "結帳" at bounding box center [775, 432] width 46 height 26
click at [781, 426] on div "掛單 結帳 明細" at bounding box center [774, 433] width 161 height 39
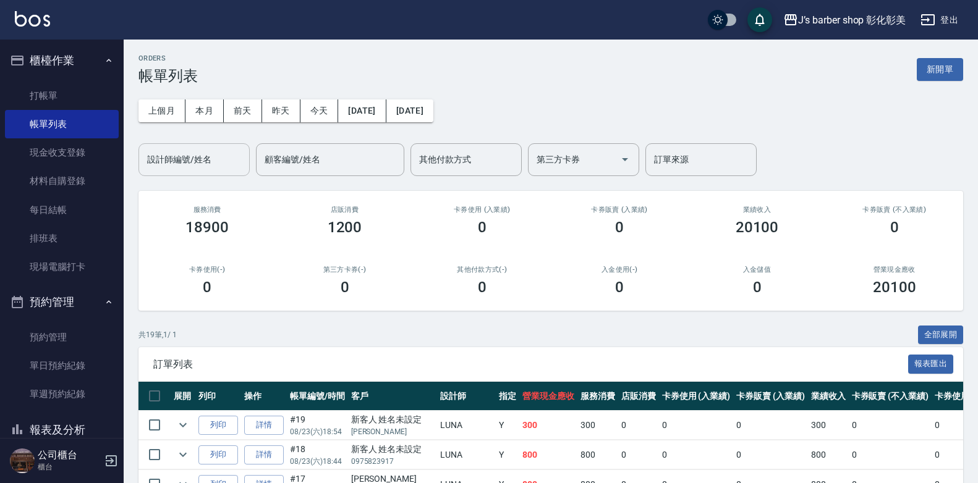
click at [213, 152] on input "設計師編號/姓名" at bounding box center [194, 160] width 100 height 22
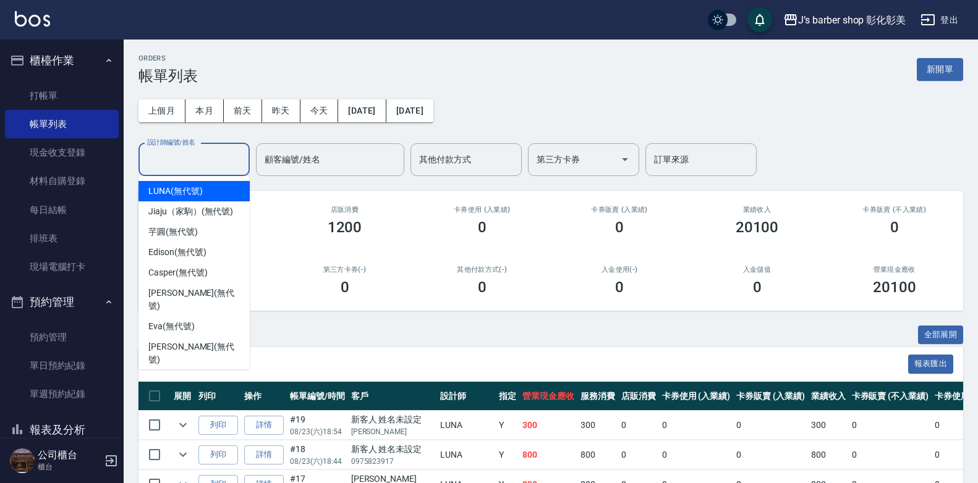
click at [213, 152] on input "設計師編號/姓名" at bounding box center [194, 160] width 100 height 22
click at [218, 164] on input "設計師編號/姓名" at bounding box center [194, 160] width 100 height 22
click at [213, 192] on div "LUNA (無代號)" at bounding box center [193, 191] width 111 height 20
type input "LUNA(無代號)"
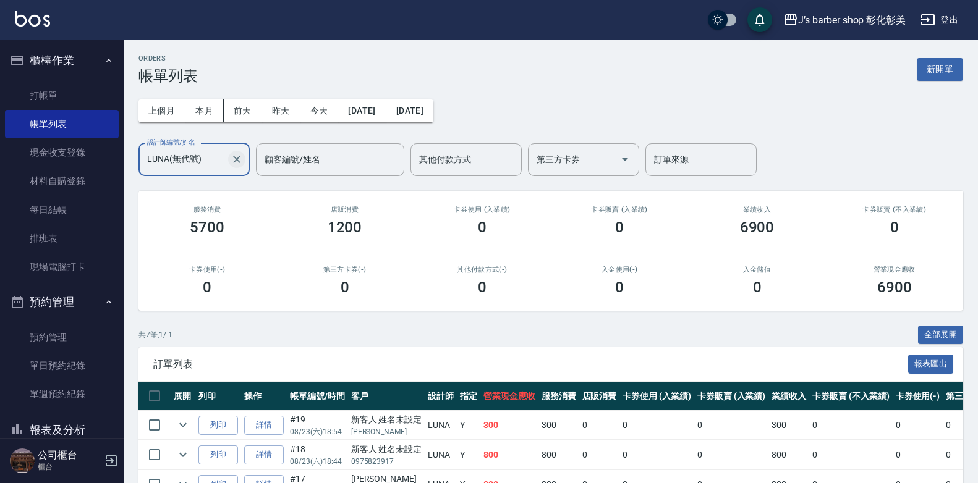
click at [240, 163] on icon "Clear" at bounding box center [236, 159] width 7 height 7
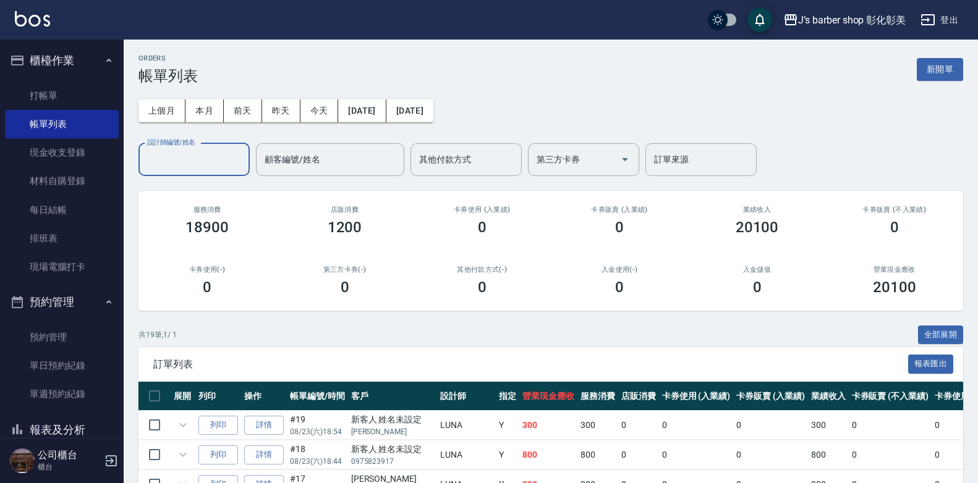
click at [218, 155] on input "設計師編號/姓名" at bounding box center [194, 160] width 100 height 22
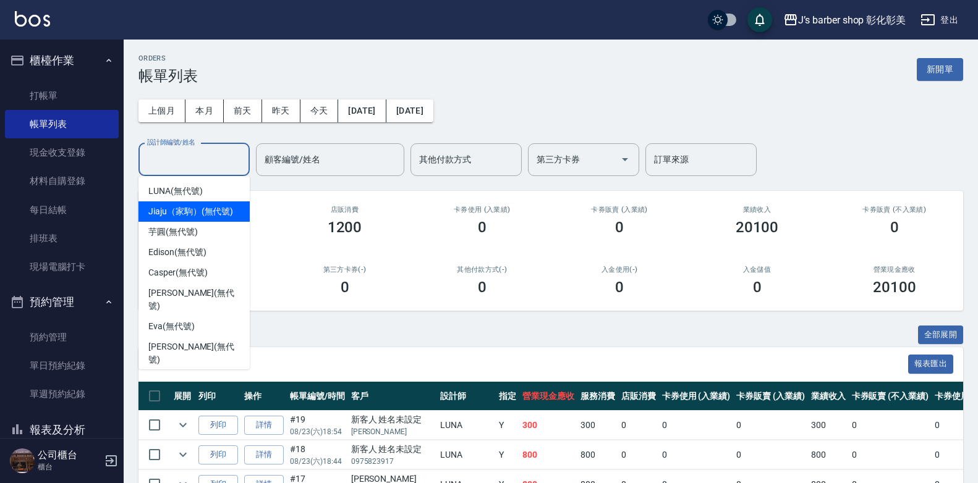
click at [213, 212] on span "Jiaju（家駒） (無代號)" at bounding box center [190, 211] width 85 height 13
type input "Jiaju（家駒）(無代號)"
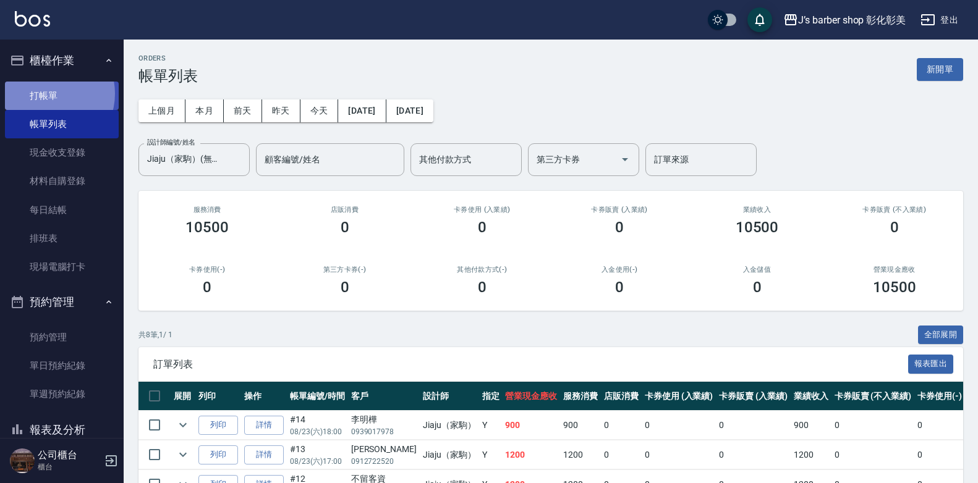
click at [48, 93] on link "打帳單" at bounding box center [62, 96] width 114 height 28
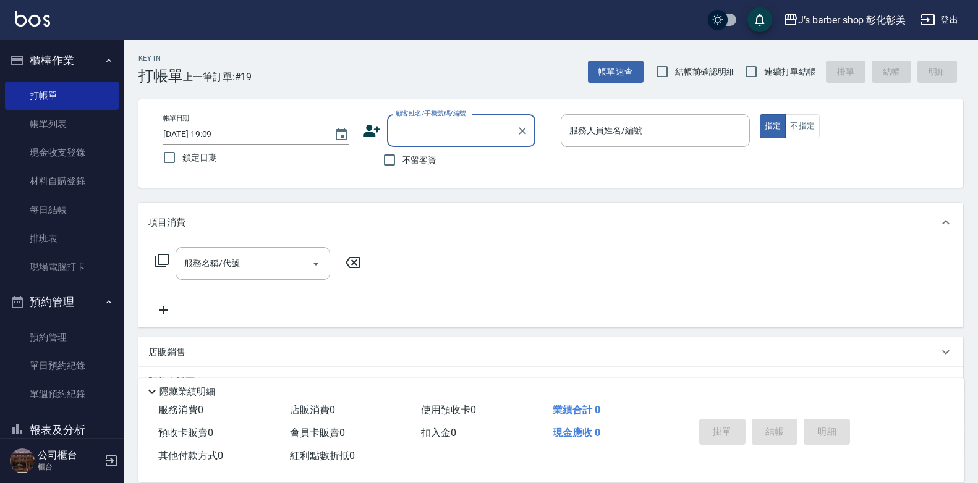
click at [445, 135] on input "顧客姓名/手機號碼/編號" at bounding box center [452, 131] width 119 height 22
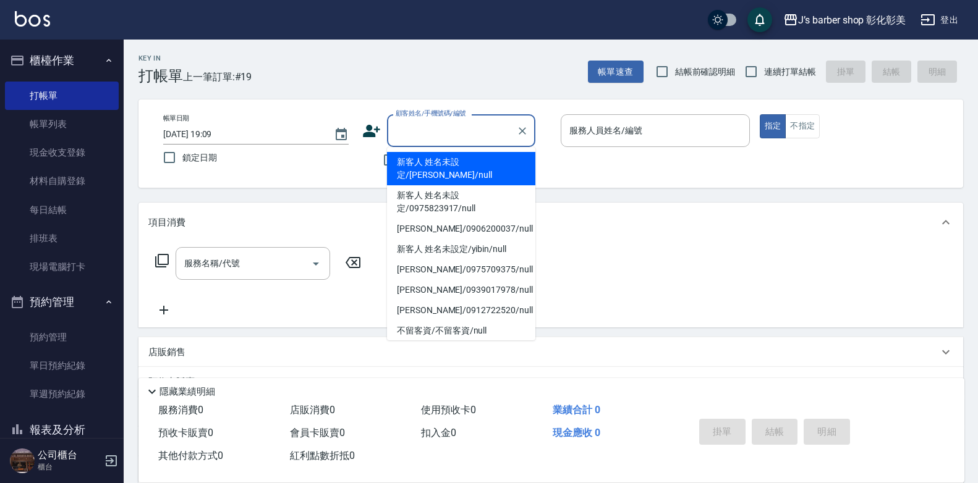
click at [445, 135] on input "顧客姓名/手機號碼/編號" at bounding box center [452, 131] width 119 height 22
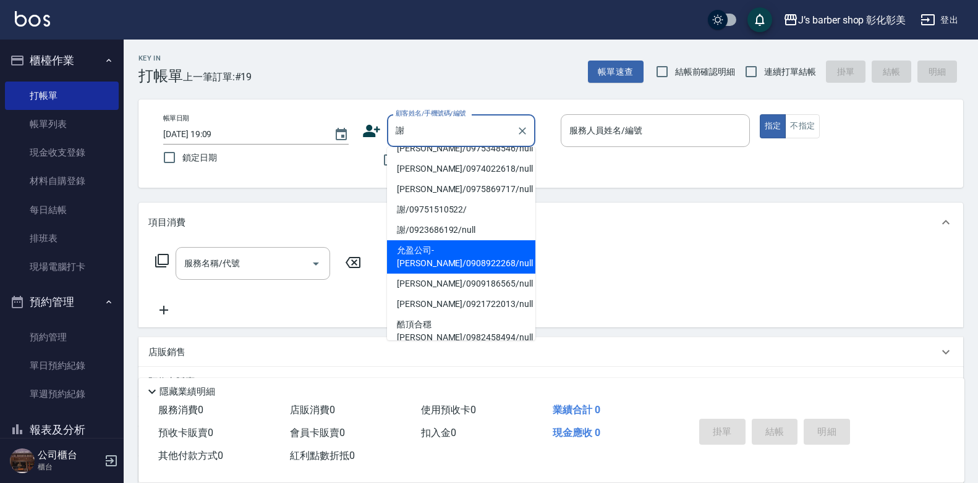
scroll to position [161, 0]
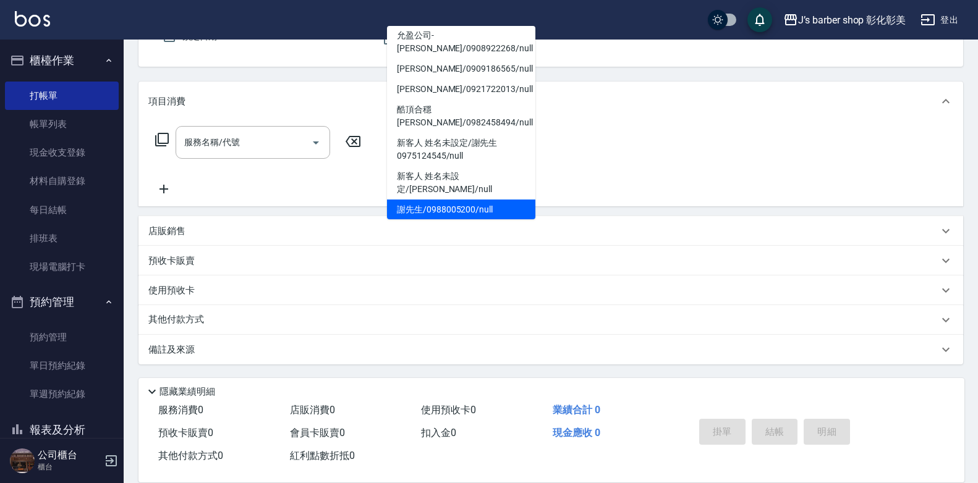
click at [465, 59] on li "允盈公司-謝豐州/0908922268/null" at bounding box center [461, 41] width 148 height 33
type input "允盈公司-謝豐州/0908922268/null"
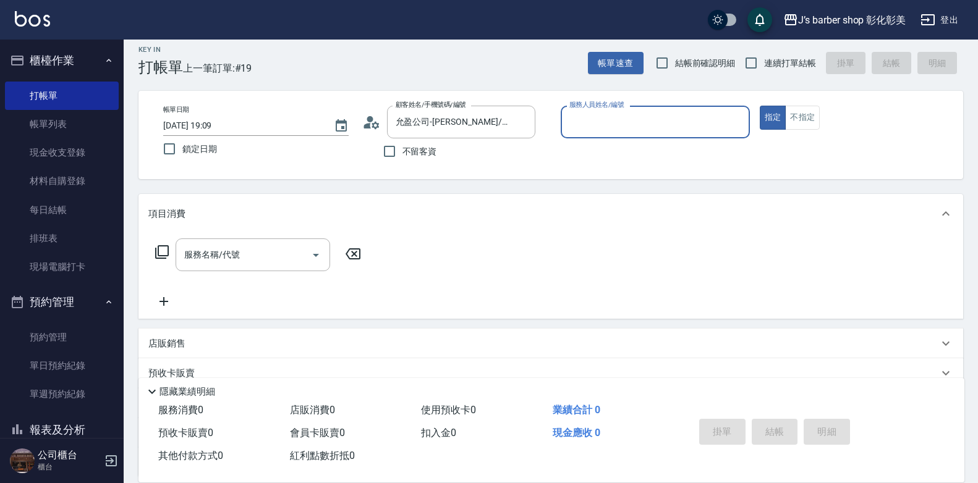
scroll to position [0, 0]
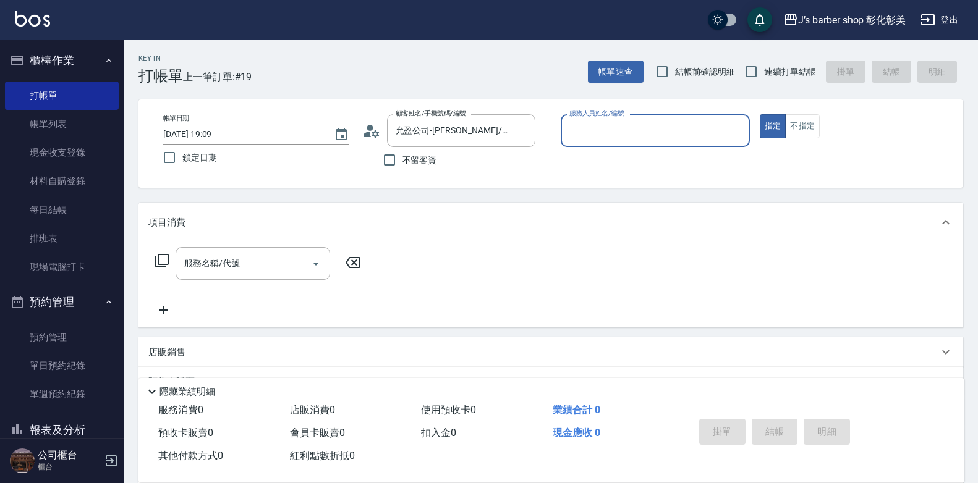
click at [605, 130] on input "服務人員姓名/編號" at bounding box center [655, 131] width 178 height 22
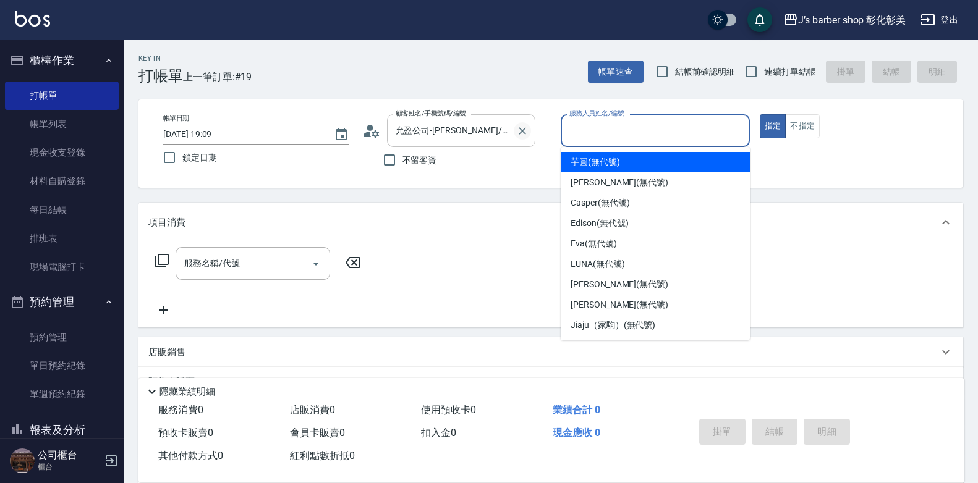
click at [520, 128] on icon "Clear" at bounding box center [522, 131] width 12 height 12
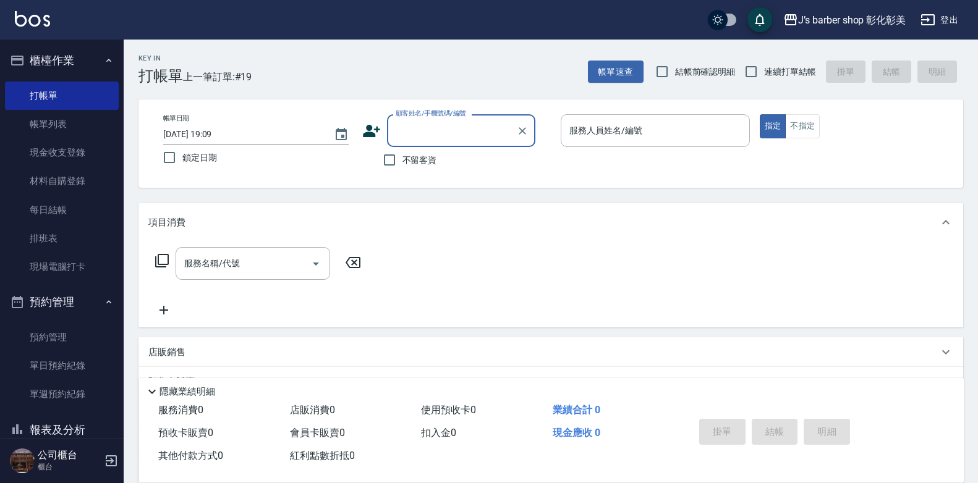
click at [501, 129] on input "顧客姓名/手機號碼/編號" at bounding box center [452, 131] width 119 height 22
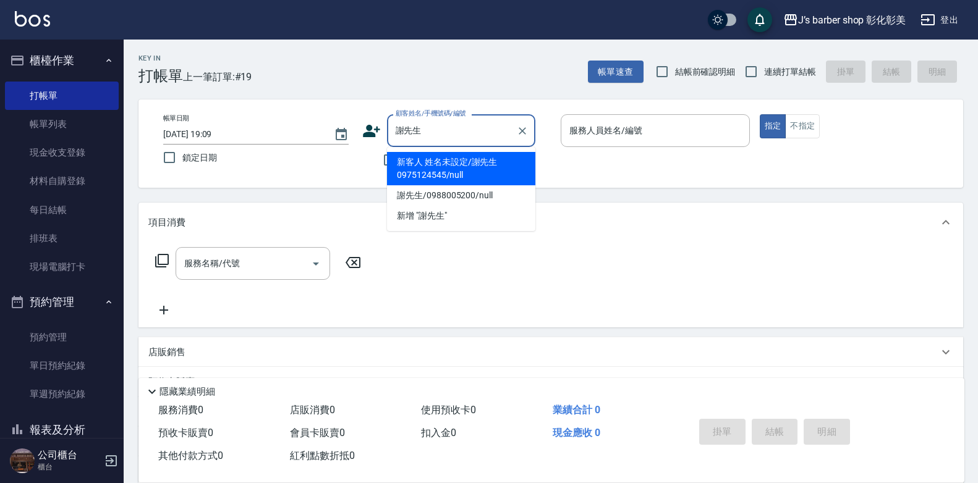
click at [503, 158] on li "新客人 姓名未設定/謝先生0975124545/null" at bounding box center [461, 168] width 148 height 33
type input "新客人 姓名未設定/謝先生0975124545/null"
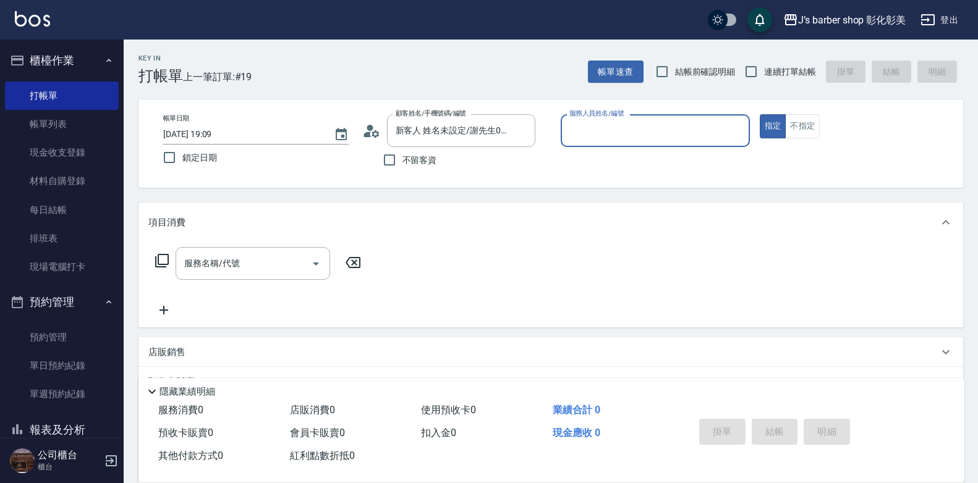
click at [589, 135] on input "服務人員姓名/編號" at bounding box center [655, 131] width 178 height 22
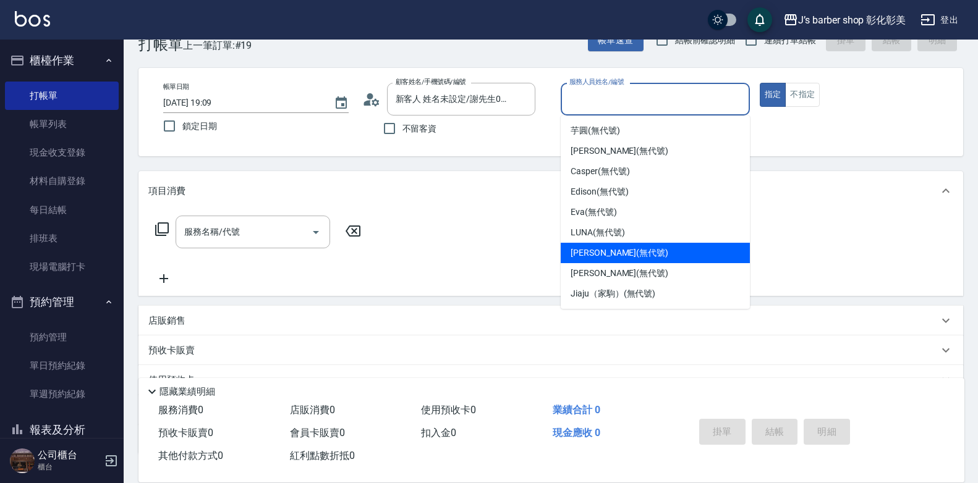
scroll to position [62, 0]
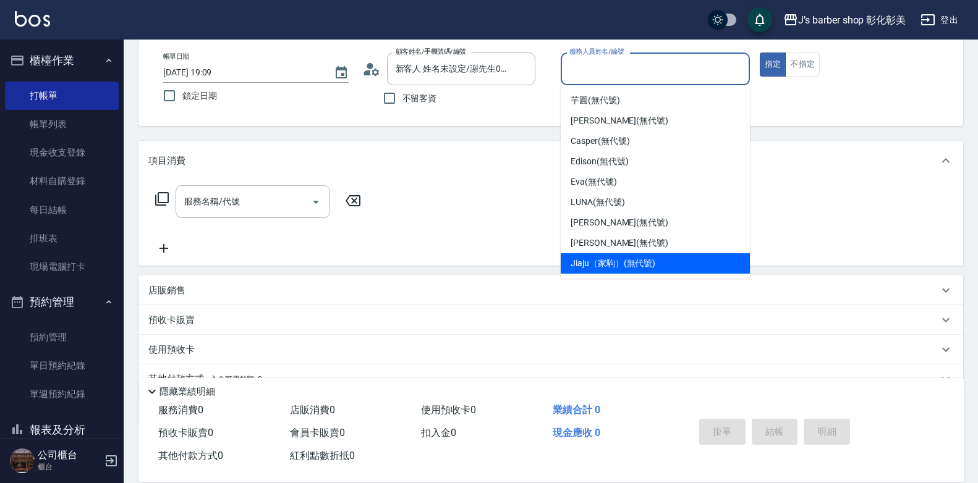
click at [631, 265] on span "Jiaju（家駒） (無代號)" at bounding box center [613, 263] width 85 height 13
type input "Jiaju（家駒）(無代號)"
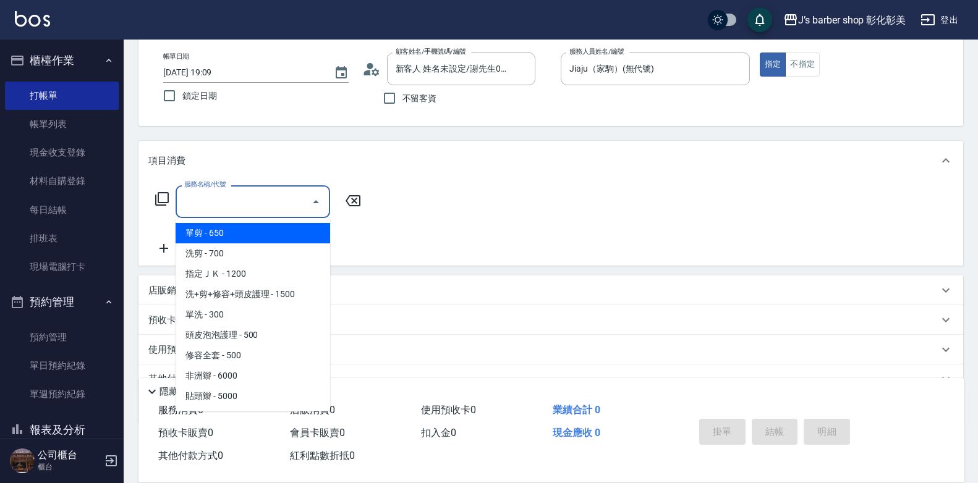
click at [218, 198] on div "服務名稱/代號 服務名稱/代號" at bounding box center [253, 201] width 155 height 33
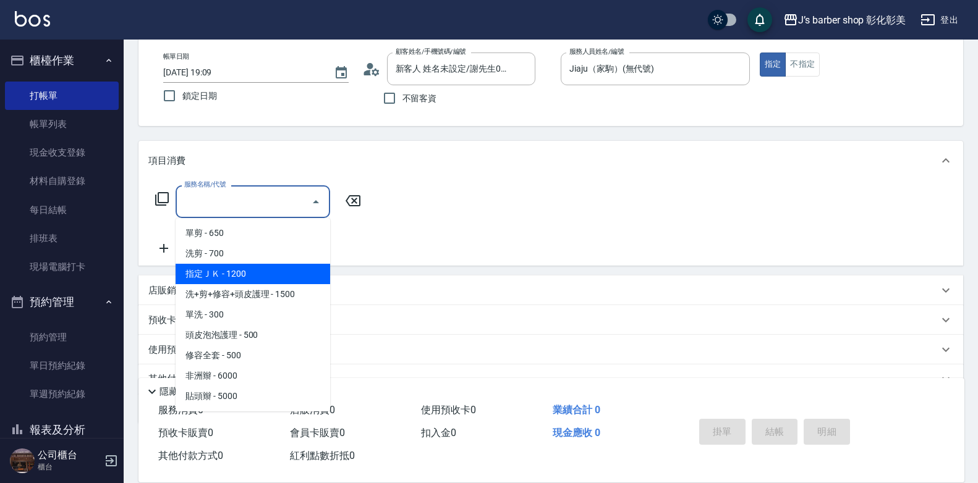
click at [264, 276] on span "指定ＪＫ - 1200" at bounding box center [253, 274] width 155 height 20
type input "指定ＪＫ(102)"
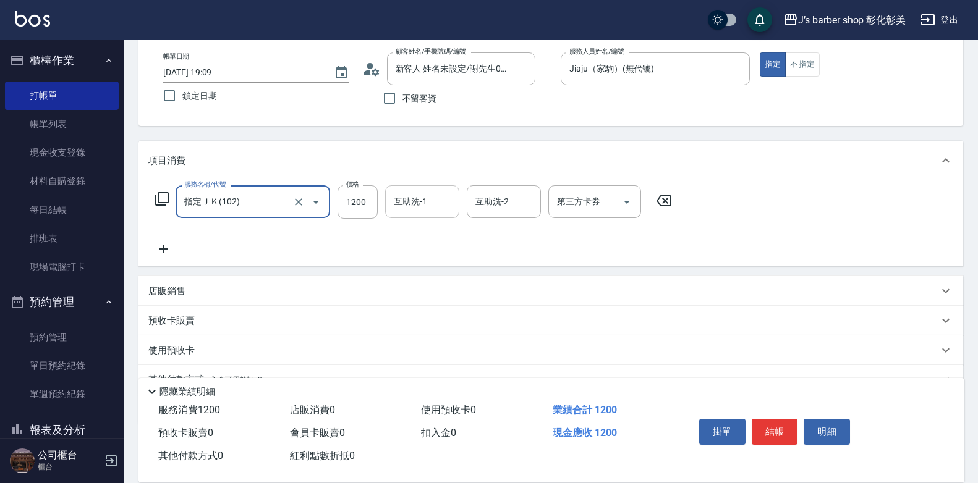
click at [423, 203] on div "互助洗-1 互助洗-1" at bounding box center [422, 201] width 74 height 33
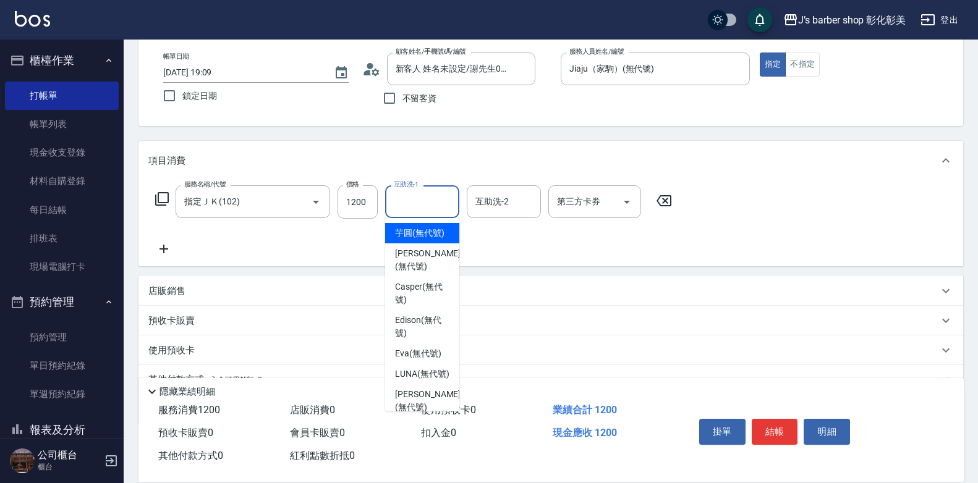
click at [423, 203] on div "互助洗-1 互助洗-1" at bounding box center [422, 201] width 74 height 33
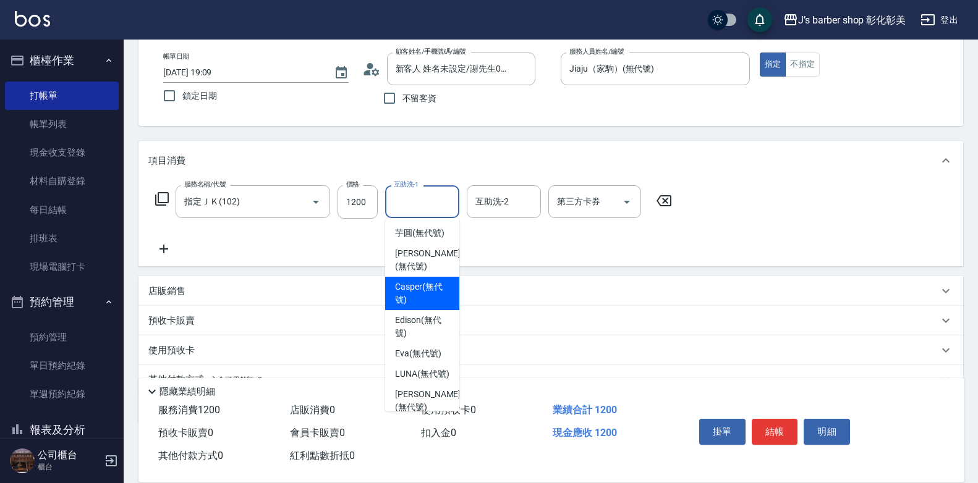
click at [424, 294] on span "Casper (無代號)" at bounding box center [422, 294] width 54 height 26
type input "Casper(無代號)"
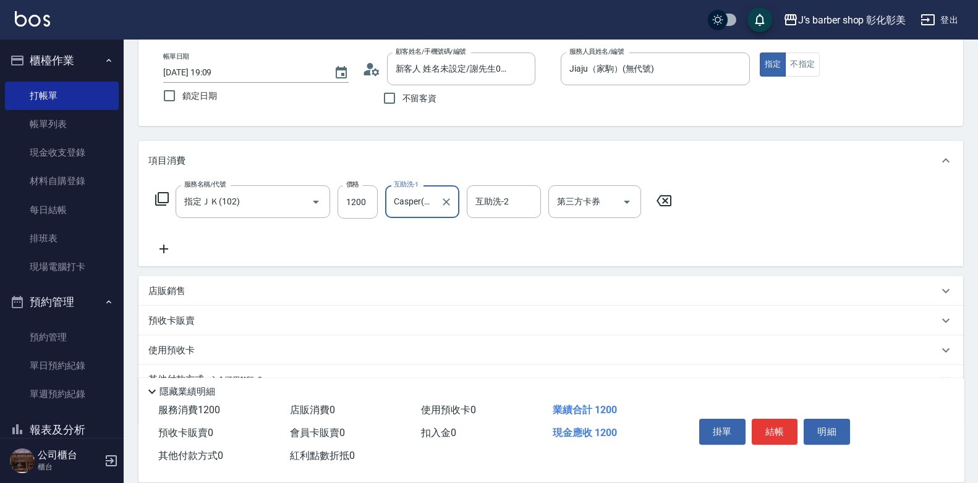
click at [430, 285] on div "店販銷售" at bounding box center [543, 291] width 790 height 13
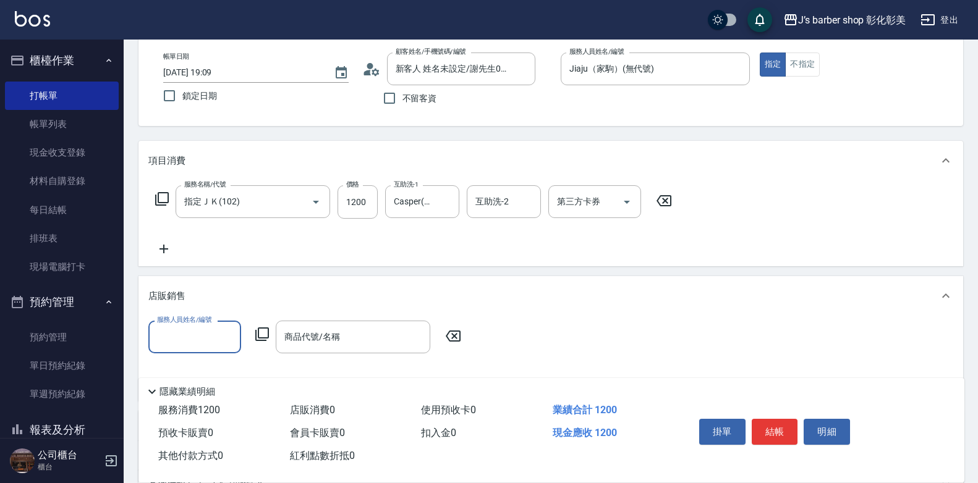
scroll to position [0, 0]
click at [499, 217] on div "互助洗-2" at bounding box center [504, 201] width 74 height 33
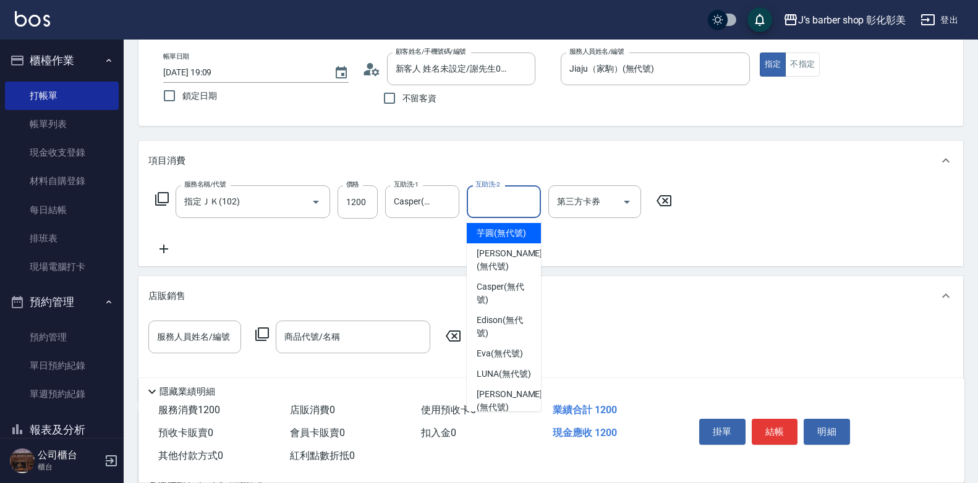
click at [499, 217] on div "互助洗-2" at bounding box center [504, 201] width 74 height 33
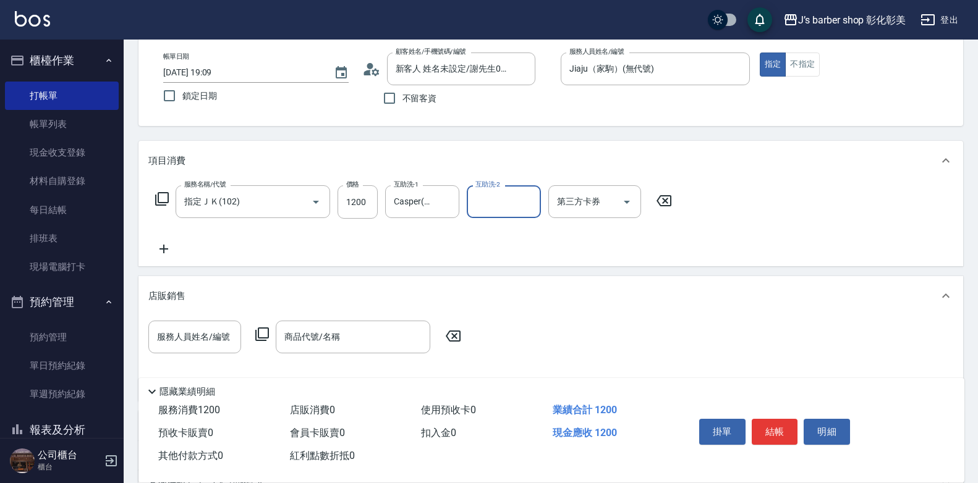
click at [507, 203] on input "互助洗-2" at bounding box center [503, 202] width 63 height 22
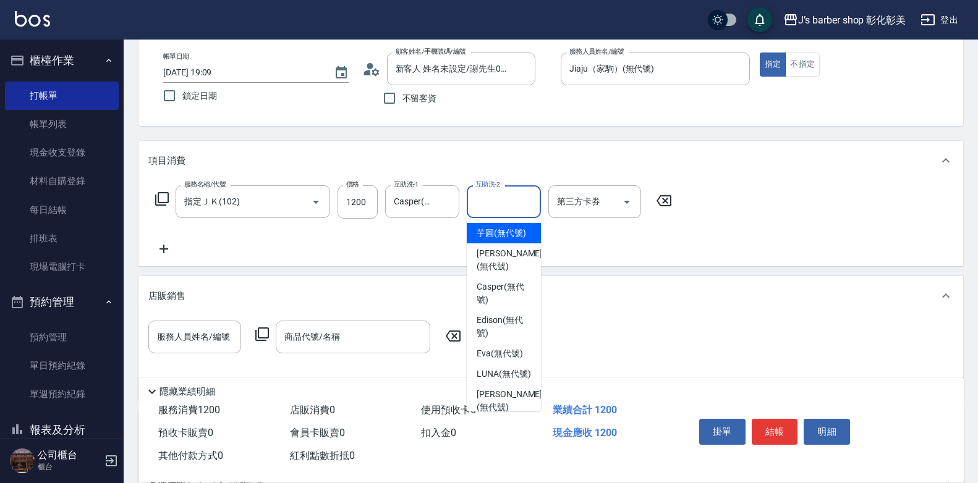
click at [507, 203] on input "互助洗-2" at bounding box center [503, 202] width 63 height 22
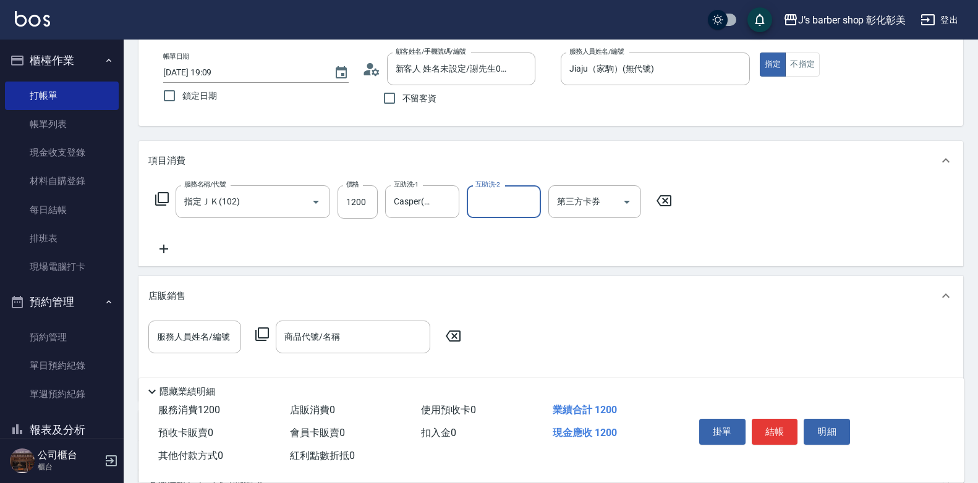
click at [505, 210] on input "互助洗-2" at bounding box center [503, 202] width 63 height 22
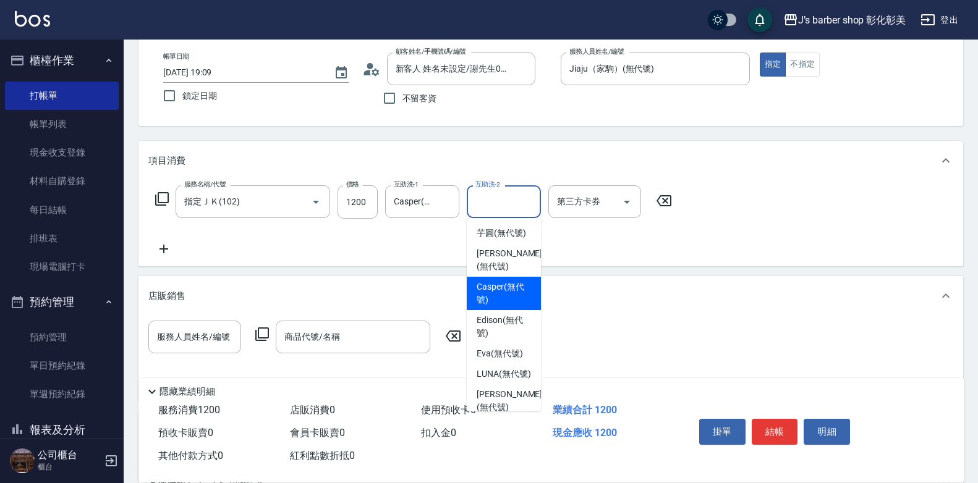
click at [509, 294] on span "Casper (無代號)" at bounding box center [504, 294] width 54 height 26
type input "Casper(無代號)"
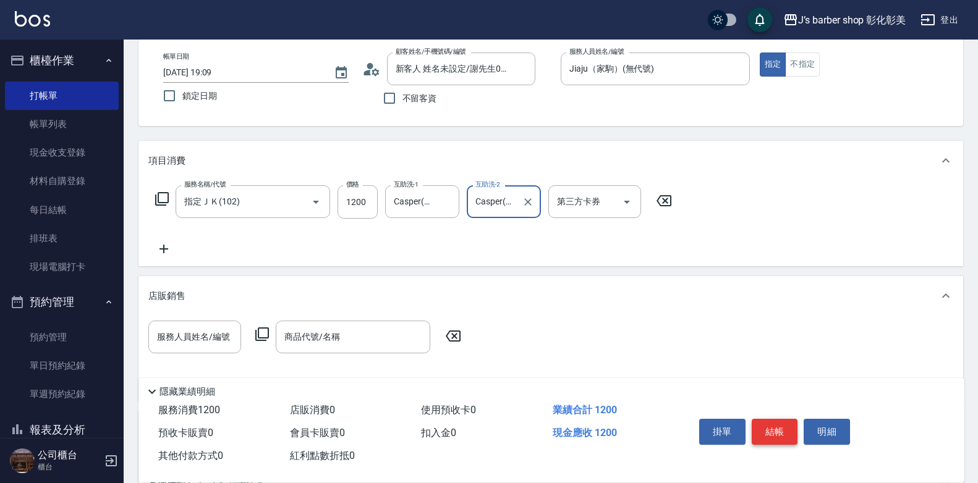
click at [757, 419] on button "結帳" at bounding box center [775, 432] width 46 height 26
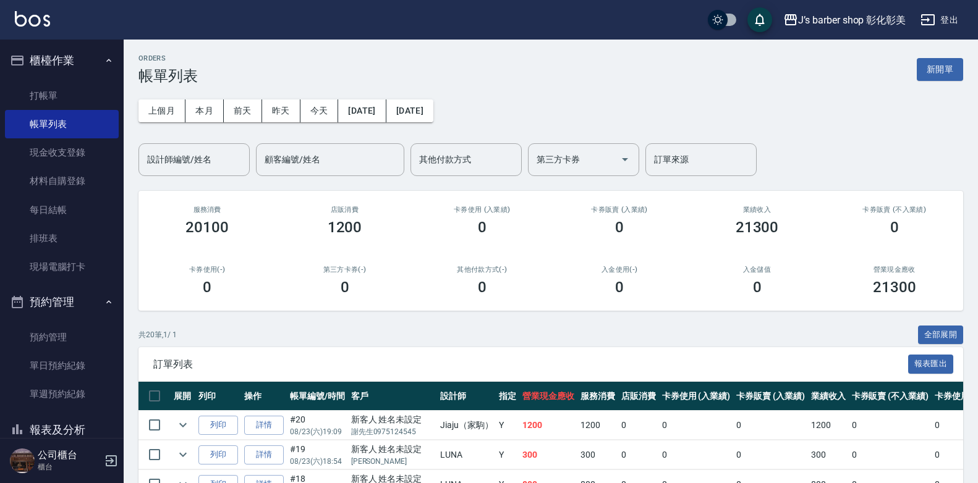
drag, startPoint x: 156, startPoint y: 143, endPoint x: 168, endPoint y: 148, distance: 12.2
click at [164, 145] on div "設計師編號/姓名" at bounding box center [193, 159] width 111 height 33
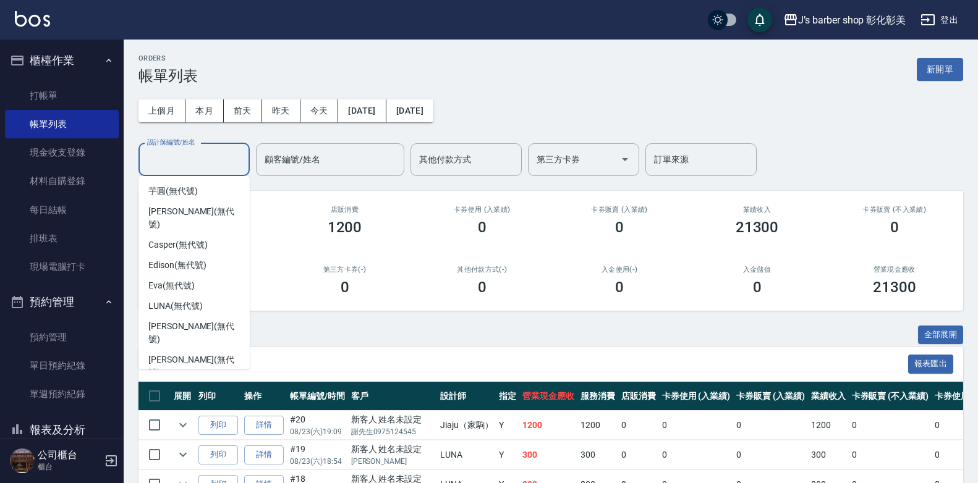
click at [218, 387] on span "Jiaju（家駒） (無代號)" at bounding box center [190, 393] width 85 height 13
type input "Jiaju（家駒）(無代號)"
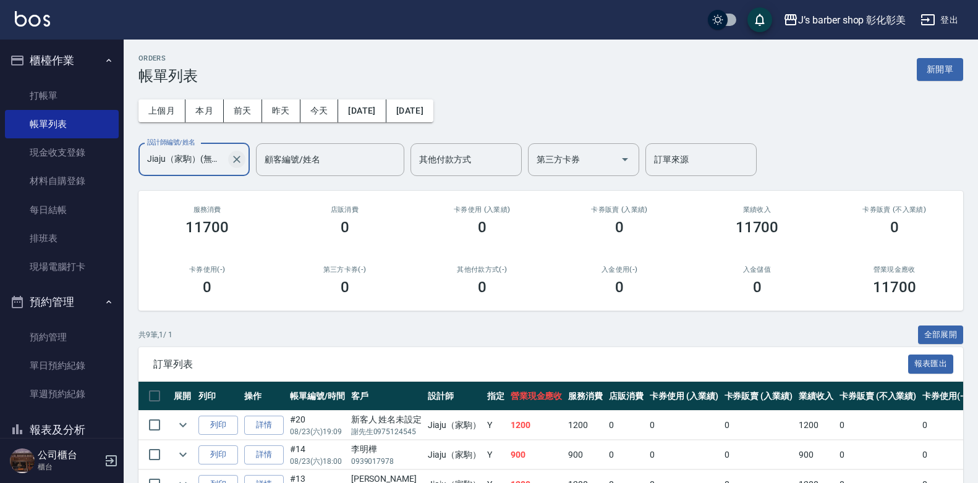
click at [243, 161] on button "Clear" at bounding box center [236, 159] width 17 height 17
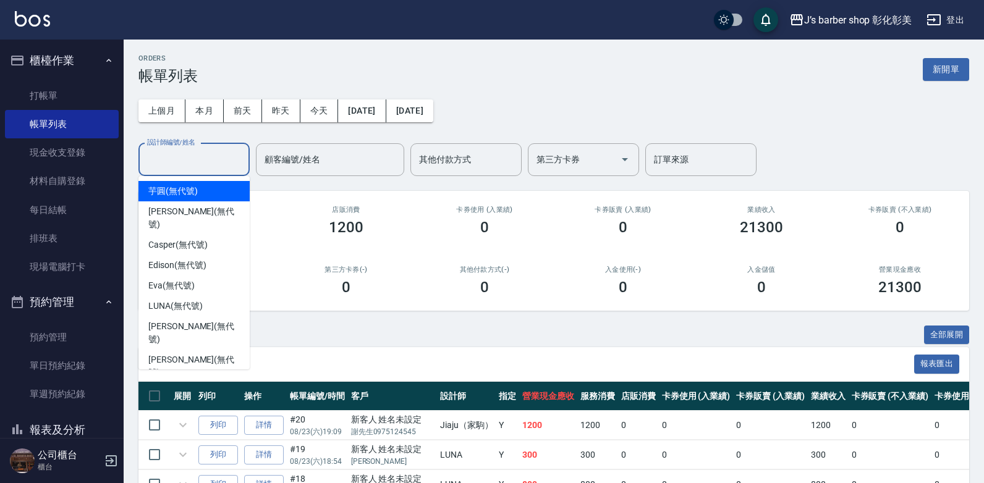
click at [203, 163] on input "設計師編號/姓名" at bounding box center [194, 160] width 100 height 22
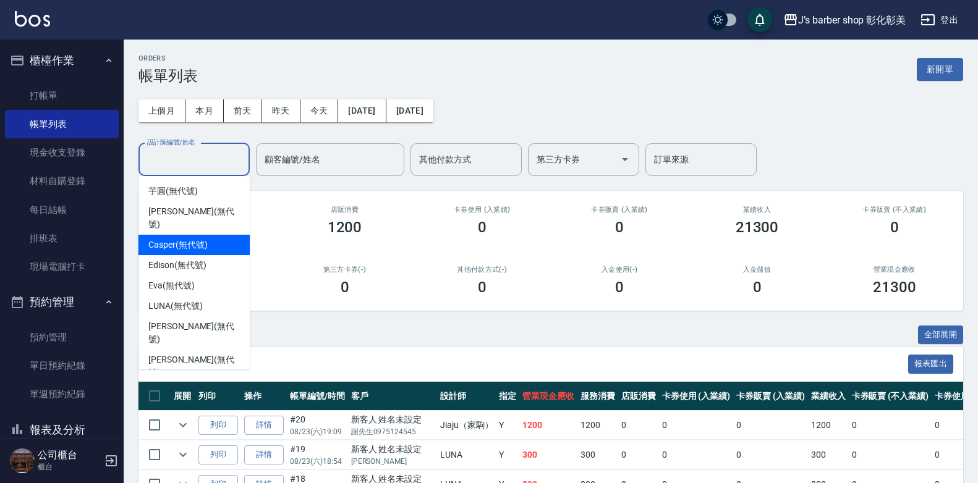
click at [181, 235] on div "Casper (無代號)" at bounding box center [193, 245] width 111 height 20
type input "Casper(無代號)"
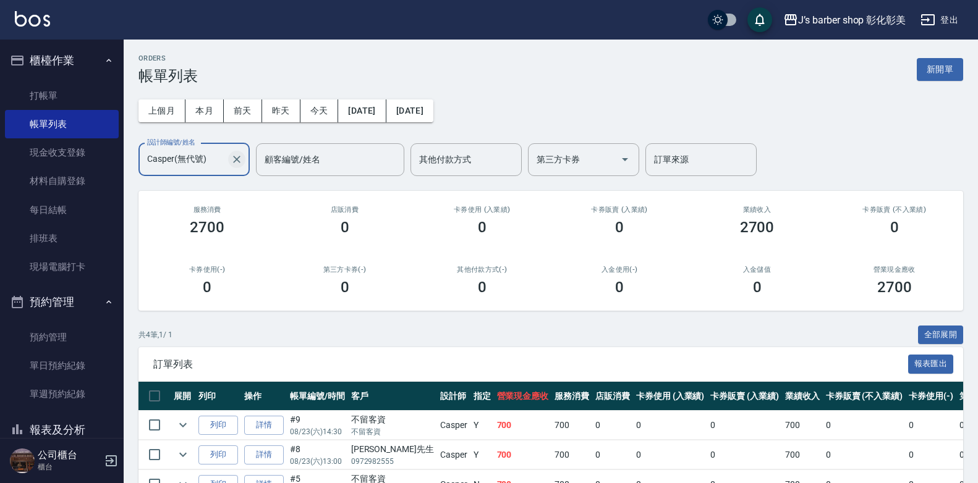
click at [238, 153] on icon "Clear" at bounding box center [237, 159] width 12 height 12
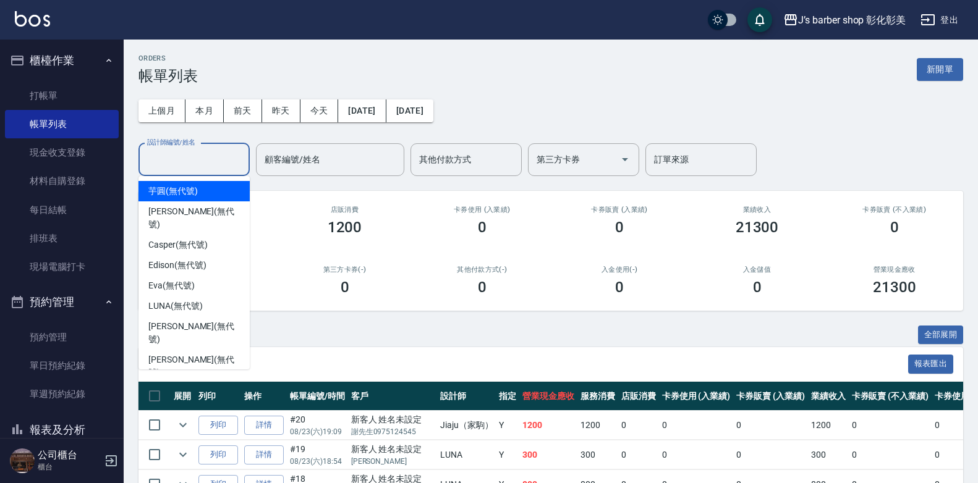
click at [180, 161] on input "設計師編號/姓名" at bounding box center [194, 160] width 100 height 22
click at [167, 387] on span "Jiaju（家駒） (無代號)" at bounding box center [190, 393] width 85 height 13
type input "Jiaju（家駒）(無代號)"
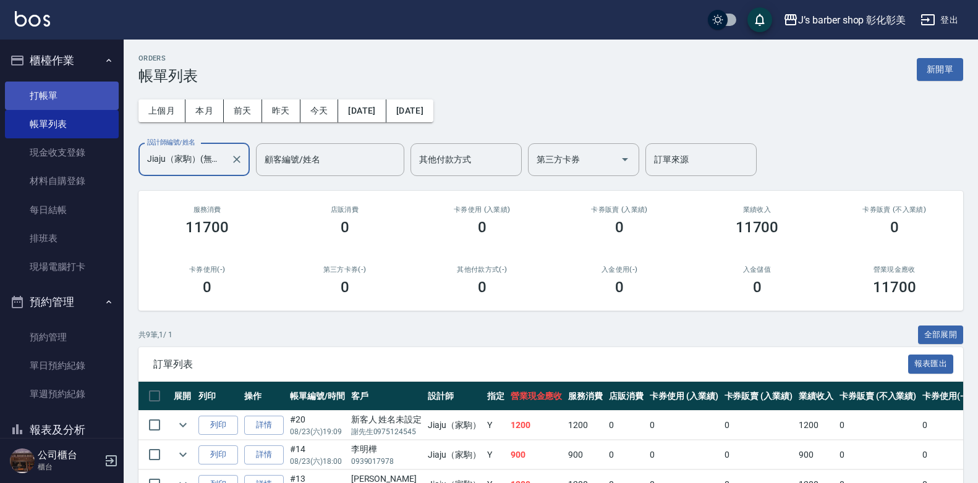
click at [38, 99] on link "打帳單" at bounding box center [62, 96] width 114 height 28
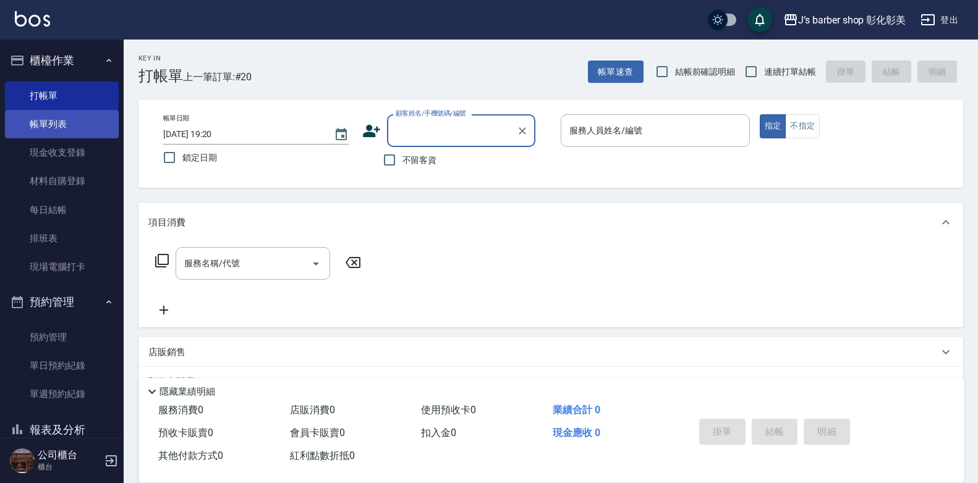
click at [38, 128] on link "帳單列表" at bounding box center [62, 124] width 114 height 28
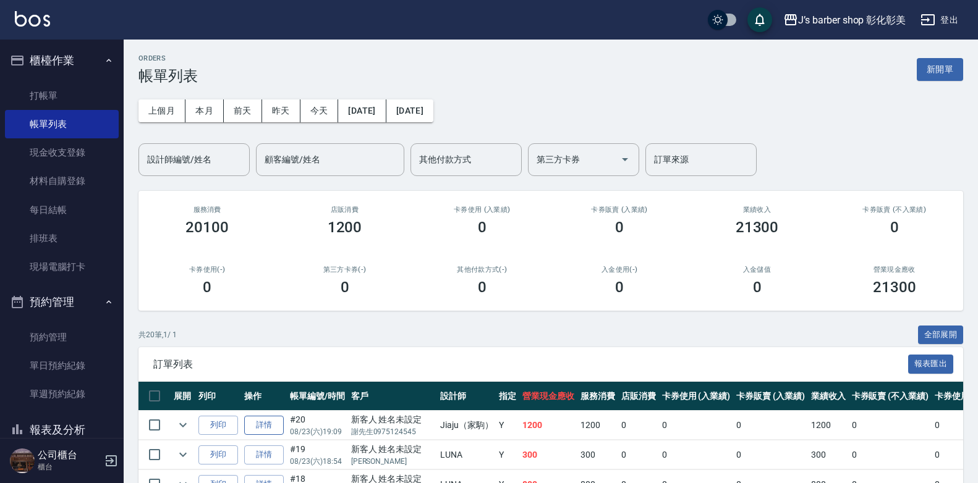
click at [263, 427] on link "詳情" at bounding box center [264, 425] width 40 height 19
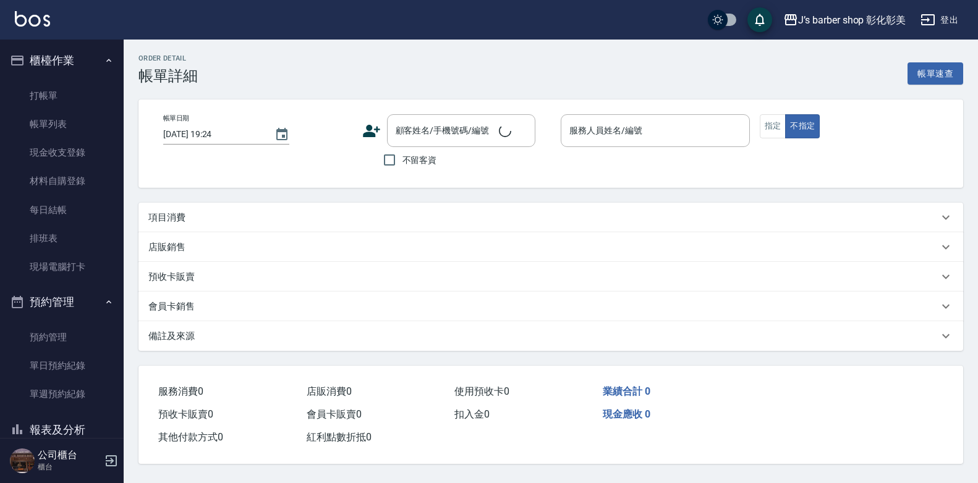
type input "2025/08/23 19:09"
type input "Jiaju（家駒）(無代號)"
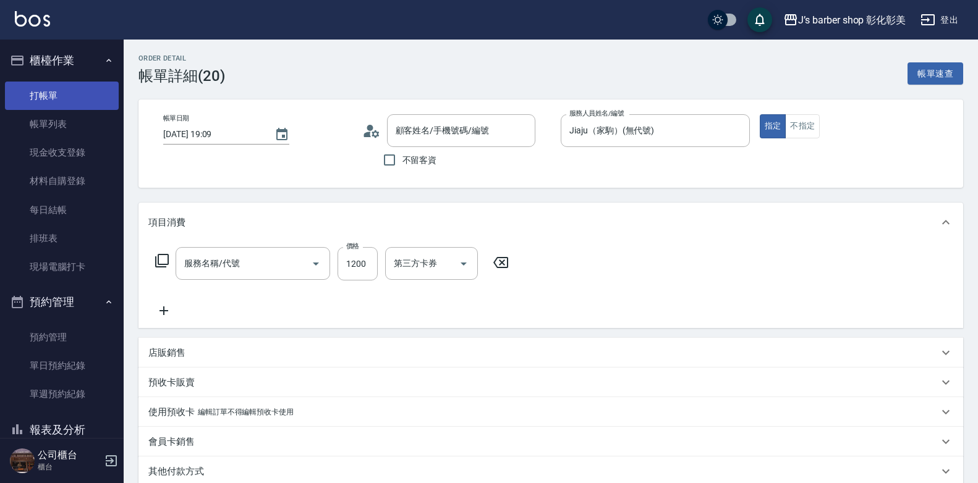
type input "新客人 姓名未設定/謝先生0975124545/null"
type input "指定ＪＫ(102)"
